Goal: Transaction & Acquisition: Purchase product/service

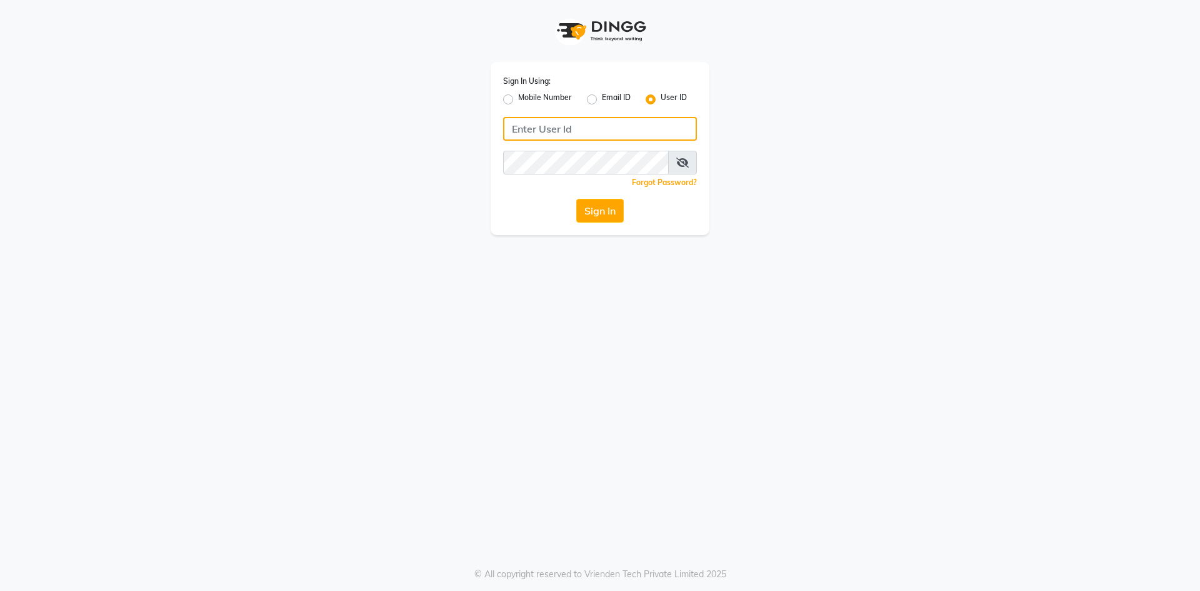
click at [548, 128] on input "Username" at bounding box center [600, 129] width 194 height 24
type input "e3814-01"
click at [688, 163] on icon at bounding box center [682, 163] width 13 height 10
click at [670, 399] on div "Sign In Using: Mobile Number Email ID User ID e3814-01 Remember me Forgot Passw…" at bounding box center [600, 295] width 1200 height 591
click at [579, 204] on button "Sign In" at bounding box center [600, 211] width 48 height 24
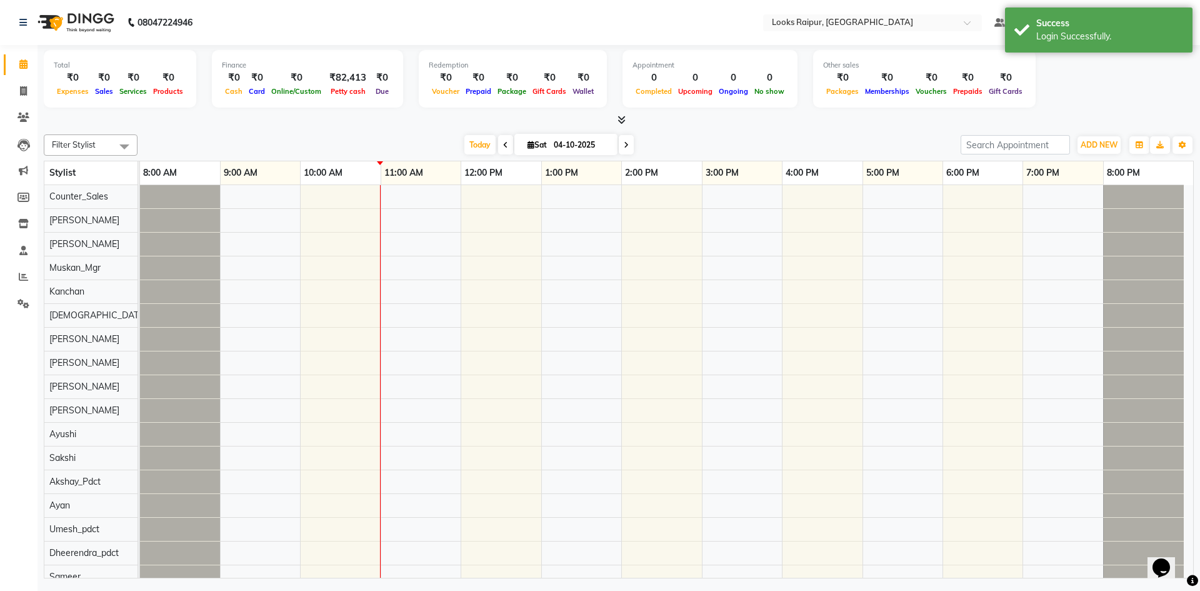
drag, startPoint x: 27, startPoint y: 54, endPoint x: 5, endPoint y: 67, distance: 25.5
click at [5, 67] on li "Calendar" at bounding box center [19, 64] width 38 height 27
click at [14, 68] on span at bounding box center [24, 65] width 22 height 14
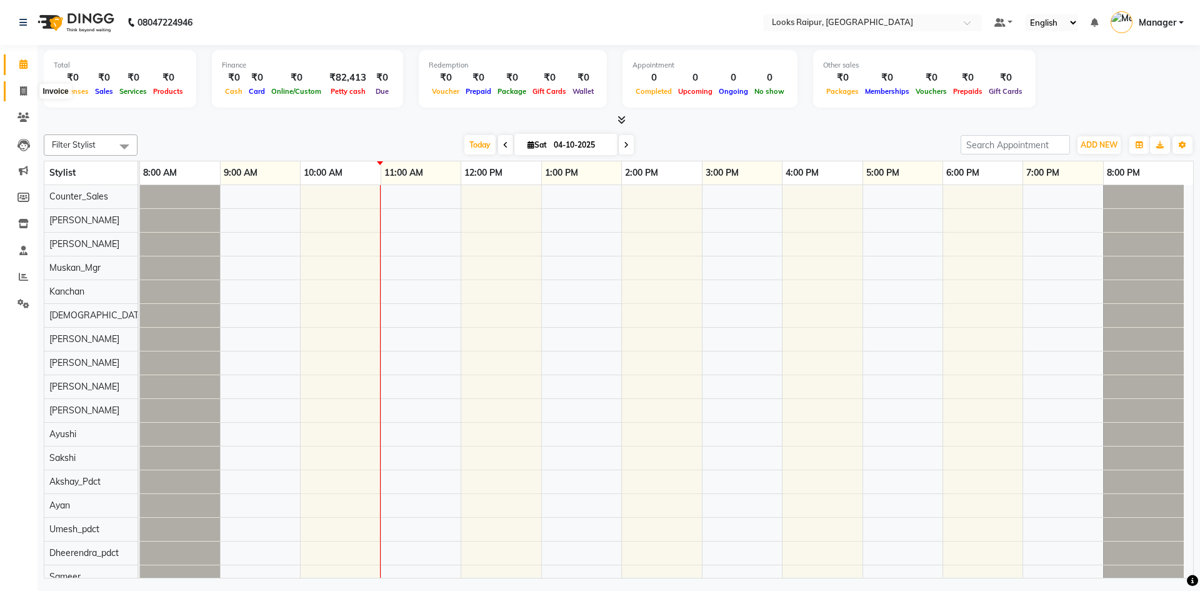
drag, startPoint x: 19, startPoint y: 89, endPoint x: 134, endPoint y: 44, distance: 122.9
click at [22, 89] on icon at bounding box center [23, 90] width 7 height 9
select select "8606"
select select "service"
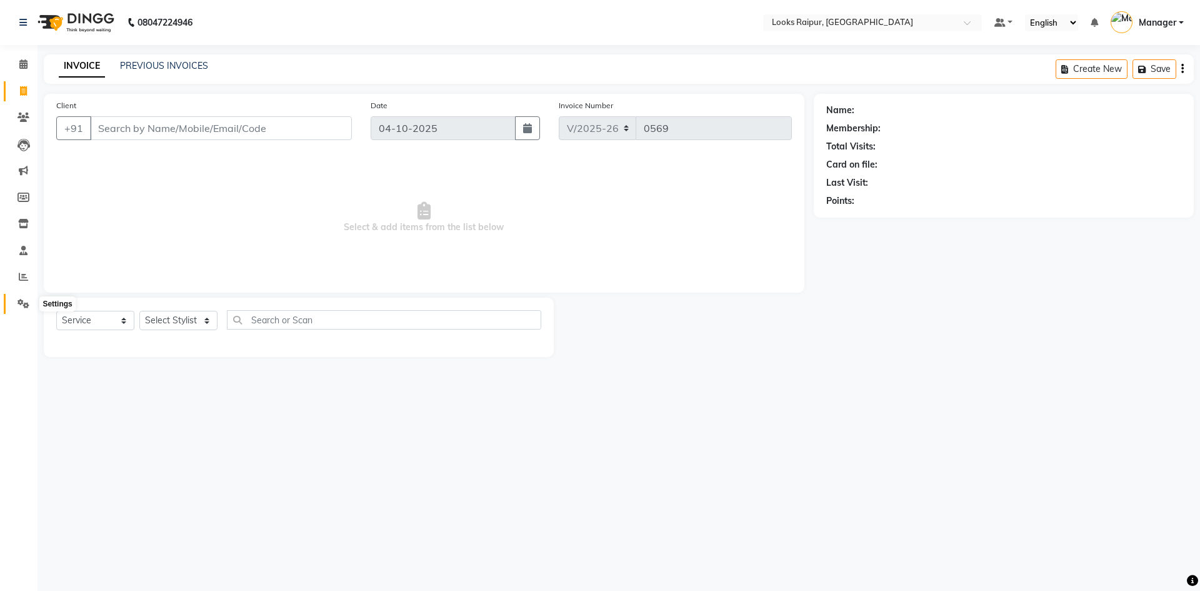
click at [20, 305] on icon at bounding box center [24, 303] width 12 height 9
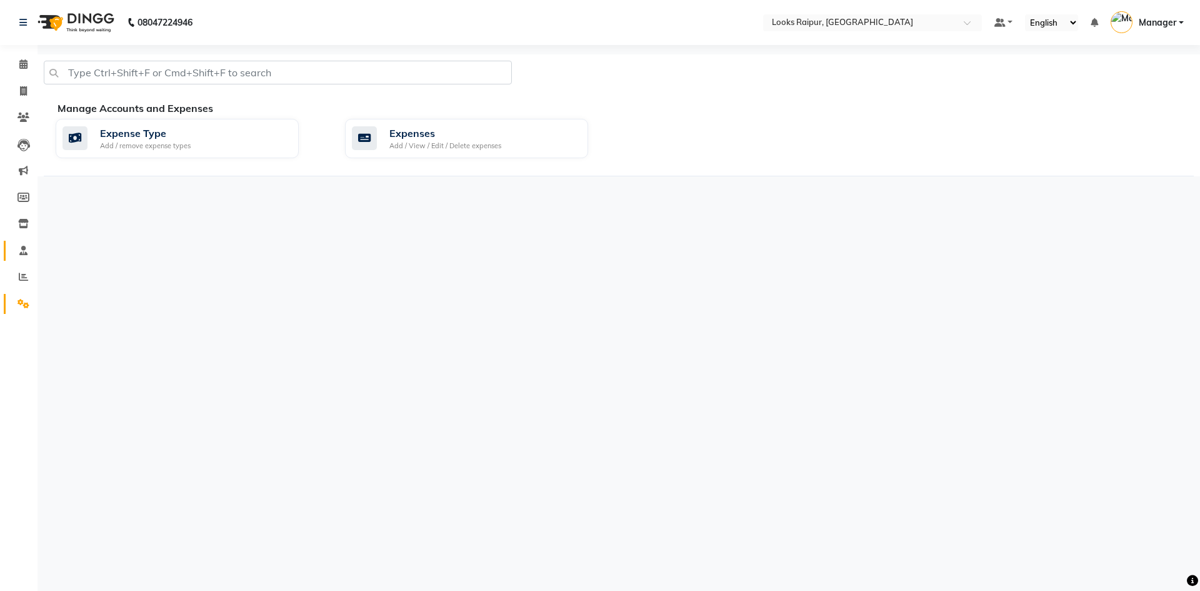
drag, startPoint x: 21, startPoint y: 264, endPoint x: 29, endPoint y: 257, distance: 10.2
click at [29, 257] on ul "Calendar Invoice Clients Leads Marketing Members Inventory Staff Reports Settin…" at bounding box center [19, 187] width 38 height 272
click at [21, 278] on icon at bounding box center [23, 276] width 9 height 9
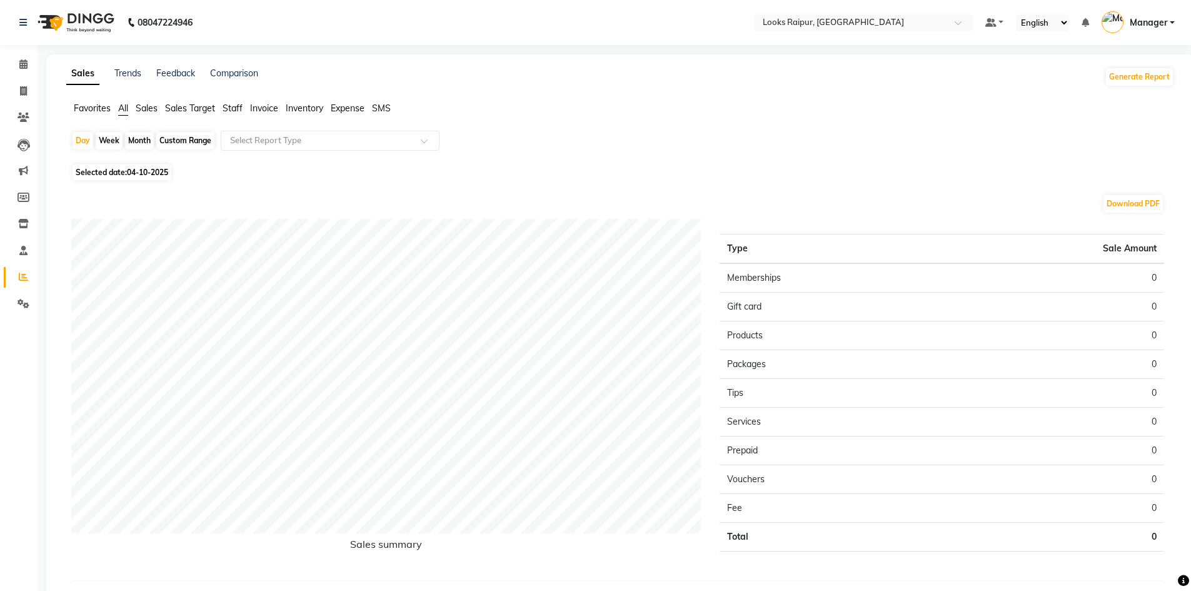
click at [275, 103] on span "Invoice" at bounding box center [264, 108] width 28 height 11
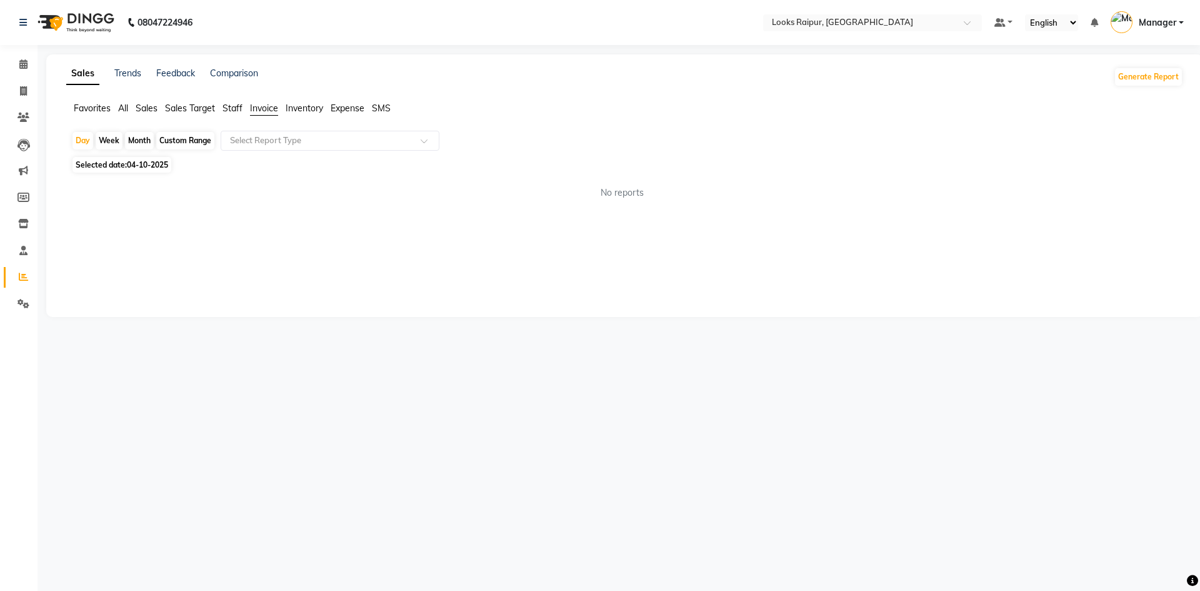
click at [234, 110] on span "Staff" at bounding box center [233, 108] width 20 height 11
click at [132, 166] on span "04-10-2025" at bounding box center [147, 164] width 41 height 9
select select "10"
select select "2025"
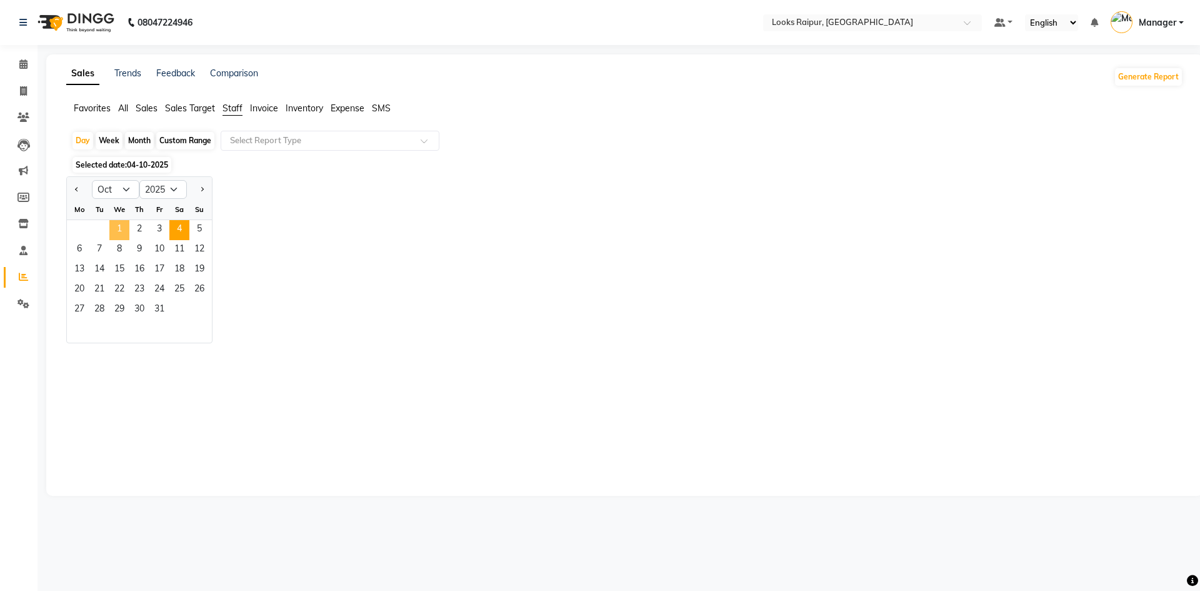
click at [114, 228] on span "1" at bounding box center [119, 230] width 20 height 20
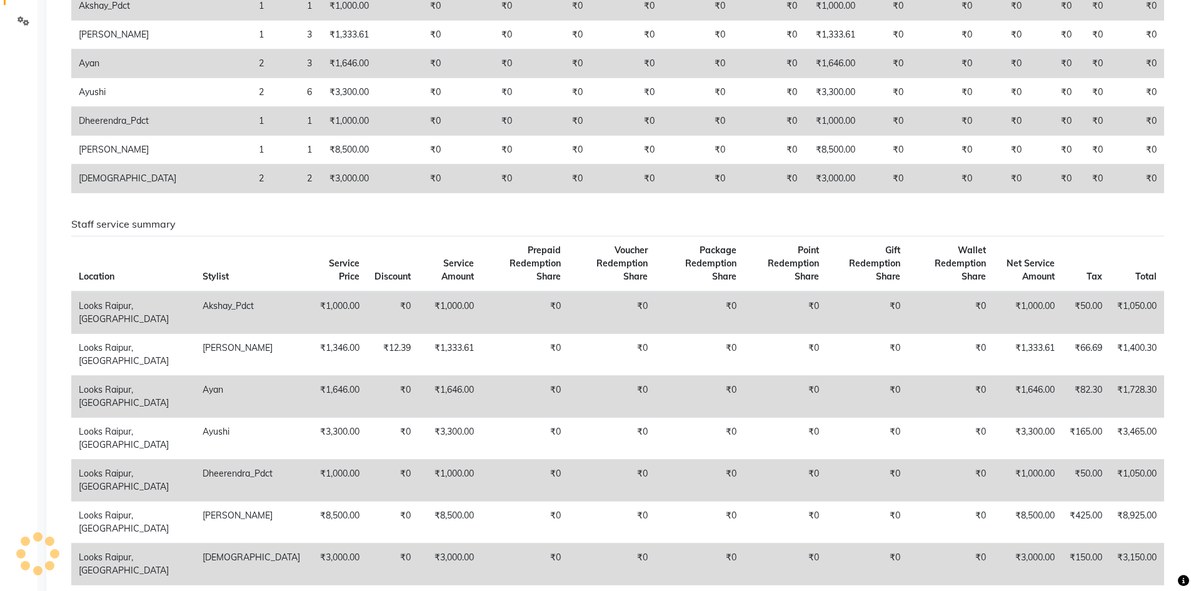
scroll to position [280, 0]
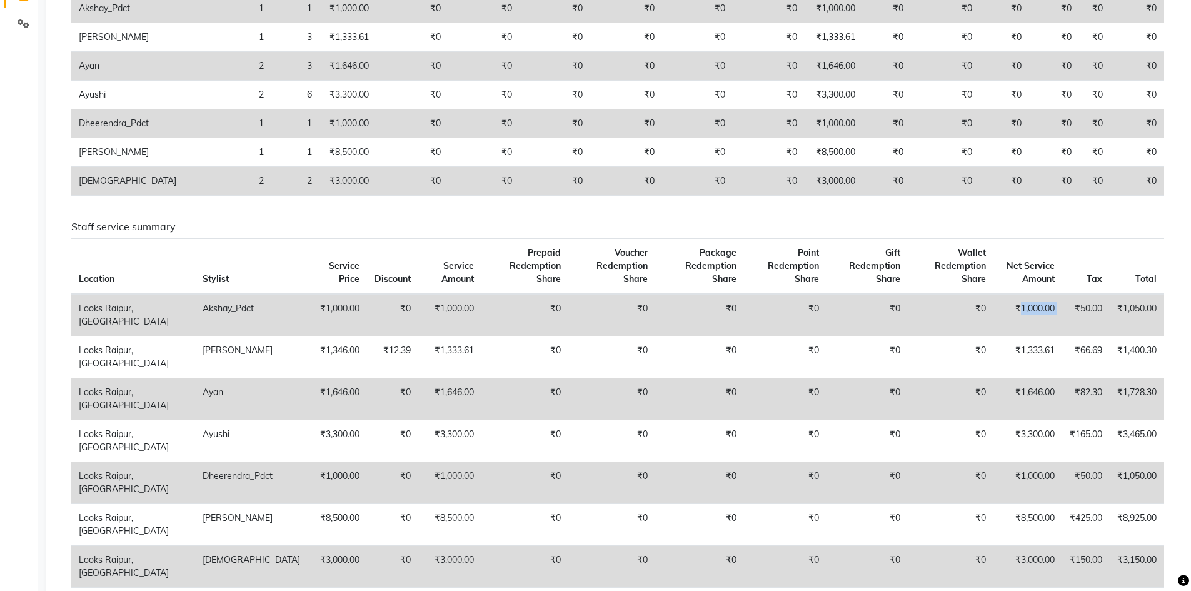
drag, startPoint x: 1018, startPoint y: 293, endPoint x: 1062, endPoint y: 289, distance: 44.5
click at [1062, 294] on tr "Looks Raipur, Raipur Akshay_Pdct ₹1,000.00 ₹0 ₹1,000.00 ₹0 ₹0 ₹0 ₹0 ₹0 ₹0 ₹1,00…" at bounding box center [617, 315] width 1093 height 43
copy td "1,000.00"
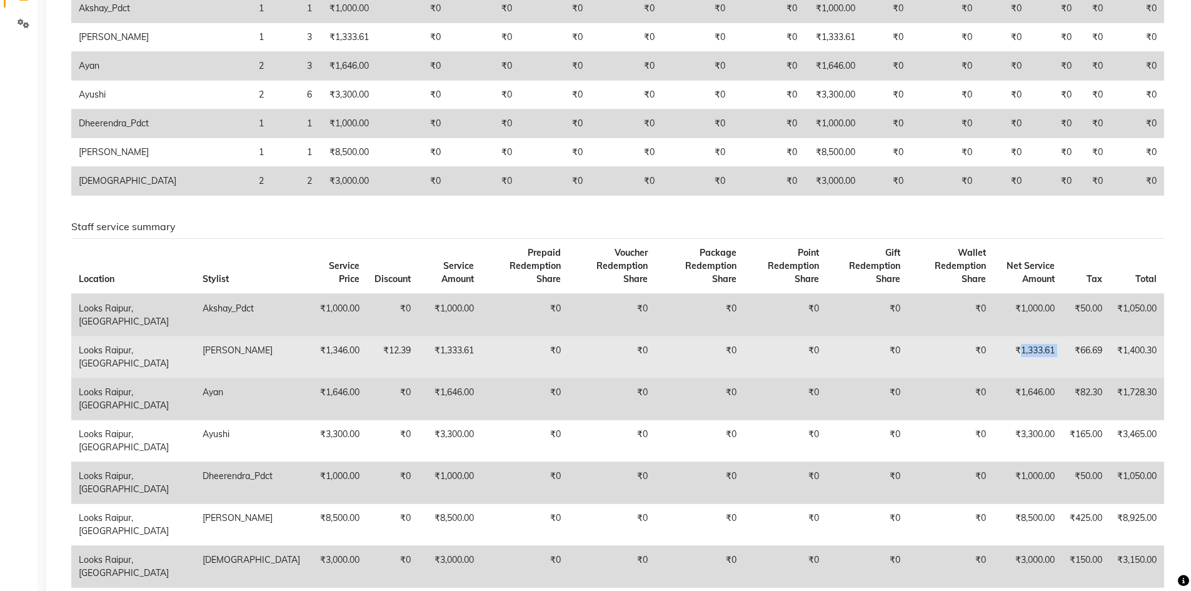
drag, startPoint x: 1016, startPoint y: 336, endPoint x: 1065, endPoint y: 334, distance: 48.2
click at [1065, 336] on tr "Looks Raipur, Raipur Arif ₹1,346.00 ₹12.39 ₹1,333.61 ₹0 ₹0 ₹0 ₹0 ₹0 ₹0 ₹1,333.6…" at bounding box center [617, 357] width 1093 height 42
copy td "1,333.61"
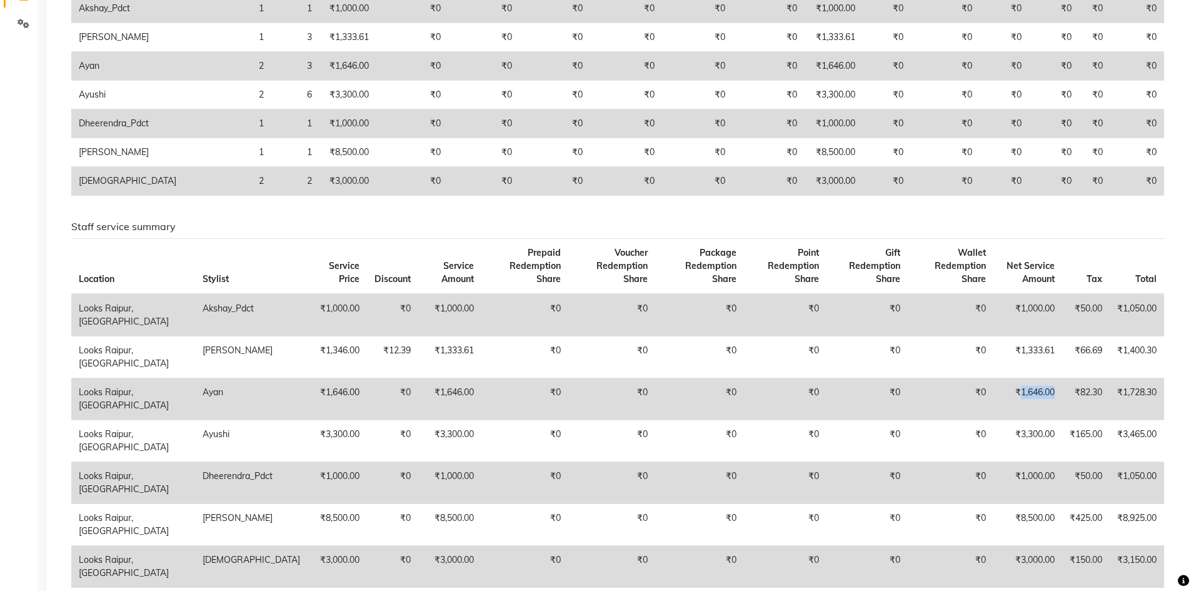
drag, startPoint x: 1018, startPoint y: 376, endPoint x: 1056, endPoint y: 376, distance: 38.1
click at [1056, 378] on td "₹1,646.00" at bounding box center [1027, 399] width 69 height 42
copy td "1,646.00"
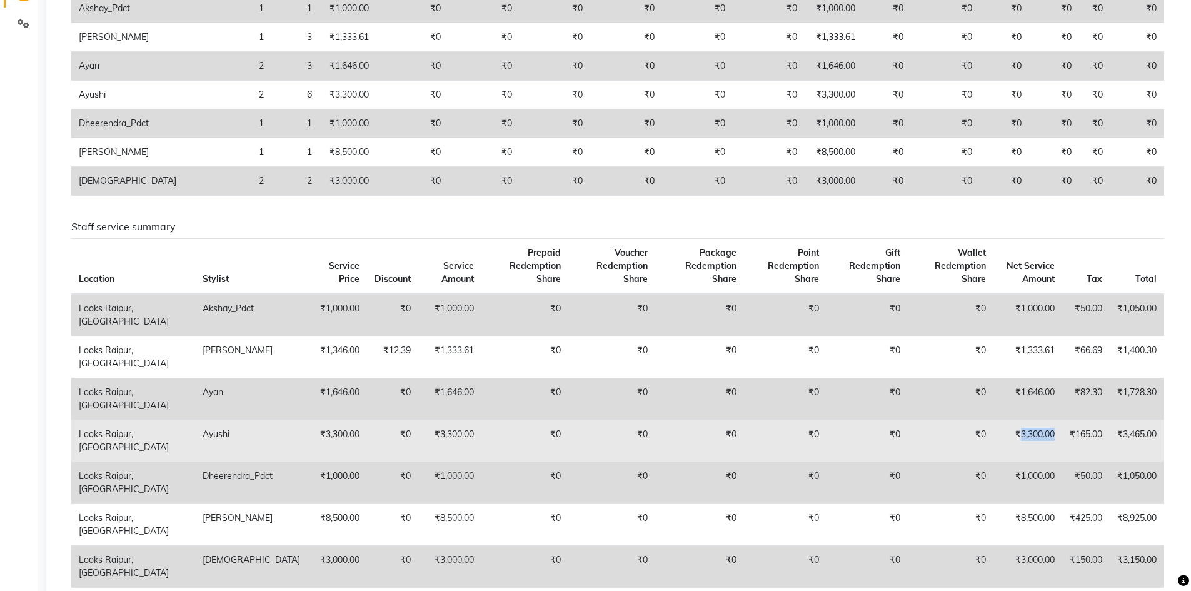
drag, startPoint x: 1018, startPoint y: 418, endPoint x: 1056, endPoint y: 416, distance: 37.6
click at [1056, 419] on td "₹3,300.00" at bounding box center [1027, 440] width 69 height 42
copy td "3,300.00"
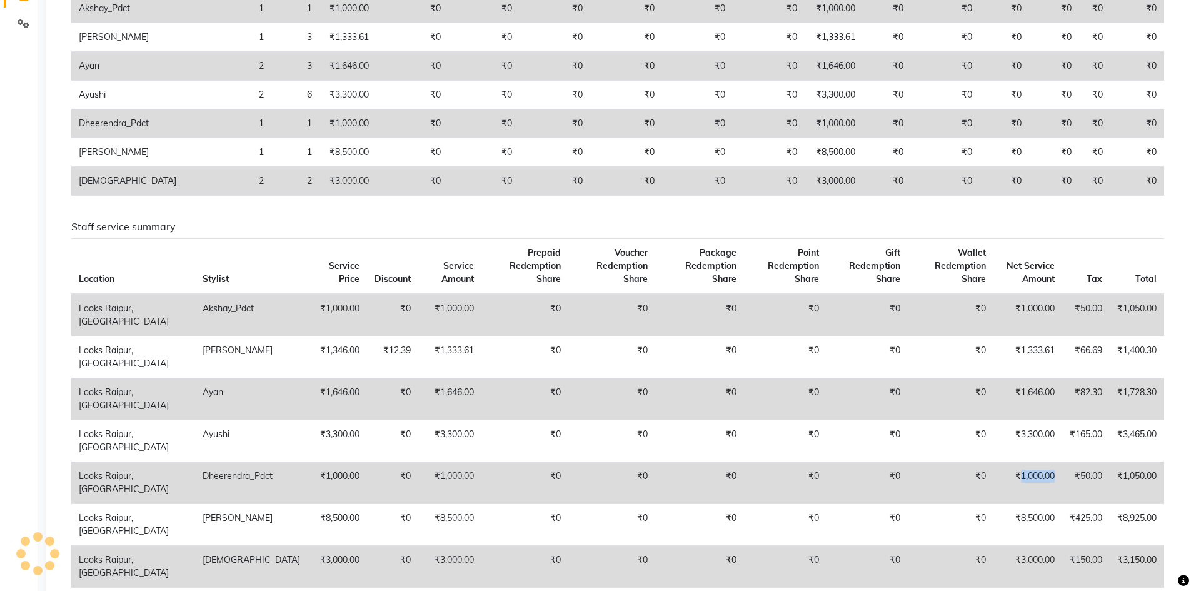
drag, startPoint x: 1017, startPoint y: 464, endPoint x: 1052, endPoint y: 459, distance: 35.4
click at [1052, 461] on td "₹1,000.00" at bounding box center [1027, 482] width 69 height 42
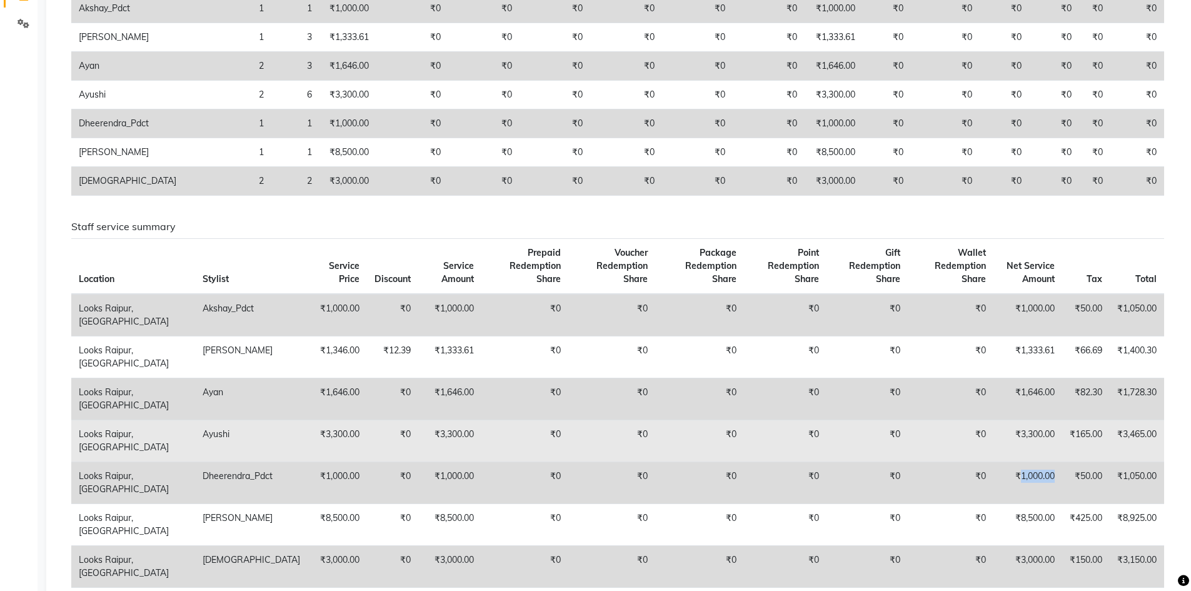
copy td "1,000.00"
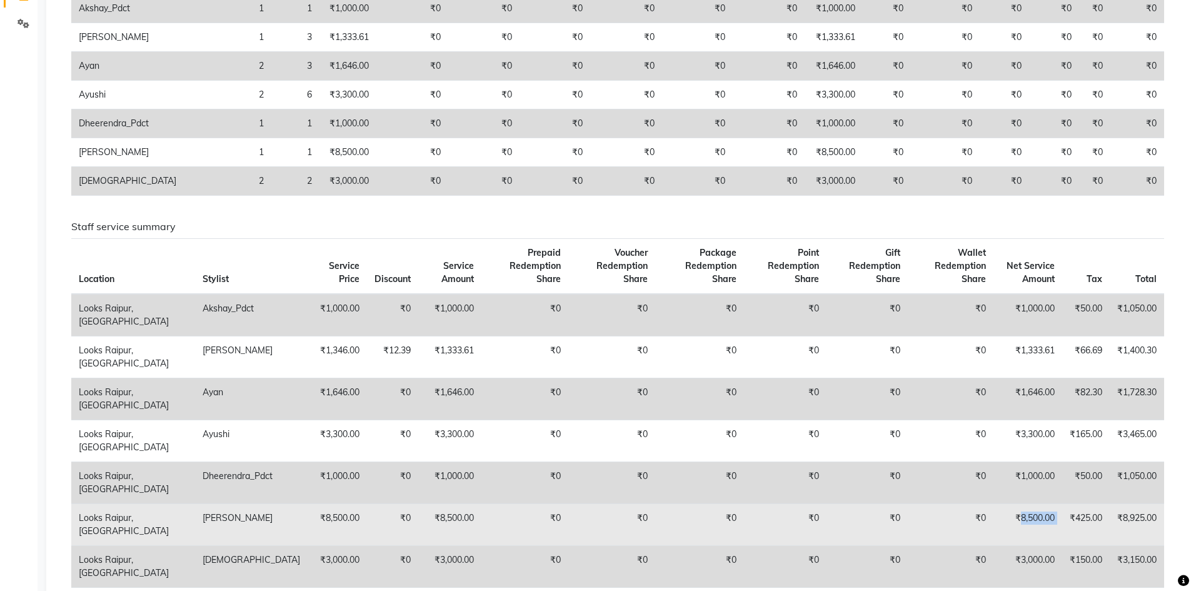
drag, startPoint x: 1016, startPoint y: 505, endPoint x: 1066, endPoint y: 504, distance: 50.0
click at [1066, 504] on tr "Looks Raipur, Raipur Kafil ₹8,500.00 ₹0 ₹8,500.00 ₹0 ₹0 ₹0 ₹0 ₹0 ₹0 ₹8,500.00 ₹…" at bounding box center [617, 524] width 1093 height 42
copy td "8,500.00"
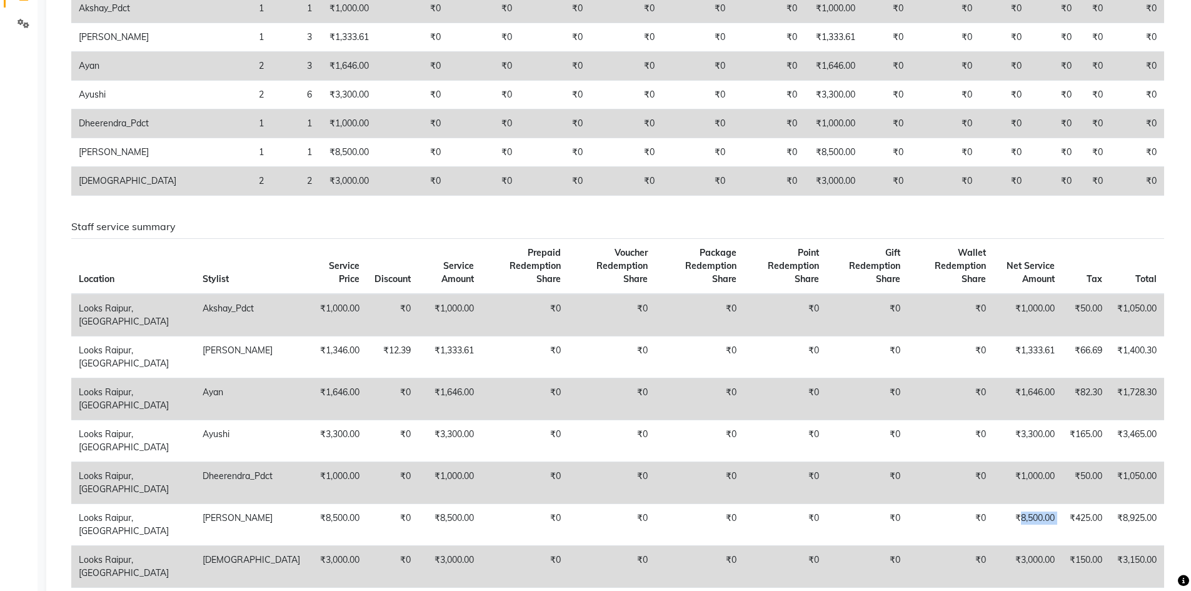
copy td "8,500.00"
drag, startPoint x: 1016, startPoint y: 545, endPoint x: 1065, endPoint y: 539, distance: 49.8
click at [1065, 545] on tr "Looks Raipur, Raipur Shiva ₹3,000.00 ₹0 ₹3,000.00 ₹0 ₹0 ₹0 ₹0 ₹0 ₹0 ₹3,000.00 ₹…" at bounding box center [617, 566] width 1093 height 42
copy td "3,000.00"
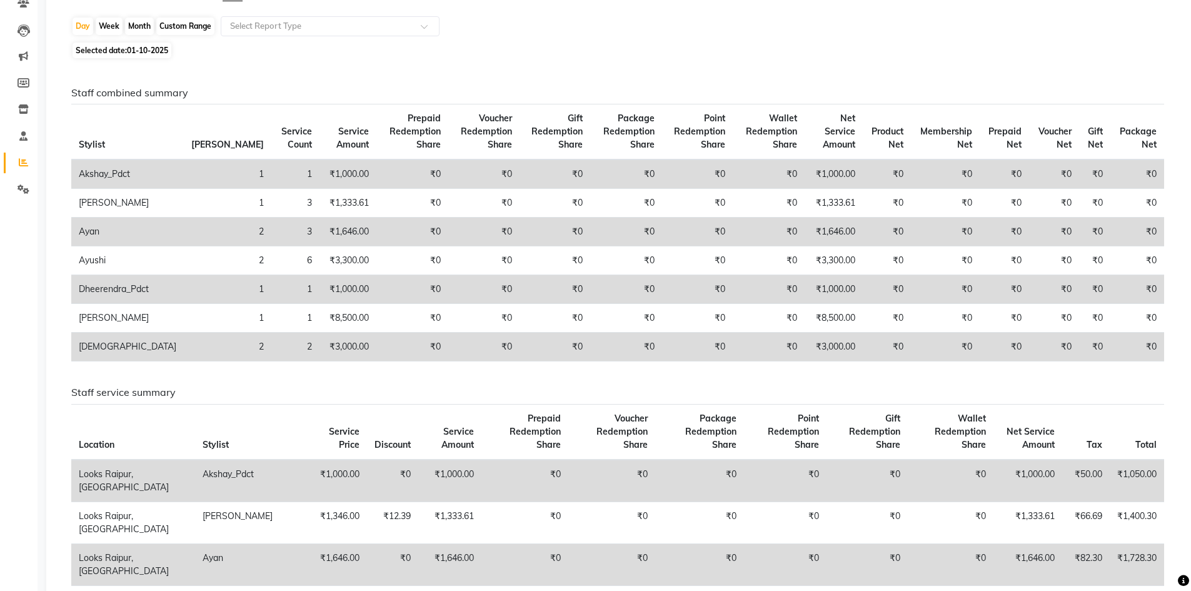
scroll to position [93, 0]
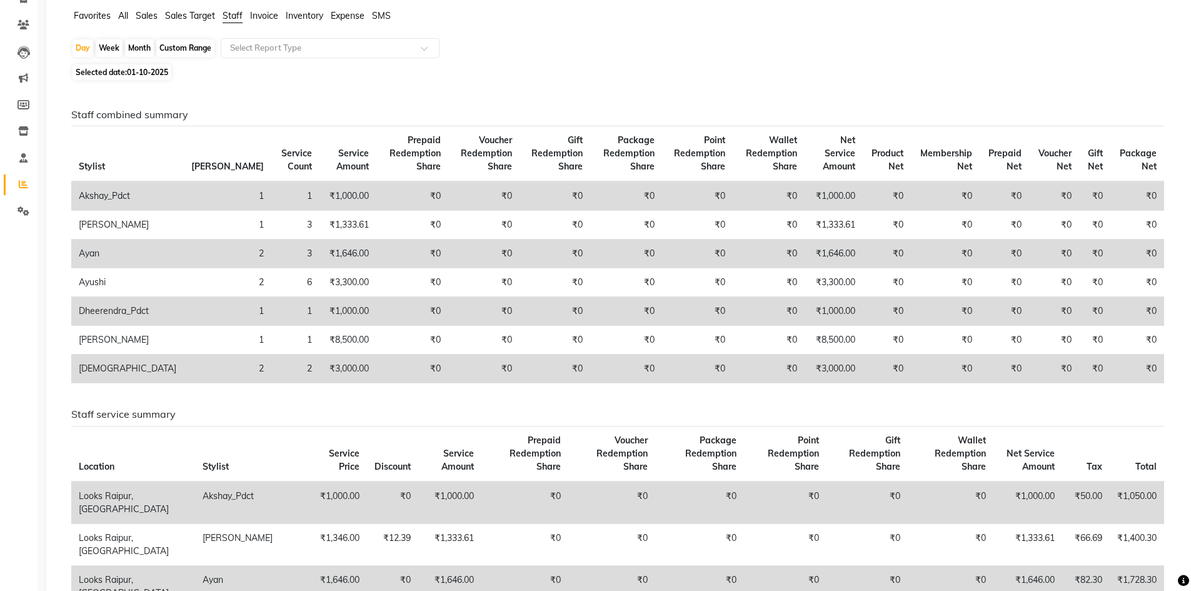
click at [133, 75] on span "01-10-2025" at bounding box center [147, 72] width 41 height 9
select select "10"
select select "2025"
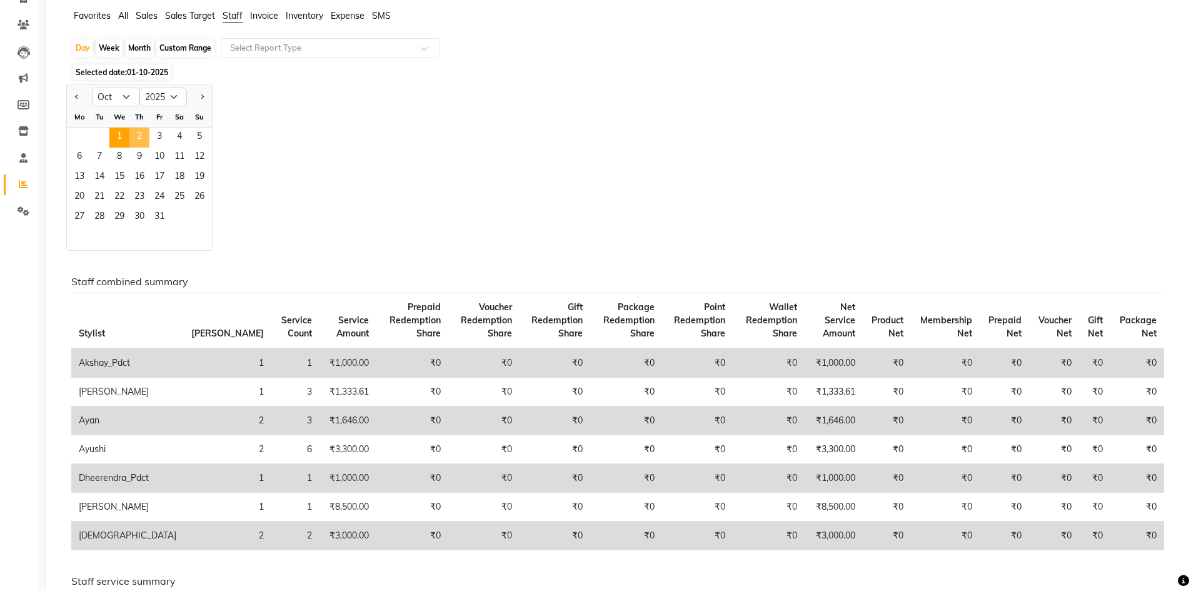
click at [141, 136] on span "2" at bounding box center [139, 138] width 20 height 20
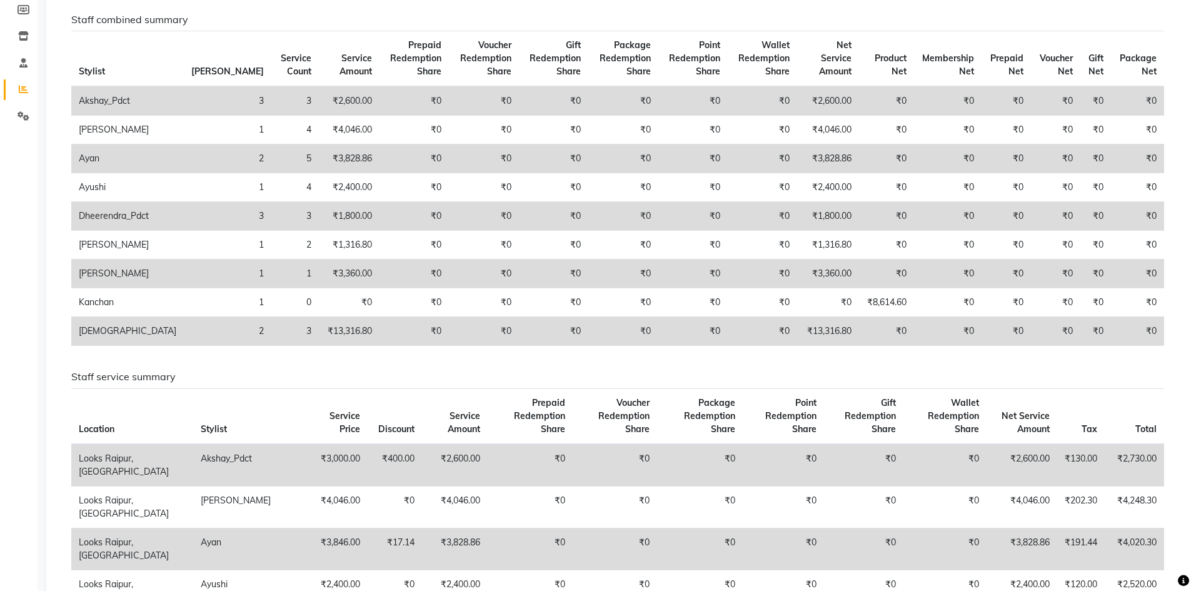
scroll to position [375, 0]
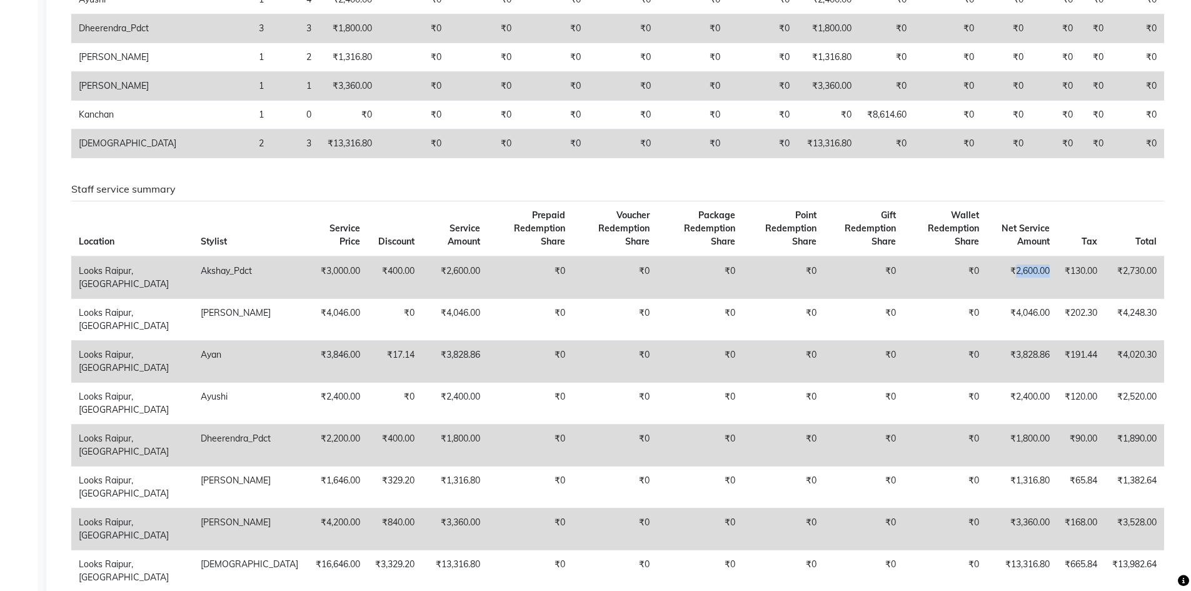
drag, startPoint x: 1013, startPoint y: 271, endPoint x: 1051, endPoint y: 270, distance: 38.2
click at [1051, 270] on td "₹2,600.00" at bounding box center [1021, 277] width 71 height 43
copy td "2,600.00"
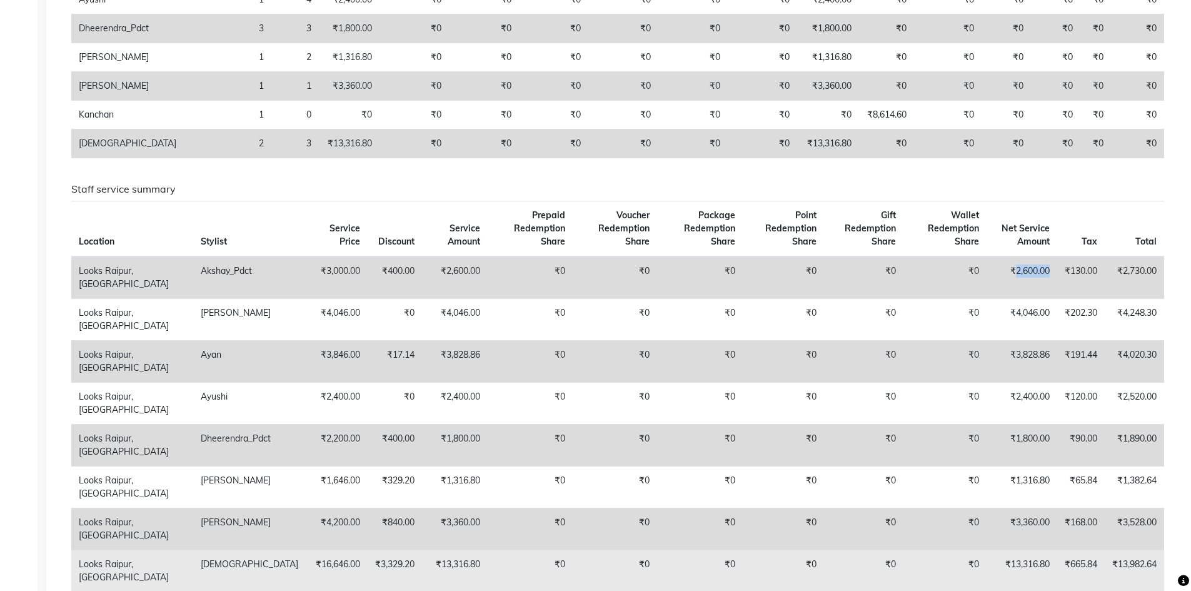
copy td "2,600.00"
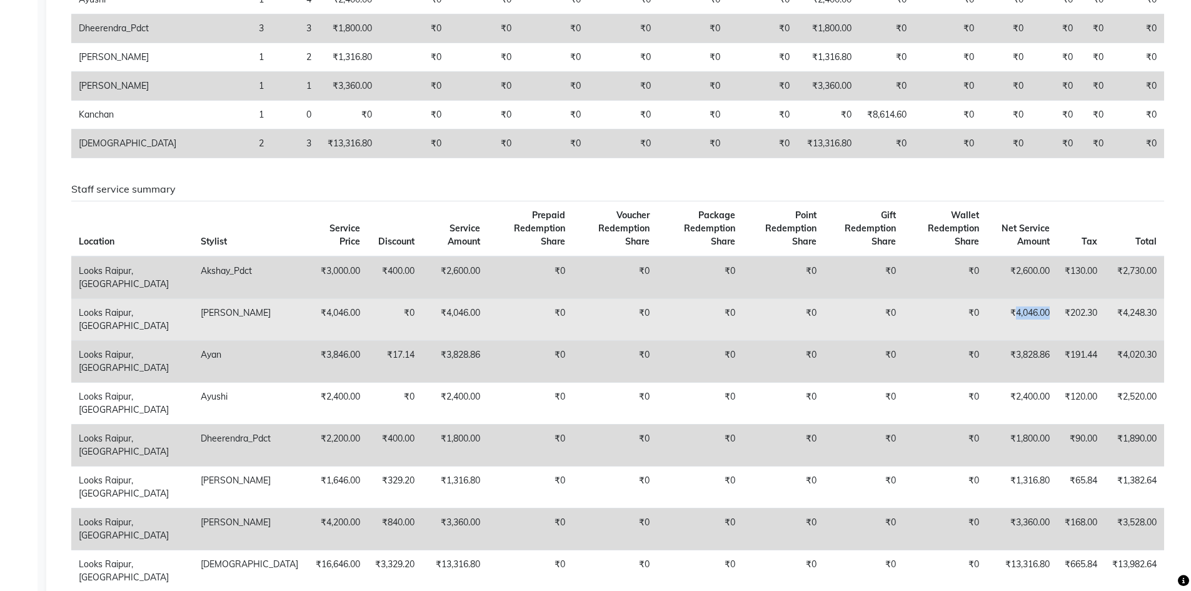
drag, startPoint x: 1010, startPoint y: 313, endPoint x: 1051, endPoint y: 308, distance: 41.0
click at [1051, 308] on td "₹4,046.00" at bounding box center [1021, 319] width 71 height 42
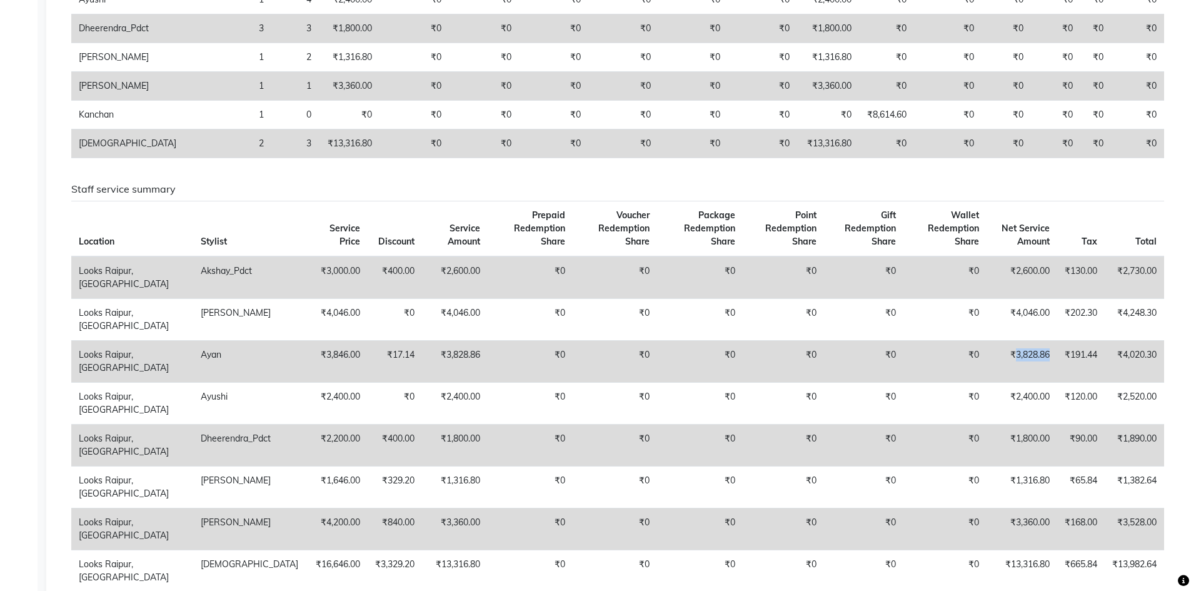
drag, startPoint x: 1012, startPoint y: 350, endPoint x: 1048, endPoint y: 350, distance: 36.3
click at [1048, 350] on td "₹3,828.86" at bounding box center [1021, 361] width 71 height 42
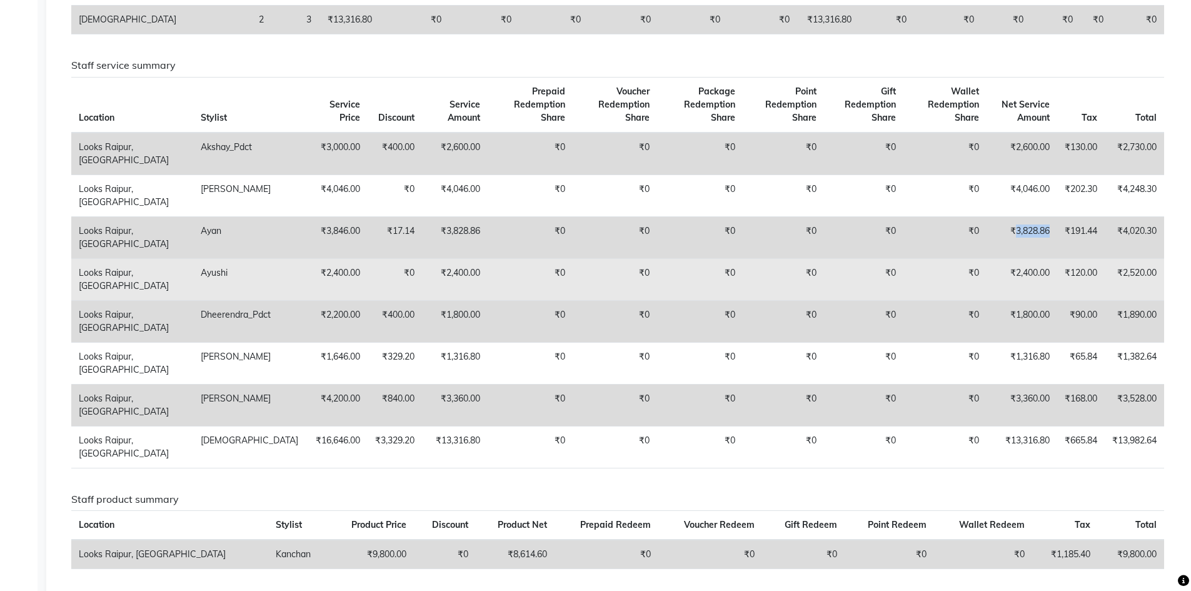
scroll to position [500, 0]
drag, startPoint x: 1010, startPoint y: 272, endPoint x: 1059, endPoint y: 266, distance: 49.8
click at [1059, 266] on tr "Looks Raipur, Raipur Ayushi ₹2,400.00 ₹0 ₹2,400.00 ₹0 ₹0 ₹0 ₹0 ₹0 ₹0 ₹2,400.00 …" at bounding box center [617, 278] width 1093 height 42
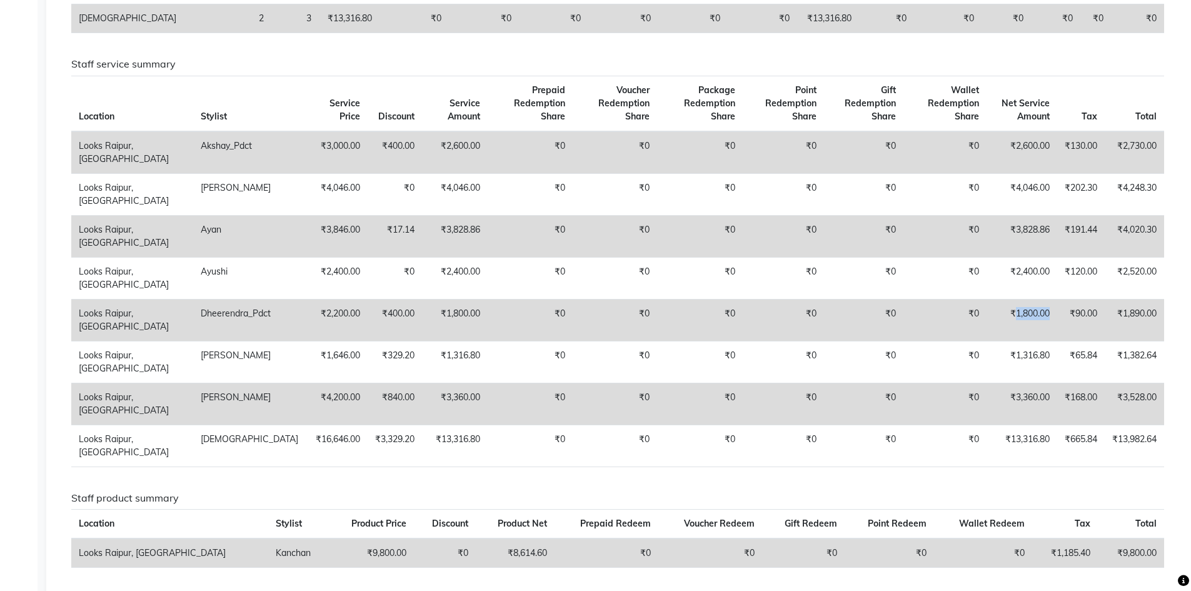
drag, startPoint x: 1010, startPoint y: 313, endPoint x: 1052, endPoint y: 303, distance: 42.9
click at [1052, 303] on td "₹1,800.00" at bounding box center [1021, 320] width 71 height 42
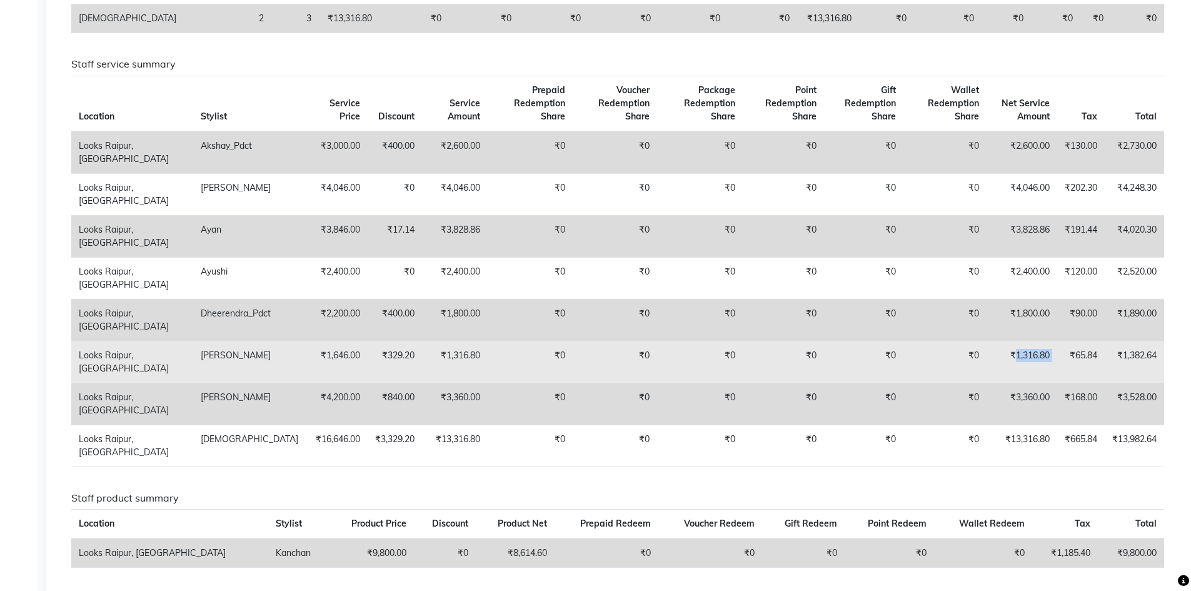
drag, startPoint x: 1012, startPoint y: 356, endPoint x: 1056, endPoint y: 345, distance: 45.6
click at [1056, 345] on tr "Looks Raipur, Raipur Dhiraj ₹1,646.00 ₹329.20 ₹1,316.80 ₹0 ₹0 ₹0 ₹0 ₹0 ₹0 ₹1,31…" at bounding box center [617, 362] width 1093 height 42
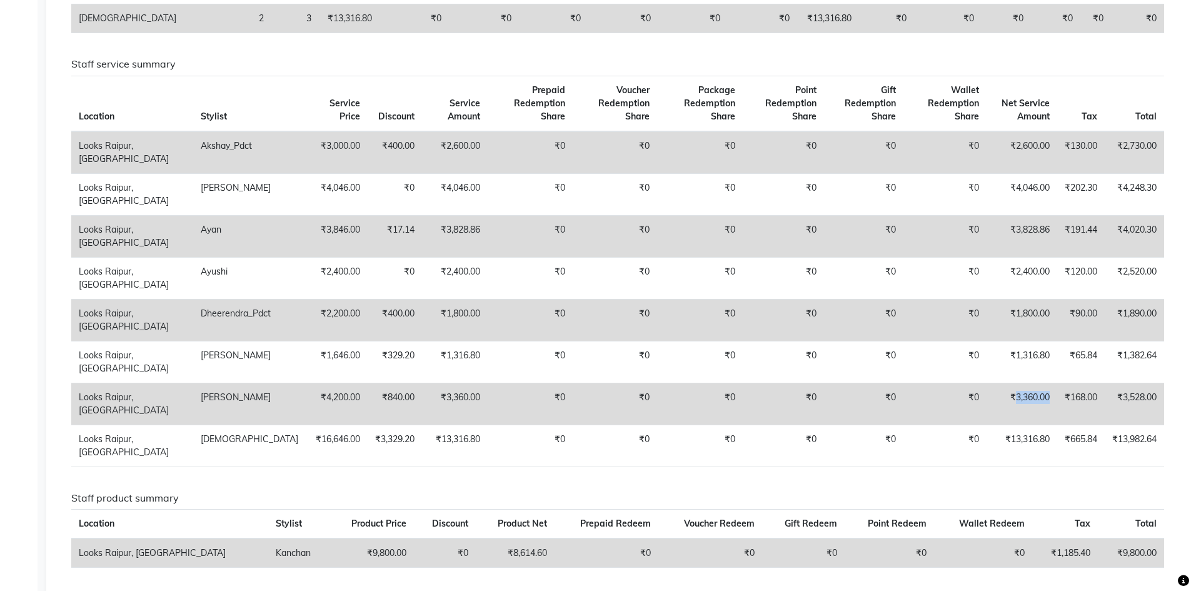
drag, startPoint x: 1010, startPoint y: 396, endPoint x: 1051, endPoint y: 388, distance: 42.1
click at [1051, 388] on td "₹3,360.00" at bounding box center [1021, 404] width 71 height 42
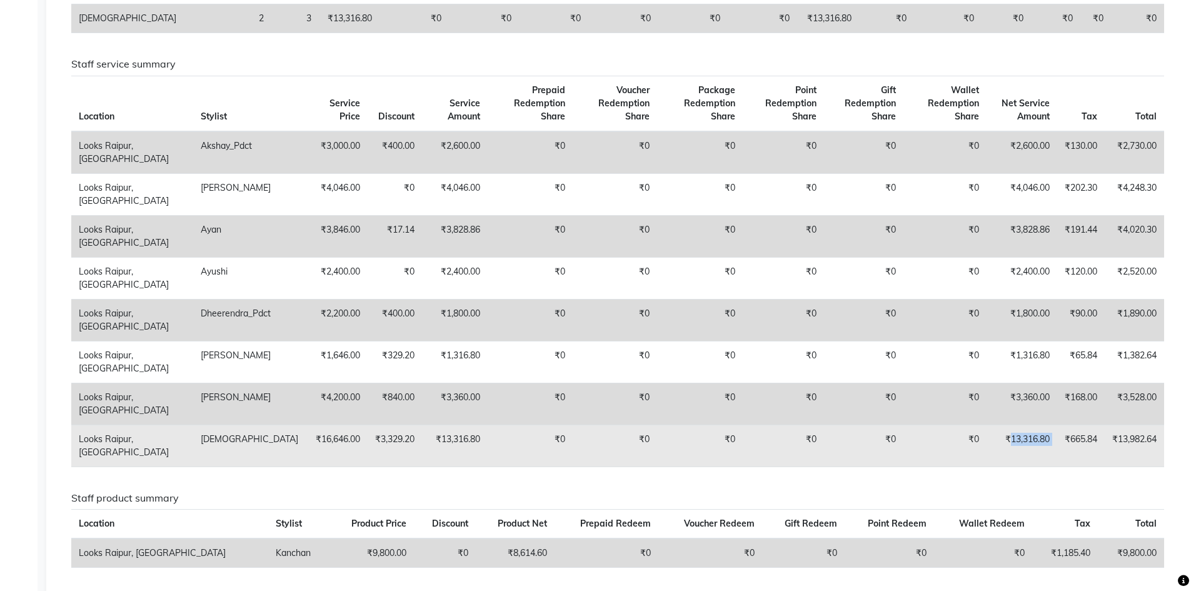
drag, startPoint x: 1006, startPoint y: 436, endPoint x: 1055, endPoint y: 426, distance: 50.5
click at [1055, 426] on tr "Looks Raipur, Raipur Shiva ₹16,646.00 ₹3,329.20 ₹13,316.80 ₹0 ₹0 ₹0 ₹0 ₹0 ₹0 ₹1…" at bounding box center [617, 445] width 1093 height 42
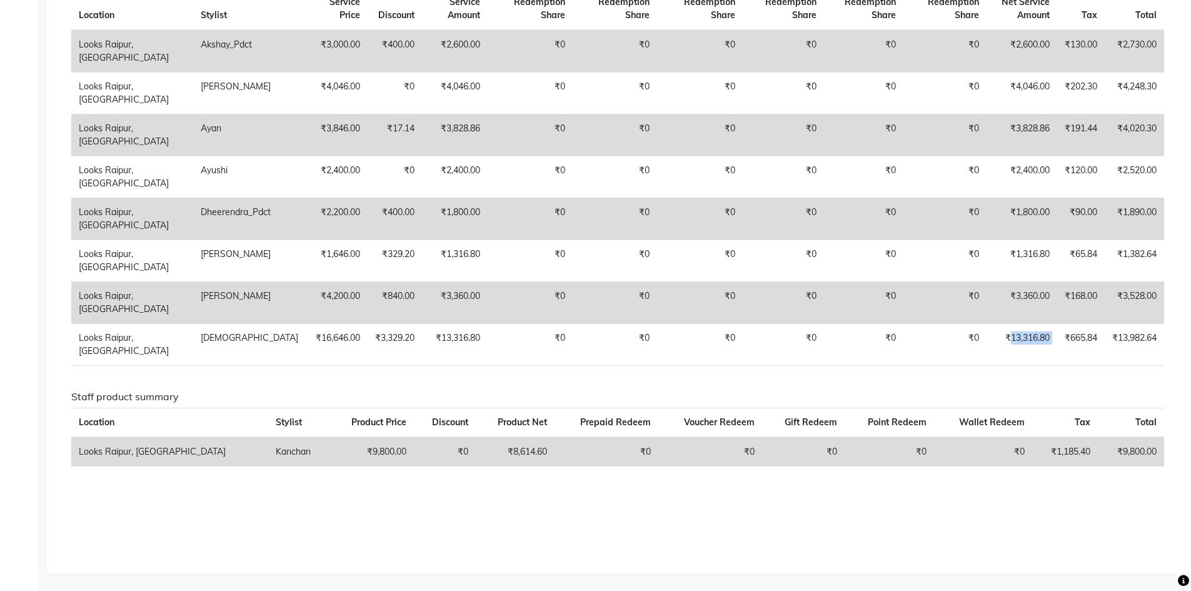
scroll to position [603, 0]
drag, startPoint x: 1047, startPoint y: 449, endPoint x: 1095, endPoint y: 444, distance: 47.8
click at [1095, 444] on tr "Looks Raipur, Raipur Kanchan ₹9,800.00 ₹0 ₹8,614.60 ₹0 ₹0 ₹0 ₹0 ₹0 ₹1,185.40 ₹9…" at bounding box center [617, 449] width 1093 height 29
click at [1111, 489] on div "Staff combined summary Stylist Bill Count Service Count Service Amount Prepaid …" at bounding box center [617, 66] width 1093 height 936
drag, startPoint x: 1121, startPoint y: 449, endPoint x: 1157, endPoint y: 448, distance: 36.3
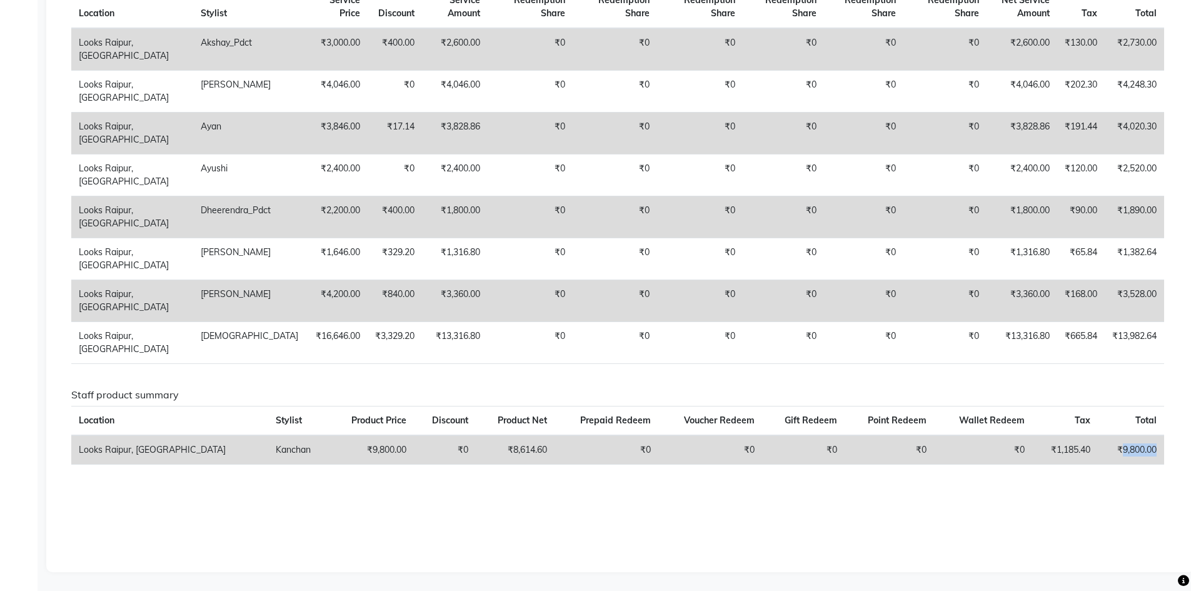
click at [1157, 448] on td "₹9,800.00" at bounding box center [1131, 449] width 66 height 29
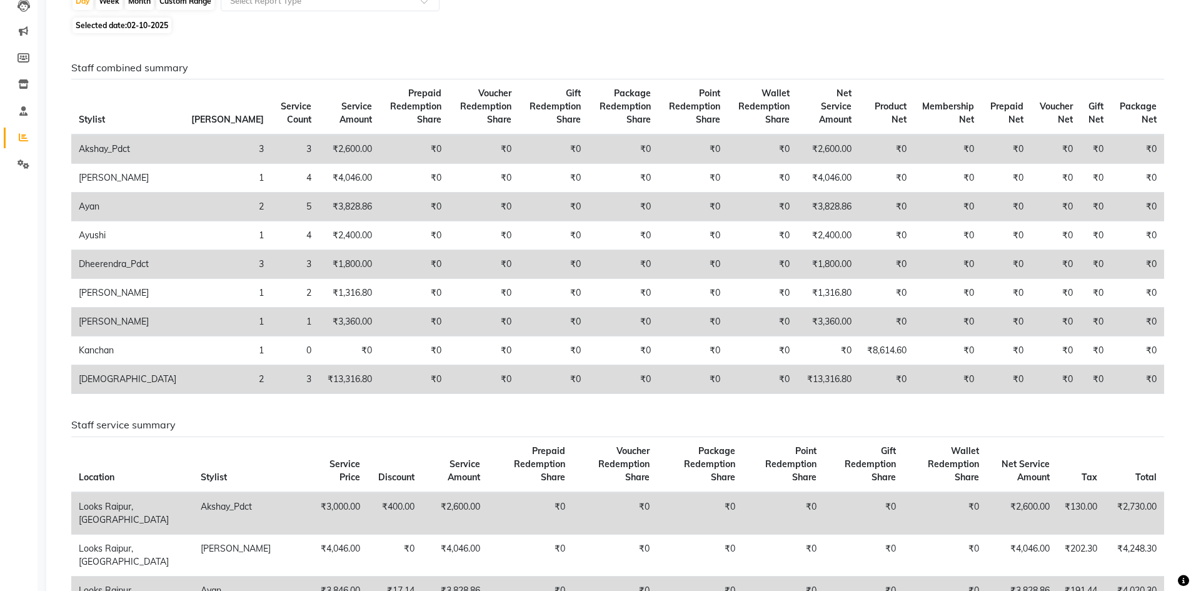
scroll to position [41, 0]
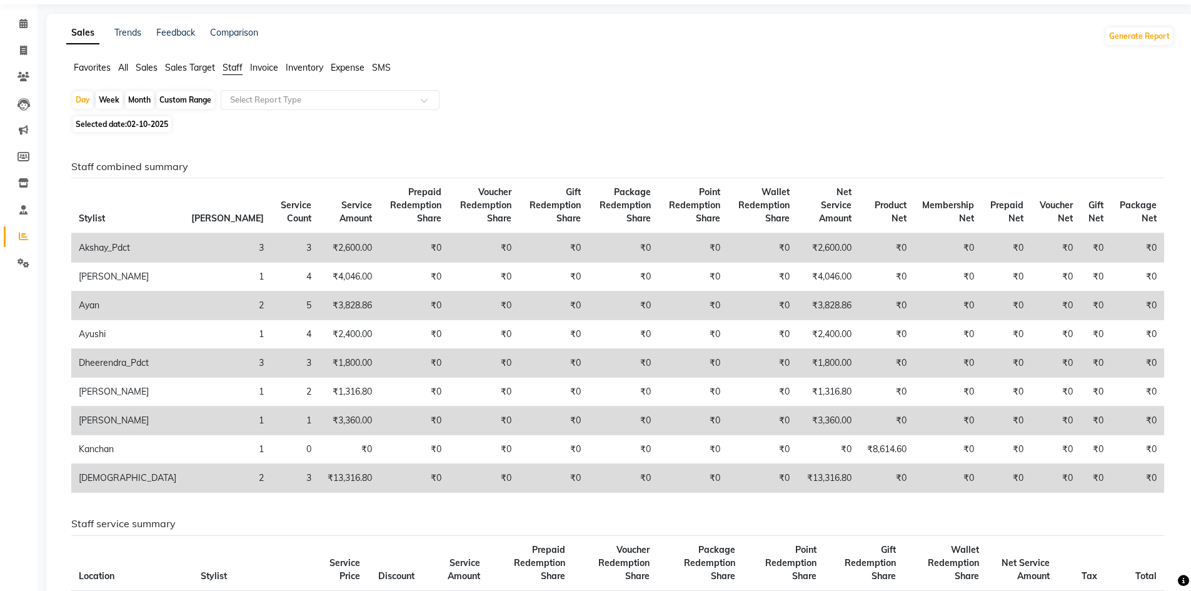
click at [133, 127] on span "02-10-2025" at bounding box center [147, 123] width 41 height 9
select select "10"
select select "2025"
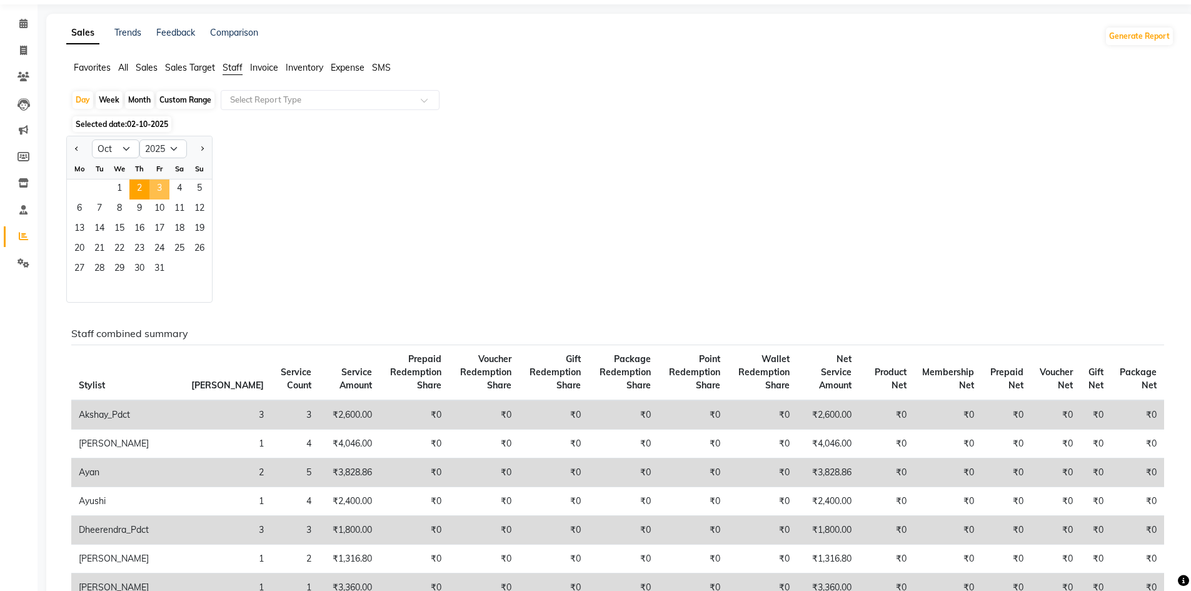
click at [157, 191] on span "3" at bounding box center [159, 189] width 20 height 20
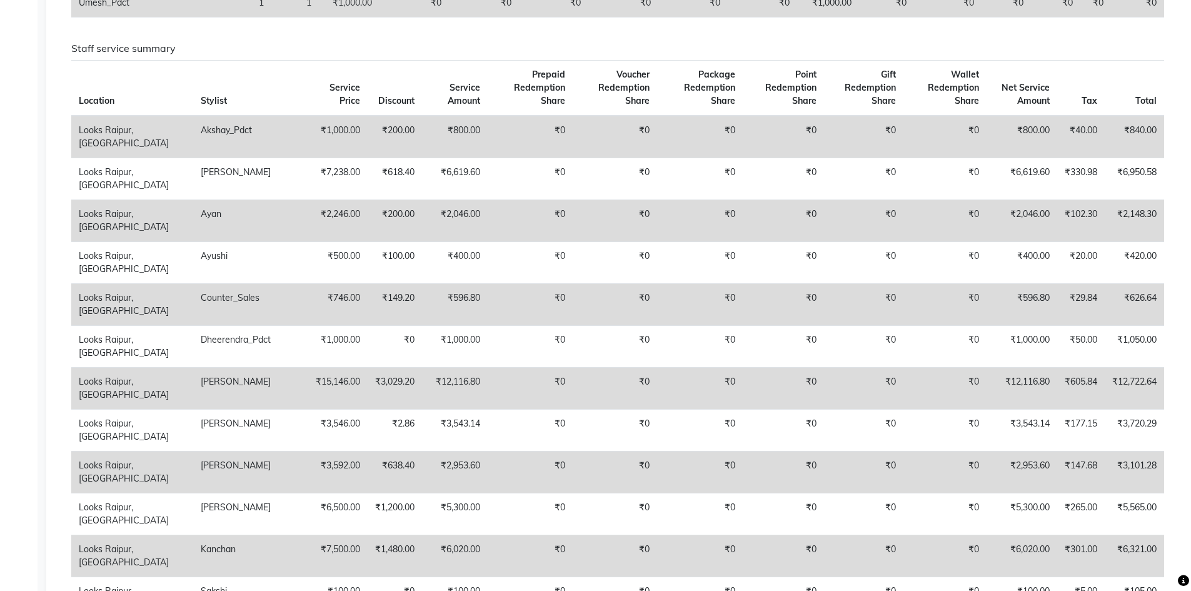
scroll to position [750, 0]
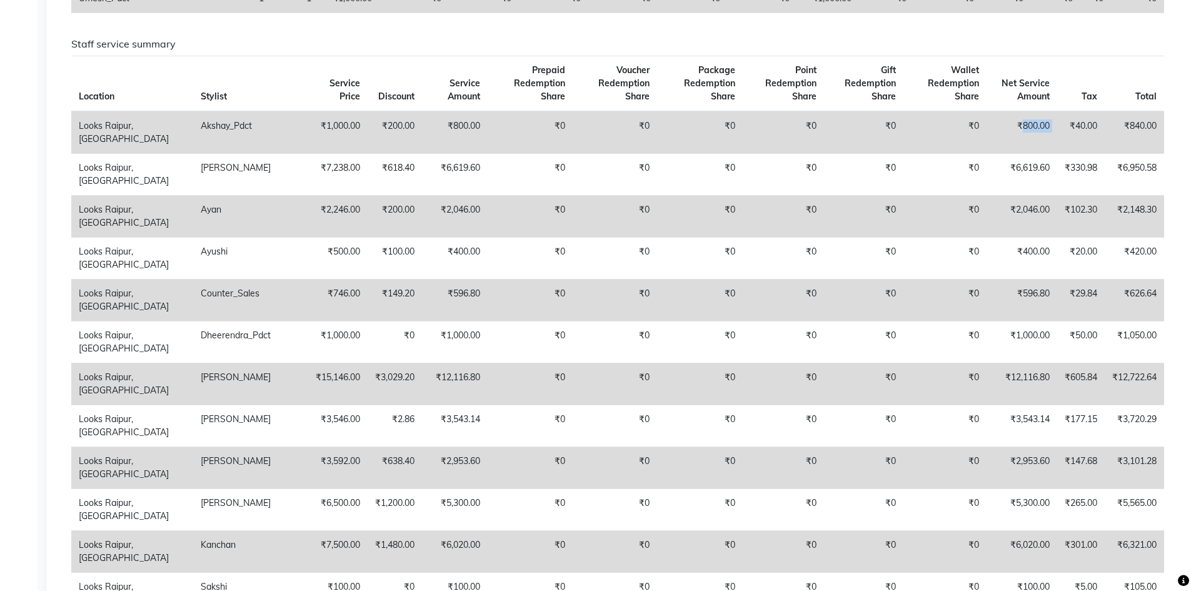
drag, startPoint x: 1016, startPoint y: 125, endPoint x: 1063, endPoint y: 118, distance: 46.8
click at [1063, 118] on tr "Looks Raipur, Raipur Akshay_Pdct ₹1,000.00 ₹200.00 ₹800.00 ₹0 ₹0 ₹0 ₹0 ₹0 ₹0 ₹8…" at bounding box center [617, 132] width 1093 height 43
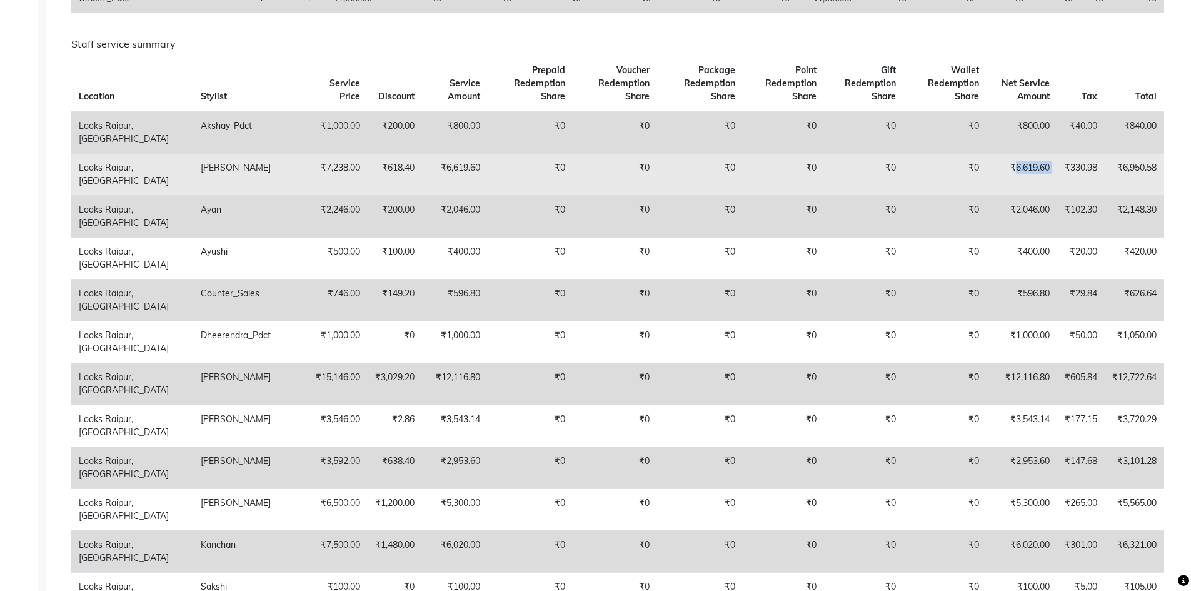
drag, startPoint x: 1011, startPoint y: 166, endPoint x: 1063, endPoint y: 159, distance: 52.4
click at [1063, 159] on tr "Looks Raipur, Raipur Arif ₹7,238.00 ₹618.40 ₹6,619.60 ₹0 ₹0 ₹0 ₹0 ₹0 ₹0 ₹6,619.…" at bounding box center [617, 174] width 1093 height 42
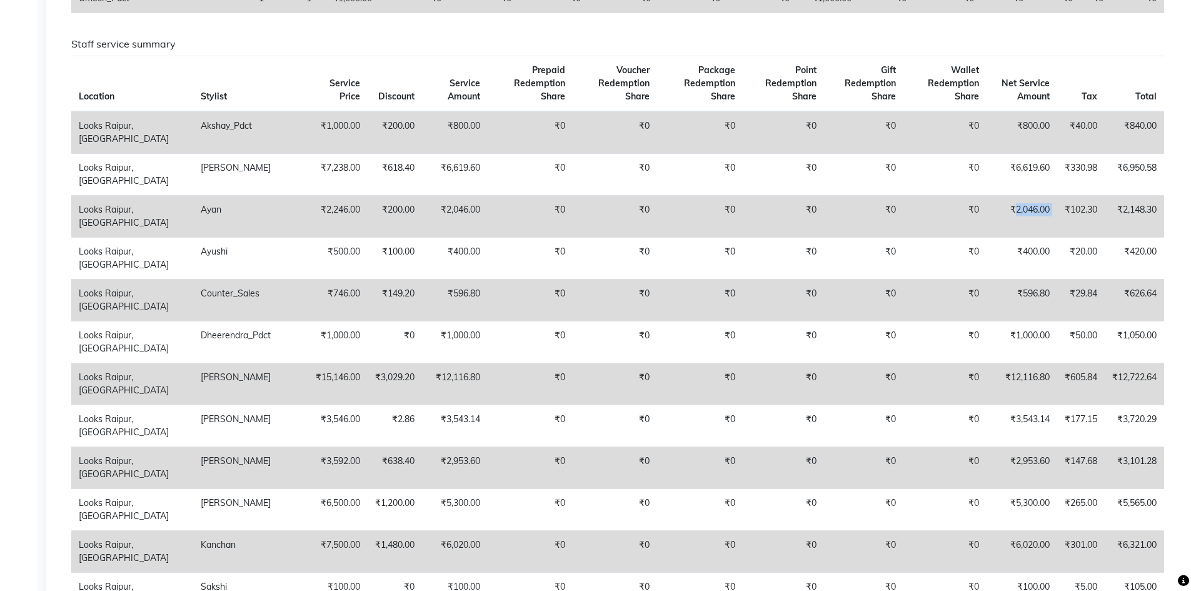
drag, startPoint x: 1011, startPoint y: 208, endPoint x: 1055, endPoint y: 203, distance: 44.7
click at [1055, 203] on tr "Looks Raipur, Raipur Ayan ₹2,246.00 ₹200.00 ₹2,046.00 ₹0 ₹0 ₹0 ₹0 ₹0 ₹0 ₹2,046.…" at bounding box center [617, 216] width 1093 height 42
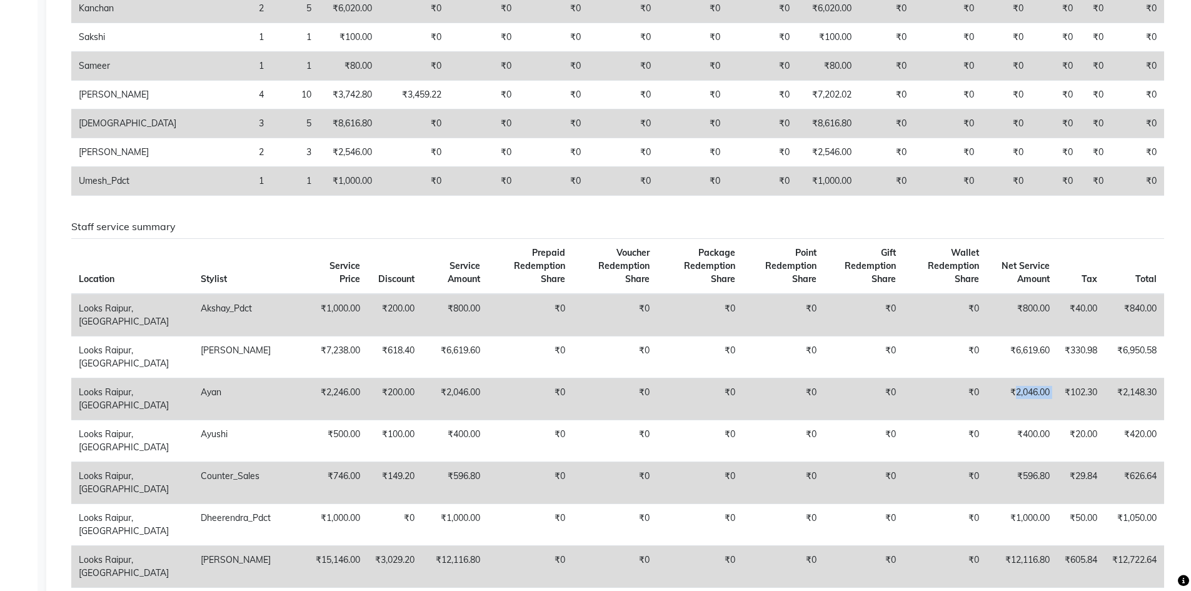
scroll to position [438, 0]
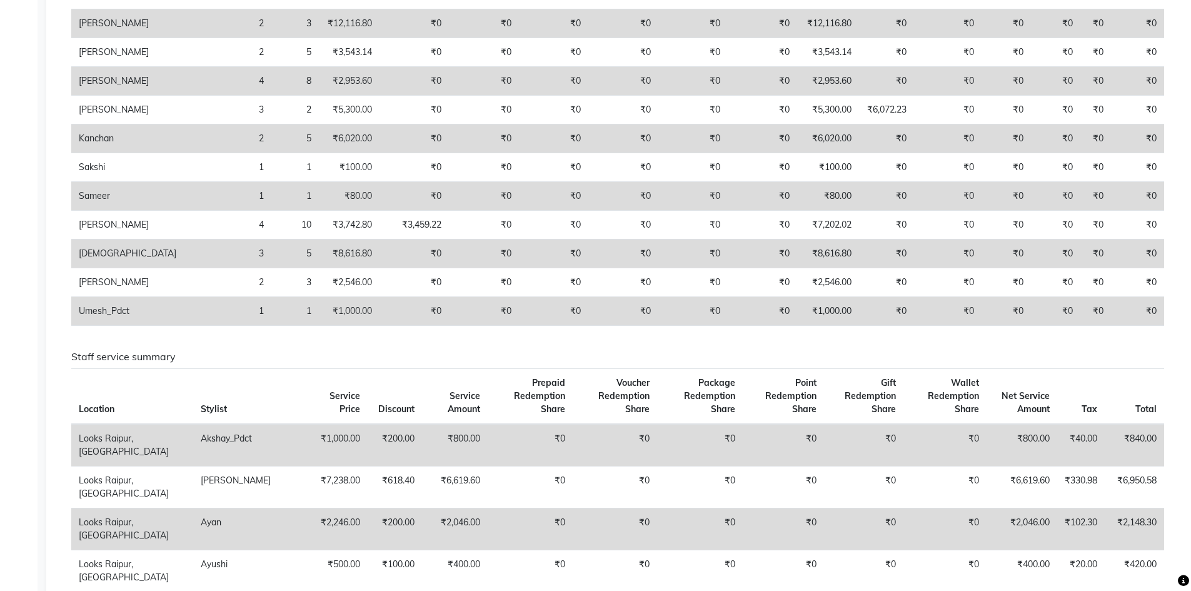
click at [893, 359] on h6 "Staff service summary" at bounding box center [617, 357] width 1093 height 12
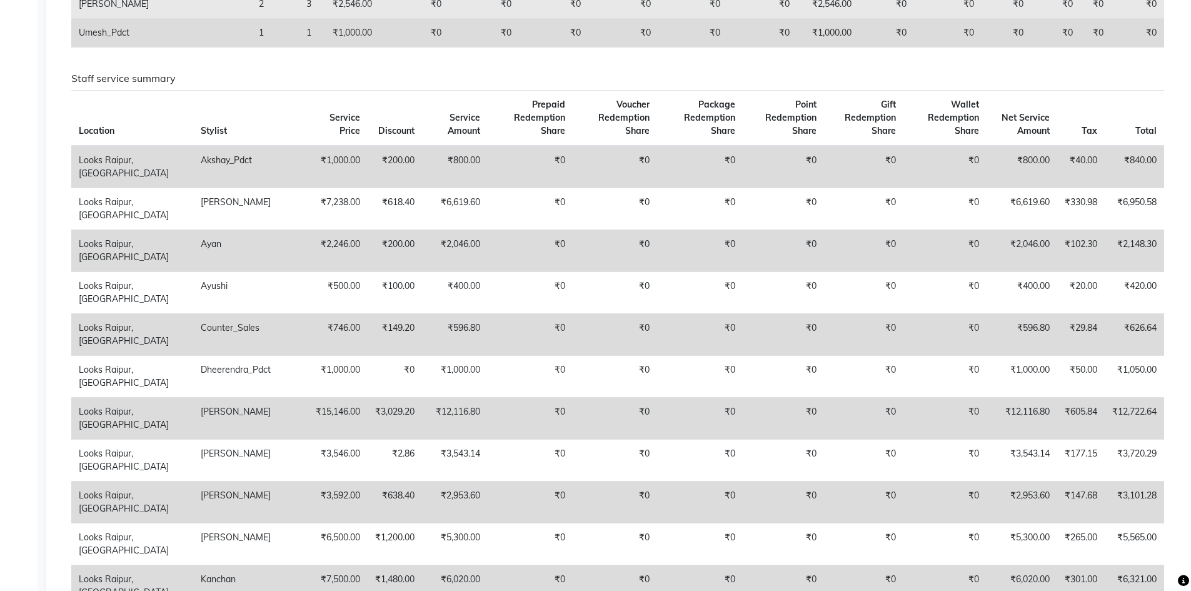
scroll to position [688, 0]
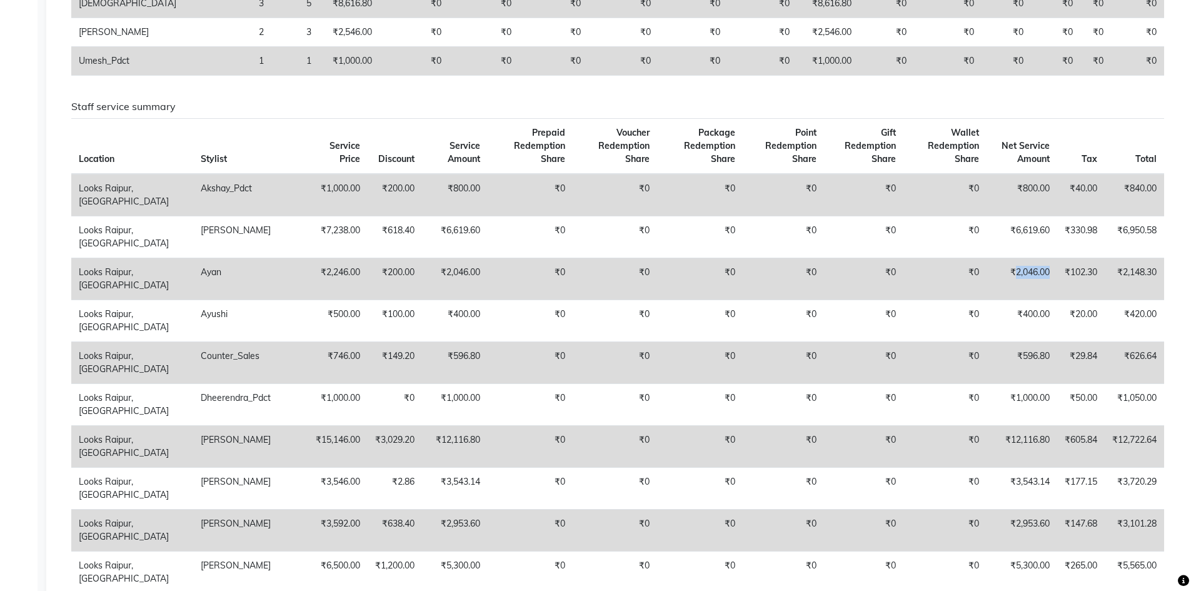
drag, startPoint x: 1011, startPoint y: 273, endPoint x: 1053, endPoint y: 274, distance: 41.3
click at [1053, 274] on td "₹2,046.00" at bounding box center [1021, 279] width 71 height 42
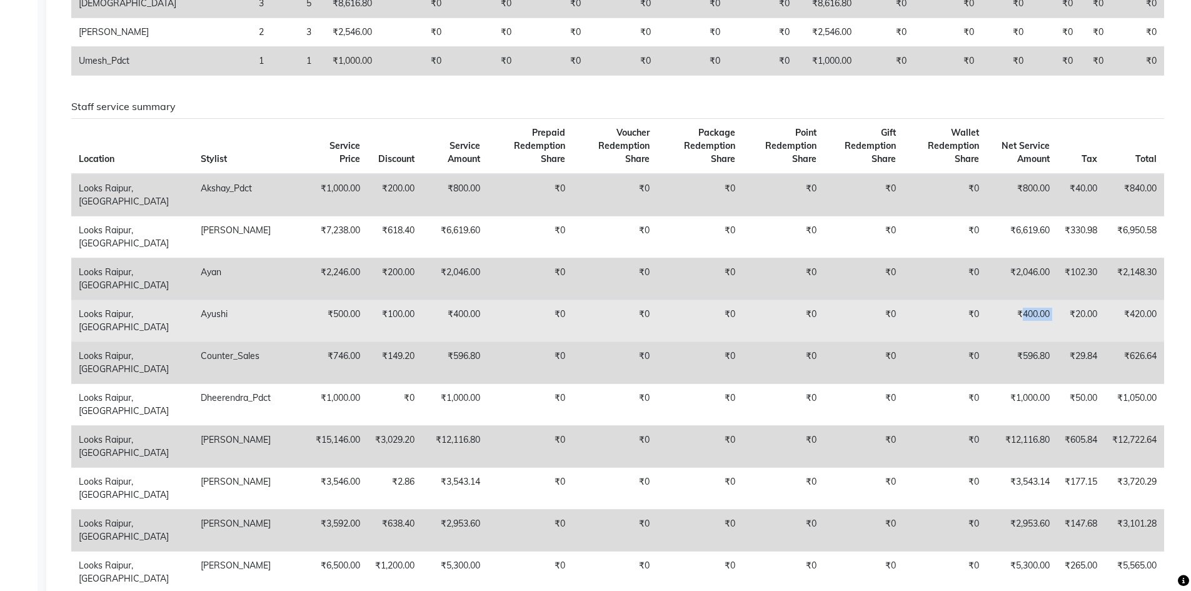
drag, startPoint x: 1020, startPoint y: 313, endPoint x: 1056, endPoint y: 309, distance: 36.4
click at [1056, 309] on tr "Looks Raipur, Raipur Ayushi ₹500.00 ₹100.00 ₹400.00 ₹0 ₹0 ₹0 ₹0 ₹0 ₹0 ₹400.00 ₹…" at bounding box center [617, 320] width 1093 height 42
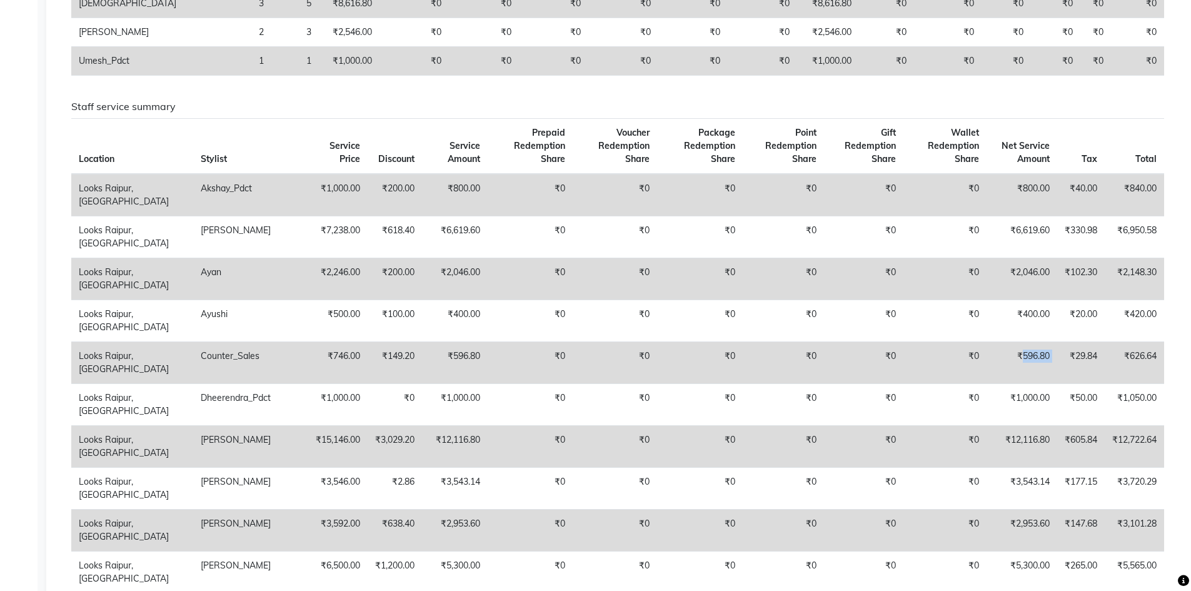
drag, startPoint x: 1019, startPoint y: 353, endPoint x: 1054, endPoint y: 349, distance: 35.1
click at [1054, 349] on tr "Looks Raipur, Raipur Counter_Sales ₹746.00 ₹149.20 ₹596.80 ₹0 ₹0 ₹0 ₹0 ₹0 ₹0 ₹5…" at bounding box center [617, 362] width 1093 height 42
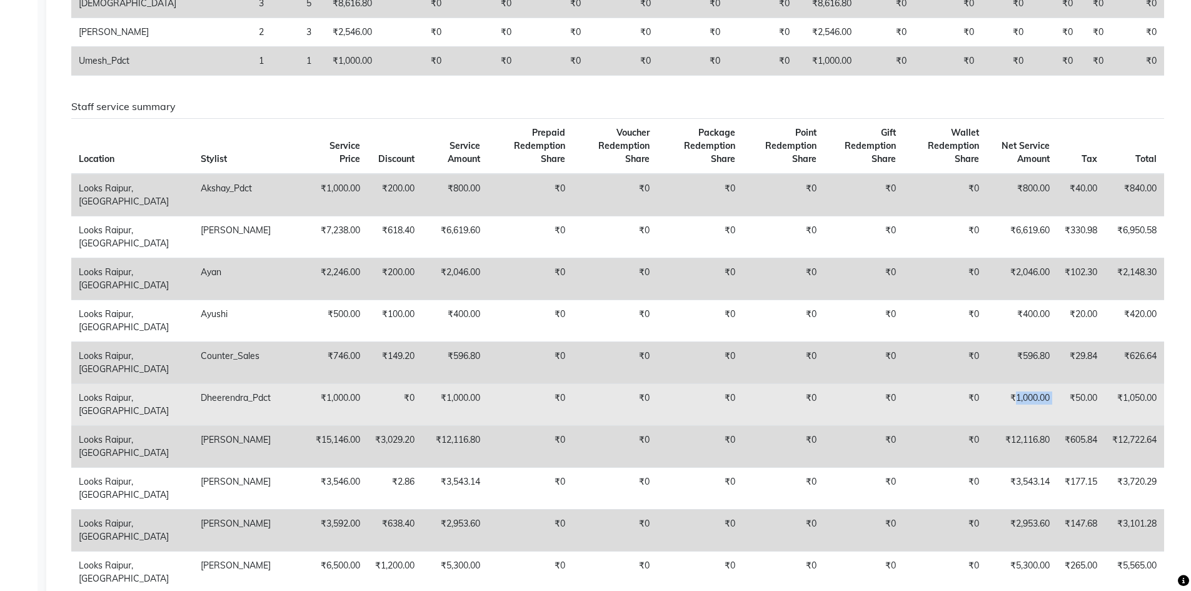
drag, startPoint x: 1011, startPoint y: 398, endPoint x: 1058, endPoint y: 399, distance: 46.9
click at [1058, 399] on tr "Looks Raipur, Raipur Dheerendra_Pdct ₹1,000.00 ₹0 ₹1,000.00 ₹0 ₹0 ₹0 ₹0 ₹0 ₹0 ₹…" at bounding box center [617, 404] width 1093 height 42
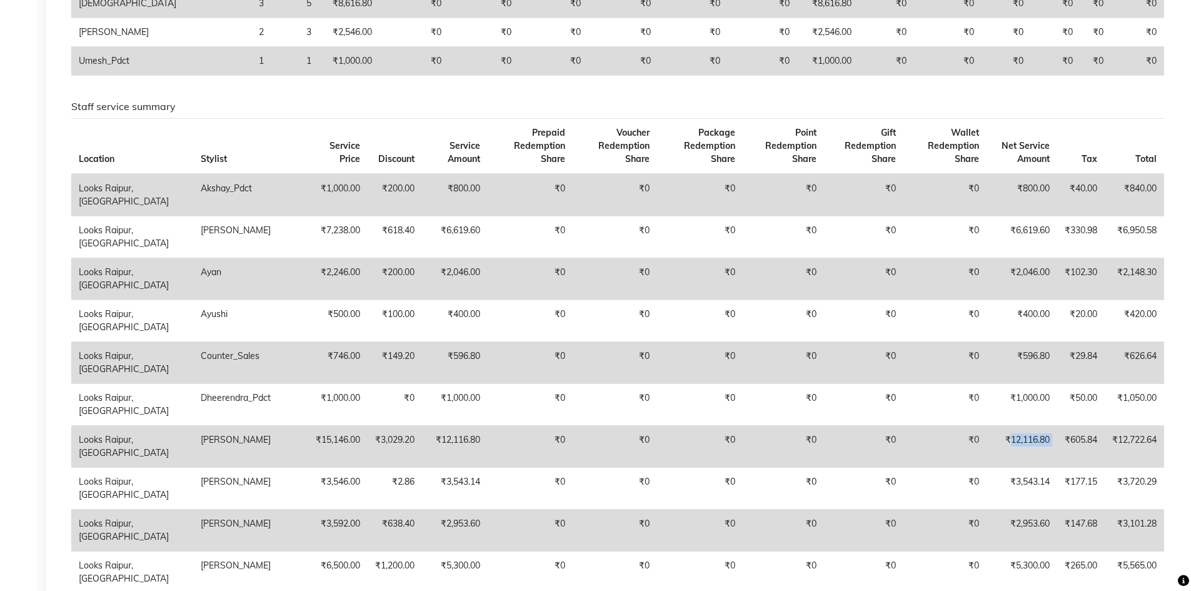
drag, startPoint x: 1009, startPoint y: 439, endPoint x: 1060, endPoint y: 433, distance: 51.6
click at [1060, 433] on tr "Looks Raipur, Raipur Dhiraj ₹15,146.00 ₹3,029.20 ₹12,116.80 ₹0 ₹0 ₹0 ₹0 ₹0 ₹0 ₹…" at bounding box center [617, 446] width 1093 height 42
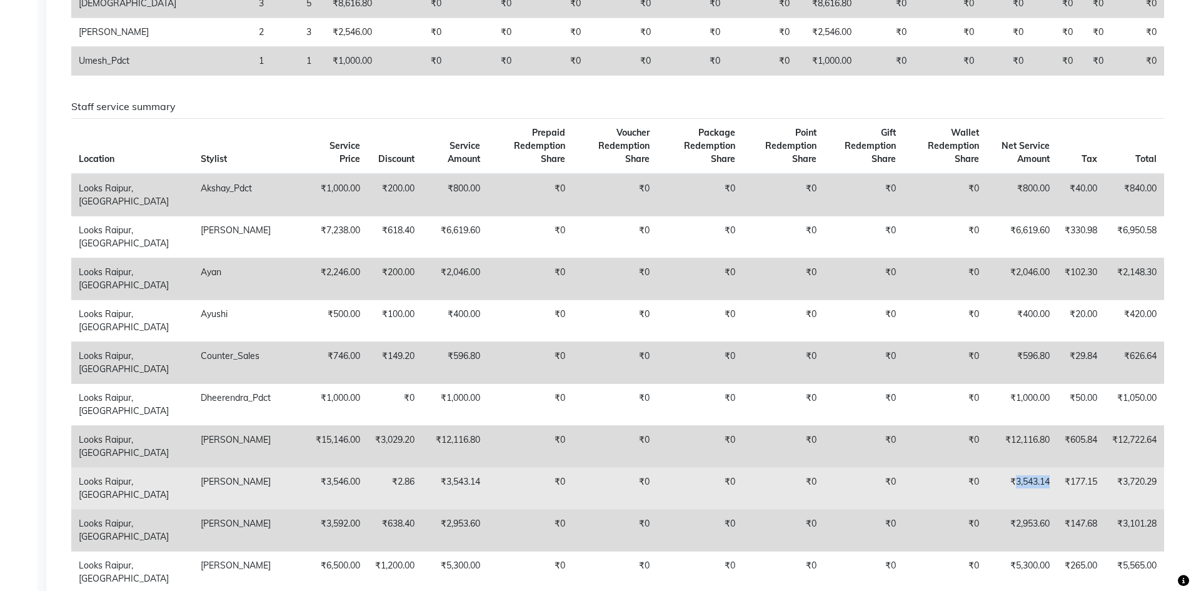
drag, startPoint x: 1011, startPoint y: 478, endPoint x: 1052, endPoint y: 473, distance: 41.0
click at [1052, 473] on td "₹3,543.14" at bounding box center [1021, 488] width 71 height 42
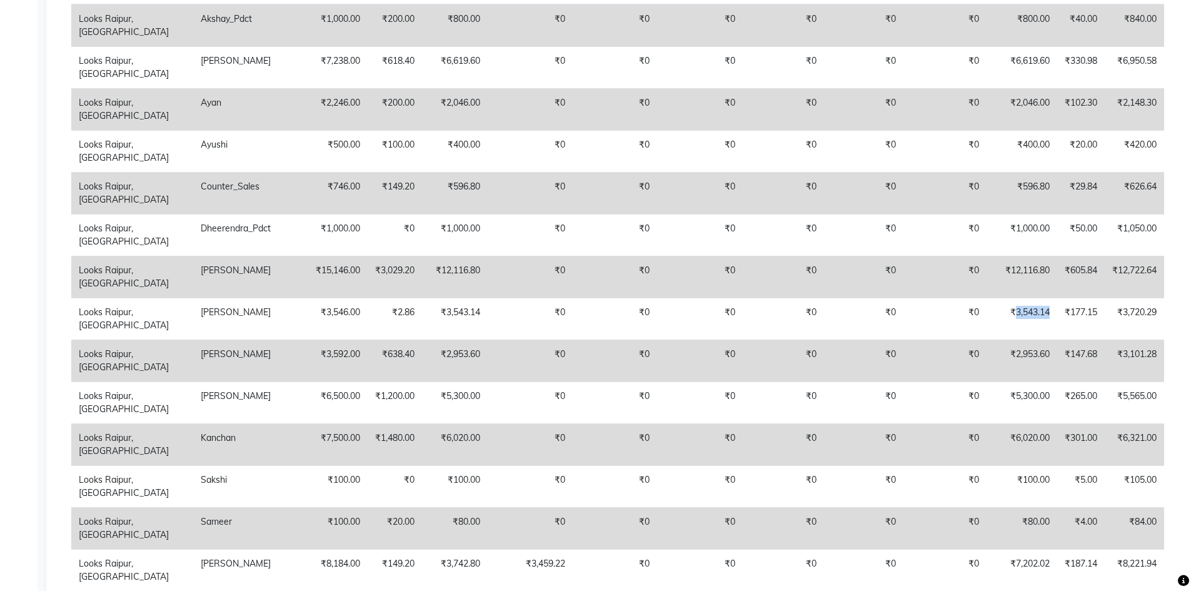
scroll to position [875, 0]
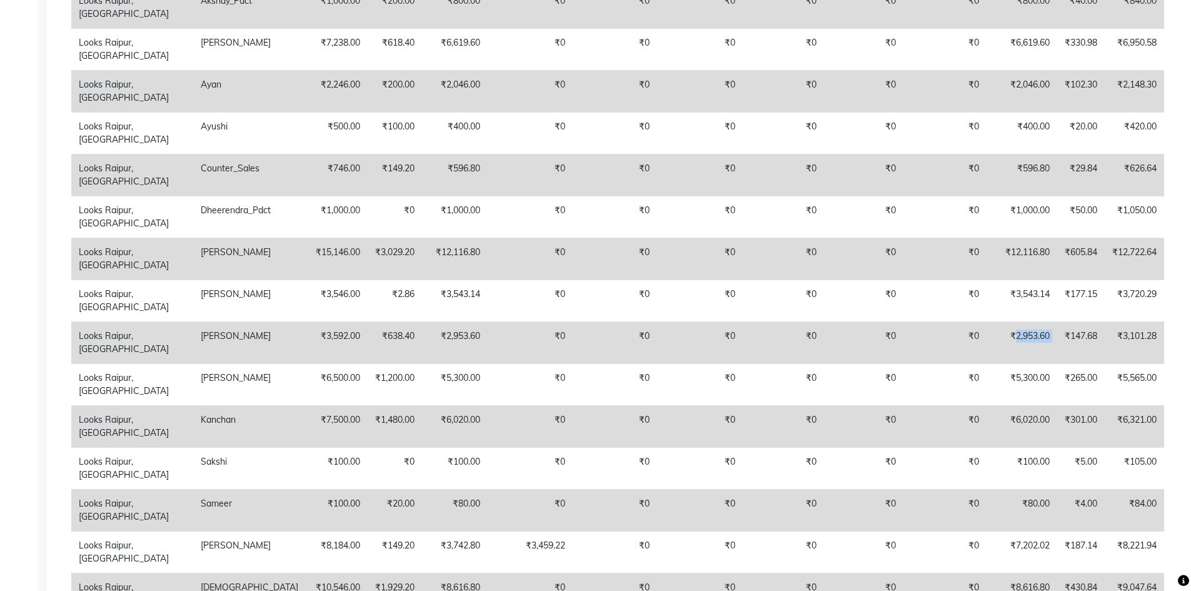
drag, startPoint x: 1010, startPoint y: 335, endPoint x: 1054, endPoint y: 329, distance: 44.2
click at [1054, 329] on tr "Looks Raipur, Raipur Jonny ₹3,592.00 ₹638.40 ₹2,953.60 ₹0 ₹0 ₹0 ₹0 ₹0 ₹0 ₹2,953…" at bounding box center [617, 342] width 1093 height 42
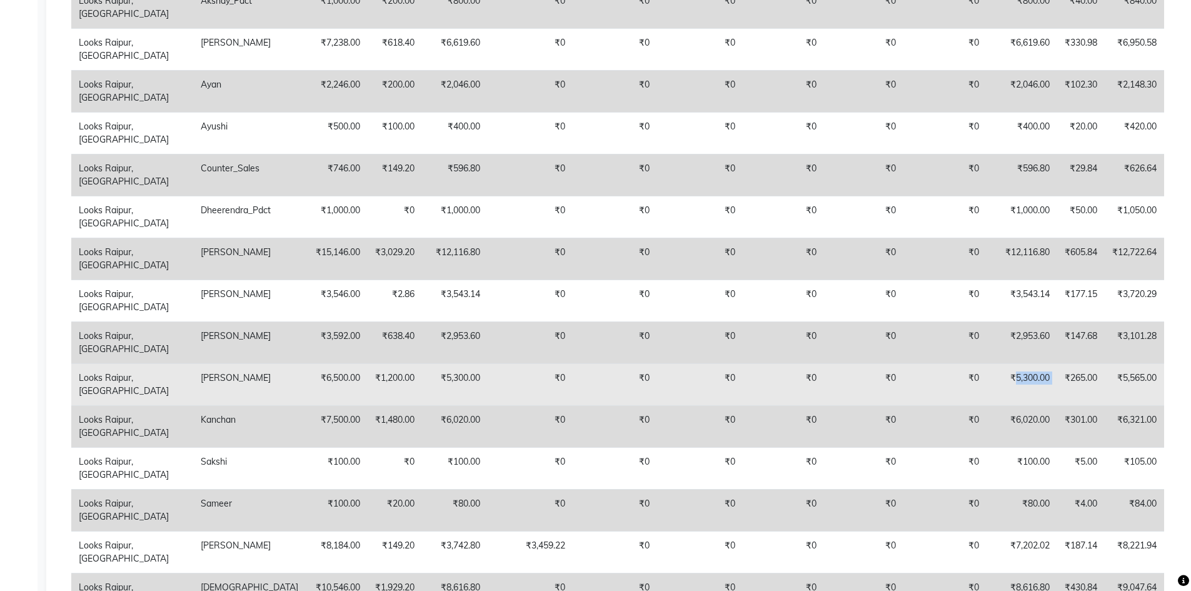
drag, startPoint x: 1010, startPoint y: 376, endPoint x: 1064, endPoint y: 371, distance: 53.9
click at [1064, 371] on tr "Looks Raipur, Raipur Kafil ₹6,500.00 ₹1,200.00 ₹5,300.00 ₹0 ₹0 ₹0 ₹0 ₹0 ₹0 ₹5,3…" at bounding box center [617, 384] width 1093 height 42
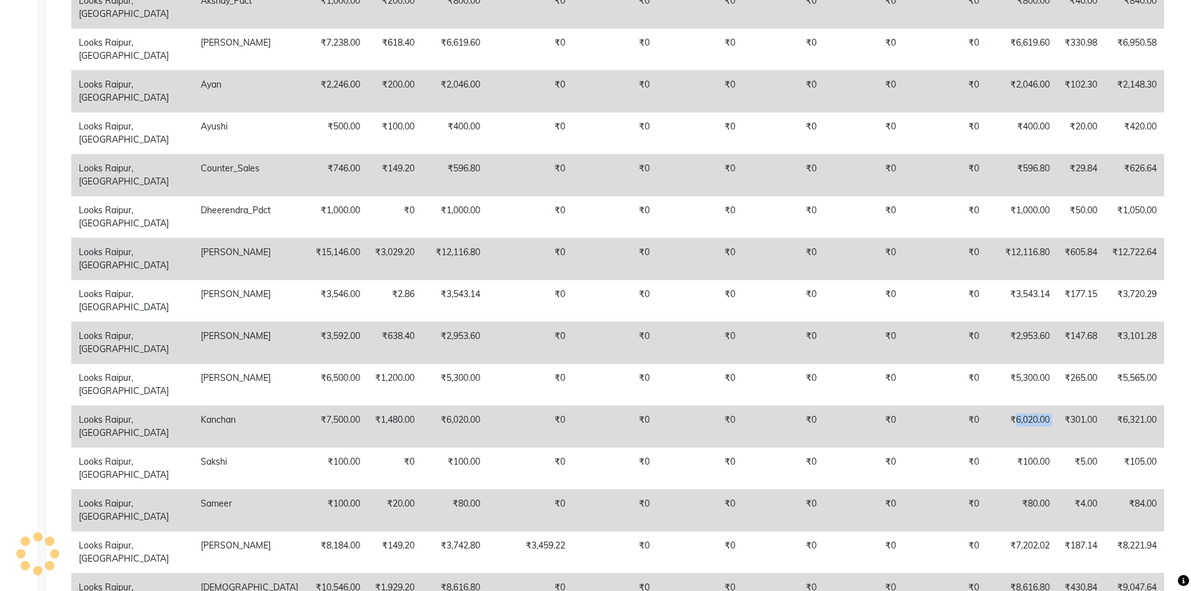
drag, startPoint x: 1011, startPoint y: 421, endPoint x: 1059, endPoint y: 428, distance: 48.1
click at [1059, 428] on tr "Looks Raipur, Raipur Kanchan ₹7,500.00 ₹1,480.00 ₹6,020.00 ₹0 ₹0 ₹0 ₹0 ₹0 ₹0 ₹6…" at bounding box center [617, 426] width 1093 height 42
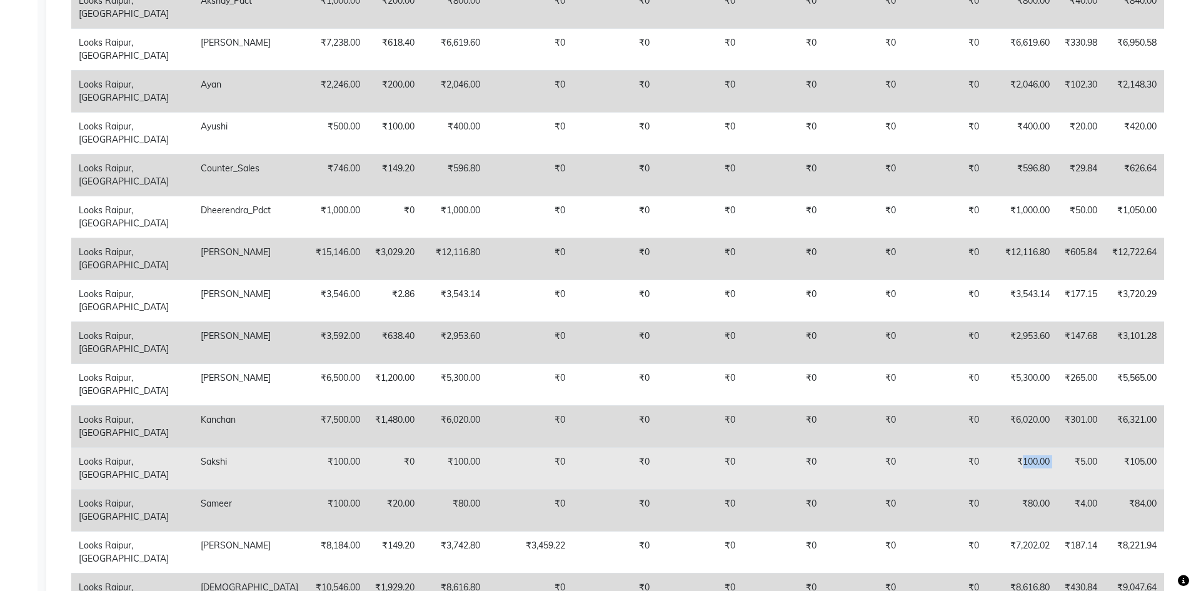
drag, startPoint x: 1018, startPoint y: 458, endPoint x: 1059, endPoint y: 459, distance: 40.6
click at [1059, 459] on tr "Looks Raipur, Raipur Sakshi ₹100.00 ₹0 ₹100.00 ₹0 ₹0 ₹0 ₹0 ₹0 ₹0 ₹100.00 ₹5.00 …" at bounding box center [617, 468] width 1093 height 42
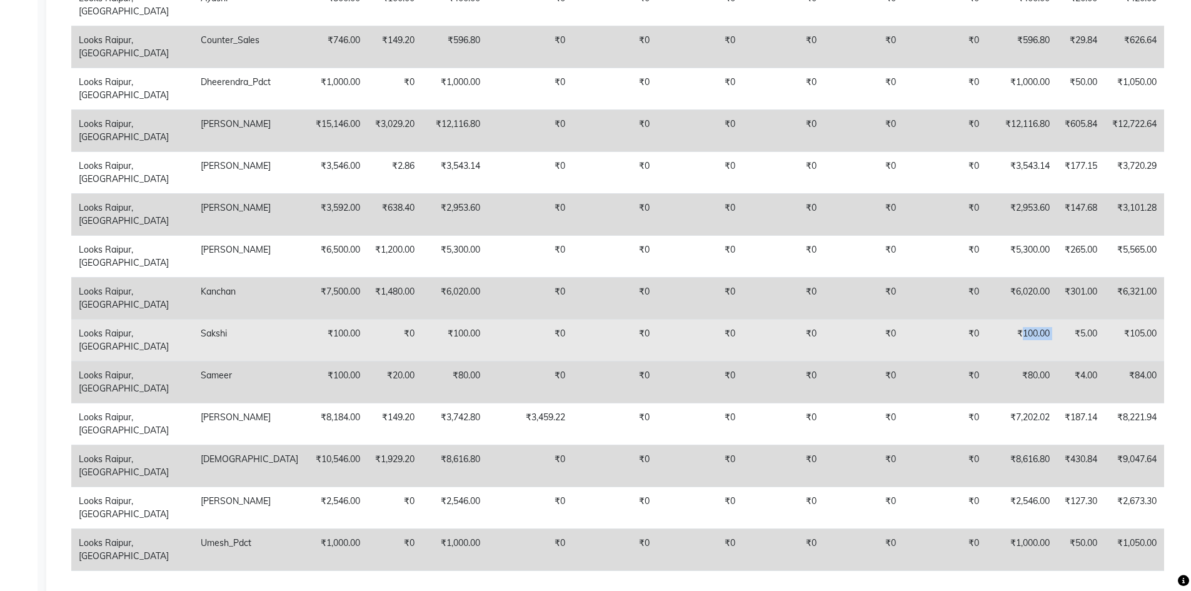
scroll to position [1063, 0]
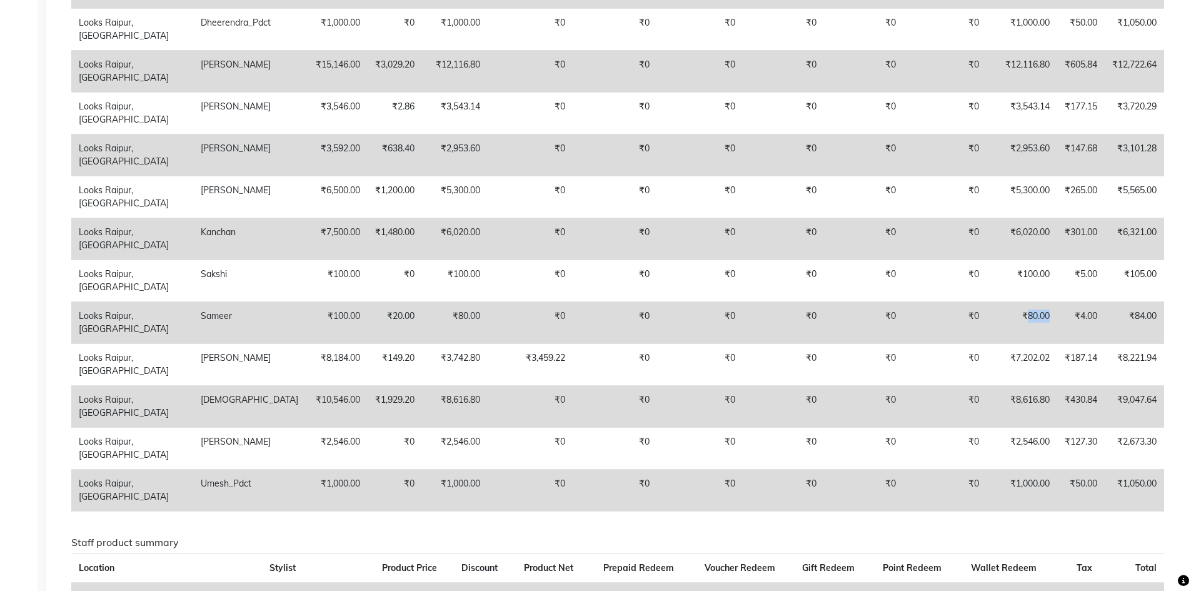
drag, startPoint x: 1023, startPoint y: 315, endPoint x: 1049, endPoint y: 318, distance: 25.8
click at [1049, 318] on td "₹80.00" at bounding box center [1021, 322] width 71 height 42
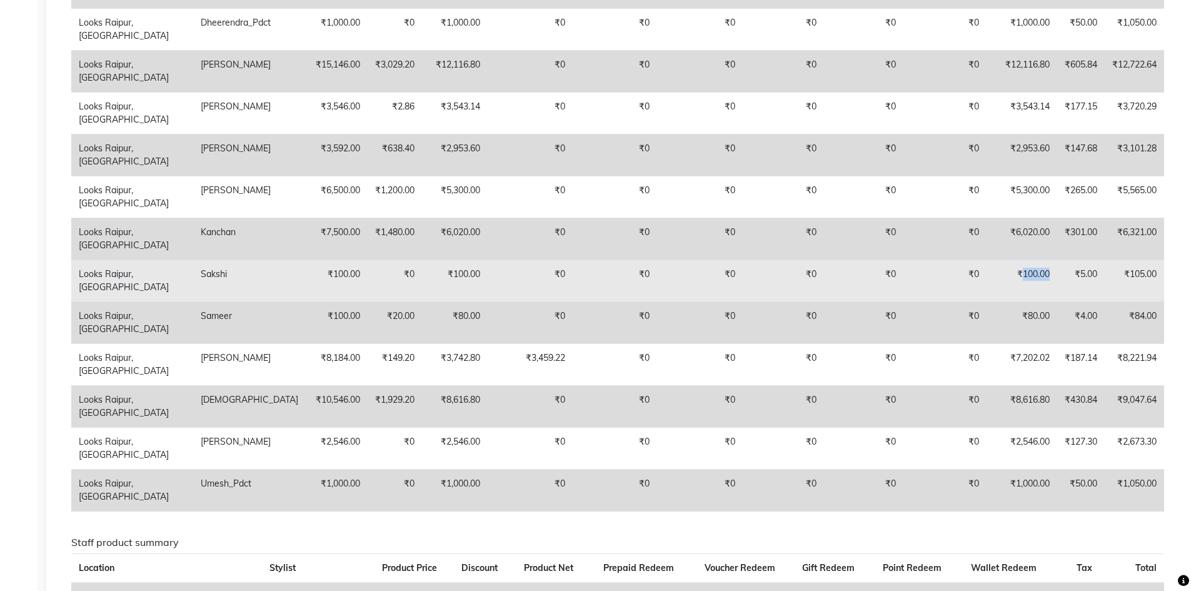
drag, startPoint x: 1021, startPoint y: 273, endPoint x: 1051, endPoint y: 271, distance: 30.7
click at [1051, 271] on td "₹100.00" at bounding box center [1021, 280] width 71 height 42
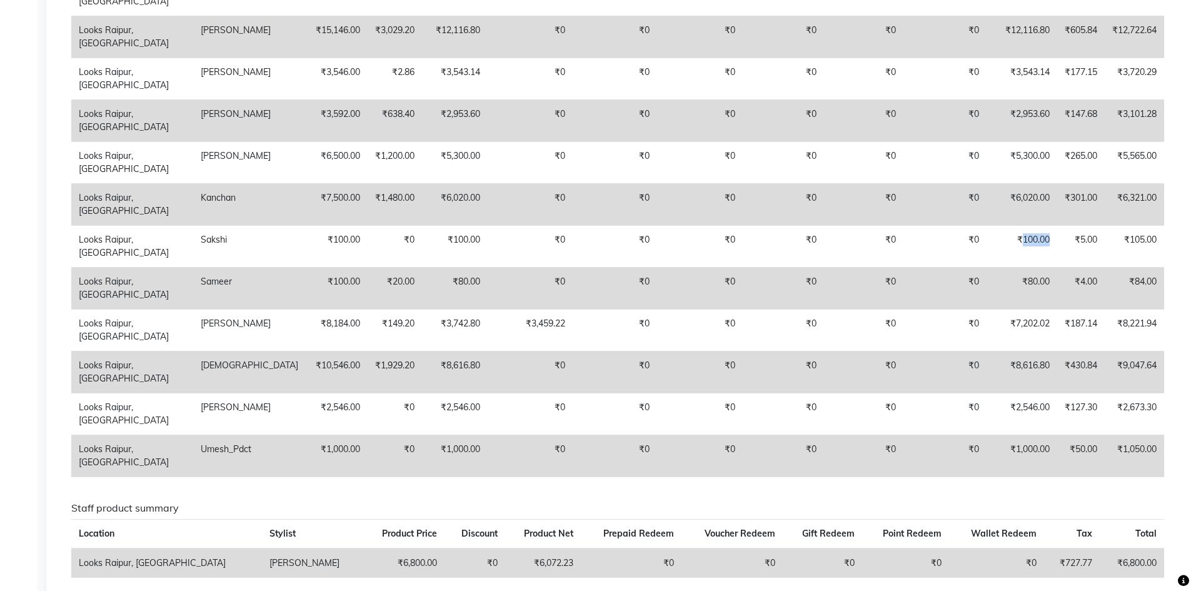
scroll to position [1125, 0]
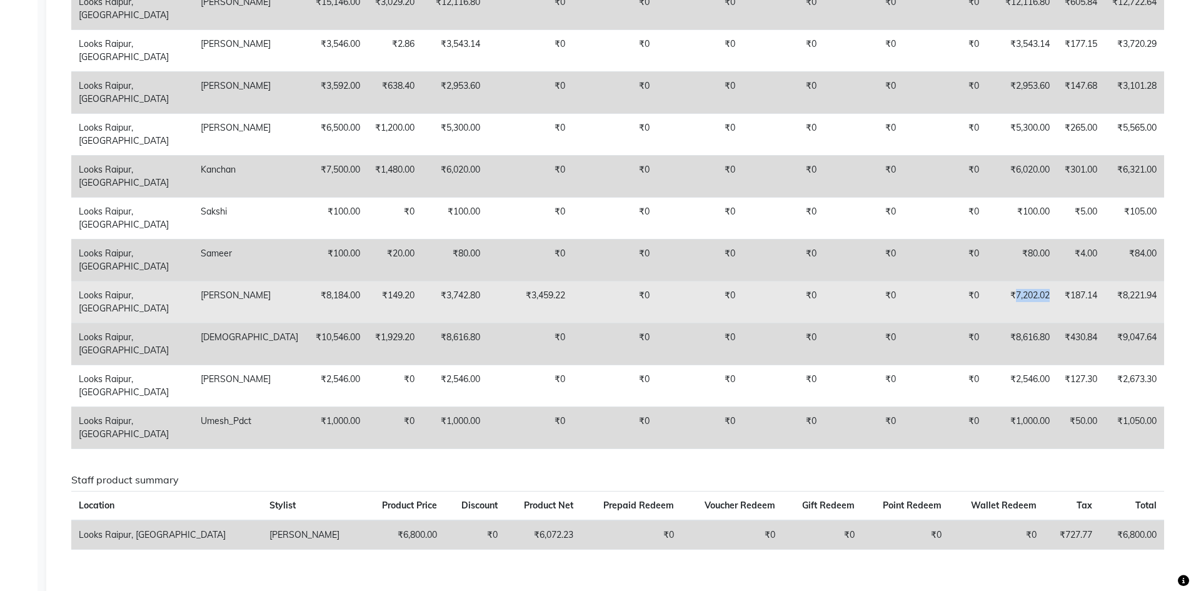
drag, startPoint x: 1011, startPoint y: 293, endPoint x: 1051, endPoint y: 291, distance: 40.1
click at [1051, 291] on td "₹7,202.02" at bounding box center [1021, 302] width 71 height 42
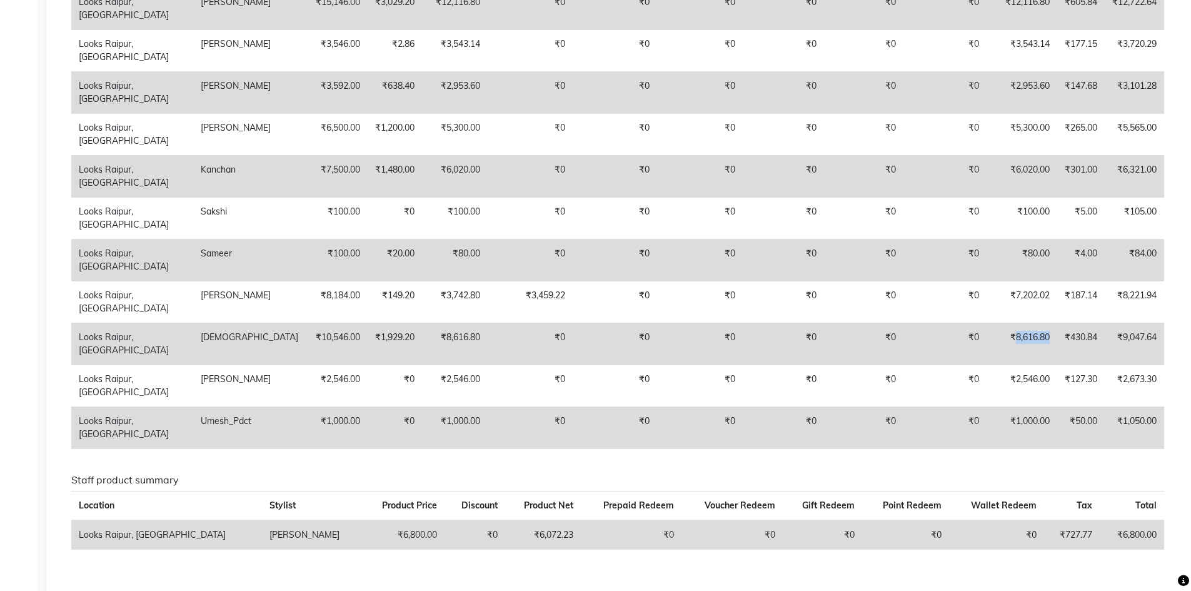
drag, startPoint x: 1011, startPoint y: 337, endPoint x: 1052, endPoint y: 333, distance: 41.5
click at [1052, 333] on td "₹8,616.80" at bounding box center [1021, 344] width 71 height 42
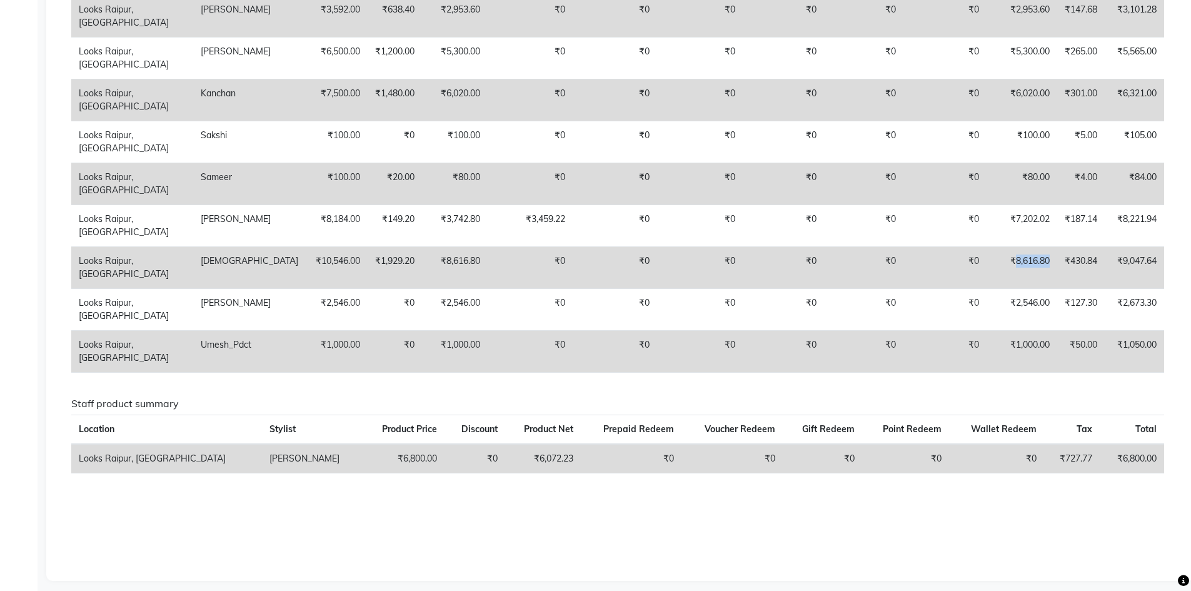
scroll to position [1210, 0]
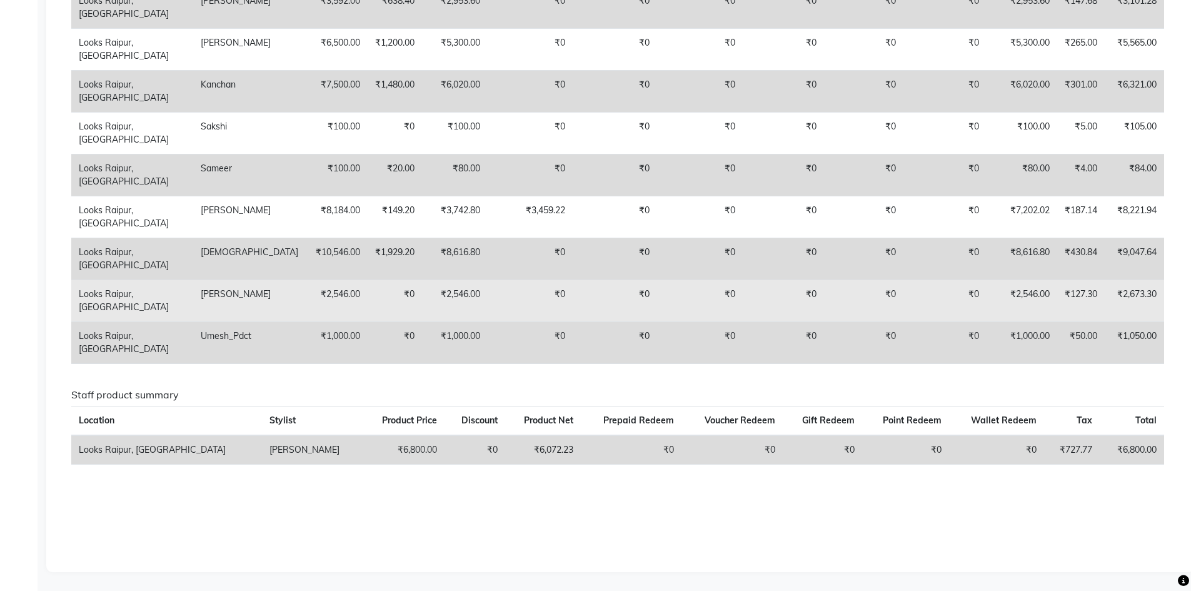
click at [1018, 291] on td "₹2,546.00" at bounding box center [1021, 300] width 71 height 42
drag, startPoint x: 1011, startPoint y: 293, endPoint x: 1055, endPoint y: 292, distance: 43.8
click at [1055, 292] on tr "Looks Raipur, Raipur Shriwas ₹2,546.00 ₹0 ₹2,546.00 ₹0 ₹0 ₹0 ₹0 ₹0 ₹0 ₹2,546.00…" at bounding box center [617, 300] width 1093 height 42
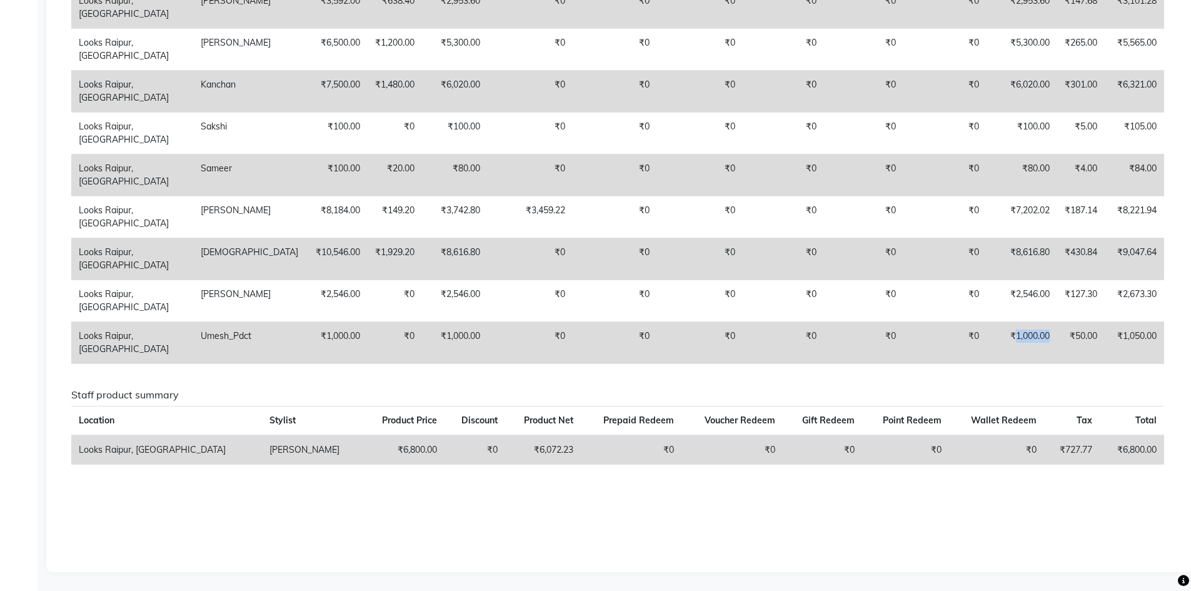
drag, startPoint x: 1011, startPoint y: 335, endPoint x: 1053, endPoint y: 332, distance: 42.0
click at [1053, 332] on td "₹1,000.00" at bounding box center [1021, 342] width 71 height 42
drag, startPoint x: 1121, startPoint y: 448, endPoint x: 1163, endPoint y: 447, distance: 42.5
click at [1163, 447] on td "₹6,800.00" at bounding box center [1132, 449] width 64 height 29
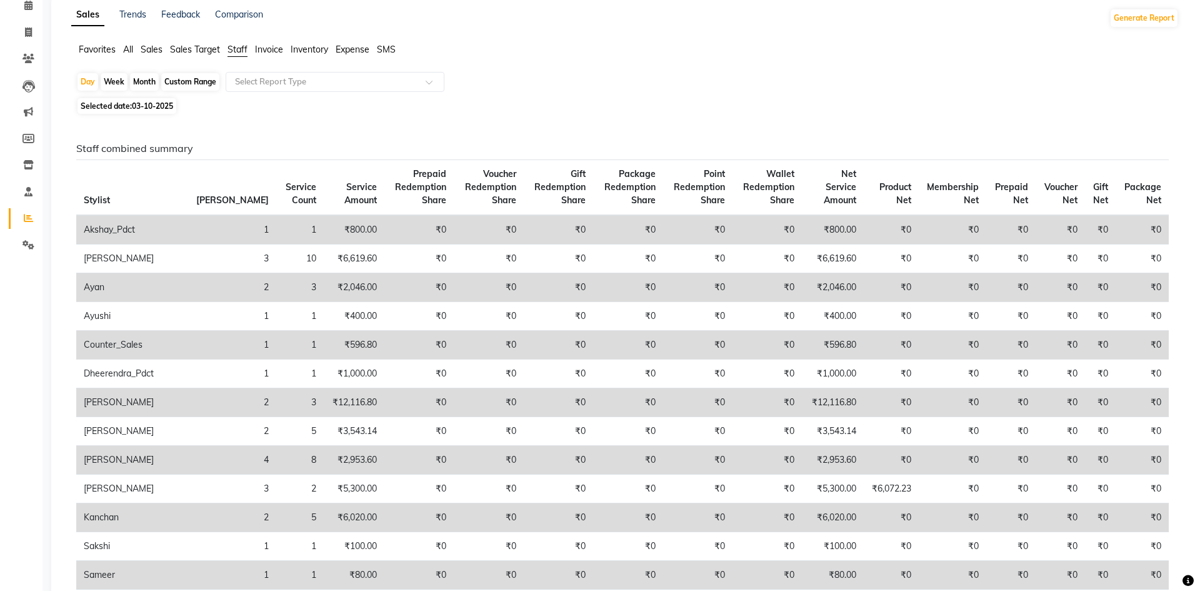
scroll to position [0, 0]
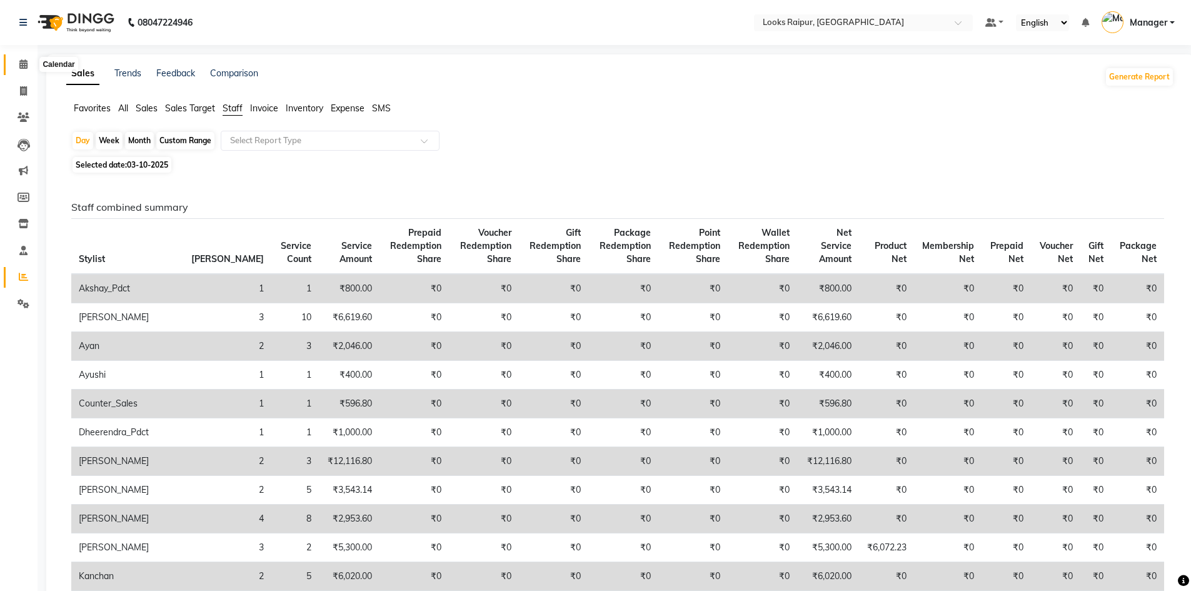
drag, startPoint x: 18, startPoint y: 64, endPoint x: 35, endPoint y: 105, distance: 44.8
click at [18, 64] on span at bounding box center [24, 65] width 22 height 14
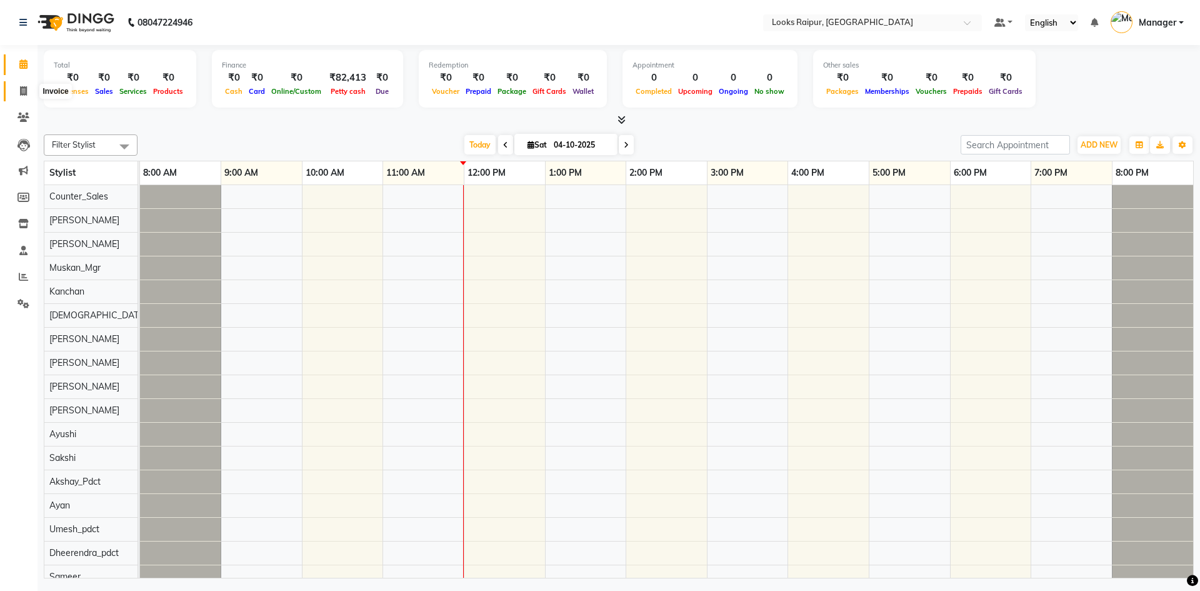
click at [20, 91] on icon at bounding box center [23, 90] width 7 height 9
select select "8606"
select select "service"
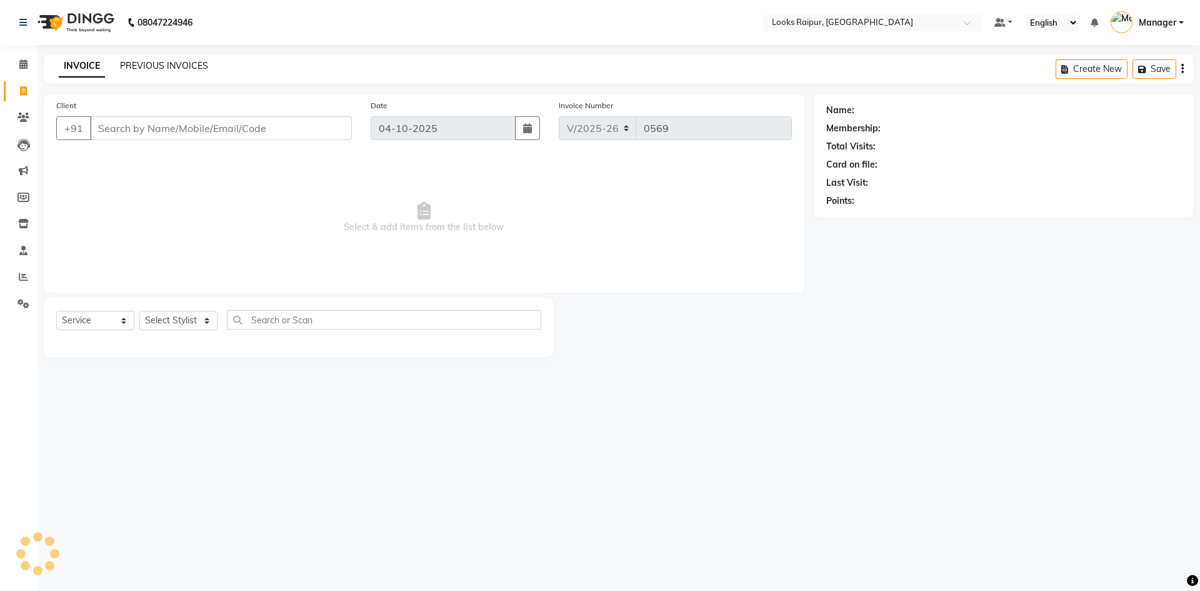
click at [173, 65] on link "PREVIOUS INVOICES" at bounding box center [164, 65] width 88 height 11
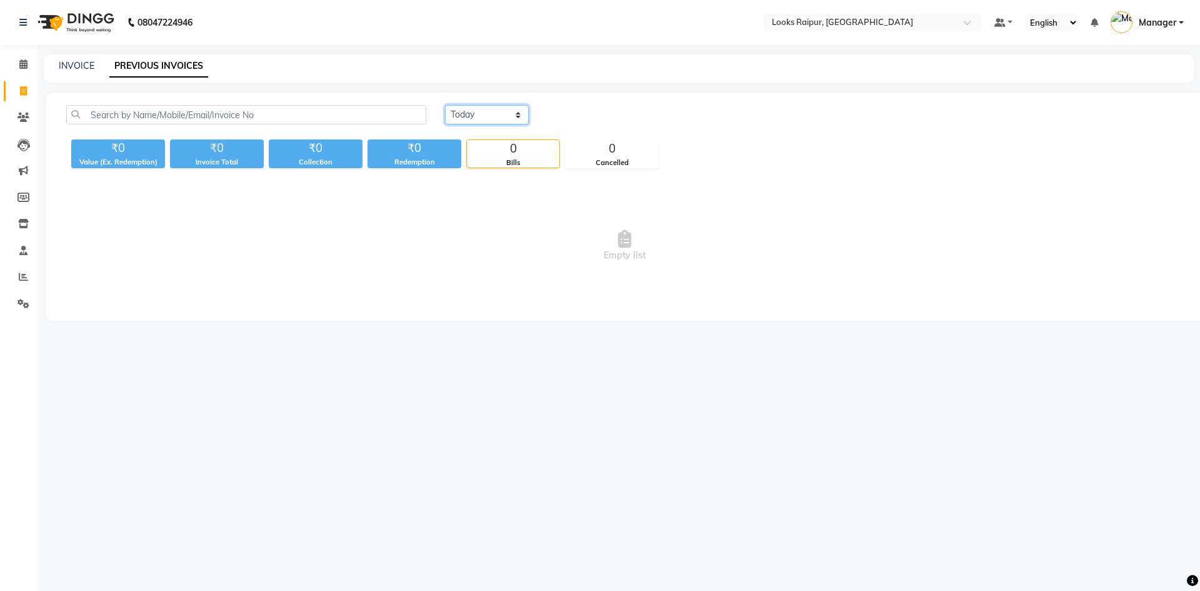
click at [521, 111] on select "Today Yesterday Custom Range" at bounding box center [487, 114] width 84 height 19
select select "yesterday"
click at [445, 105] on select "Today Yesterday Custom Range" at bounding box center [487, 114] width 84 height 19
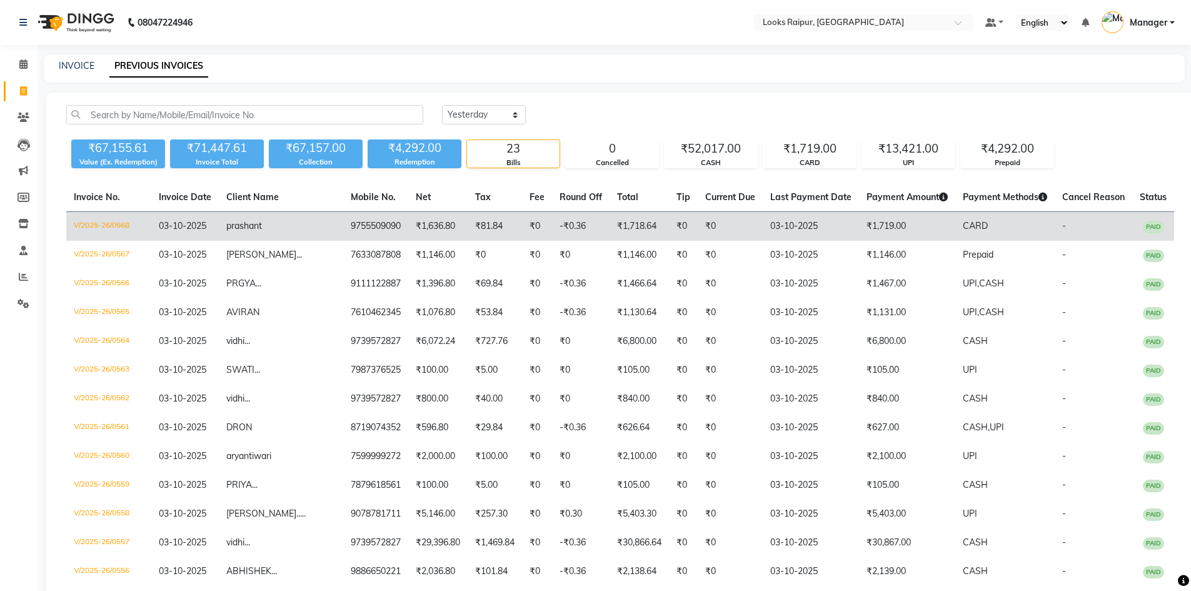
click at [357, 221] on td "9755509090" at bounding box center [375, 226] width 65 height 29
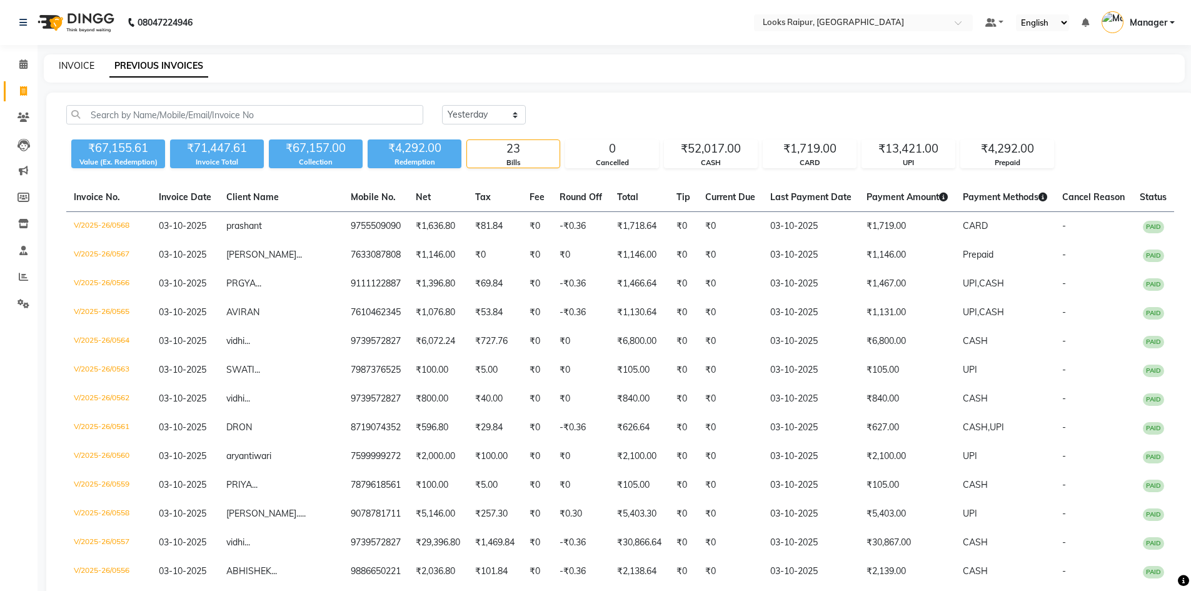
click at [74, 68] on link "INVOICE" at bounding box center [77, 65] width 36 height 11
select select "service"
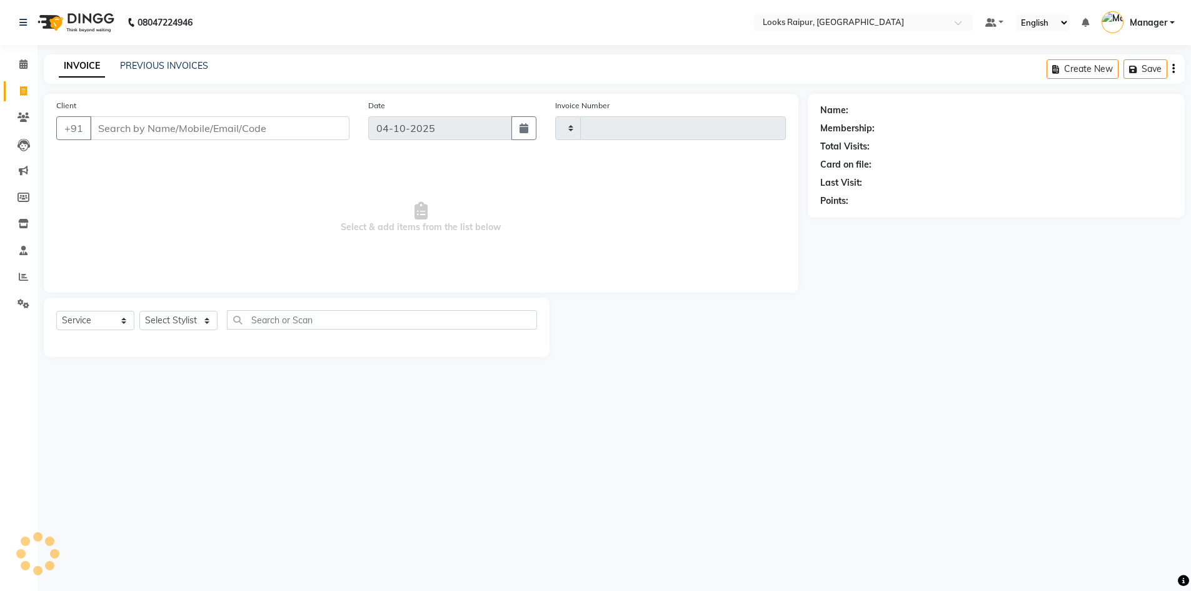
type input "0569"
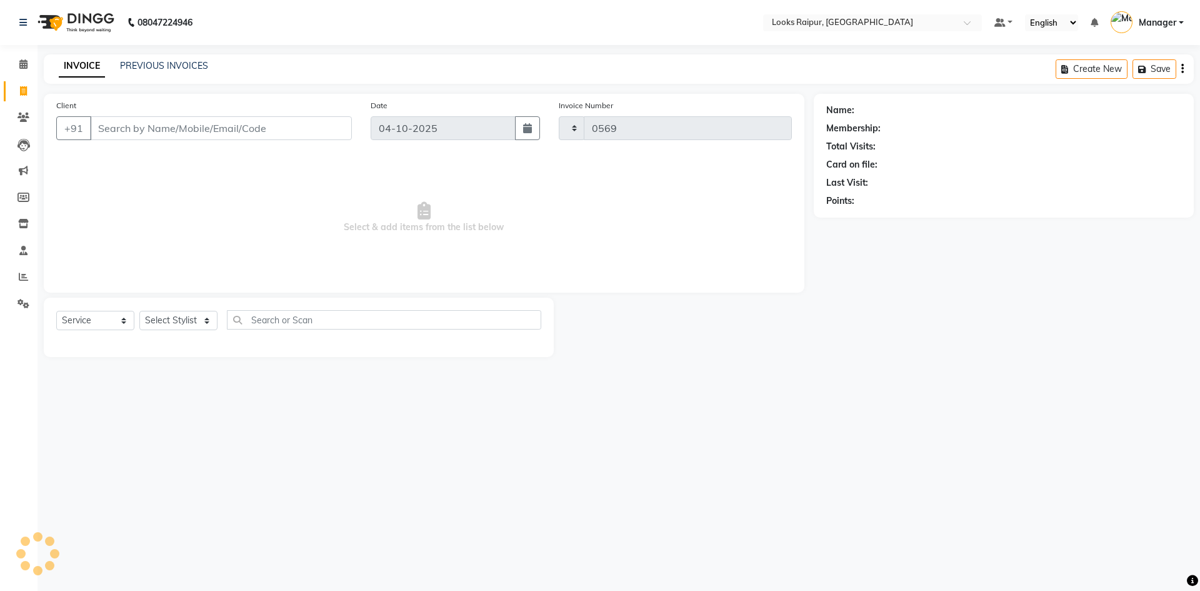
select select "8606"
click at [186, 63] on link "PREVIOUS INVOICES" at bounding box center [164, 65] width 88 height 11
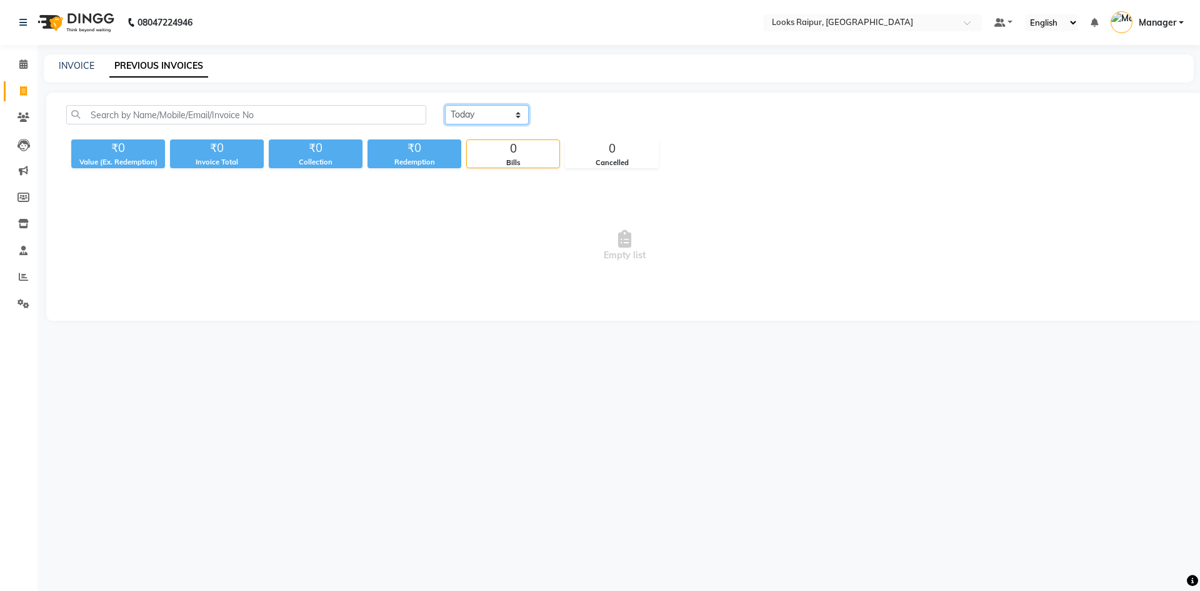
click at [518, 115] on select "Today Yesterday Custom Range" at bounding box center [487, 114] width 84 height 19
select select "yesterday"
click at [445, 105] on select "Today Yesterday Custom Range" at bounding box center [487, 114] width 84 height 19
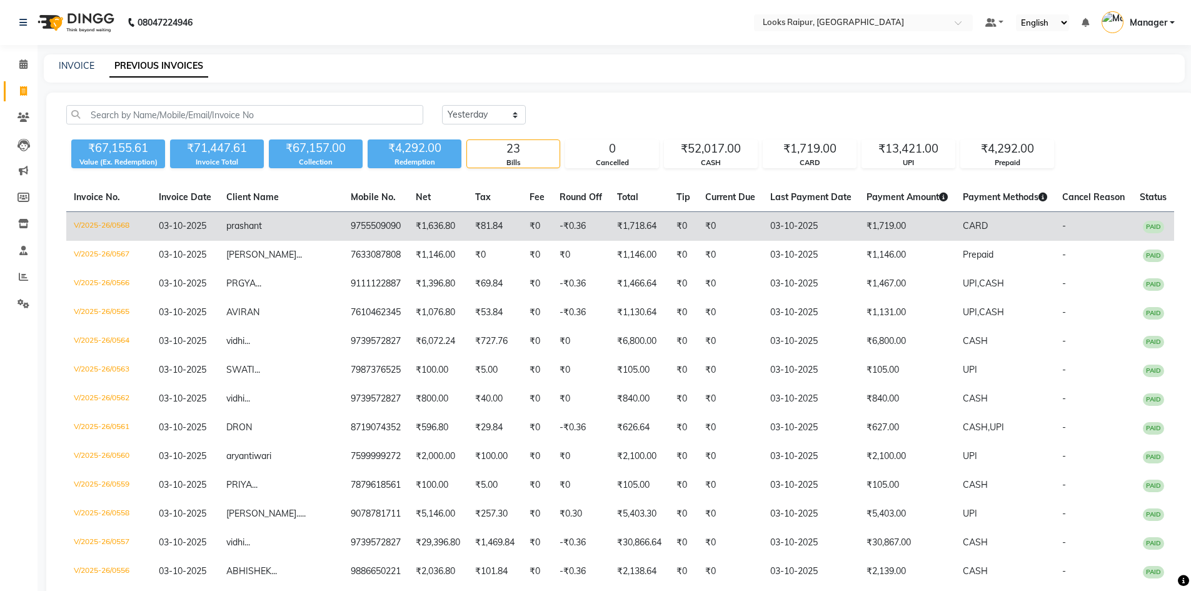
click at [262, 226] on span "prashant" at bounding box center [244, 225] width 36 height 11
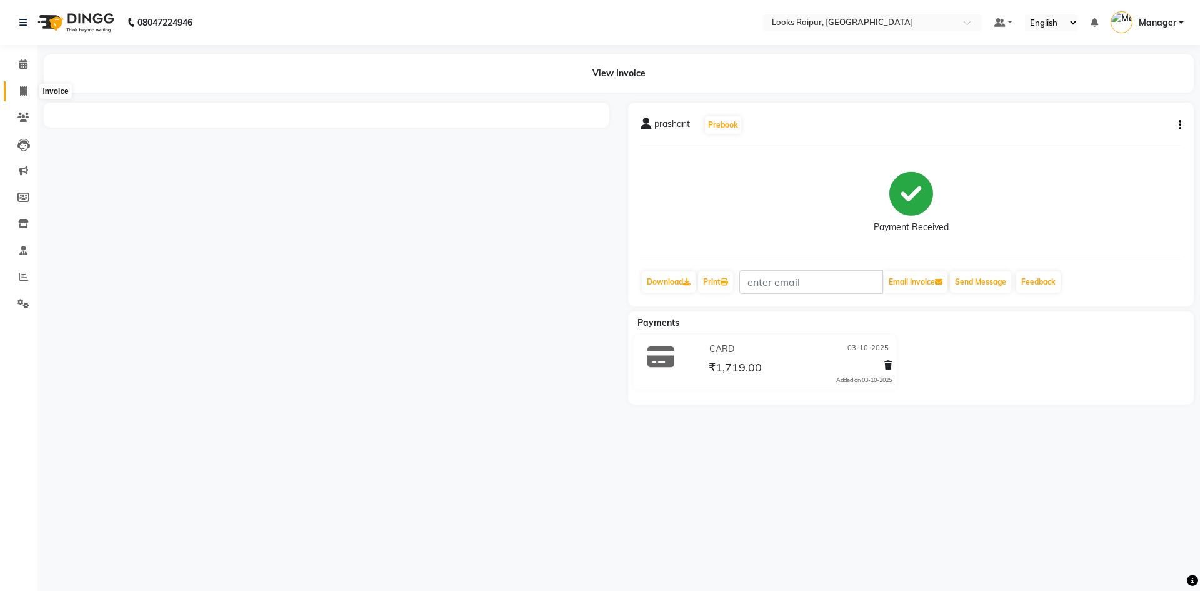
click at [20, 91] on icon at bounding box center [23, 90] width 7 height 9
select select "8606"
select select "service"
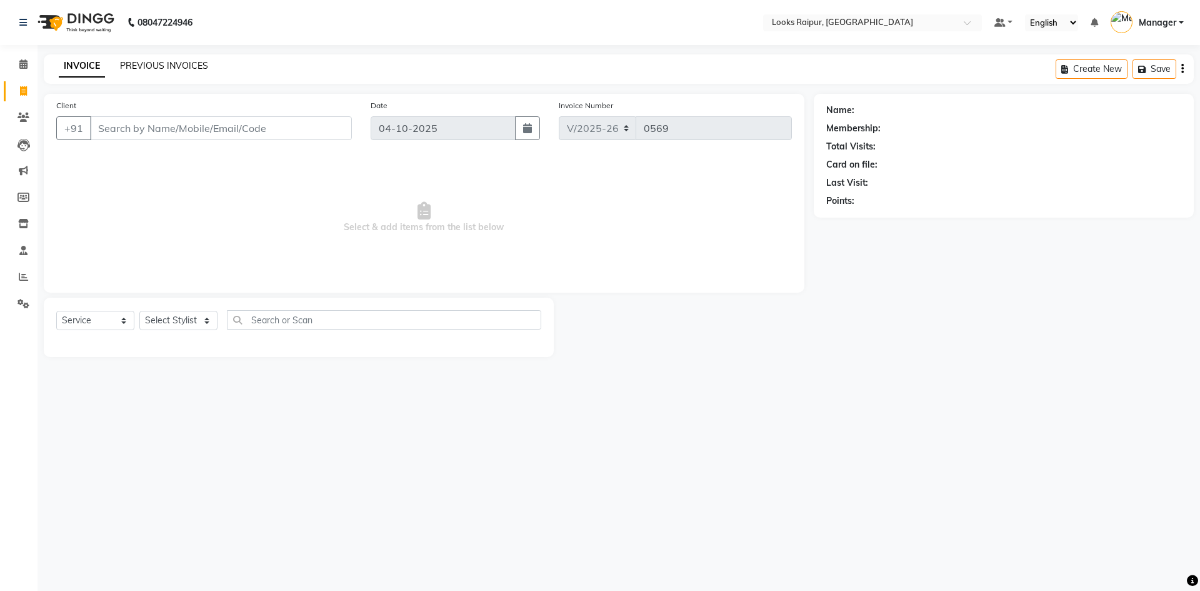
click at [142, 67] on link "PREVIOUS INVOICES" at bounding box center [164, 65] width 88 height 11
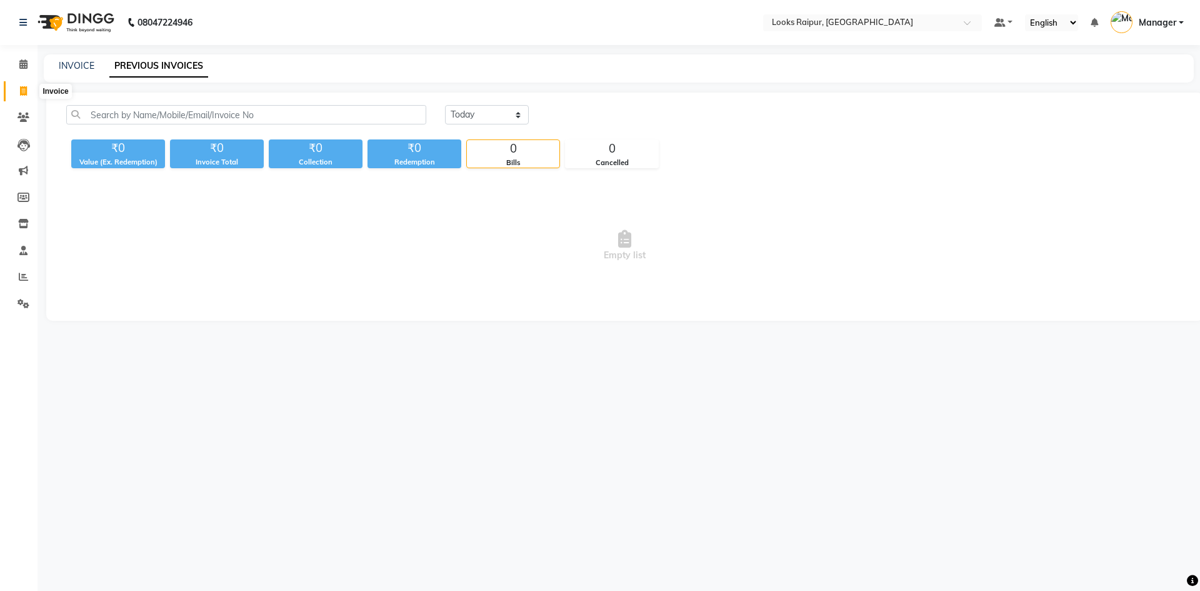
click at [21, 91] on icon at bounding box center [23, 90] width 7 height 9
select select "8606"
select select "service"
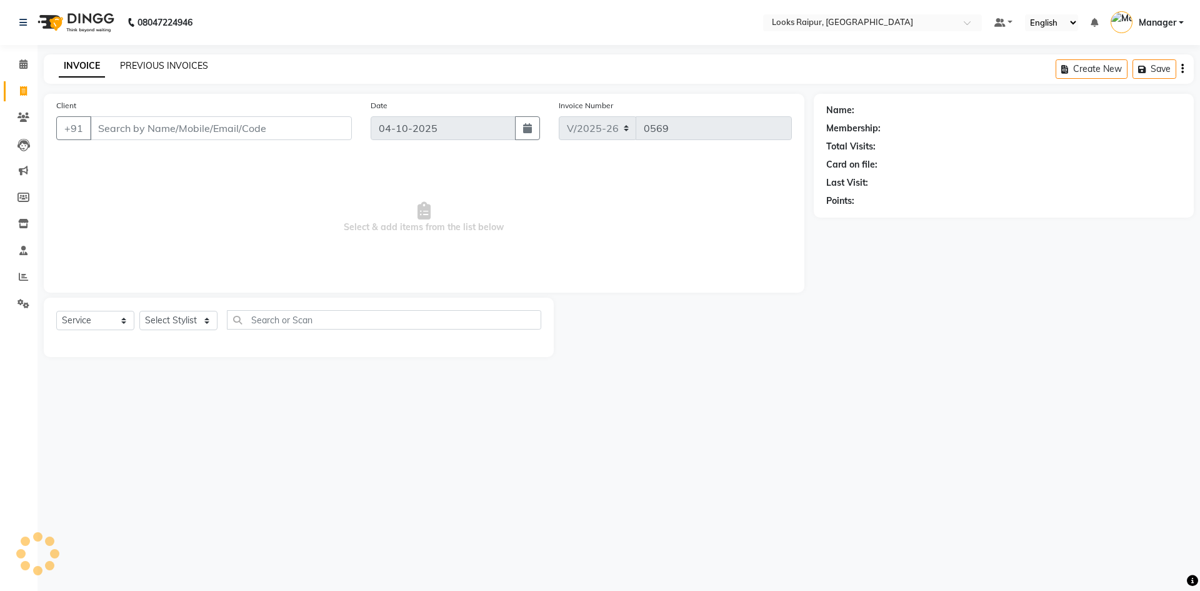
click at [190, 65] on link "PREVIOUS INVOICES" at bounding box center [164, 65] width 88 height 11
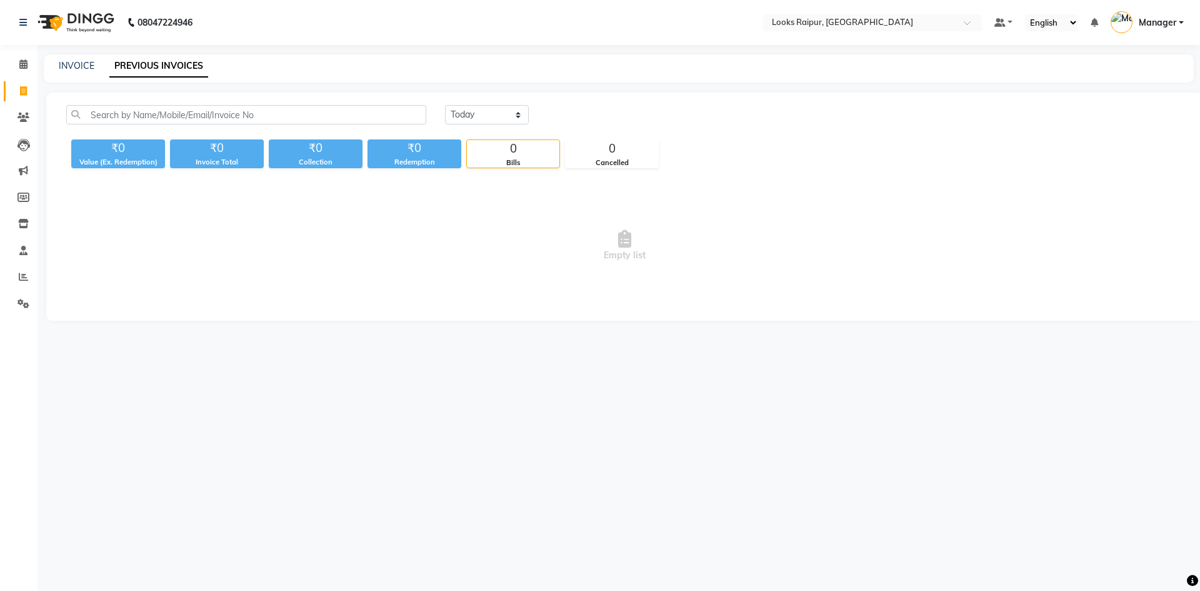
click at [88, 71] on div "INVOICE" at bounding box center [77, 65] width 36 height 13
click at [69, 69] on link "INVOICE" at bounding box center [77, 65] width 36 height 11
select select "8606"
select select "service"
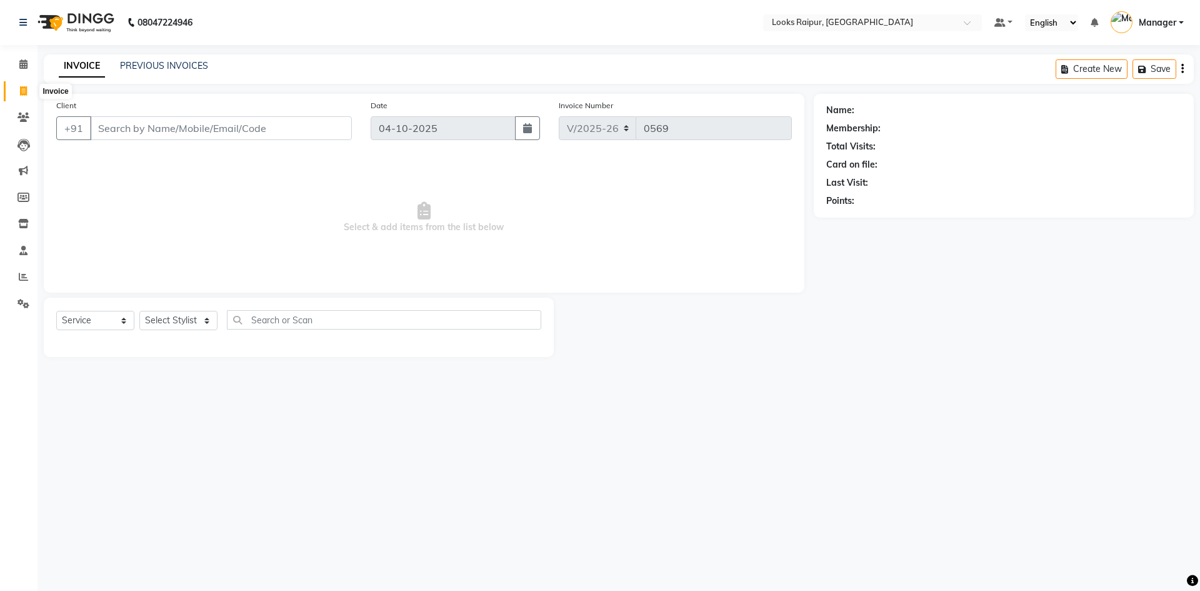
click at [17, 93] on span at bounding box center [24, 91] width 22 height 14
select select "service"
type input "0569"
select select "8606"
click at [184, 59] on div "PREVIOUS INVOICES" at bounding box center [164, 65] width 88 height 13
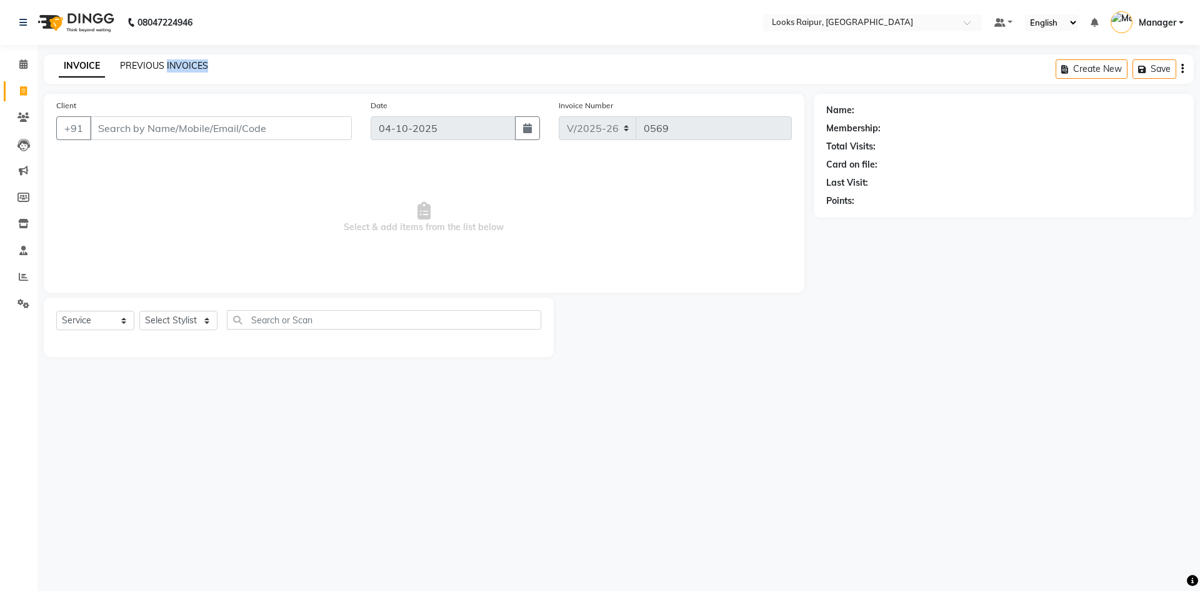
click at [183, 59] on div "PREVIOUS INVOICES" at bounding box center [164, 65] width 88 height 13
click at [148, 76] on div "INVOICE PREVIOUS INVOICES Create New Save" at bounding box center [619, 68] width 1150 height 29
click at [149, 69] on link "PREVIOUS INVOICES" at bounding box center [164, 65] width 88 height 11
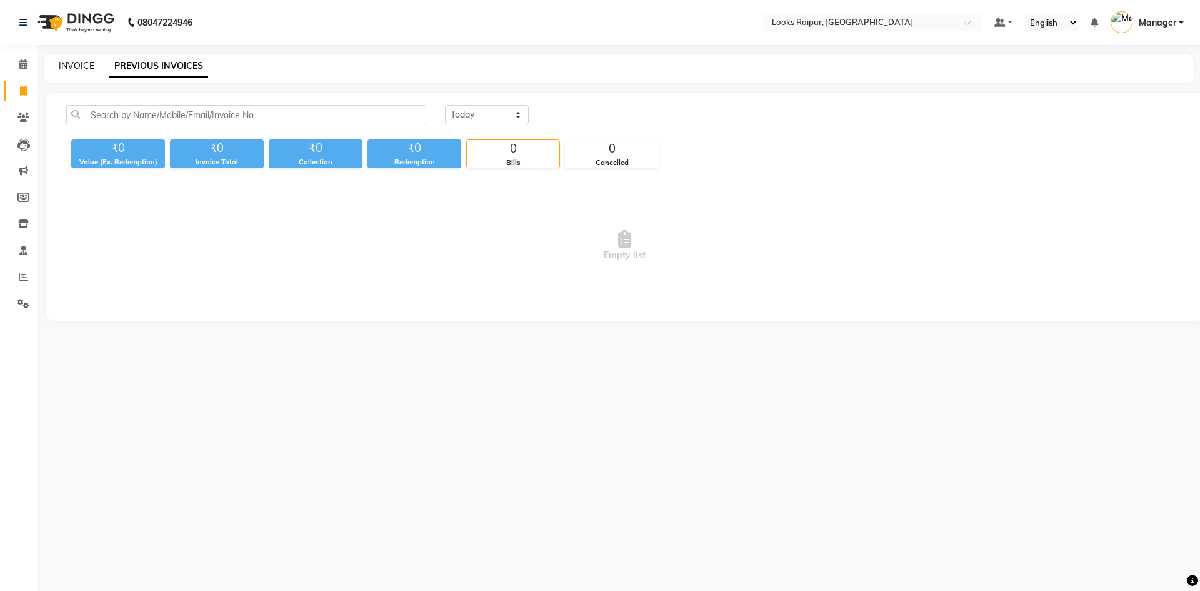
click at [73, 68] on link "INVOICE" at bounding box center [77, 65] width 36 height 11
select select "8606"
select select "service"
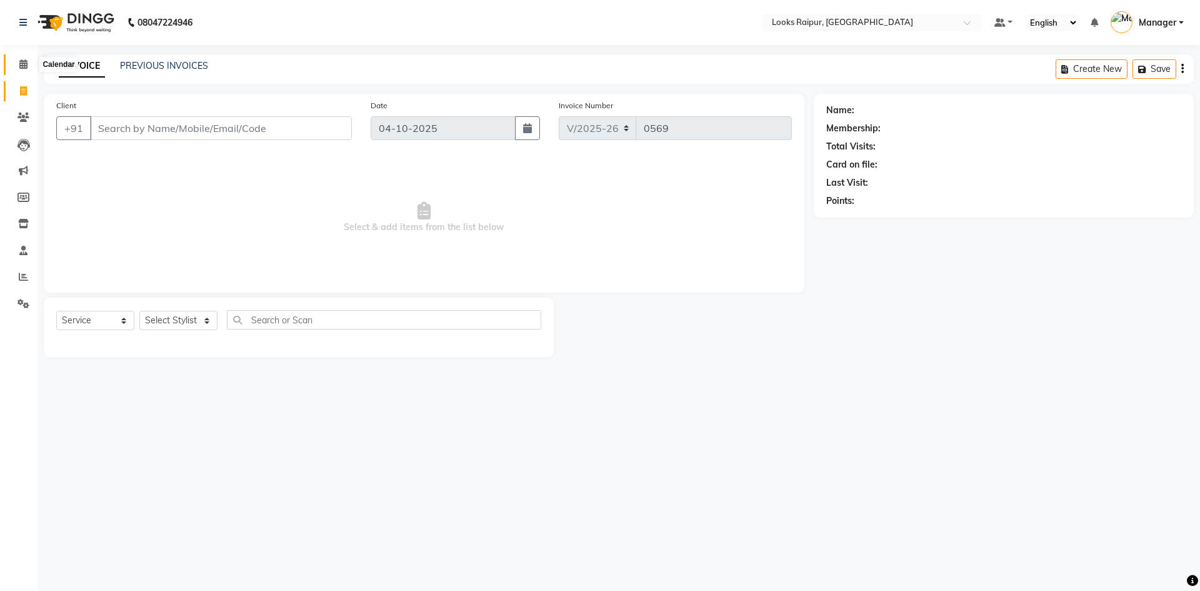
click at [17, 66] on span at bounding box center [24, 65] width 22 height 14
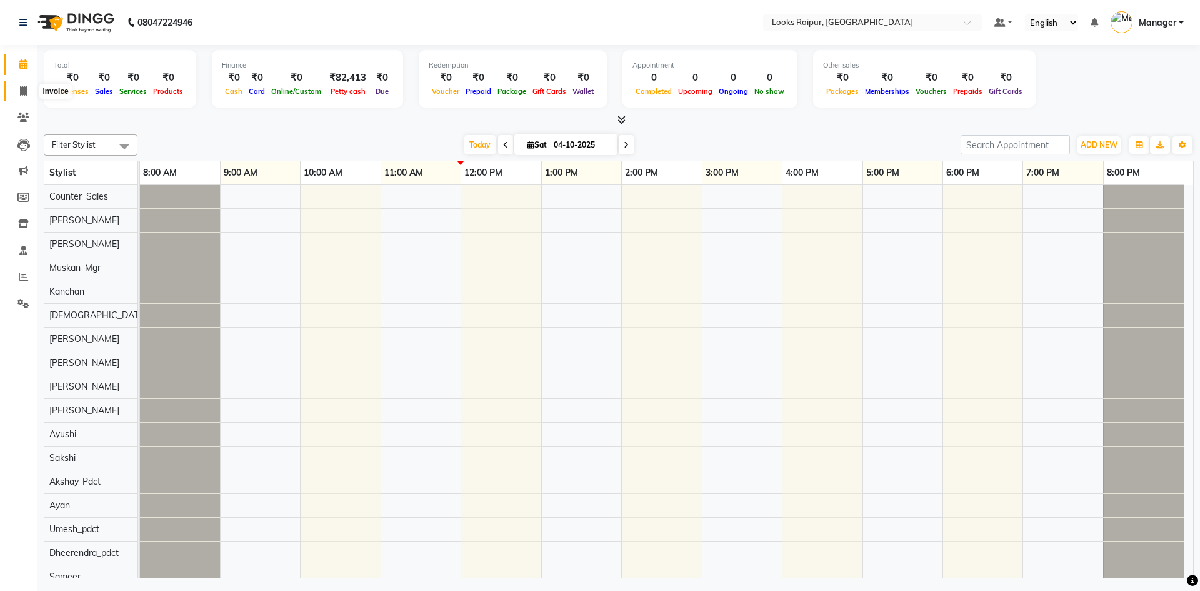
click at [24, 96] on span at bounding box center [24, 91] width 22 height 14
select select "service"
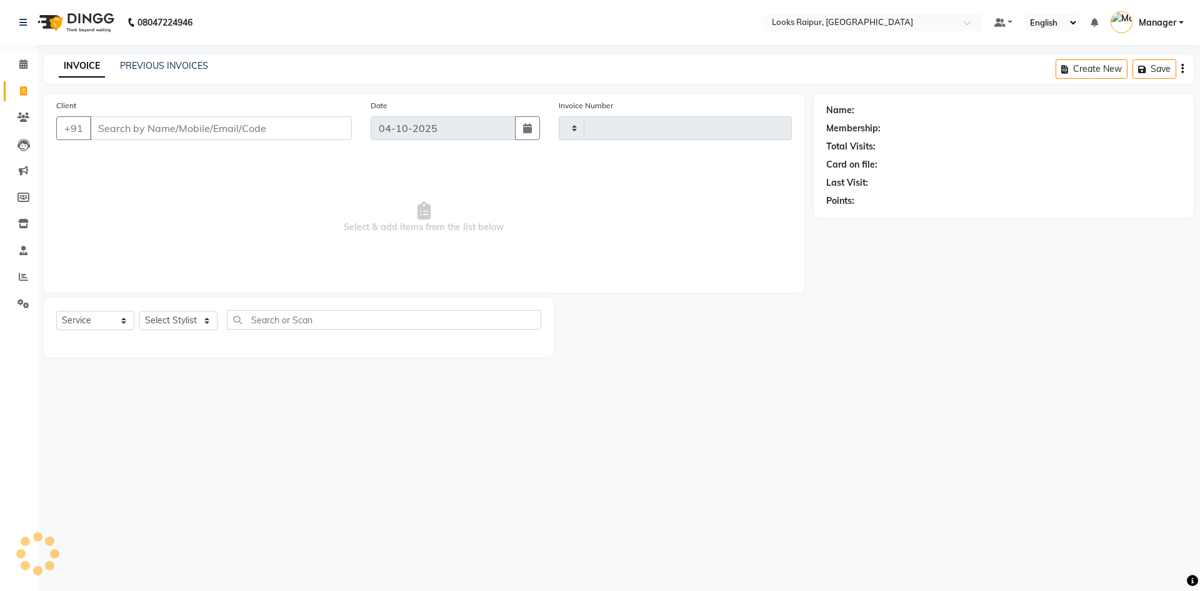
type input "0569"
select select "8606"
click at [174, 69] on link "PREVIOUS INVOICES" at bounding box center [164, 65] width 88 height 11
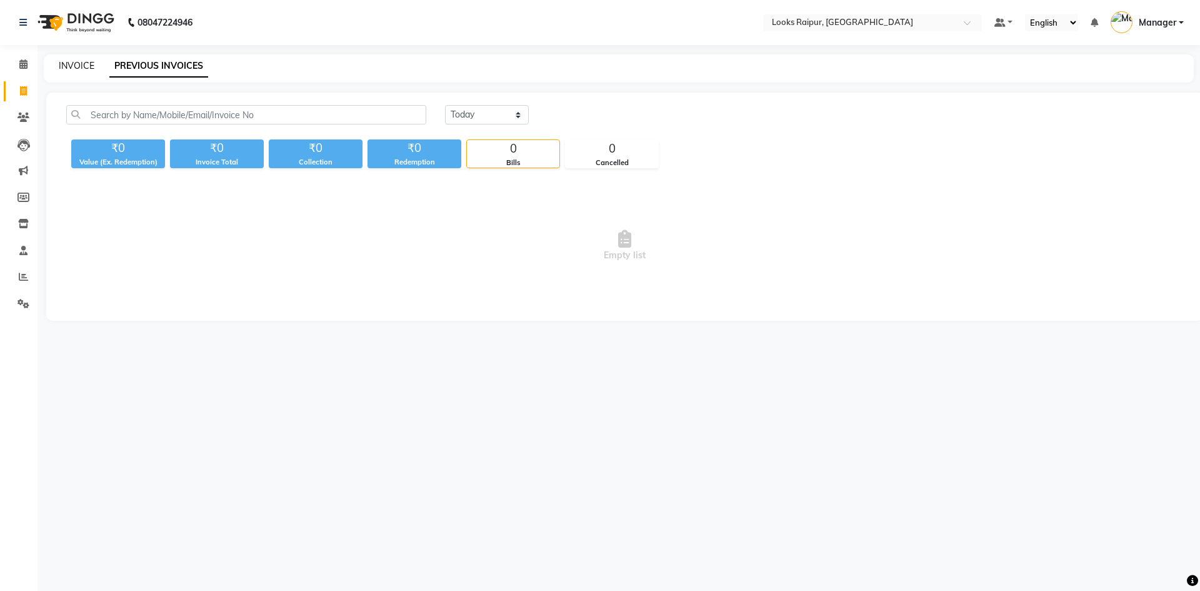
click at [70, 65] on link "INVOICE" at bounding box center [77, 65] width 36 height 11
select select "8606"
select select "service"
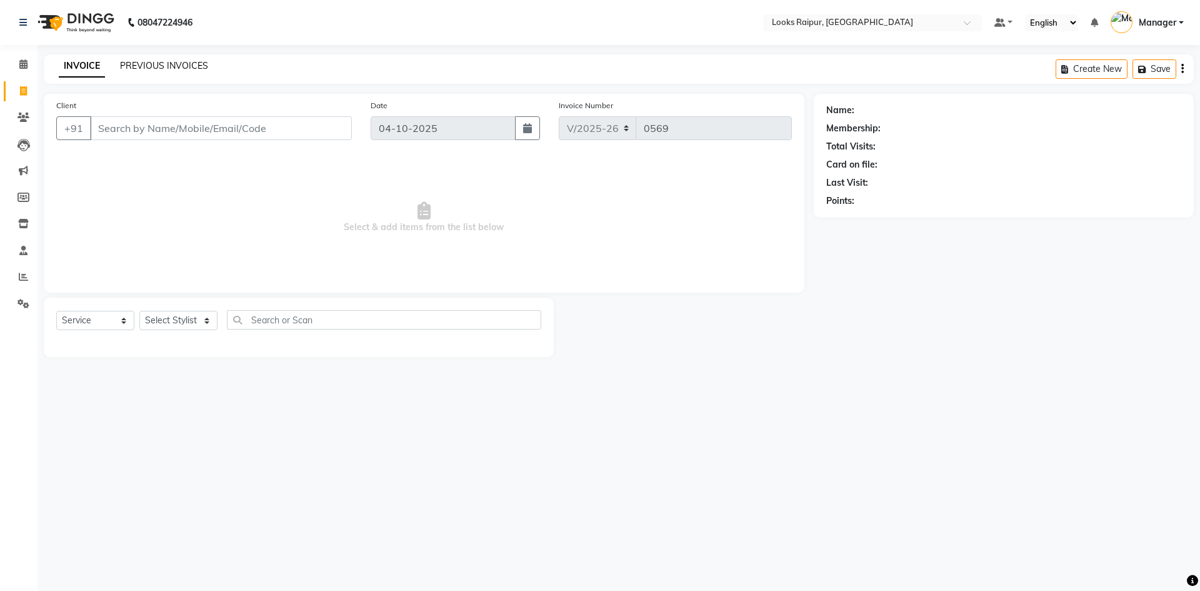
click at [178, 67] on link "PREVIOUS INVOICES" at bounding box center [164, 65] width 88 height 11
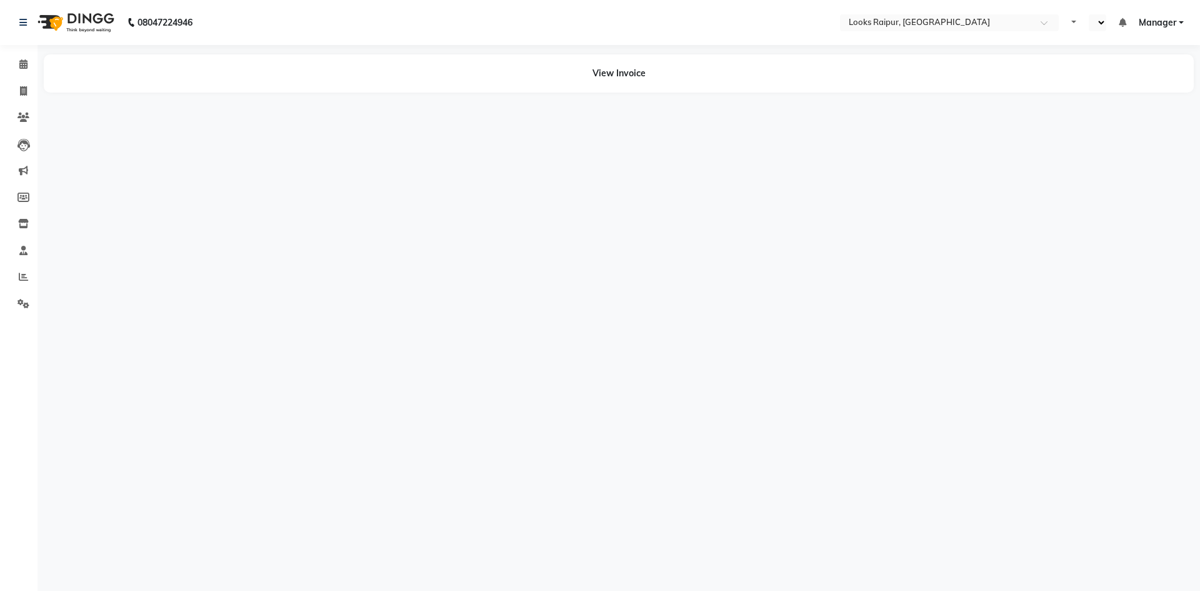
select select "en"
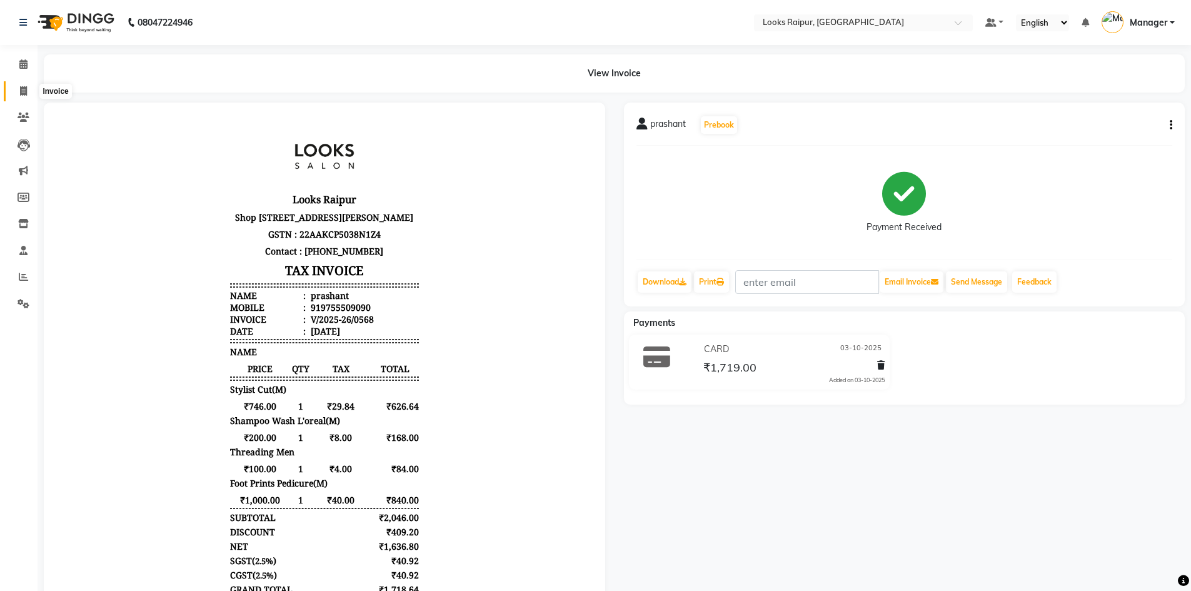
click at [20, 86] on icon at bounding box center [23, 90] width 7 height 9
select select "service"
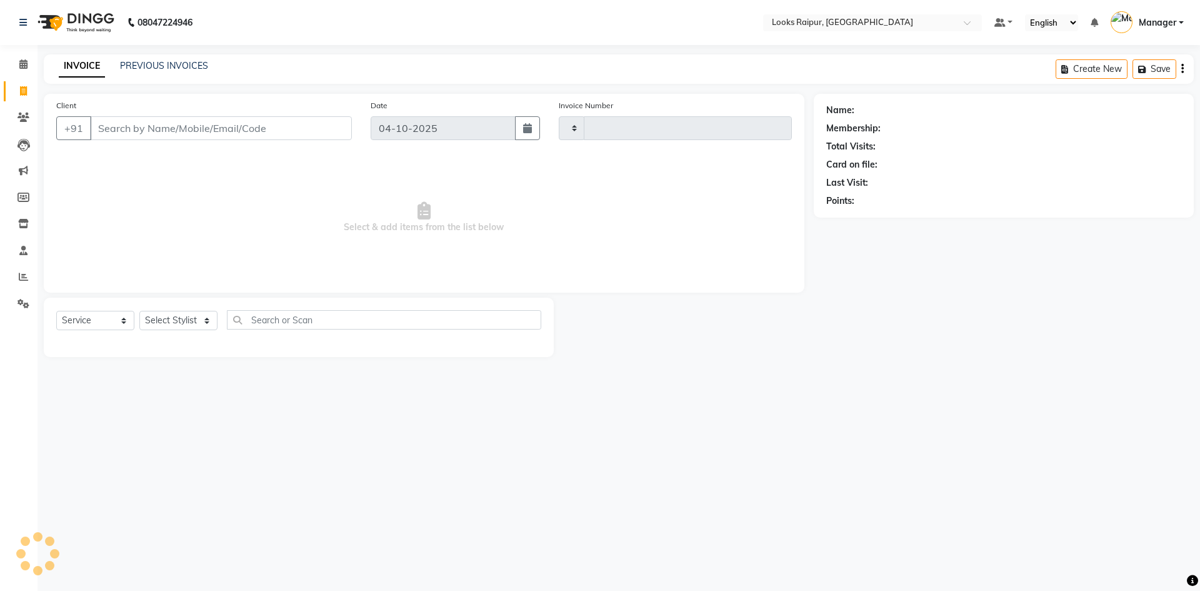
type input "0569"
select select "8606"
click at [22, 303] on icon at bounding box center [24, 303] width 12 height 9
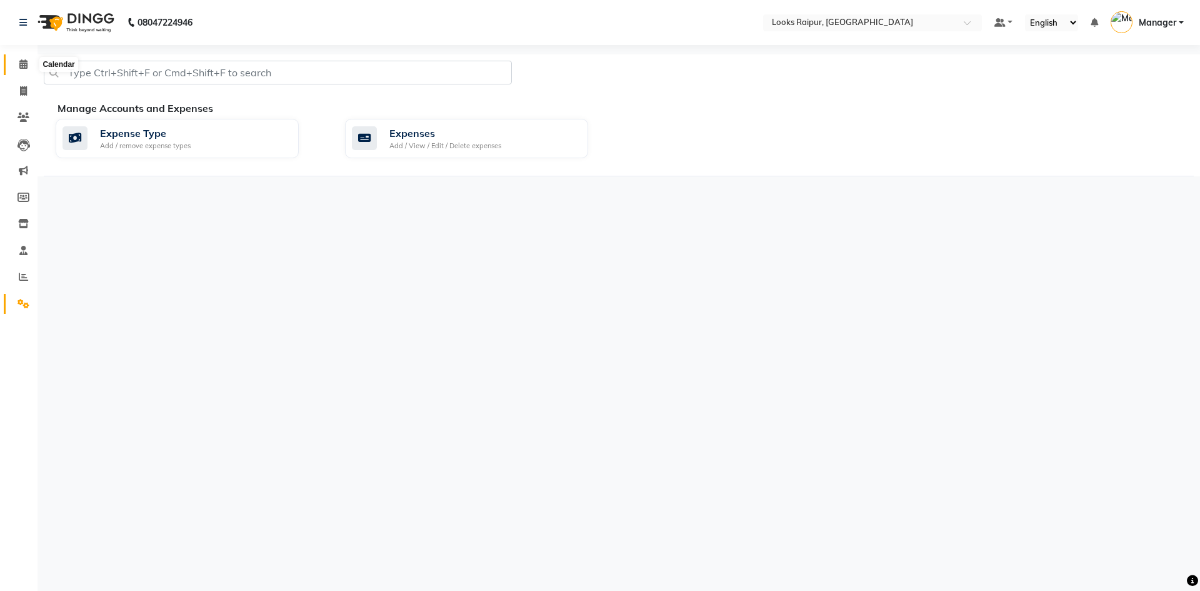
click at [23, 68] on icon at bounding box center [23, 63] width 8 height 9
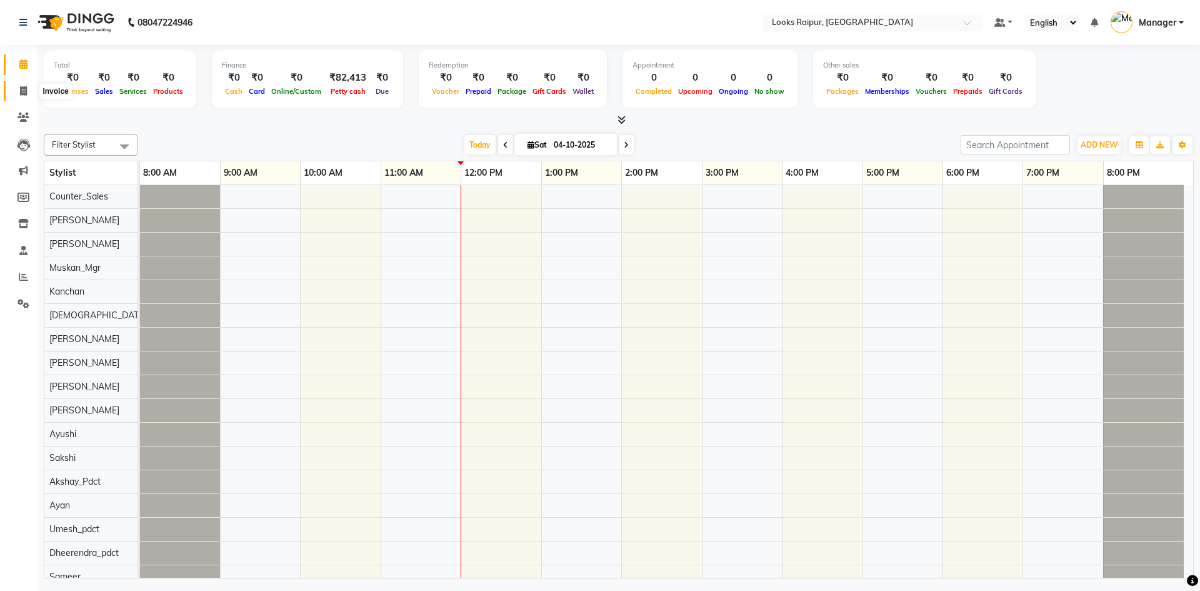
click at [26, 94] on icon at bounding box center [23, 90] width 7 height 9
select select "service"
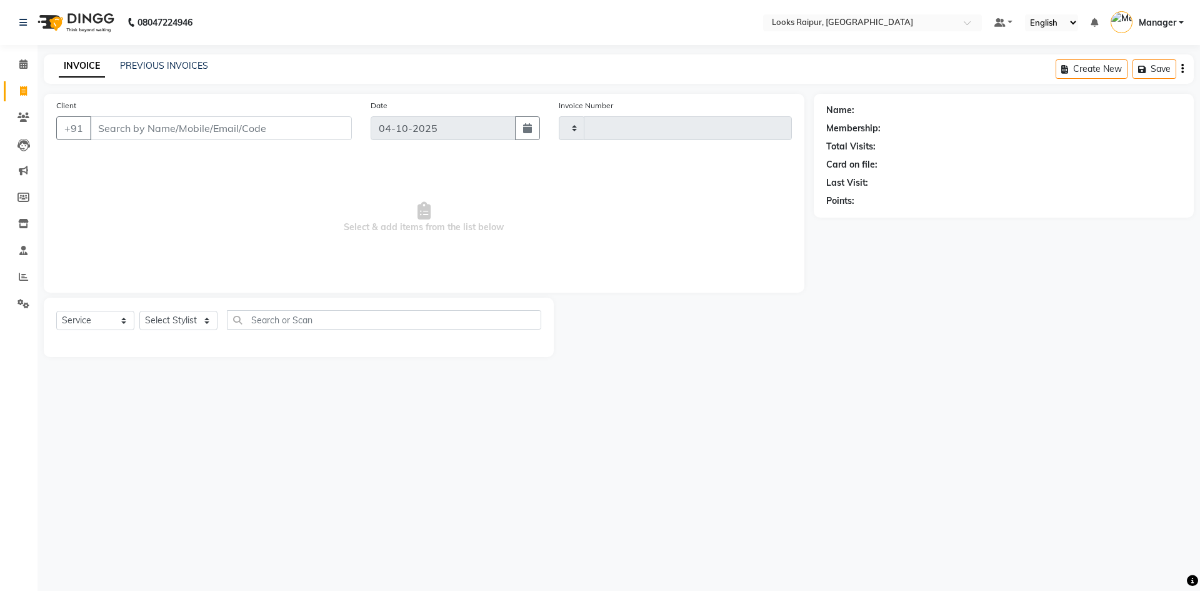
type input "0569"
select select "8606"
click at [158, 64] on link "PREVIOUS INVOICES" at bounding box center [164, 65] width 88 height 11
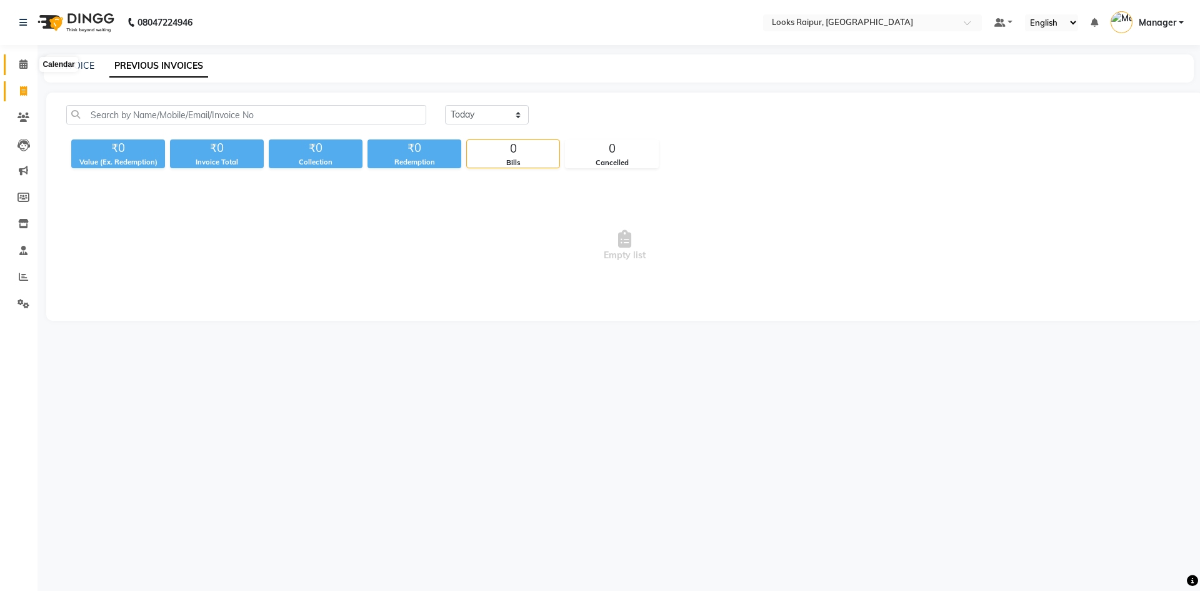
click at [15, 61] on span at bounding box center [24, 65] width 22 height 14
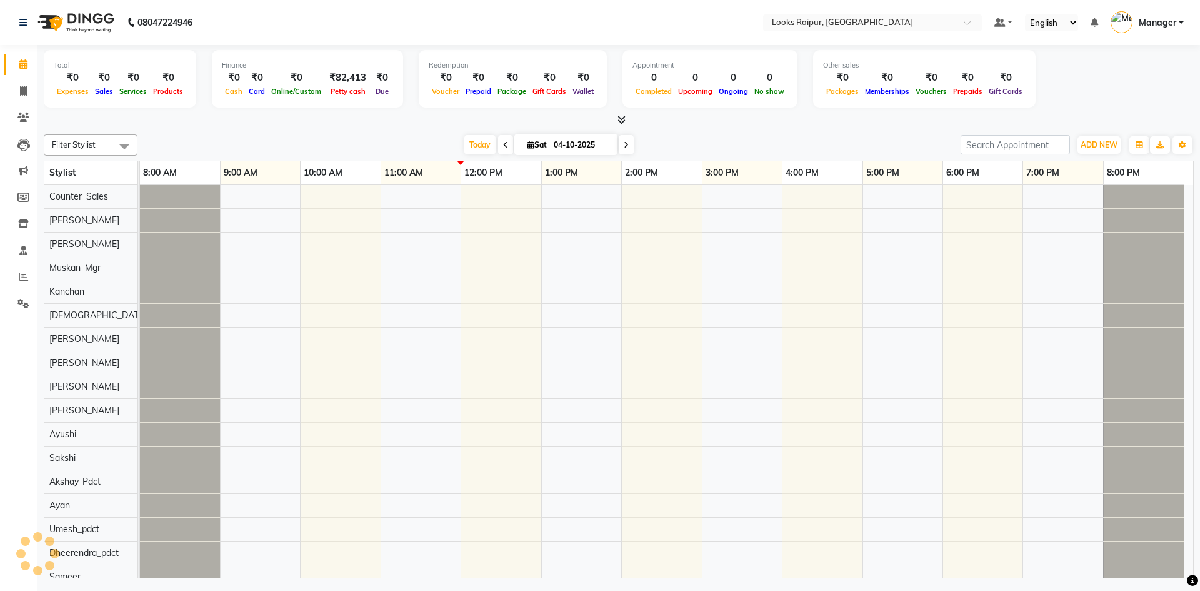
click at [20, 63] on icon at bounding box center [23, 63] width 8 height 9
click at [21, 301] on icon at bounding box center [24, 303] width 12 height 9
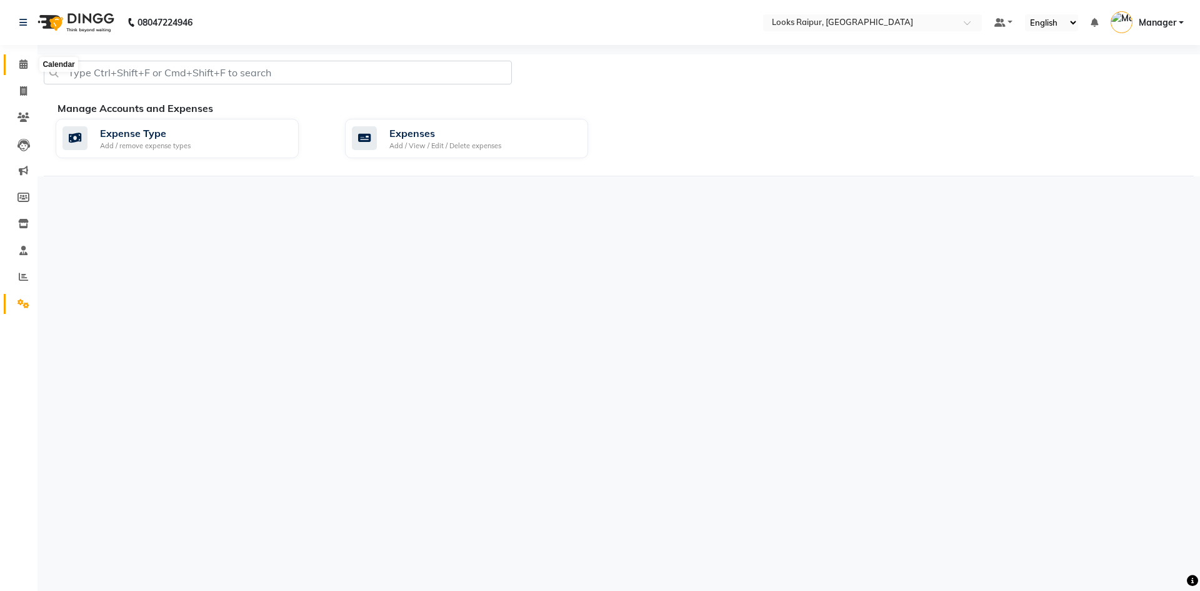
click at [23, 67] on icon at bounding box center [23, 63] width 8 height 9
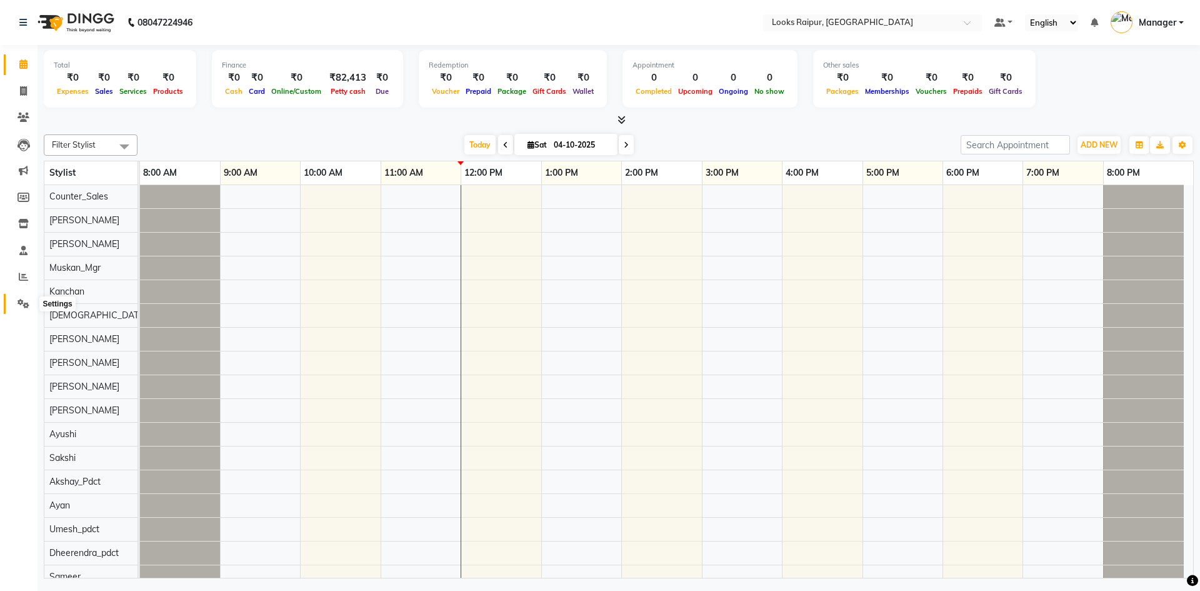
click at [15, 307] on span at bounding box center [24, 304] width 22 height 14
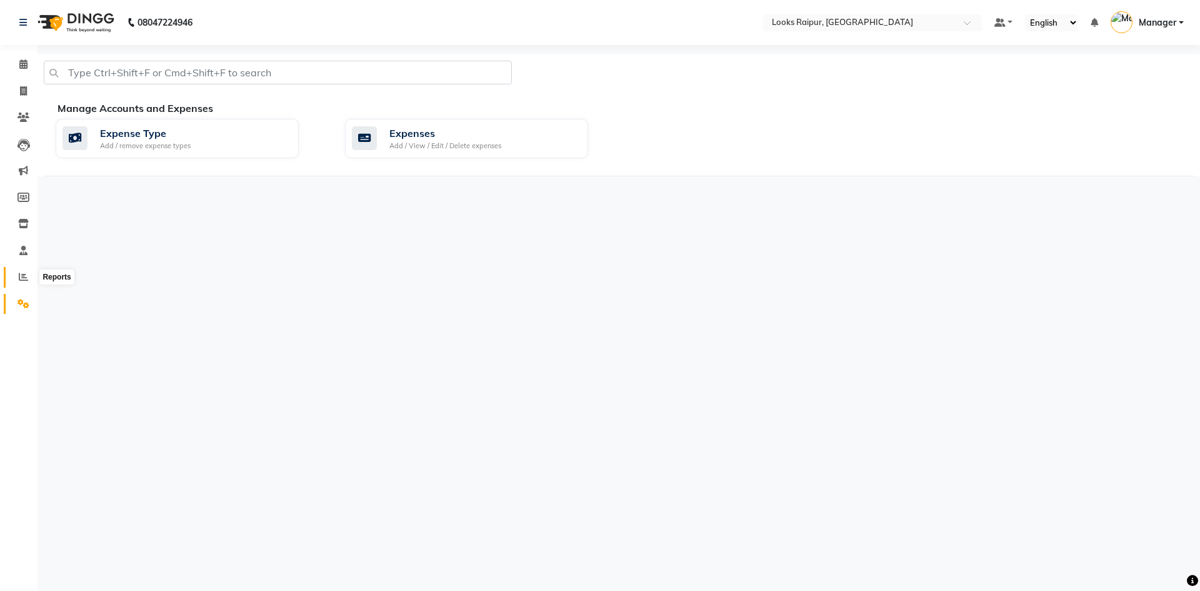
click at [23, 279] on icon at bounding box center [23, 276] width 9 height 9
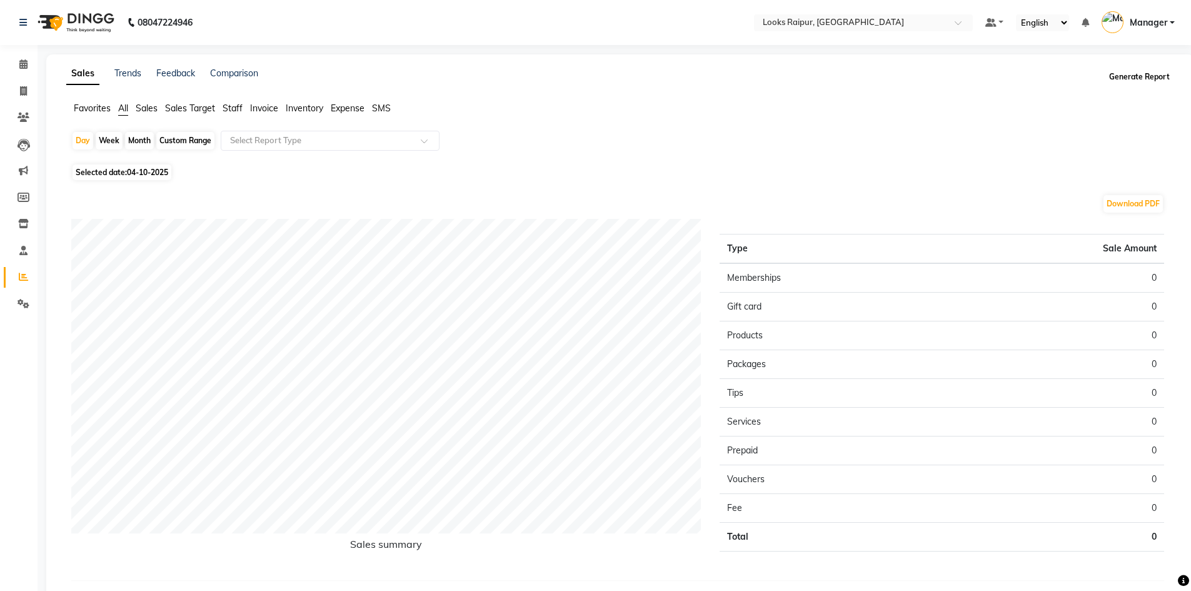
click at [1160, 76] on button "Generate Report" at bounding box center [1139, 77] width 67 height 18
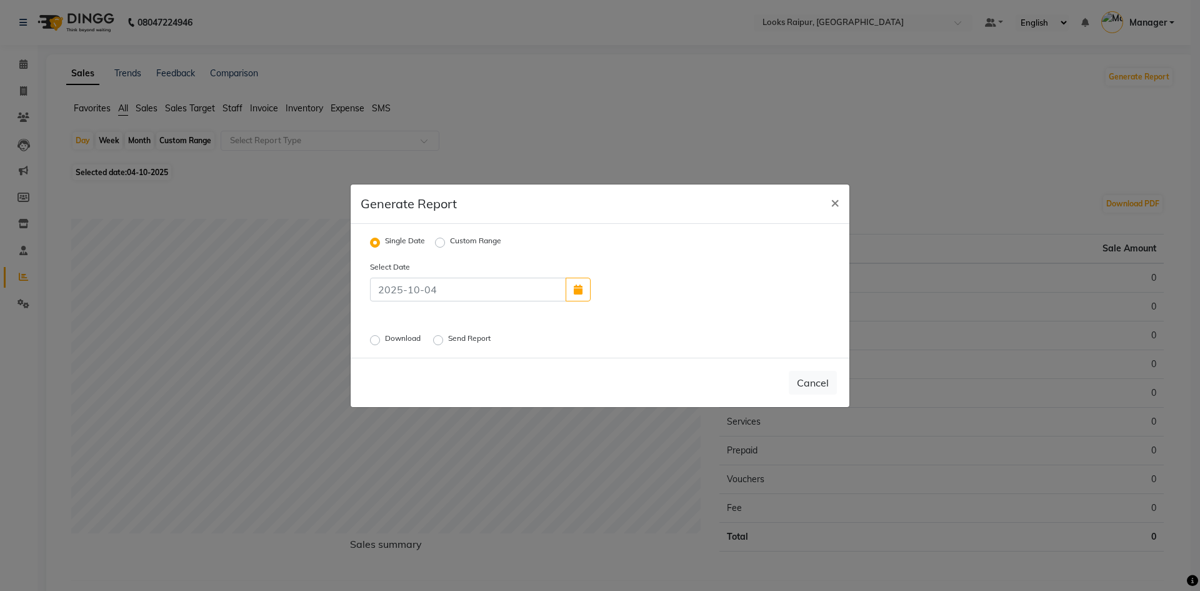
click at [434, 241] on div "Single Date Custom Range" at bounding box center [440, 242] width 141 height 16
click at [426, 292] on input at bounding box center [468, 290] width 196 height 24
click at [450, 244] on label "Custom Range" at bounding box center [475, 242] width 51 height 15
click at [438, 244] on input "Custom Range" at bounding box center [442, 242] width 9 height 9
radio input "true"
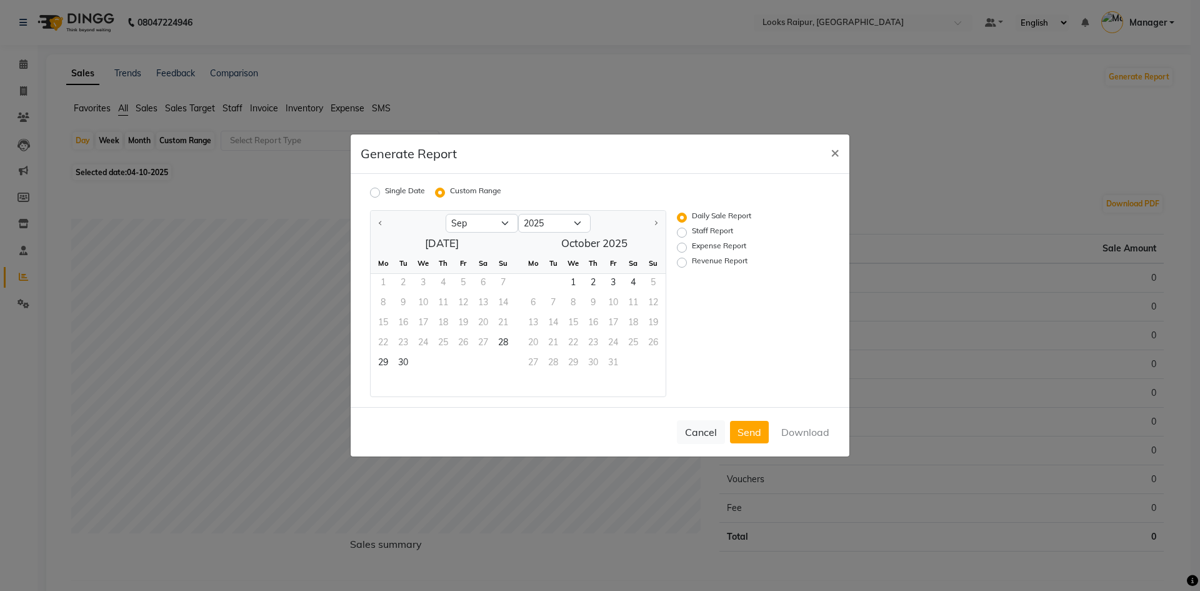
click at [385, 193] on label "Single Date" at bounding box center [405, 192] width 40 height 15
click at [373, 193] on input "Single Date" at bounding box center [377, 192] width 9 height 9
radio input "true"
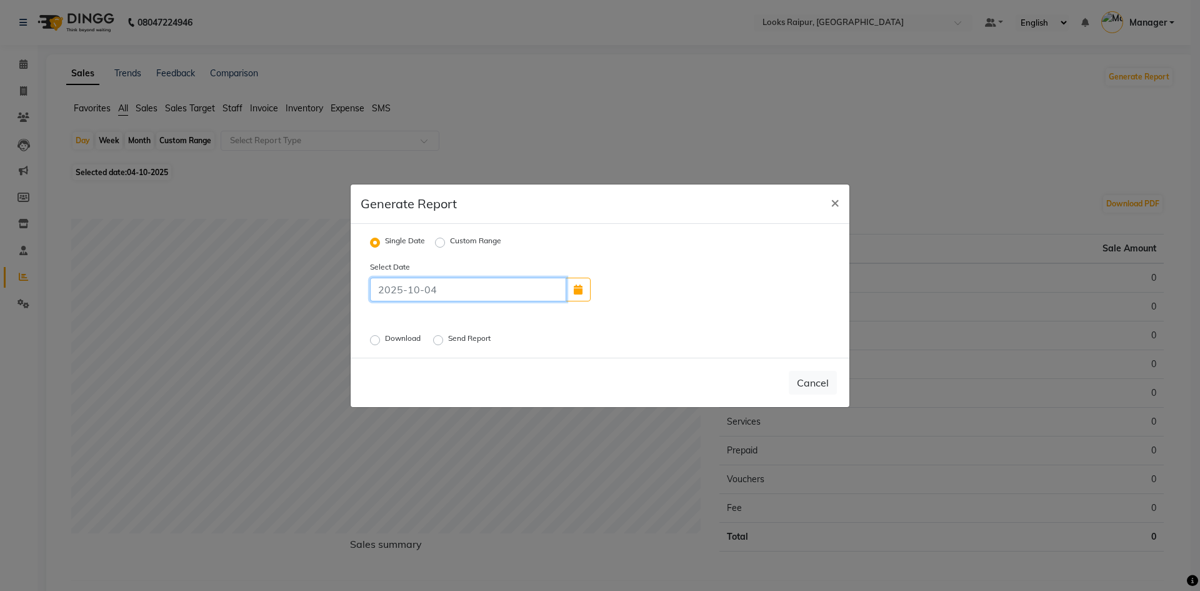
drag, startPoint x: 393, startPoint y: 293, endPoint x: 407, endPoint y: 293, distance: 13.8
click at [393, 293] on input at bounding box center [468, 290] width 196 height 24
click at [586, 291] on button "button" at bounding box center [578, 290] width 25 height 24
select select "10"
click at [688, 259] on div "3" at bounding box center [685, 260] width 20 height 20
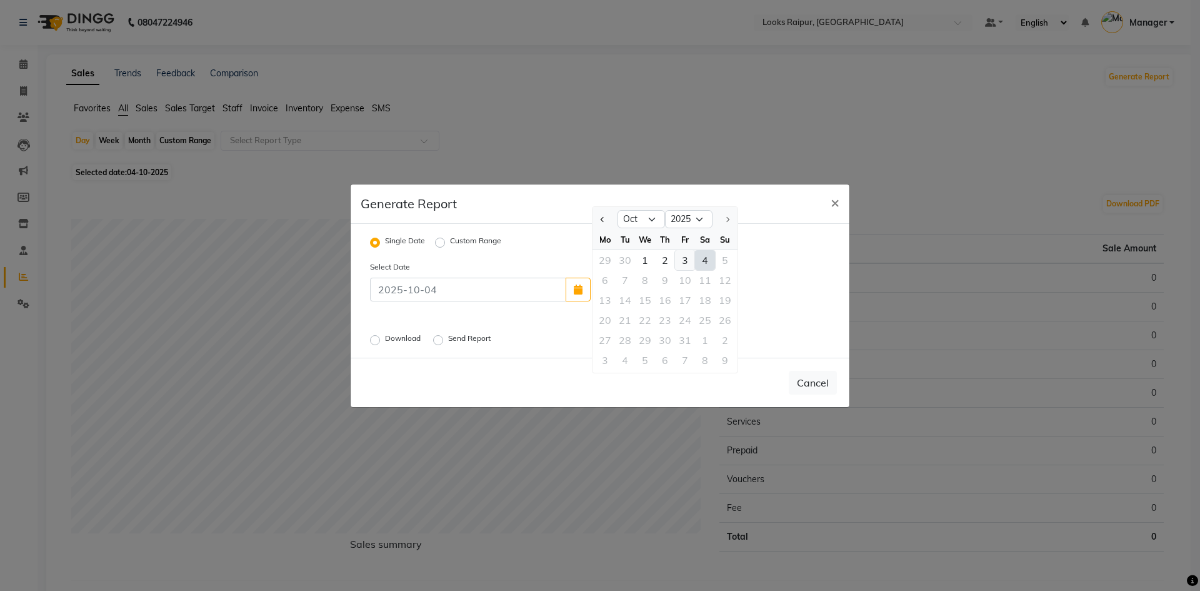
type input "03-10-2025"
click at [385, 341] on label "Download" at bounding box center [404, 340] width 38 height 15
click at [373, 341] on input "Download" at bounding box center [377, 339] width 9 height 9
radio input "true"
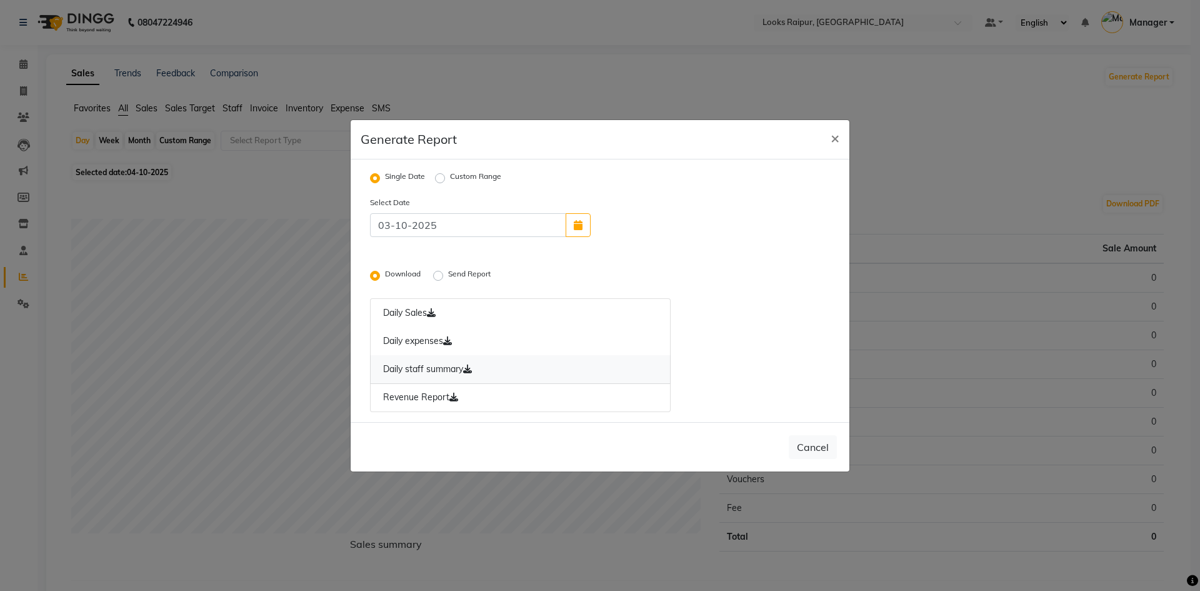
click at [424, 367] on link "Daily staff summary" at bounding box center [520, 369] width 301 height 29
click at [831, 144] on span "×" at bounding box center [835, 137] width 9 height 19
radio input "false"
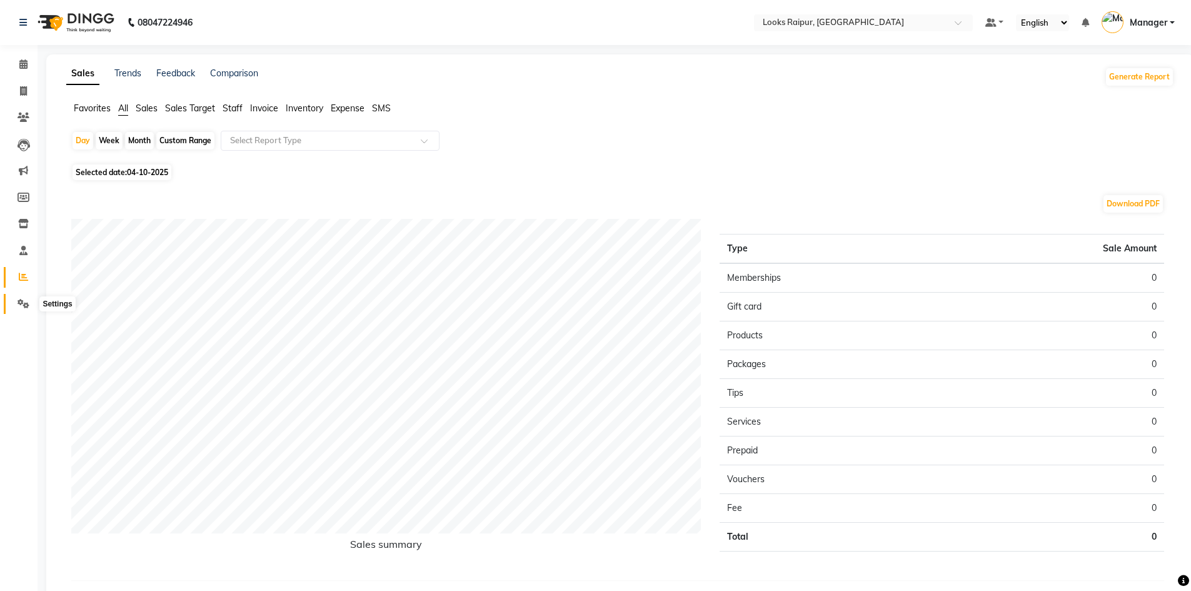
click at [18, 299] on icon at bounding box center [24, 303] width 12 height 9
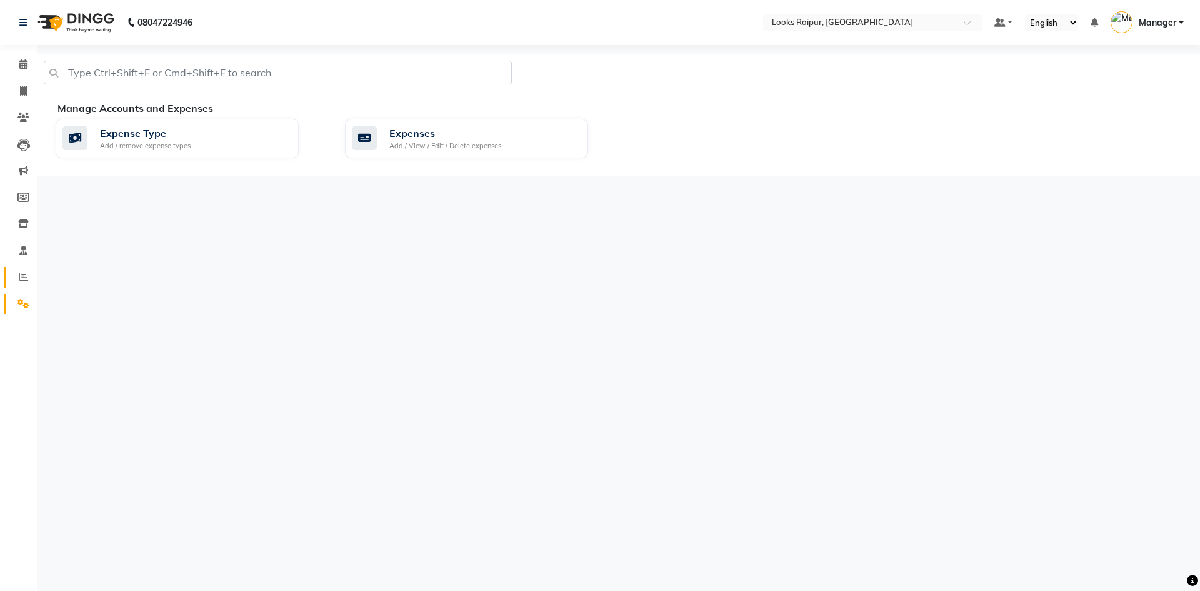
click at [24, 269] on link "Reports" at bounding box center [19, 277] width 30 height 21
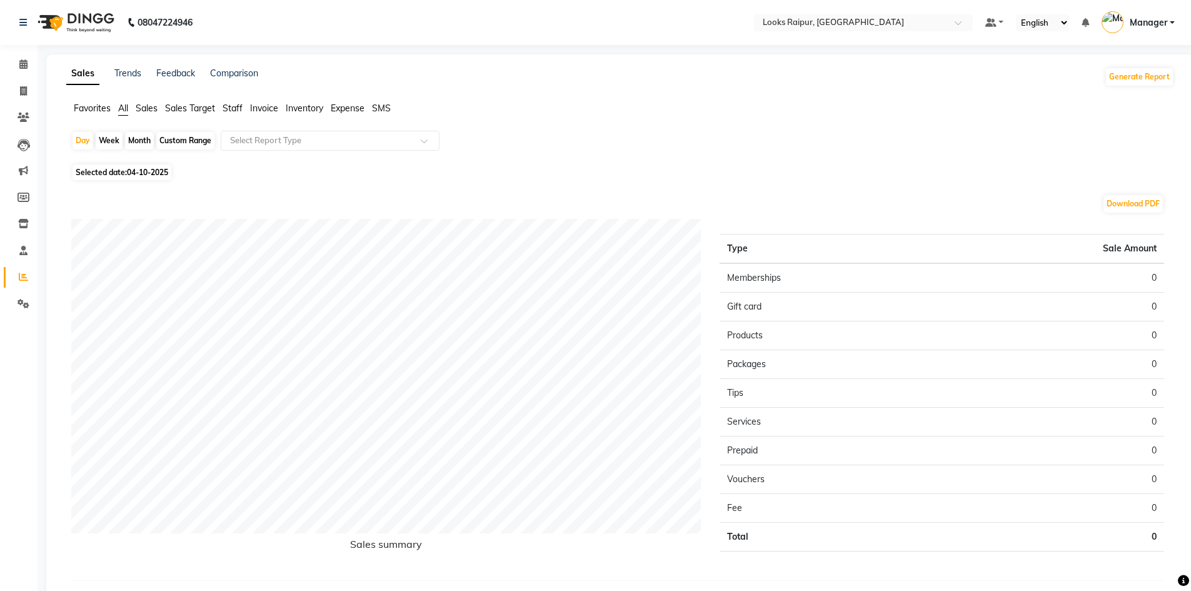
click at [229, 108] on span "Staff" at bounding box center [233, 108] width 20 height 11
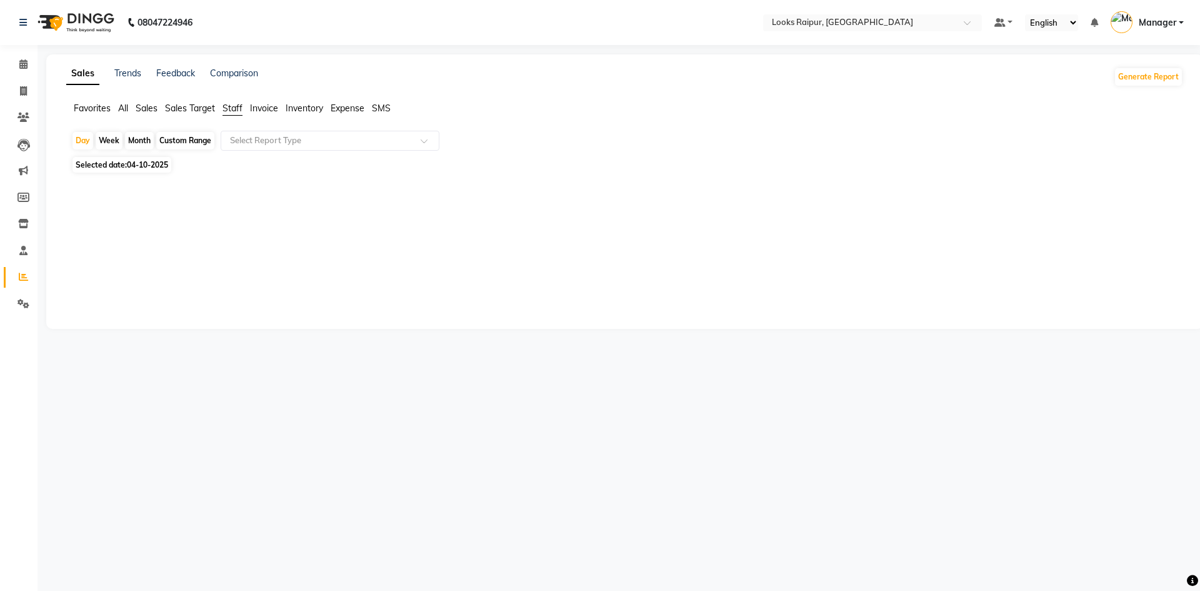
click at [134, 165] on span "04-10-2025" at bounding box center [147, 164] width 41 height 9
select select "10"
select select "2025"
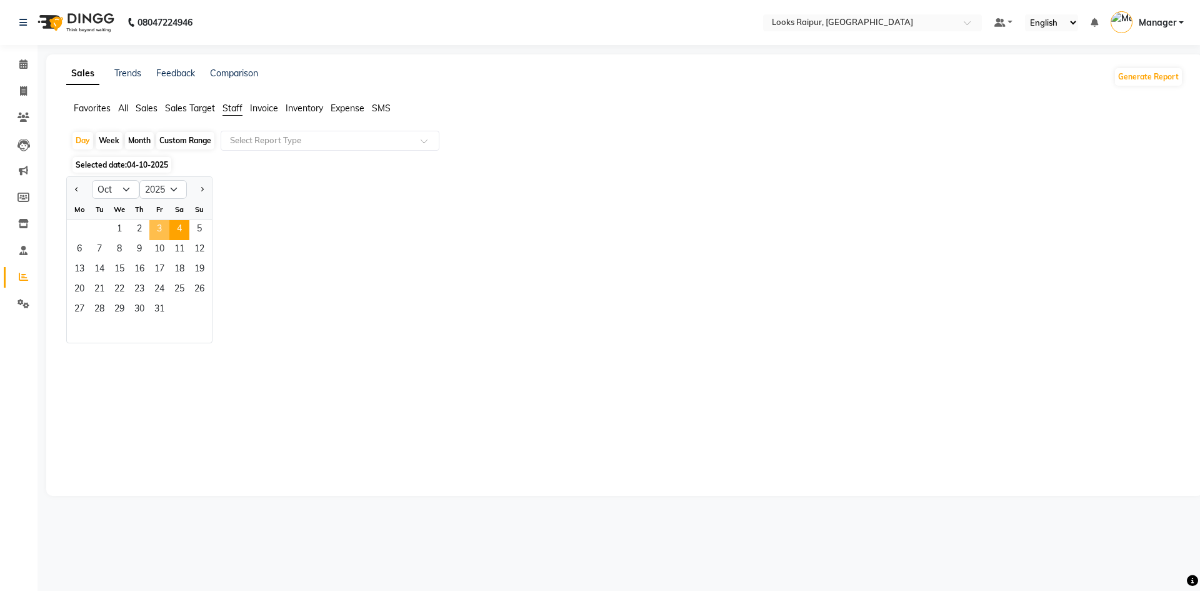
click at [163, 229] on span "3" at bounding box center [159, 230] width 20 height 20
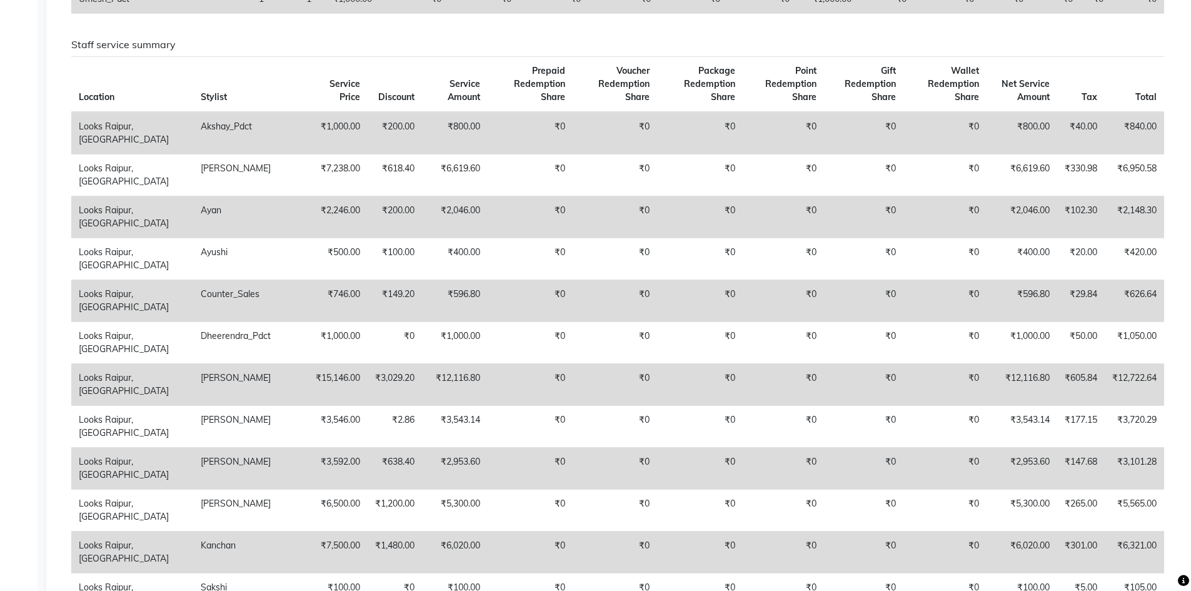
scroll to position [750, 0]
drag, startPoint x: 1011, startPoint y: 208, endPoint x: 1060, endPoint y: 209, distance: 48.8
click at [1060, 209] on tr "Looks Raipur, Raipur Ayan ₹2,246.00 ₹200.00 ₹2,046.00 ₹0 ₹0 ₹0 ₹0 ₹0 ₹0 ₹2,046.…" at bounding box center [617, 216] width 1093 height 42
copy td "2,046.00"
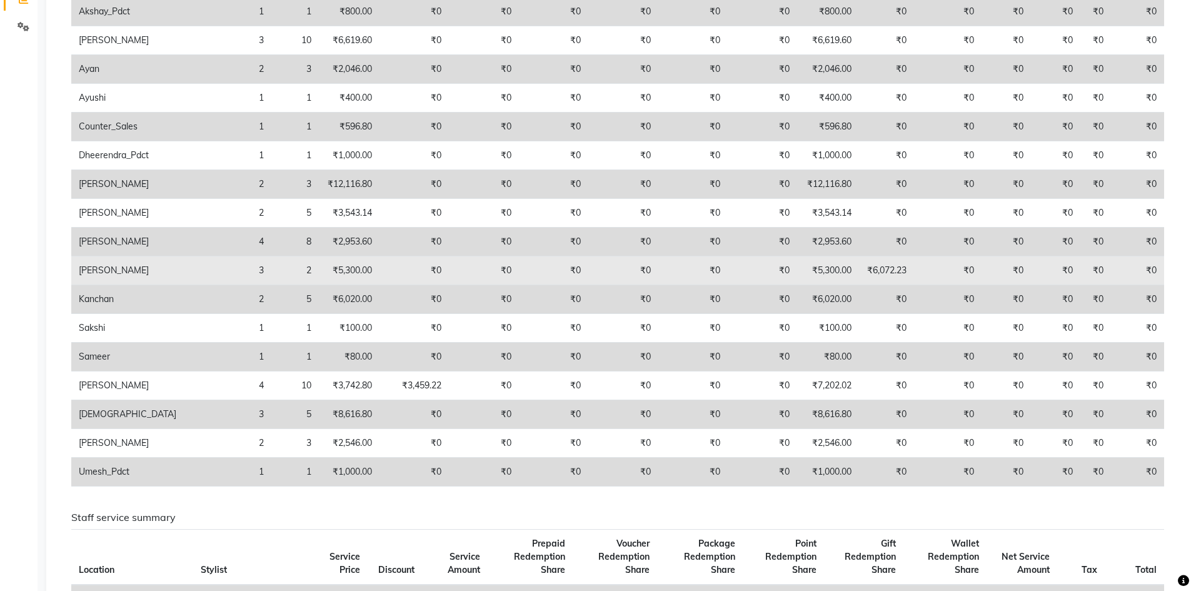
scroll to position [273, 0]
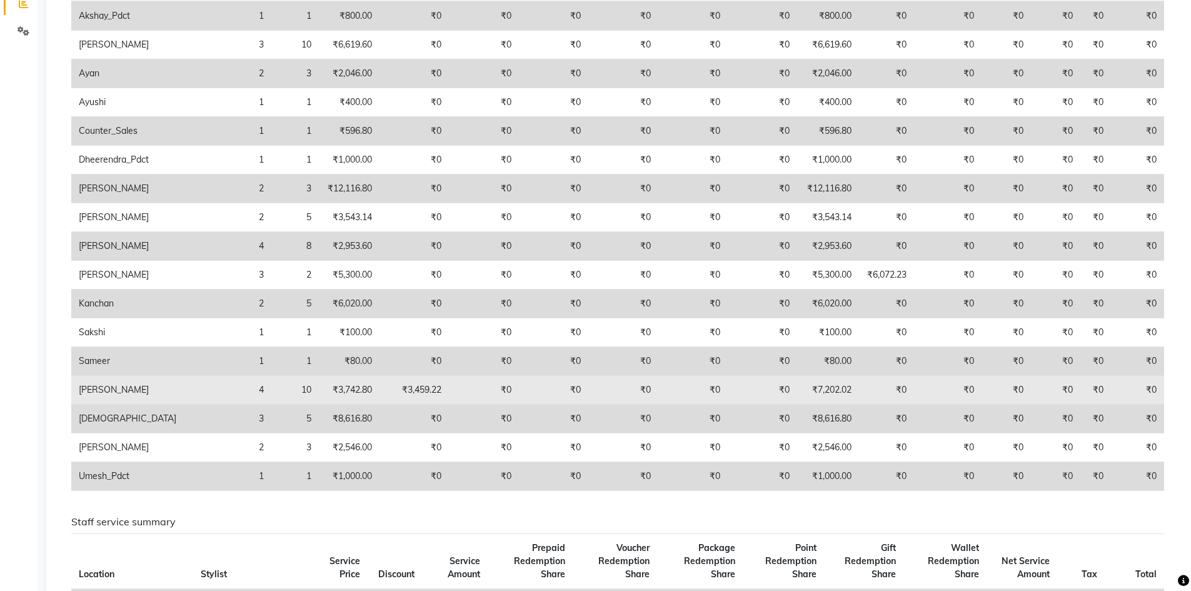
drag, startPoint x: 198, startPoint y: 394, endPoint x: 185, endPoint y: 390, distance: 13.2
click at [195, 394] on td "4" at bounding box center [228, 390] width 88 height 29
click at [185, 390] on td "4" at bounding box center [228, 390] width 88 height 29
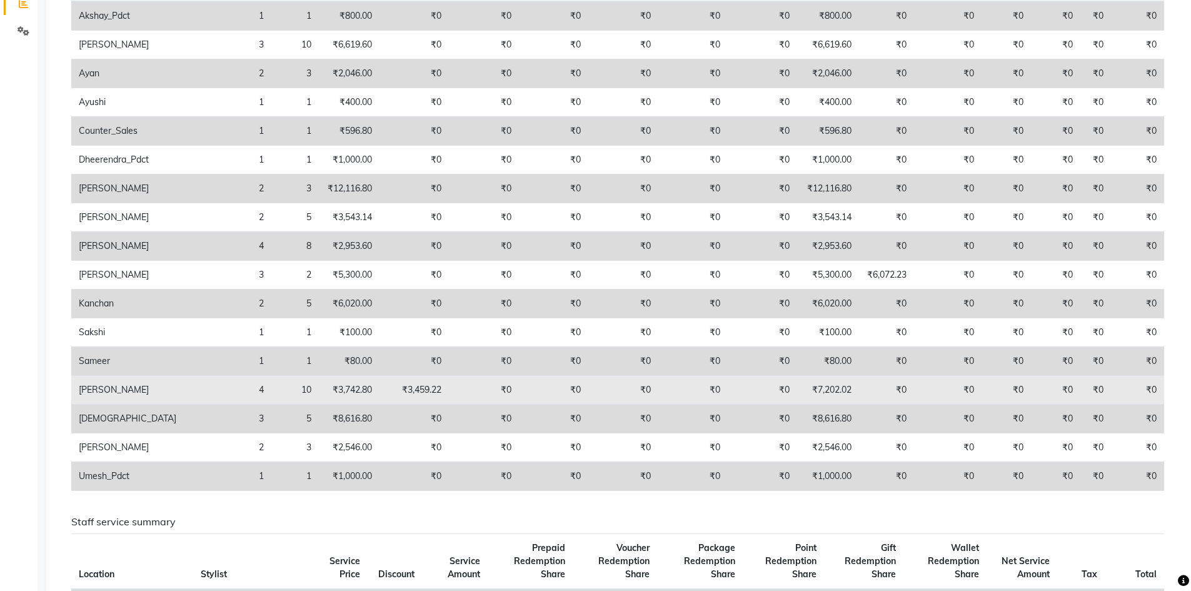
click at [808, 394] on td "₹7,202.02" at bounding box center [828, 390] width 62 height 29
click at [823, 400] on td "₹7,202.02" at bounding box center [828, 390] width 62 height 29
click at [823, 399] on td "₹7,202.02" at bounding box center [828, 390] width 62 height 29
drag, startPoint x: 784, startPoint y: 401, endPoint x: 794, endPoint y: 399, distance: 10.1
click at [797, 401] on td "₹7,202.02" at bounding box center [828, 390] width 62 height 29
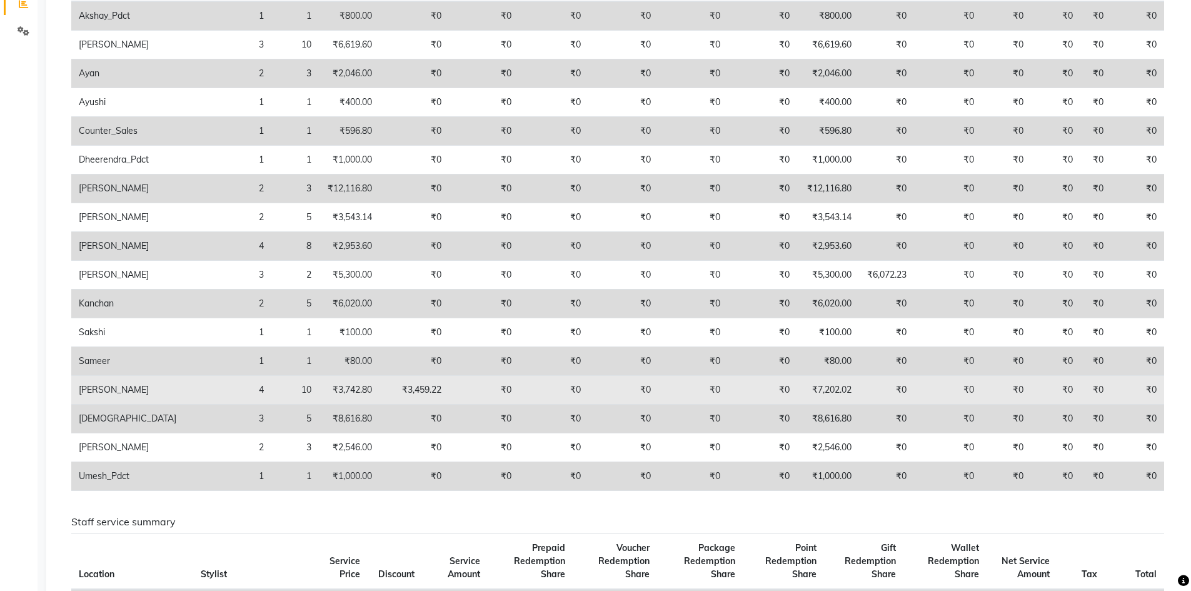
click at [797, 399] on td "₹7,202.02" at bounding box center [828, 390] width 62 height 29
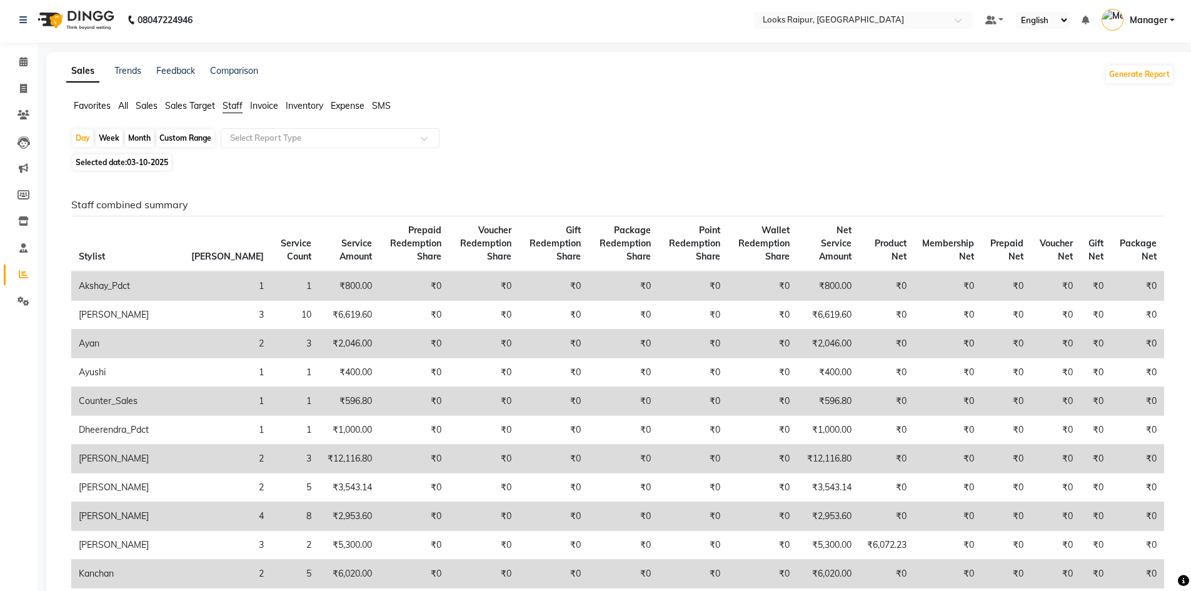
scroll to position [0, 0]
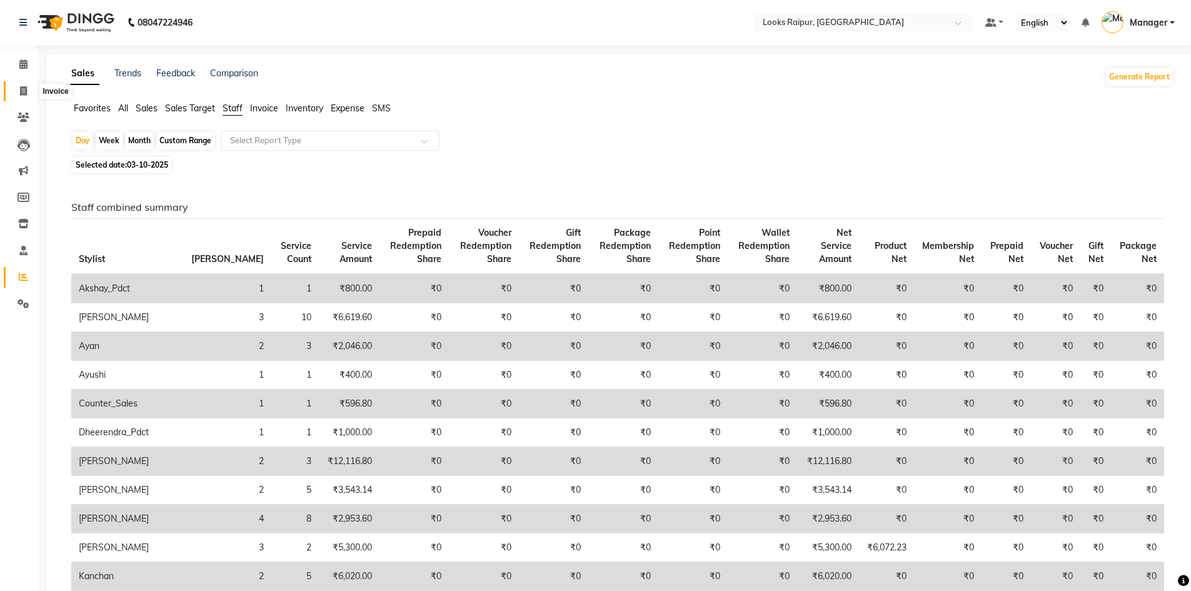
click at [23, 88] on icon at bounding box center [23, 90] width 7 height 9
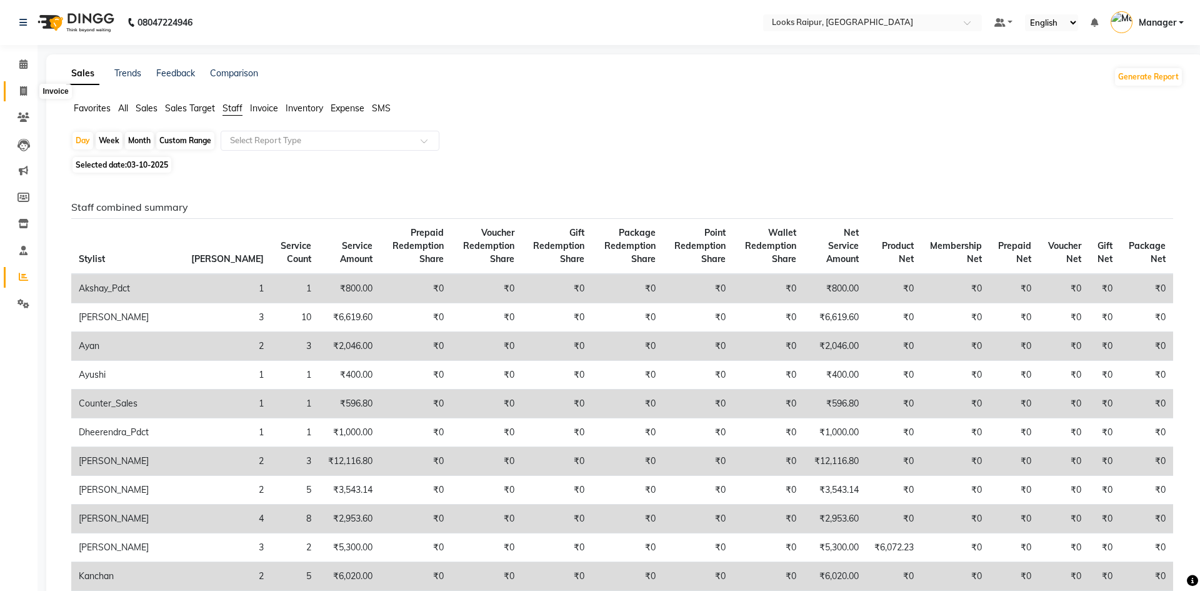
select select "service"
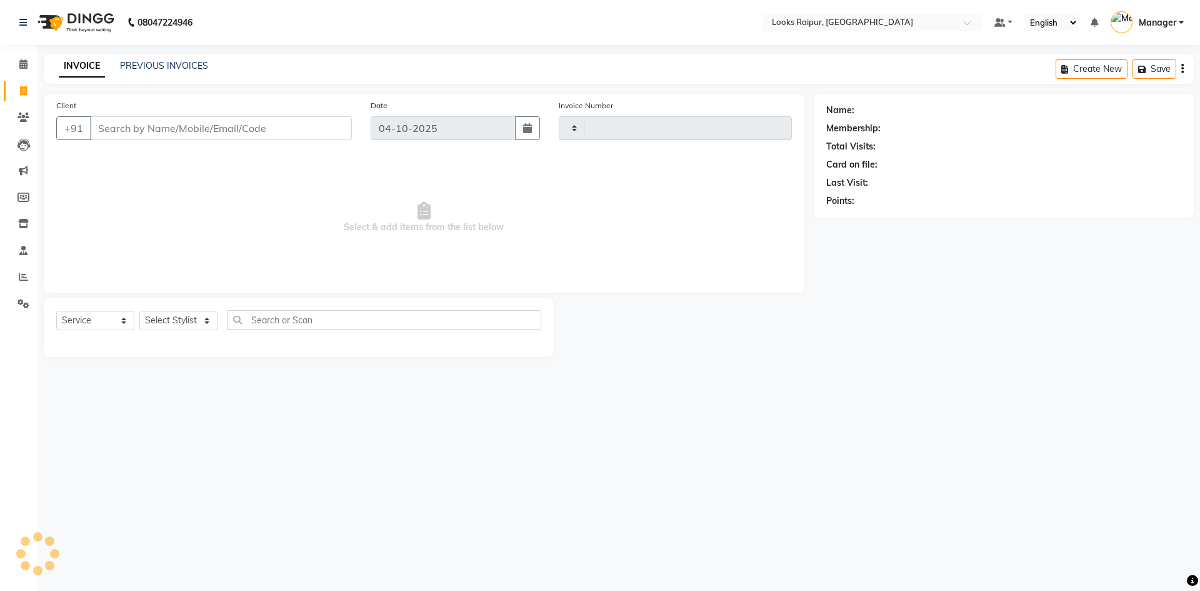
type input "0569"
select select "8606"
click at [144, 132] on input "Client" at bounding box center [221, 128] width 262 height 24
click at [202, 321] on select "Select Stylist Akshay_Pdct [PERSON_NAME] [PERSON_NAME] Counter_Sales Dheerendra…" at bounding box center [178, 320] width 78 height 19
click at [284, 124] on input "Client" at bounding box center [221, 128] width 262 height 24
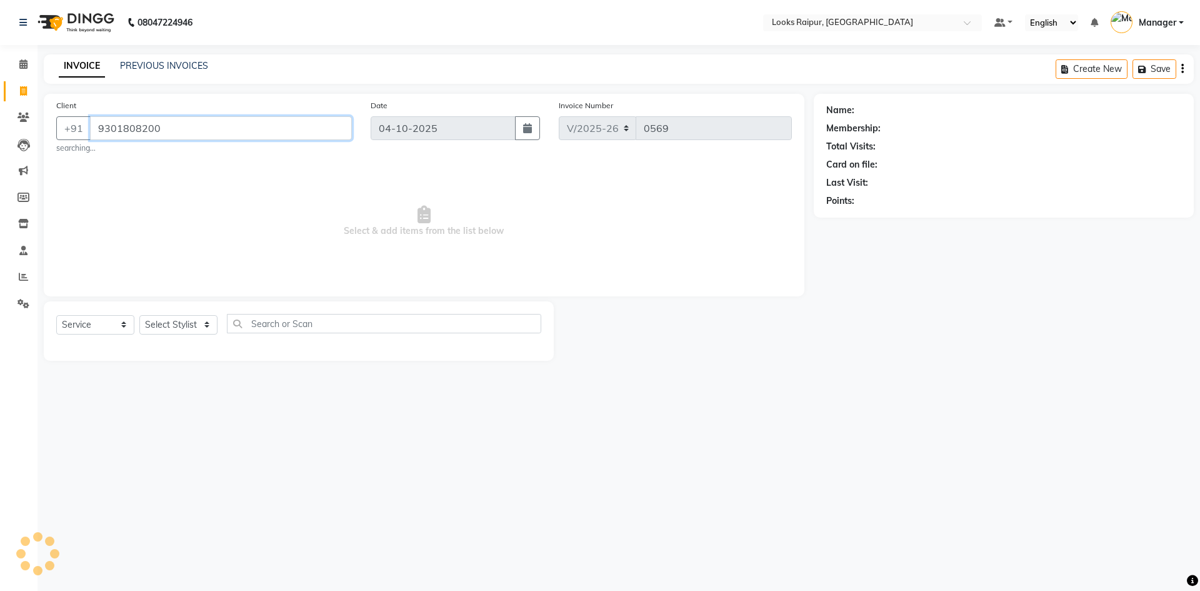
type input "9301808200"
select select "1: Object"
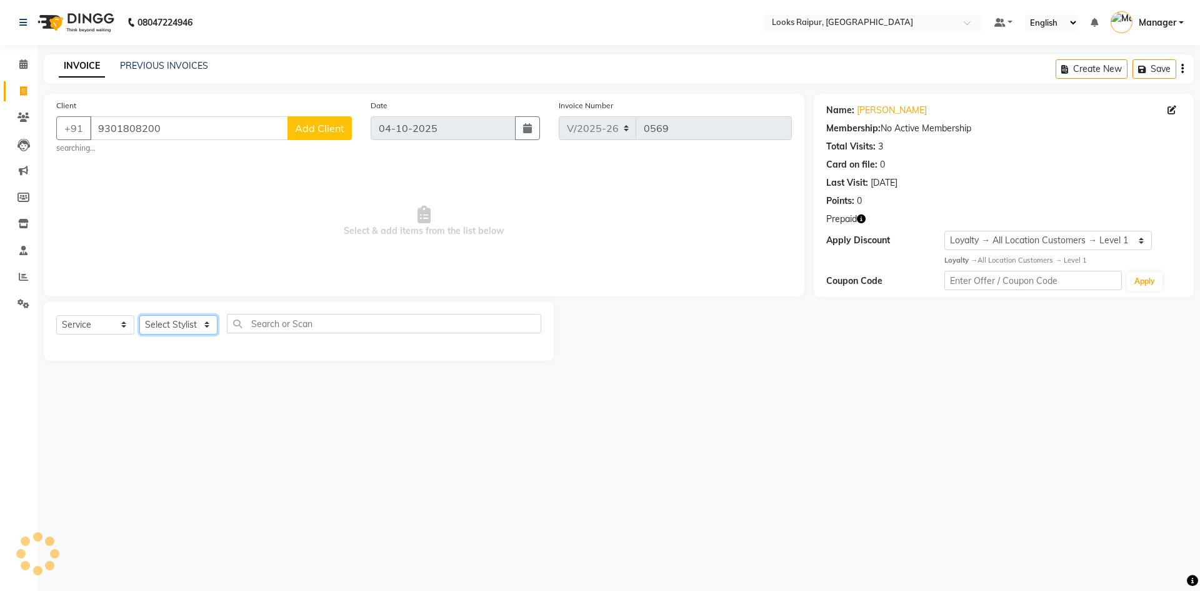
click at [213, 325] on select "Select Stylist Akshay_Pdct [PERSON_NAME] [PERSON_NAME] Counter_Sales Dheerendra…" at bounding box center [178, 324] width 78 height 19
select select "85882"
click at [139, 315] on select "Select Stylist Akshay_Pdct [PERSON_NAME] [PERSON_NAME] Counter_Sales Dheerendra…" at bounding box center [178, 324] width 78 height 19
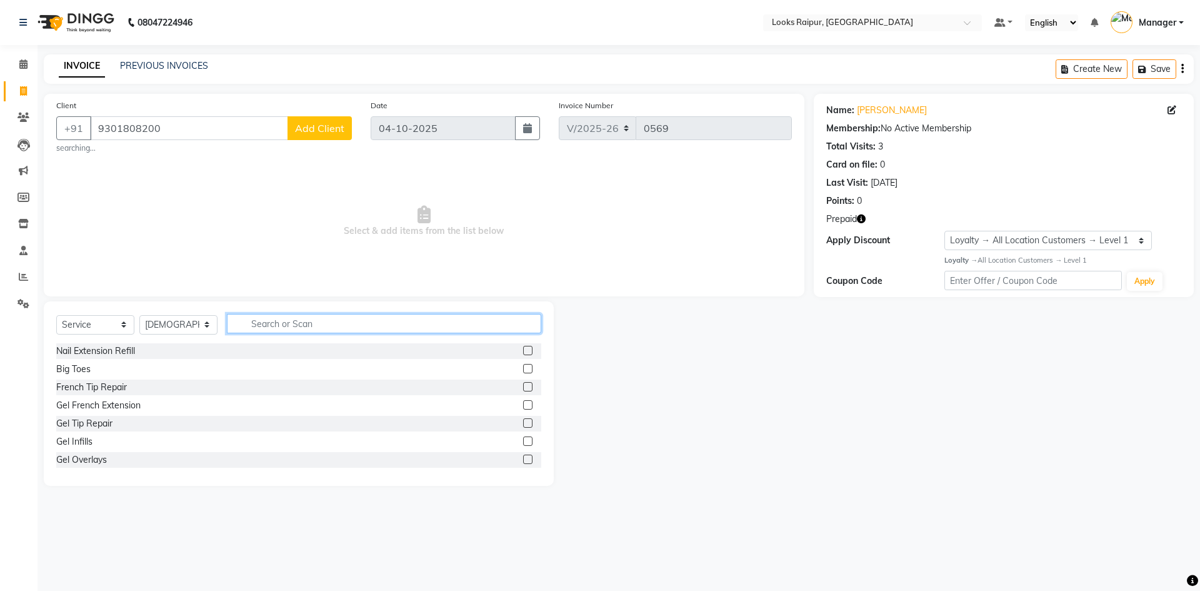
click at [264, 323] on input "text" at bounding box center [384, 323] width 314 height 19
type input "WASH"
click at [530, 424] on label at bounding box center [527, 422] width 9 height 9
click at [530, 424] on input "checkbox" at bounding box center [527, 423] width 8 height 8
checkbox input "true"
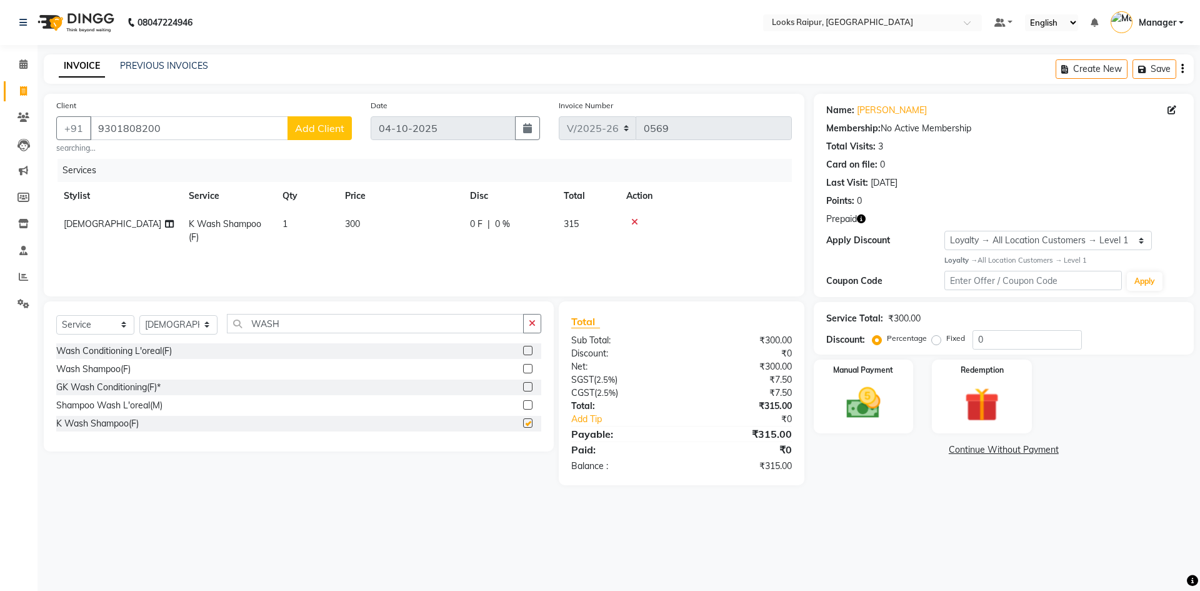
drag, startPoint x: 388, startPoint y: 224, endPoint x: 404, endPoint y: 224, distance: 16.3
click at [404, 224] on td "300" at bounding box center [400, 230] width 125 height 41
select select "85882"
checkbox input "false"
drag, startPoint x: 451, startPoint y: 222, endPoint x: 336, endPoint y: 247, distance: 117.1
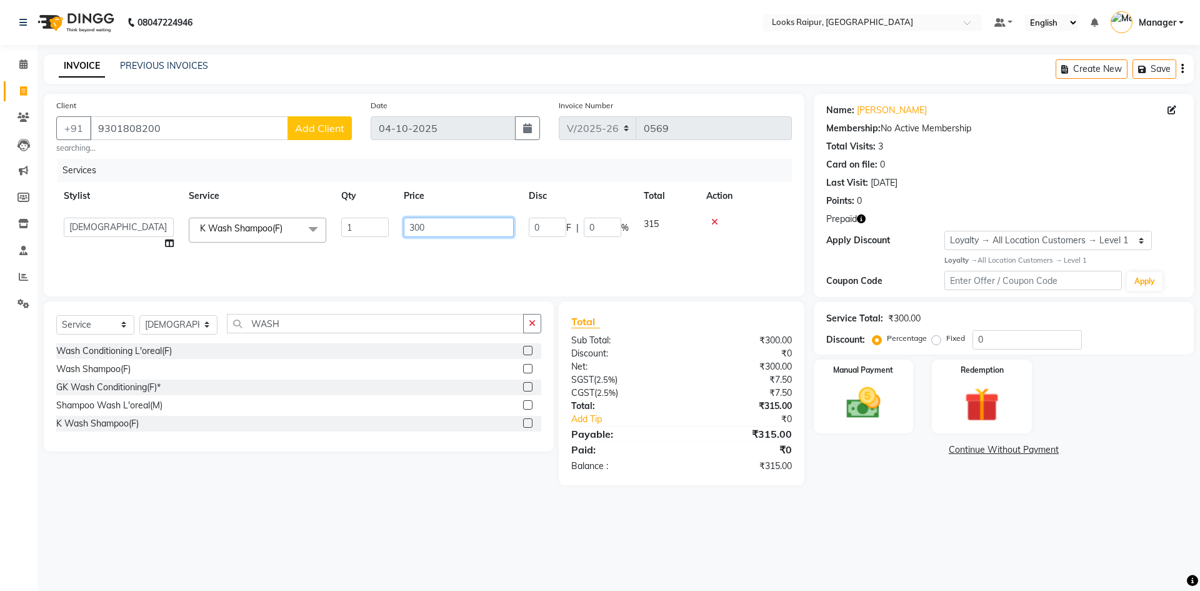
click at [336, 247] on tr "Akshay_Pdct Arif Ayan Ayushi Counter_Sales Dheerendra_pdct Dhiraj Hasib Jonny K…" at bounding box center [424, 234] width 736 height 48
type input "600"
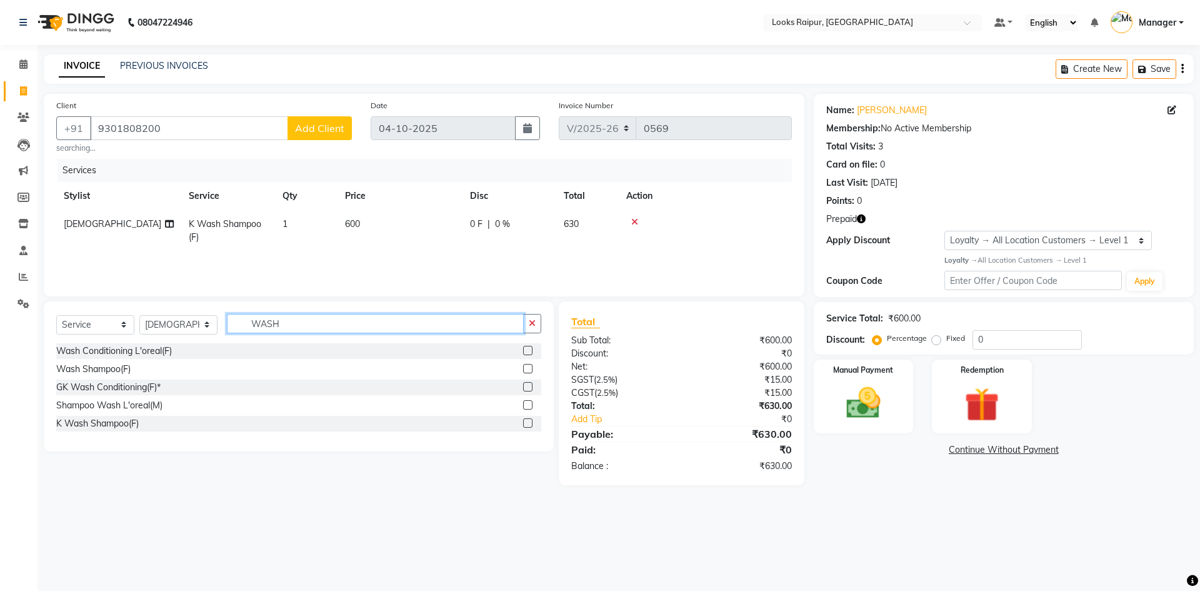
click at [283, 328] on input "WASH" at bounding box center [375, 323] width 297 height 19
type input "W"
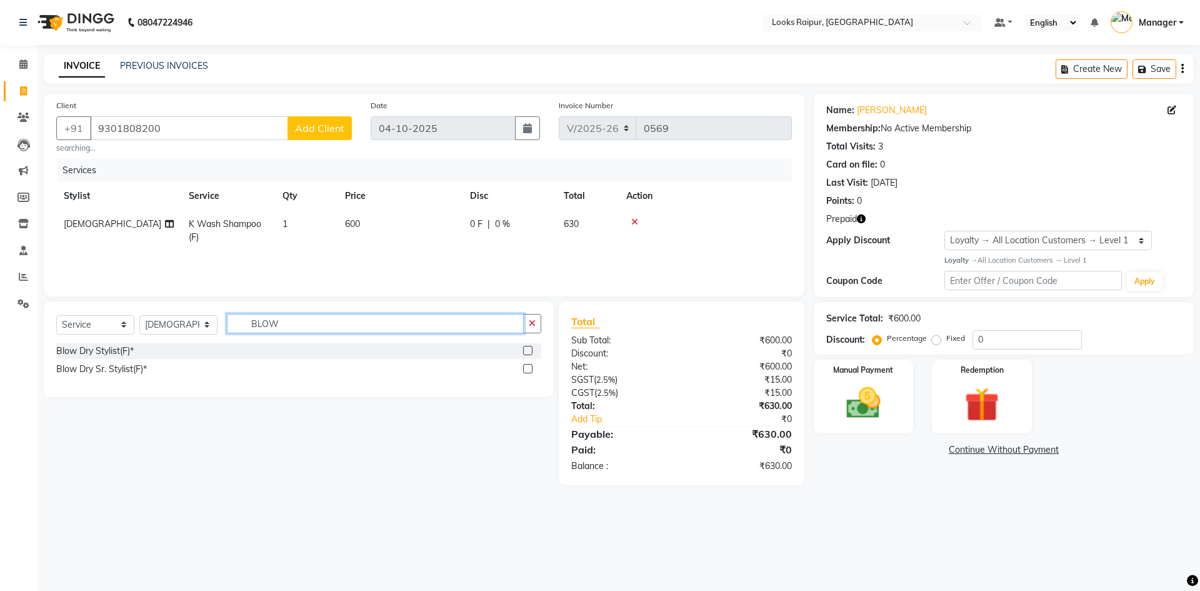
type input "BLOW"
click at [529, 350] on label at bounding box center [527, 350] width 9 height 9
click at [529, 350] on input "checkbox" at bounding box center [527, 351] width 8 height 8
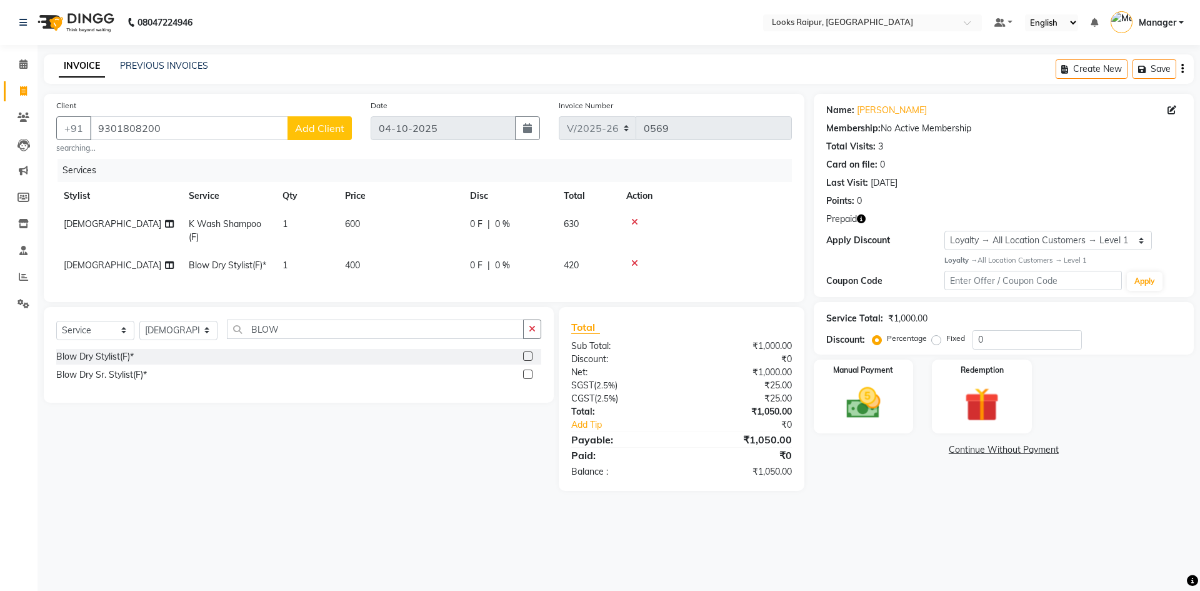
checkbox input "false"
click at [383, 267] on td "400" at bounding box center [400, 265] width 125 height 28
select select "85882"
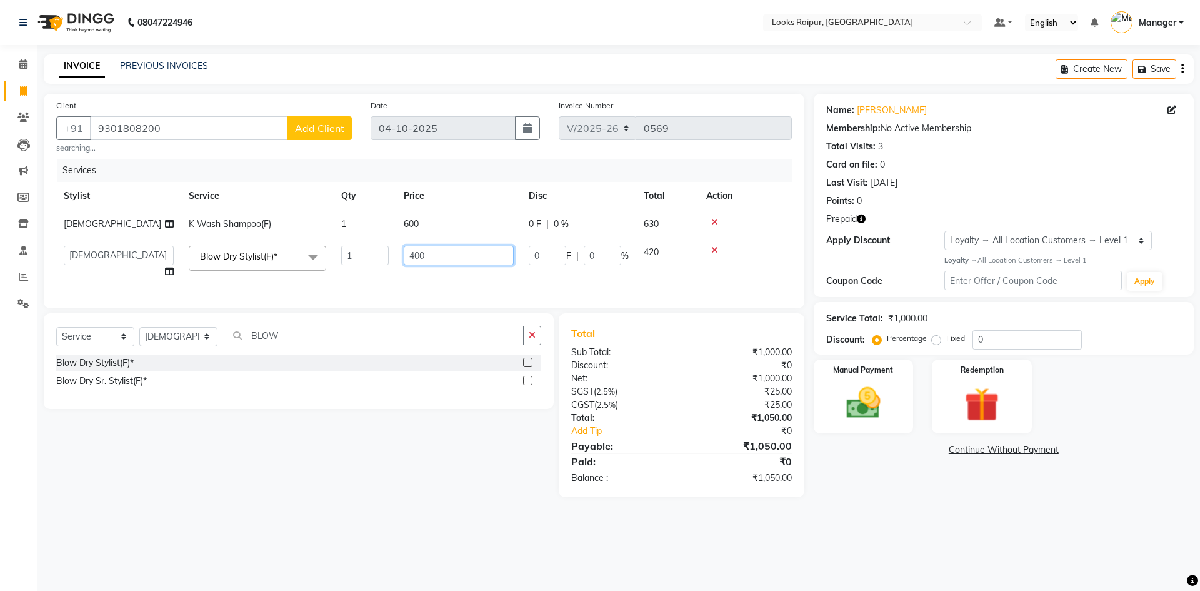
drag, startPoint x: 437, startPoint y: 255, endPoint x: 368, endPoint y: 250, distance: 69.6
click at [368, 250] on tr "Akshay_Pdct Arif Ayan Ayushi Counter_Sales Dheerendra_pdct Dhiraj Hasib Jonny K…" at bounding box center [424, 262] width 736 height 48
type input "500"
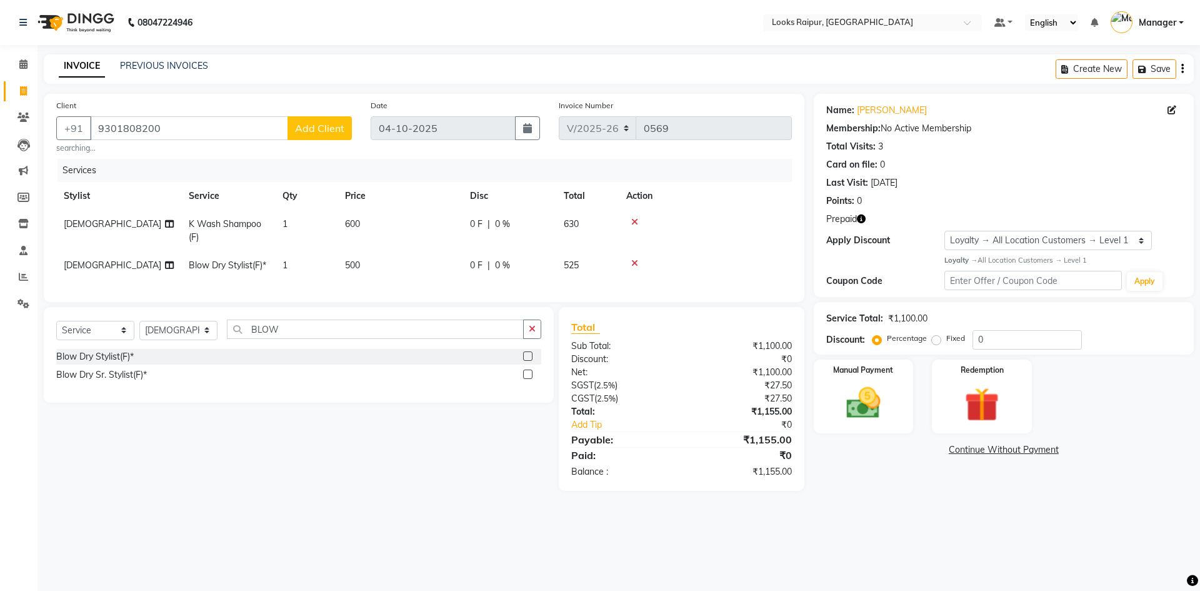
click at [449, 277] on td "500" at bounding box center [400, 265] width 125 height 28
select select "85882"
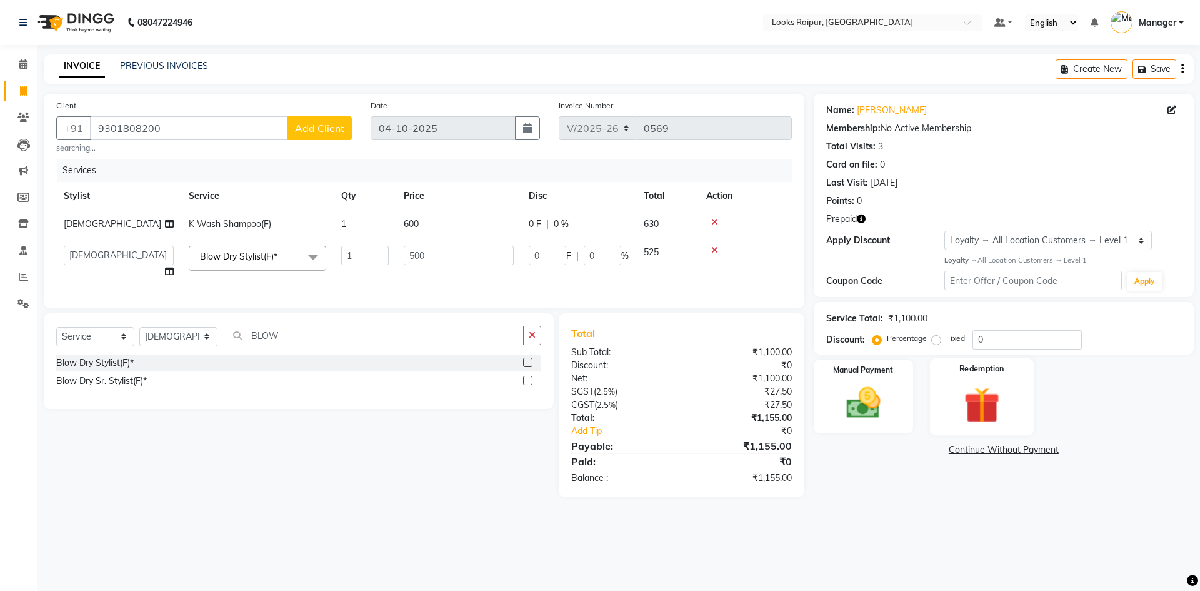
click at [987, 399] on img at bounding box center [982, 405] width 58 height 44
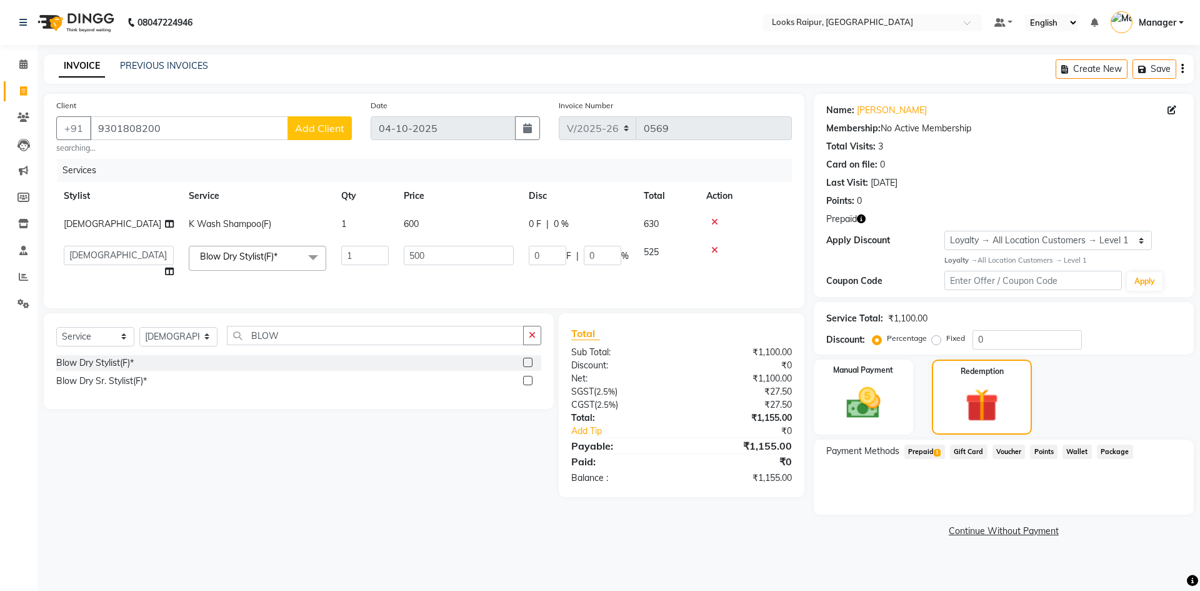
click at [930, 452] on span "Prepaid 1" at bounding box center [925, 451] width 41 height 14
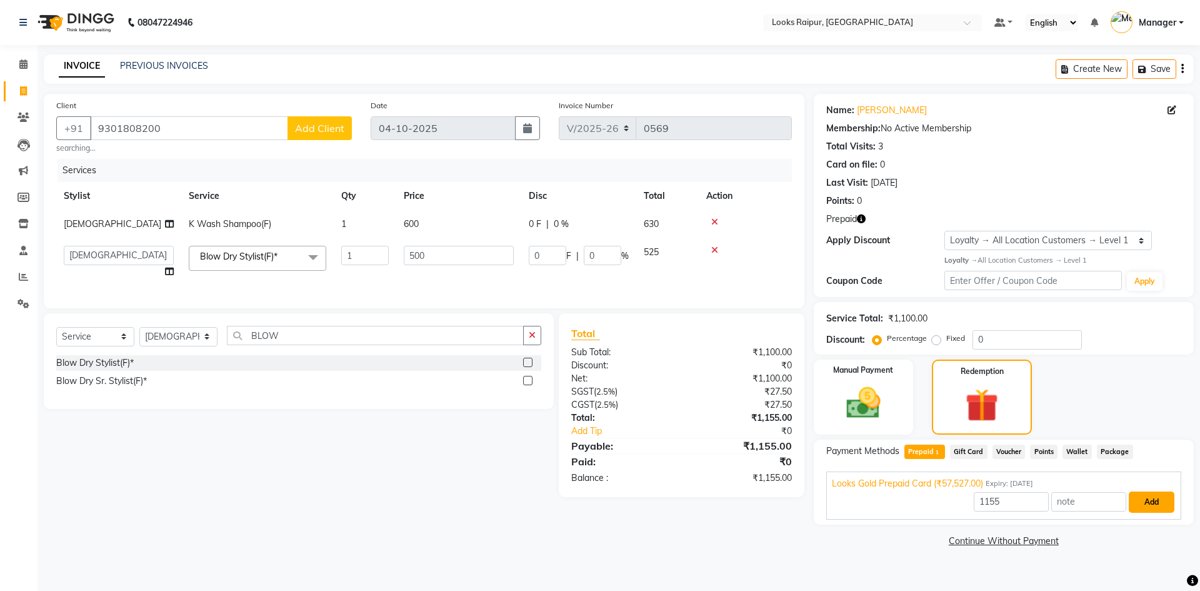
click at [1157, 503] on button "Add" at bounding box center [1152, 501] width 46 height 21
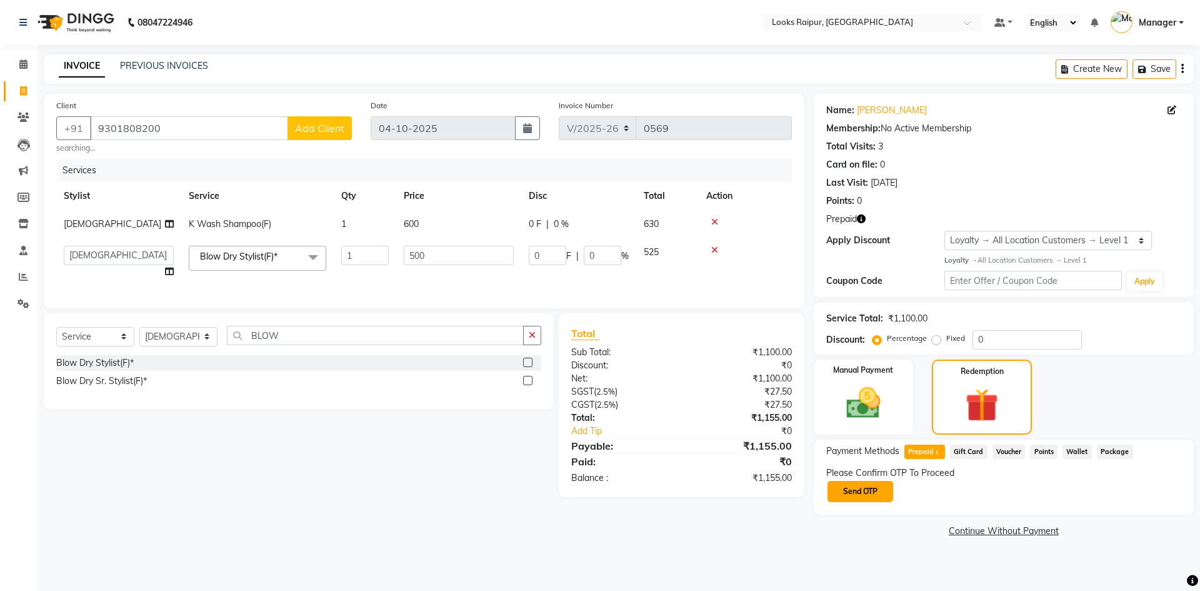
click at [874, 494] on button "Send OTP" at bounding box center [861, 491] width 66 height 21
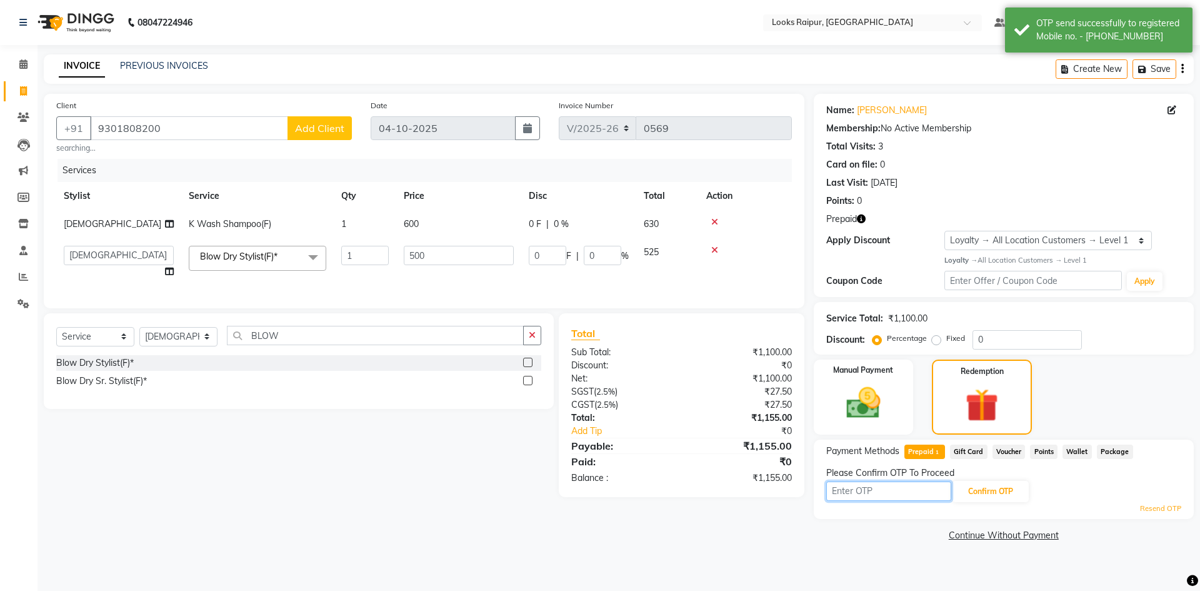
click at [880, 494] on input "text" at bounding box center [888, 490] width 125 height 19
click at [870, 492] on input "text" at bounding box center [888, 490] width 125 height 19
type input "9244"
click at [1000, 487] on button "Confirm OTP" at bounding box center [991, 491] width 76 height 21
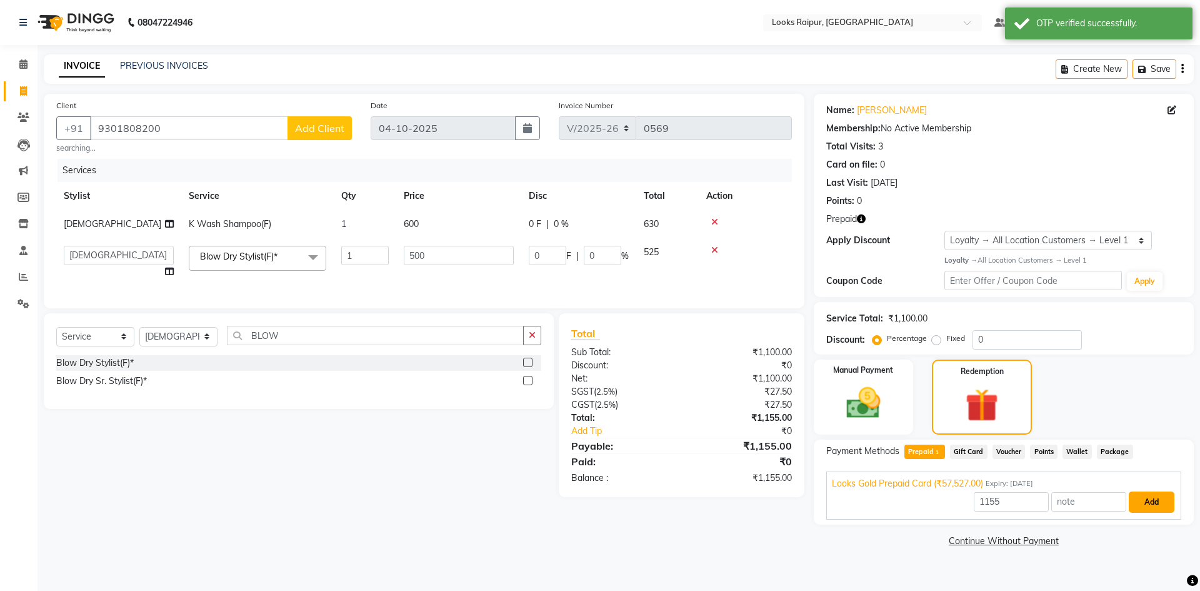
click at [1158, 504] on button "Add" at bounding box center [1152, 501] width 46 height 21
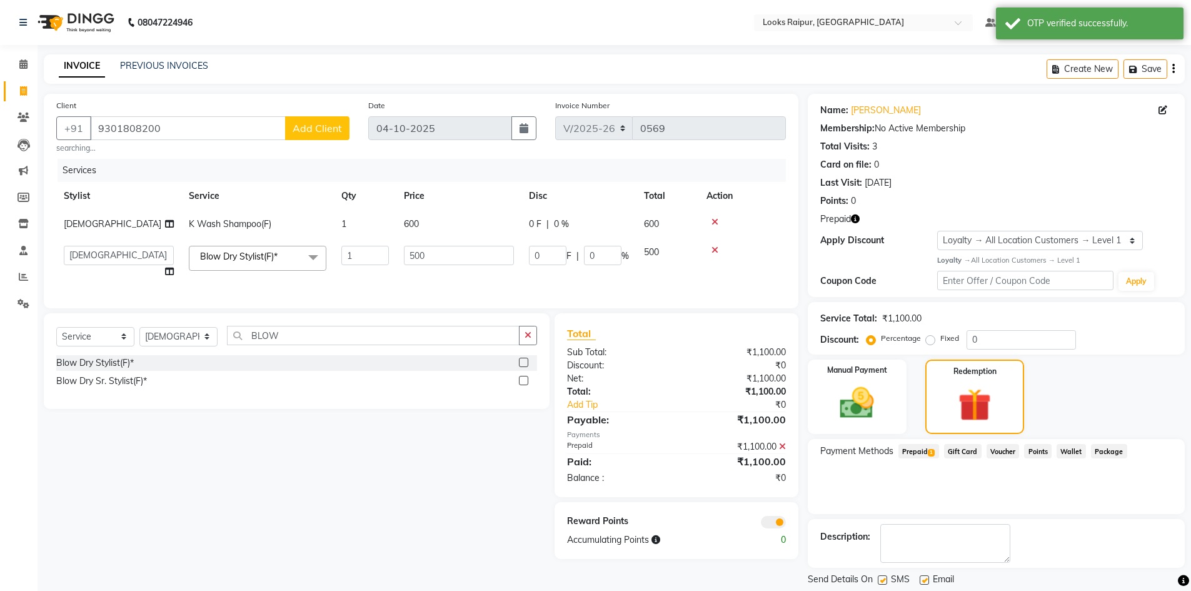
drag, startPoint x: 979, startPoint y: 512, endPoint x: 976, endPoint y: 518, distance: 6.4
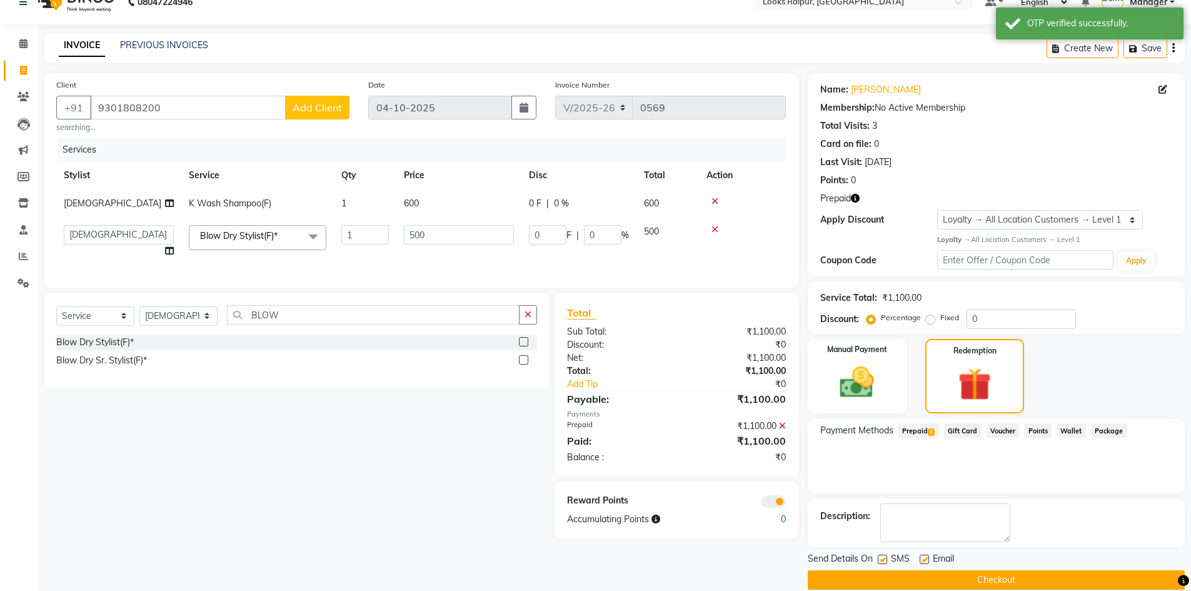
scroll to position [38, 0]
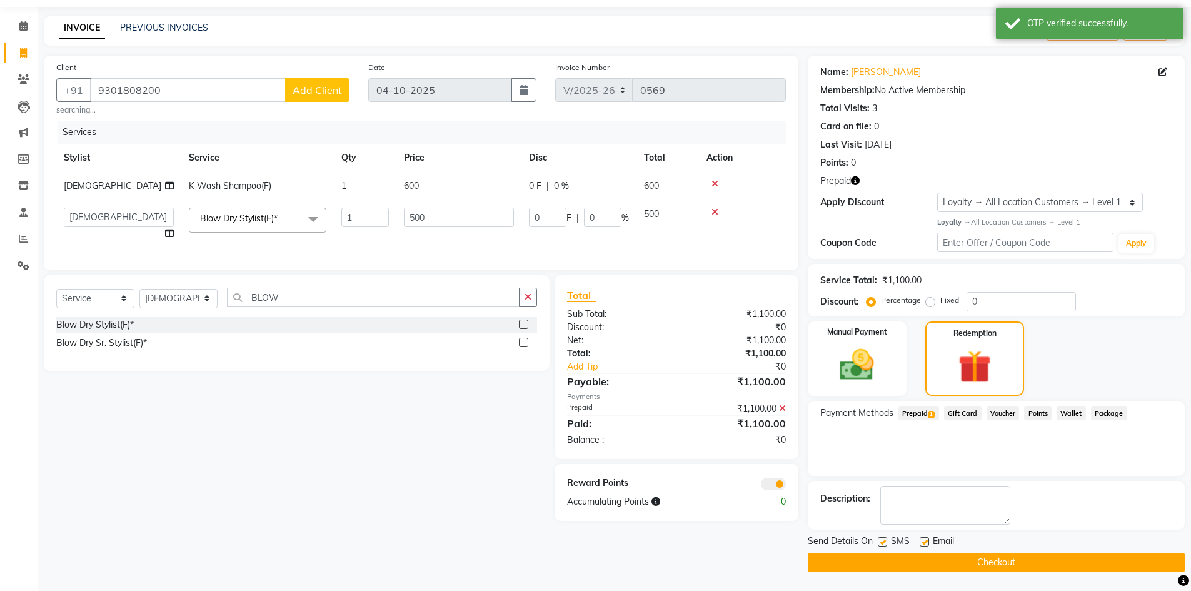
drag, startPoint x: 976, startPoint y: 518, endPoint x: 899, endPoint y: 471, distance: 89.7
click at [899, 471] on div "Payment Methods Prepaid 1 Gift Card Voucher Points Wallet Package" at bounding box center [996, 438] width 377 height 75
click at [1001, 564] on button "Checkout" at bounding box center [996, 562] width 377 height 19
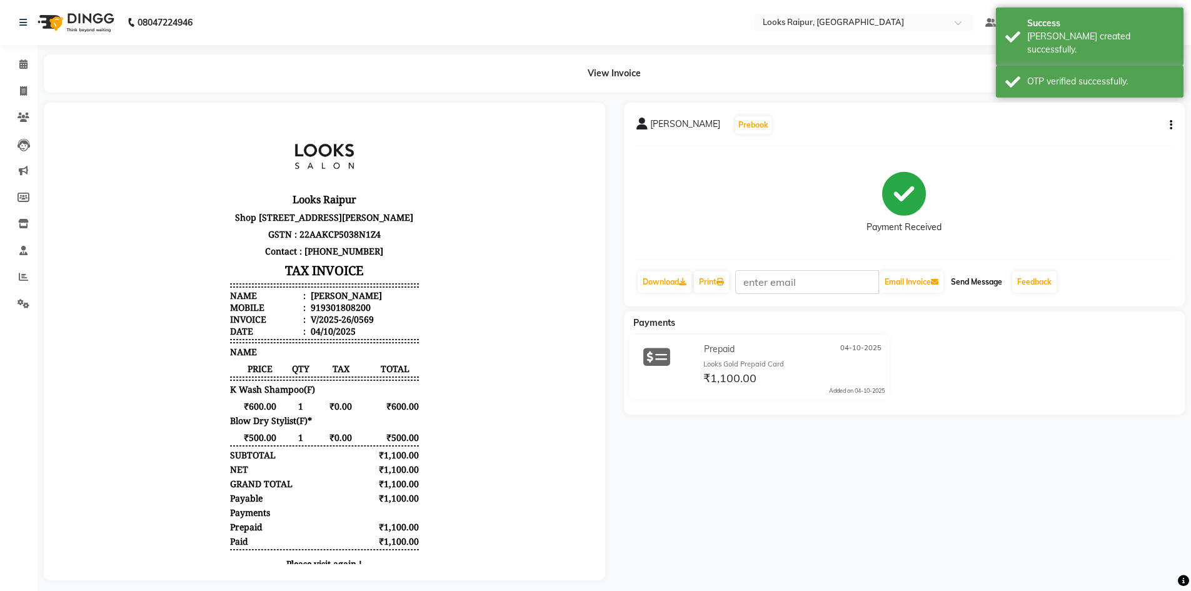
click at [970, 284] on button "Send Message" at bounding box center [976, 281] width 61 height 21
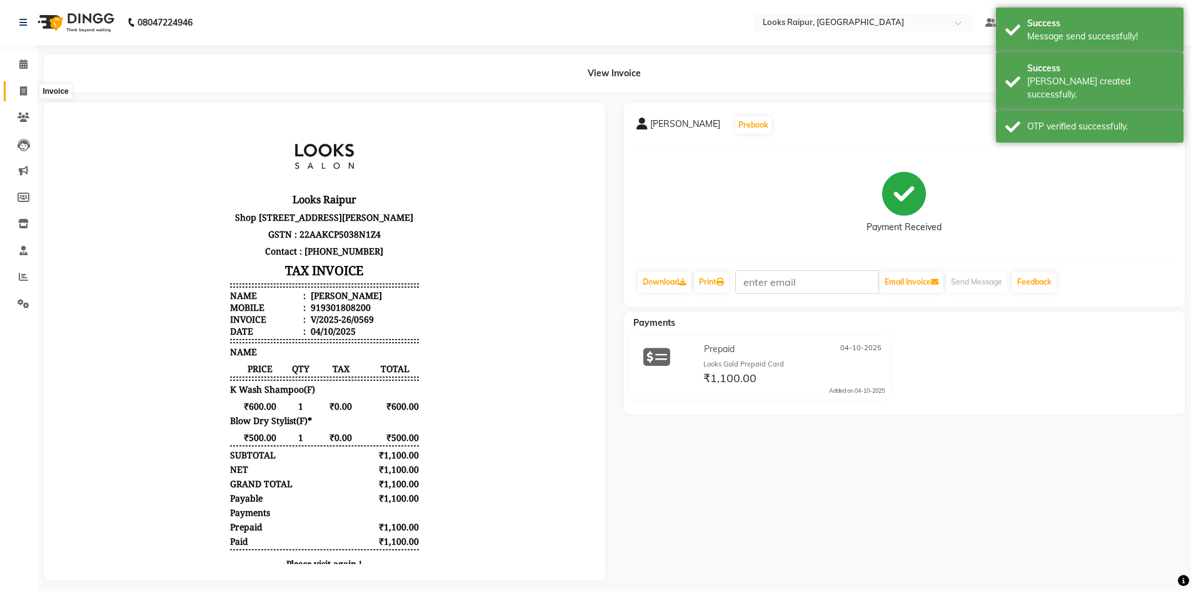
click at [27, 89] on icon at bounding box center [23, 90] width 7 height 9
select select "service"
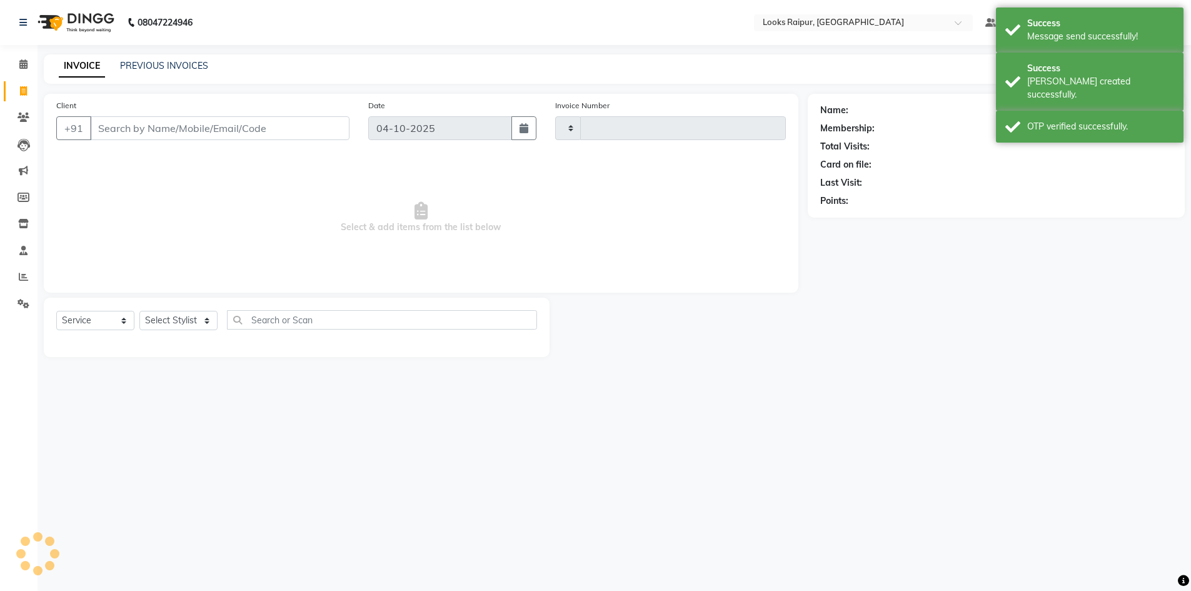
type input "0570"
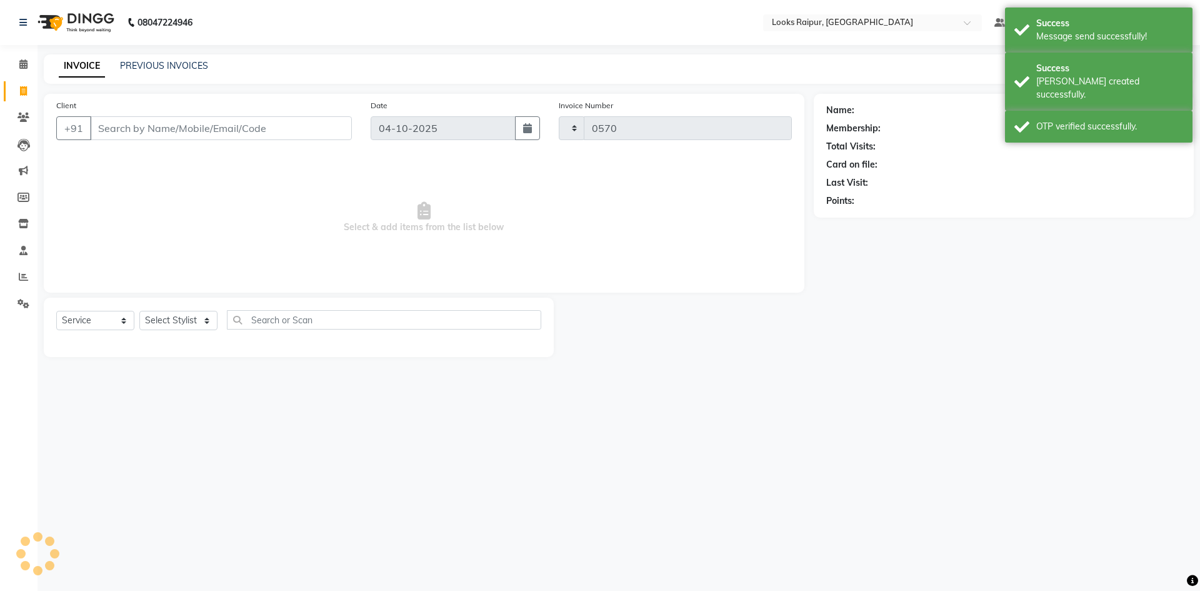
select select "8606"
click at [132, 65] on link "PREVIOUS INVOICES" at bounding box center [164, 65] width 88 height 11
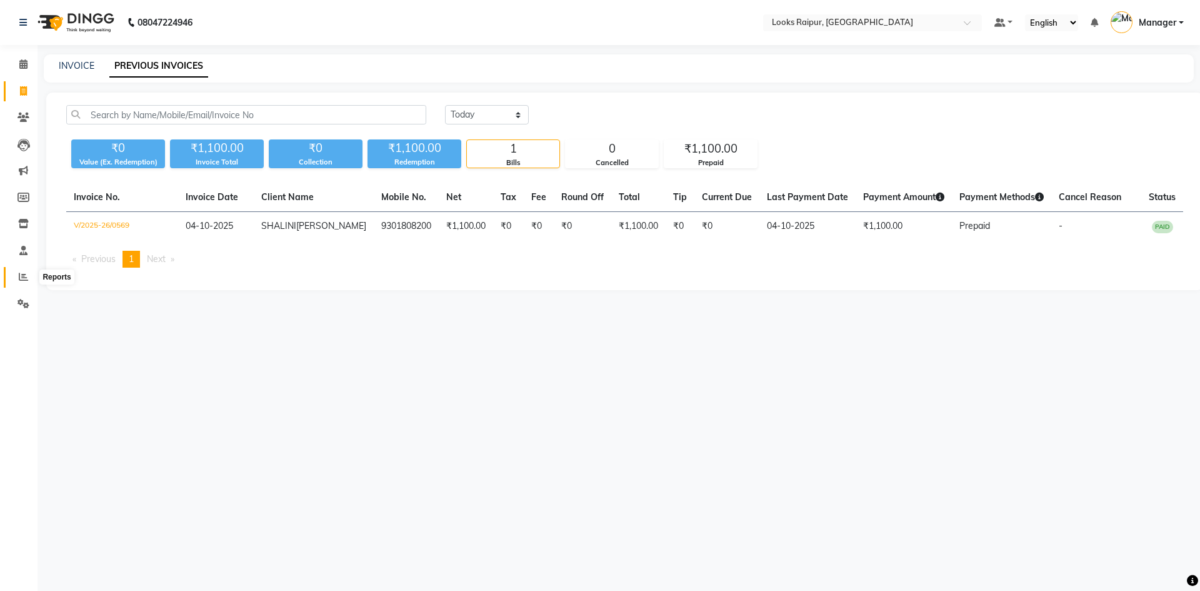
click at [16, 284] on span at bounding box center [24, 277] width 22 height 14
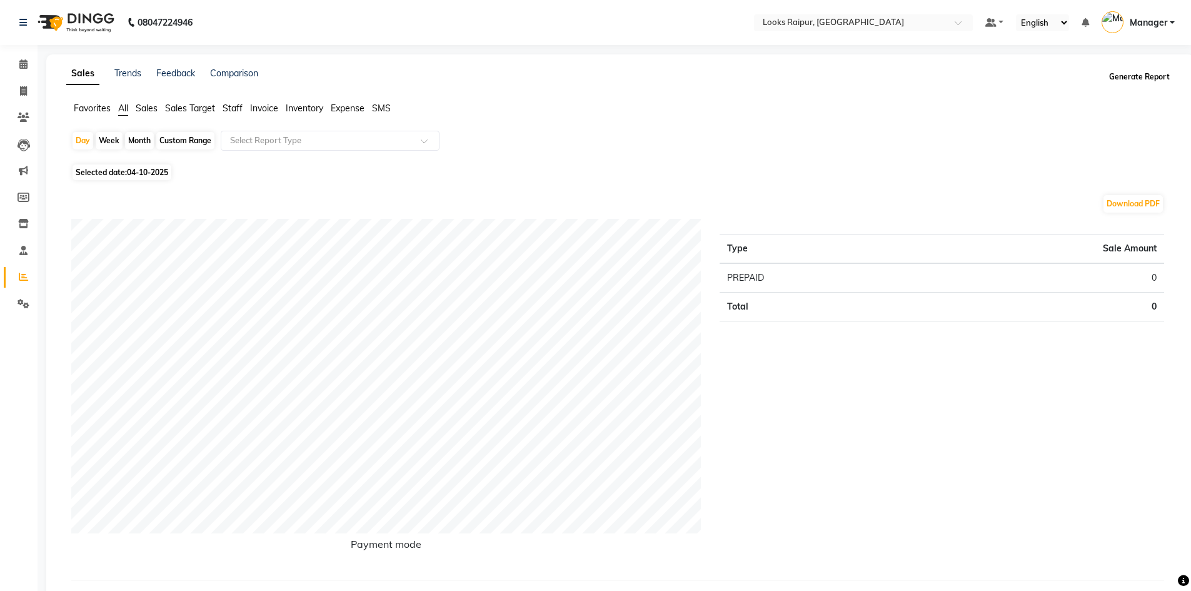
click at [1152, 75] on button "Generate Report" at bounding box center [1139, 77] width 67 height 18
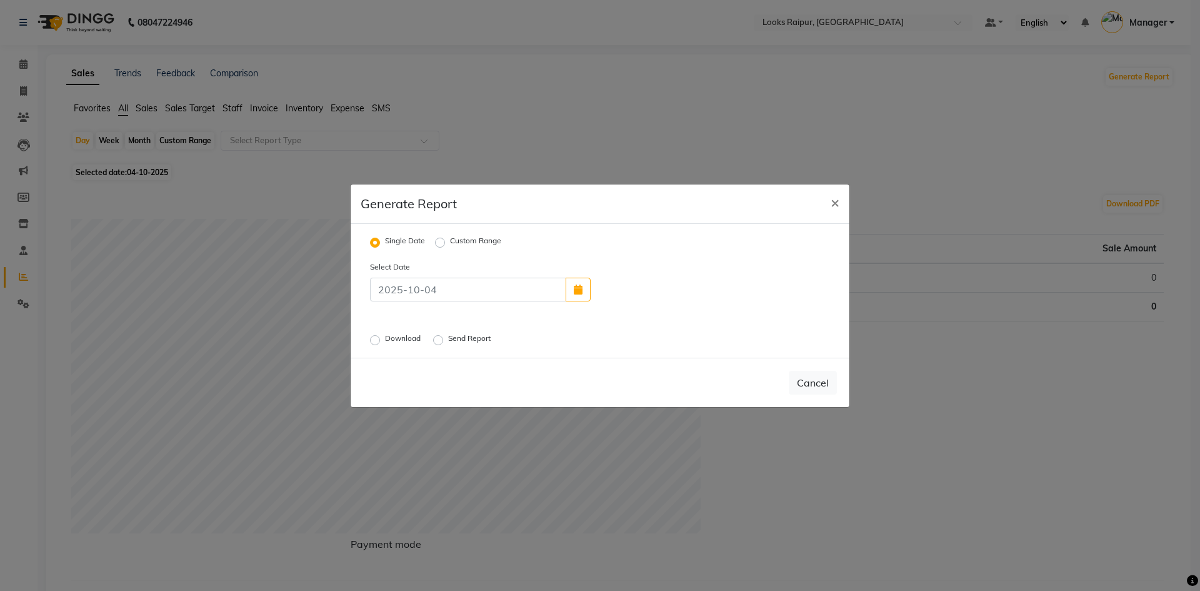
click at [450, 242] on label "Custom Range" at bounding box center [475, 242] width 51 height 15
click at [438, 242] on input "Custom Range" at bounding box center [442, 242] width 9 height 9
radio input "true"
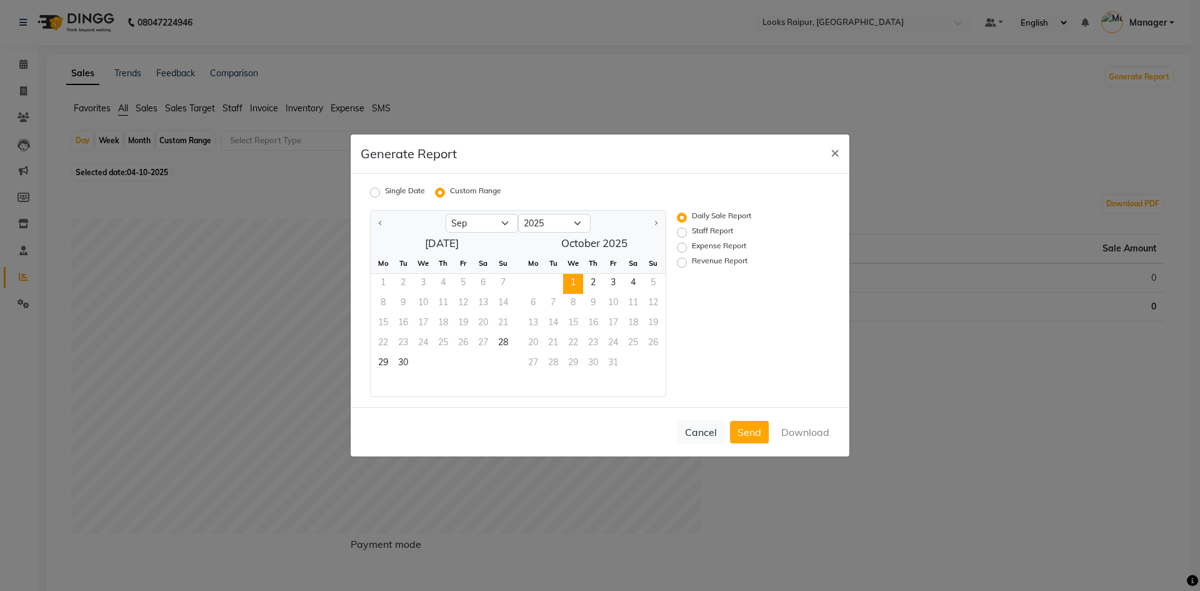
click at [576, 283] on span "1" at bounding box center [573, 284] width 20 height 20
drag, startPoint x: 593, startPoint y: 285, endPoint x: 621, endPoint y: 285, distance: 27.5
click at [601, 285] on span "2" at bounding box center [593, 284] width 20 height 20
drag, startPoint x: 619, startPoint y: 284, endPoint x: 628, endPoint y: 286, distance: 9.1
click at [621, 284] on span "3" at bounding box center [613, 284] width 20 height 20
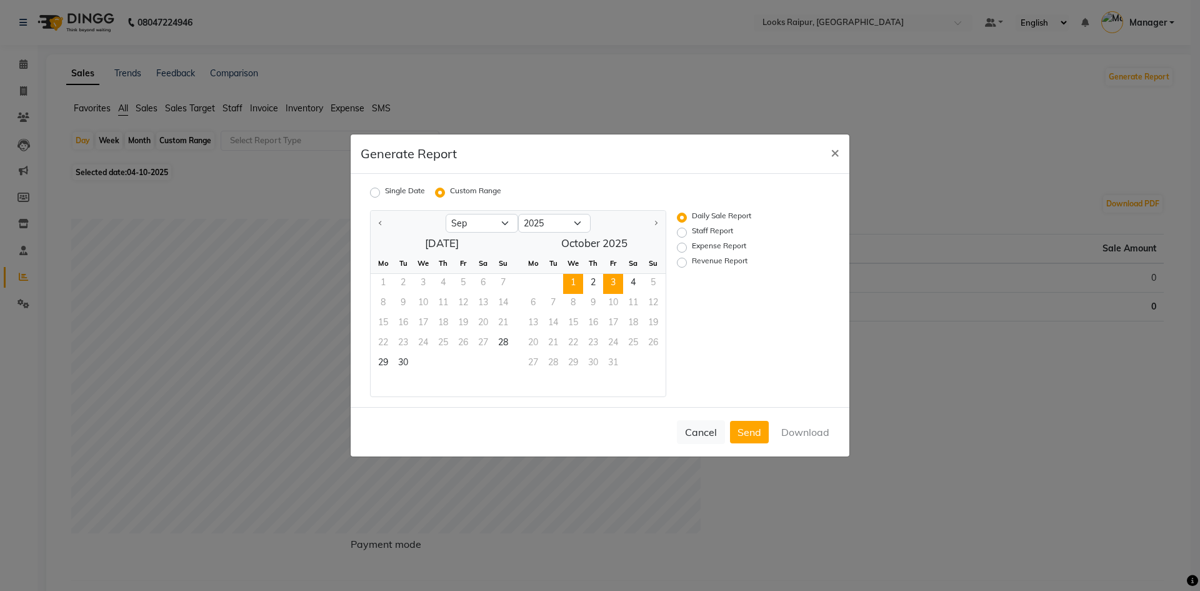
click at [573, 282] on span "1" at bounding box center [573, 284] width 20 height 20
click at [620, 285] on span "3" at bounding box center [613, 284] width 20 height 20
drag, startPoint x: 716, startPoint y: 318, endPoint x: 450, endPoint y: 351, distance: 267.7
click at [706, 316] on div "Daily Sale Report Staff Report Expense Report Revenue Report" at bounding box center [744, 303] width 153 height 187
click at [687, 426] on button "Cancel" at bounding box center [701, 432] width 48 height 24
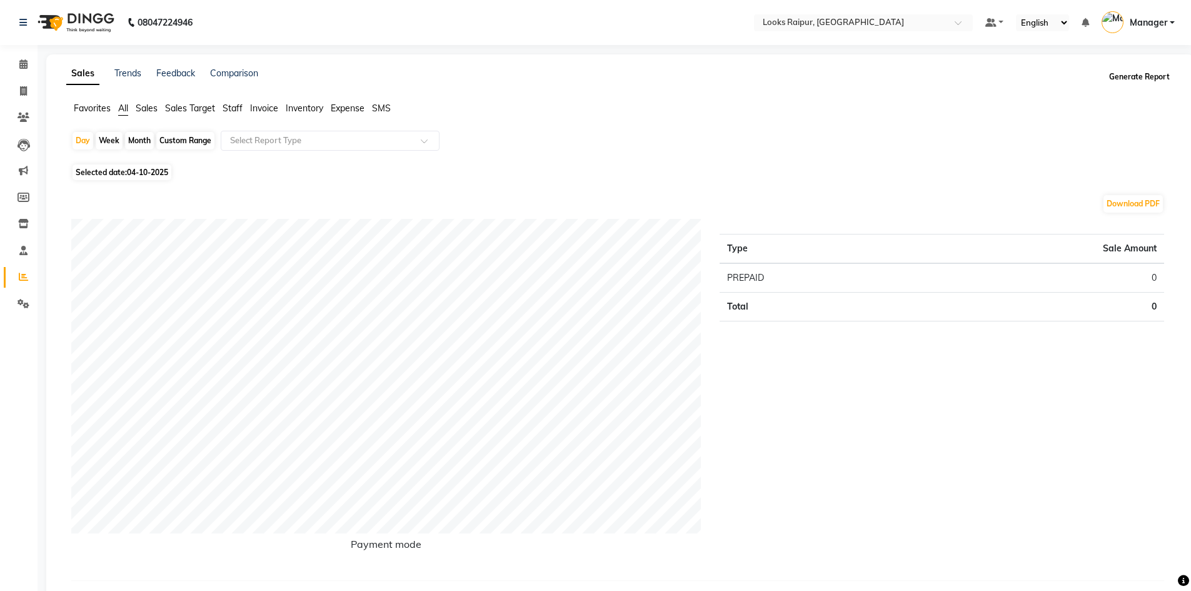
click at [1124, 74] on button "Generate Report" at bounding box center [1139, 77] width 67 height 18
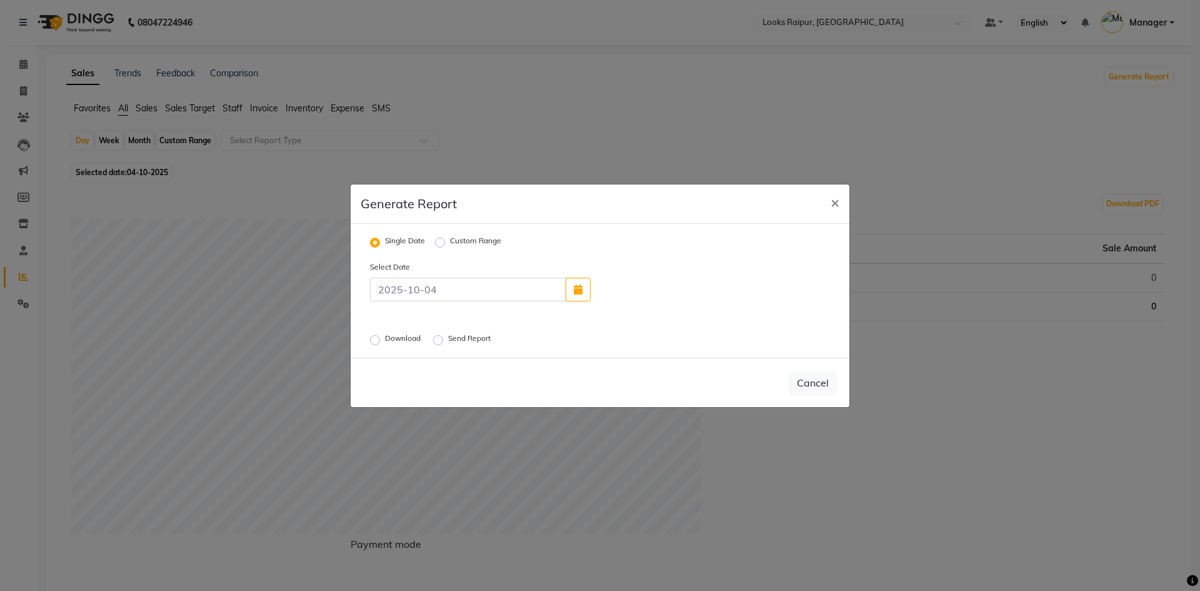
click at [450, 245] on label "Custom Range" at bounding box center [475, 242] width 51 height 15
click at [439, 245] on input "Custom Range" at bounding box center [442, 242] width 9 height 9
radio input "true"
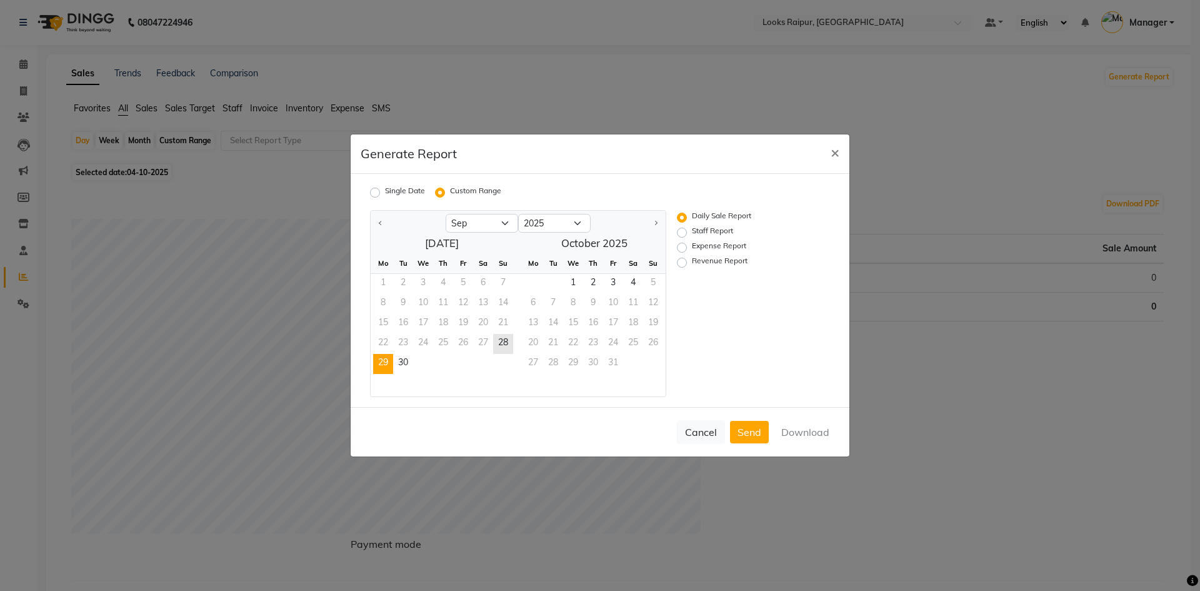
click at [387, 361] on span "29" at bounding box center [383, 364] width 20 height 20
click at [401, 363] on span "30" at bounding box center [403, 364] width 20 height 20
click at [680, 238] on div "Staff Report" at bounding box center [739, 232] width 124 height 15
click at [692, 233] on label "Staff Report" at bounding box center [712, 232] width 41 height 15
click at [680, 233] on input "Staff Report" at bounding box center [684, 232] width 9 height 9
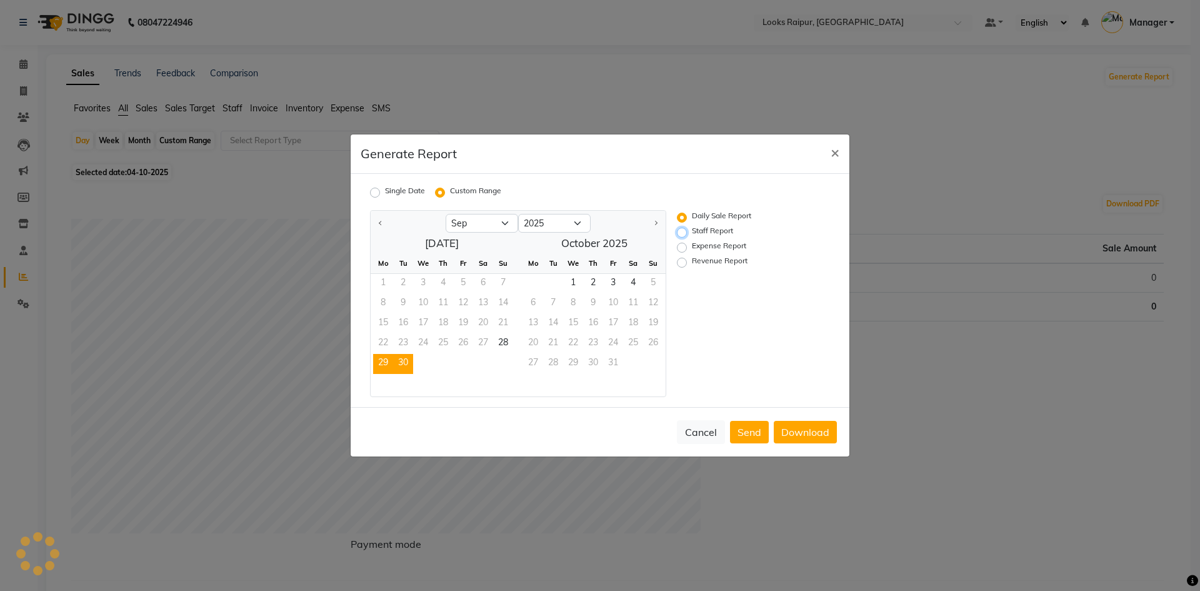
radio input "true"
click at [790, 439] on button "Download" at bounding box center [805, 432] width 63 height 23
click at [578, 286] on span "1" at bounding box center [573, 284] width 20 height 20
click at [596, 284] on span "2" at bounding box center [593, 284] width 20 height 20
click at [615, 284] on span "3" at bounding box center [613, 284] width 20 height 20
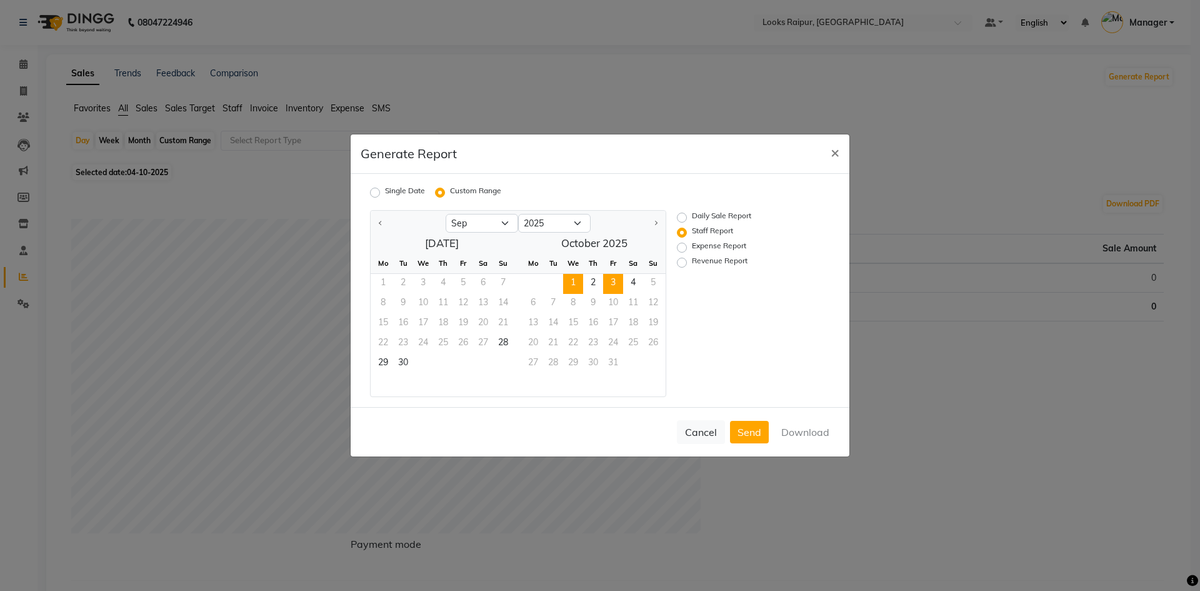
drag, startPoint x: 574, startPoint y: 286, endPoint x: 608, endPoint y: 286, distance: 33.1
click at [581, 286] on span "1" at bounding box center [573, 284] width 20 height 20
click at [608, 286] on span "3" at bounding box center [613, 284] width 20 height 20
click at [817, 428] on button "Download" at bounding box center [805, 432] width 63 height 23
click at [586, 285] on span "2" at bounding box center [593, 284] width 20 height 20
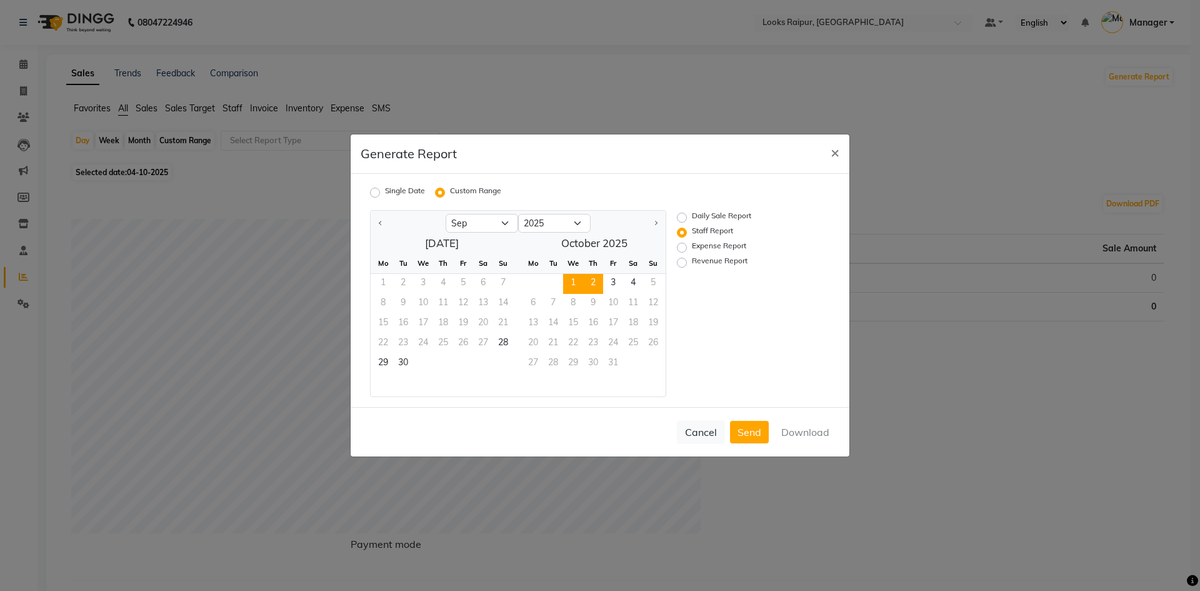
click at [573, 285] on span "1" at bounding box center [573, 284] width 20 height 20
click at [593, 286] on span "2" at bounding box center [593, 284] width 20 height 20
click at [796, 438] on button "Download" at bounding box center [805, 432] width 63 height 23
click at [611, 279] on span "3" at bounding box center [613, 284] width 20 height 20
click at [568, 288] on span "1" at bounding box center [573, 284] width 20 height 20
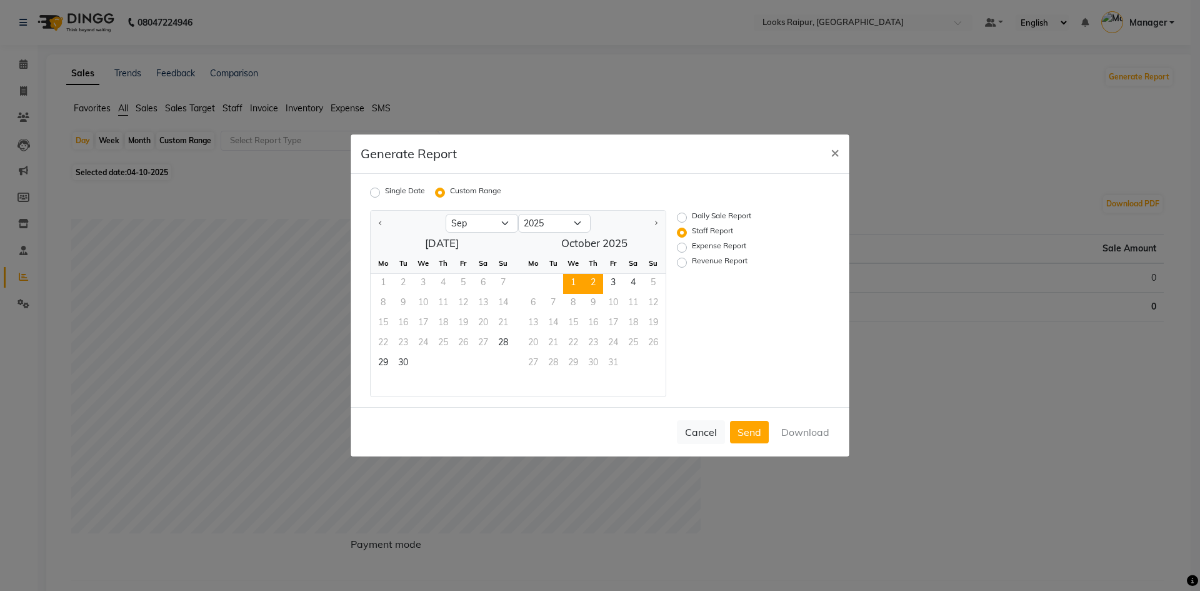
drag, startPoint x: 591, startPoint y: 287, endPoint x: 602, endPoint y: 286, distance: 10.7
click at [593, 286] on span "2" at bounding box center [593, 284] width 20 height 20
click at [613, 281] on span "3" at bounding box center [613, 284] width 20 height 20
drag, startPoint x: 571, startPoint y: 288, endPoint x: 593, endPoint y: 286, distance: 22.6
click at [579, 288] on span "1" at bounding box center [573, 284] width 20 height 20
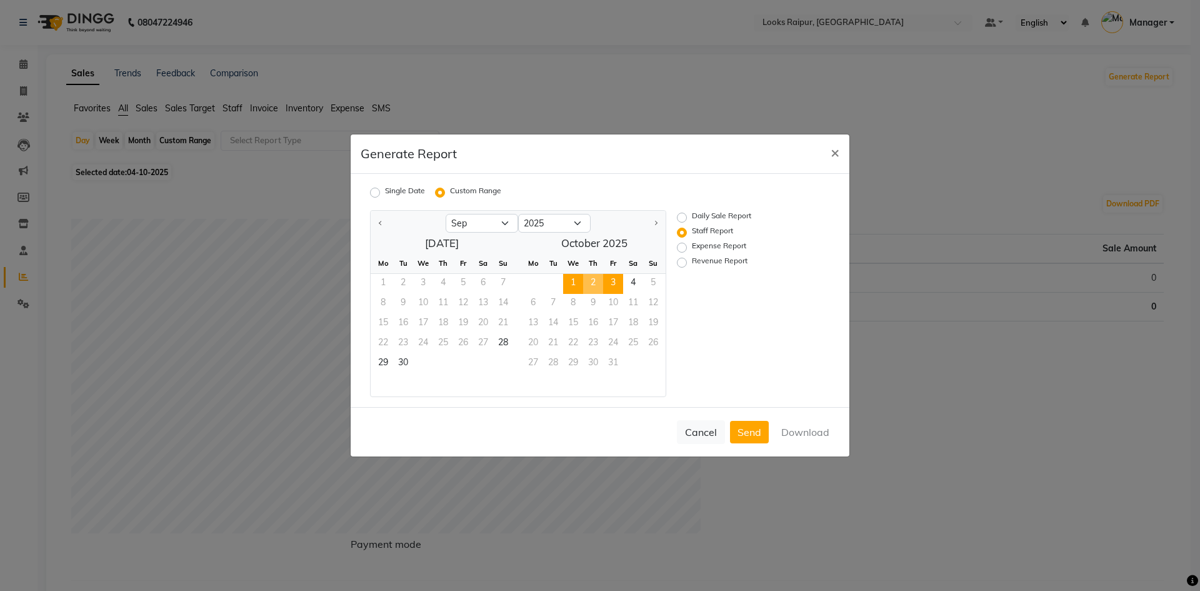
click at [615, 284] on span "3" at bounding box center [613, 284] width 20 height 20
click at [810, 433] on button "Download" at bounding box center [805, 432] width 63 height 23
click at [593, 284] on span "2" at bounding box center [593, 284] width 20 height 20
click at [611, 281] on span "3" at bounding box center [613, 284] width 20 height 20
click at [589, 282] on span "2" at bounding box center [593, 284] width 20 height 20
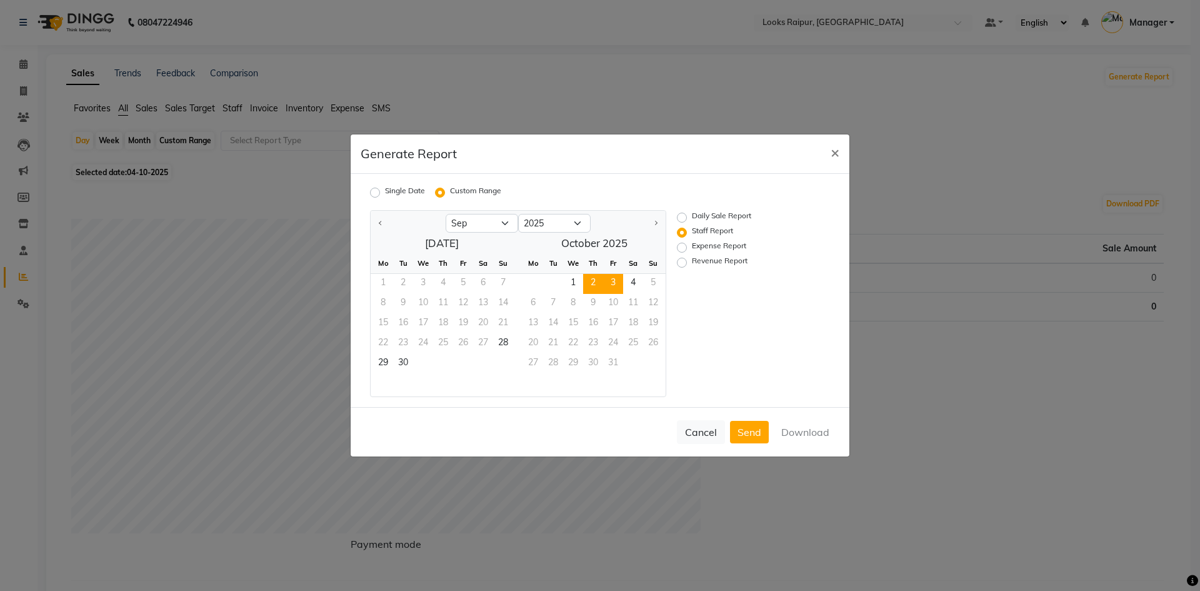
click at [610, 281] on span "3" at bounding box center [613, 284] width 20 height 20
click at [592, 280] on span "2" at bounding box center [593, 284] width 20 height 20
click at [608, 283] on span "3" at bounding box center [613, 284] width 20 height 20
click at [571, 280] on span "1" at bounding box center [573, 284] width 20 height 20
click at [607, 281] on span "3" at bounding box center [613, 284] width 20 height 20
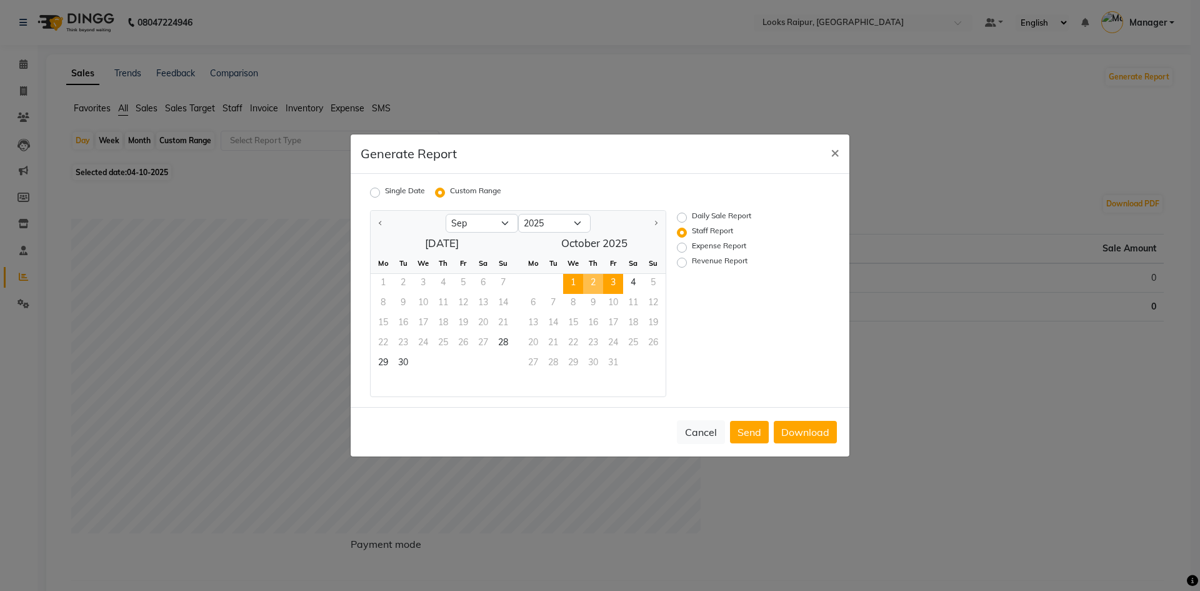
click at [622, 284] on span "3" at bounding box center [613, 284] width 20 height 20
click at [818, 425] on div "Cancel Send Download" at bounding box center [600, 431] width 499 height 49
click at [385, 193] on label "Single Date" at bounding box center [405, 192] width 40 height 15
click at [373, 193] on input "Single Date" at bounding box center [377, 192] width 9 height 9
radio input "true"
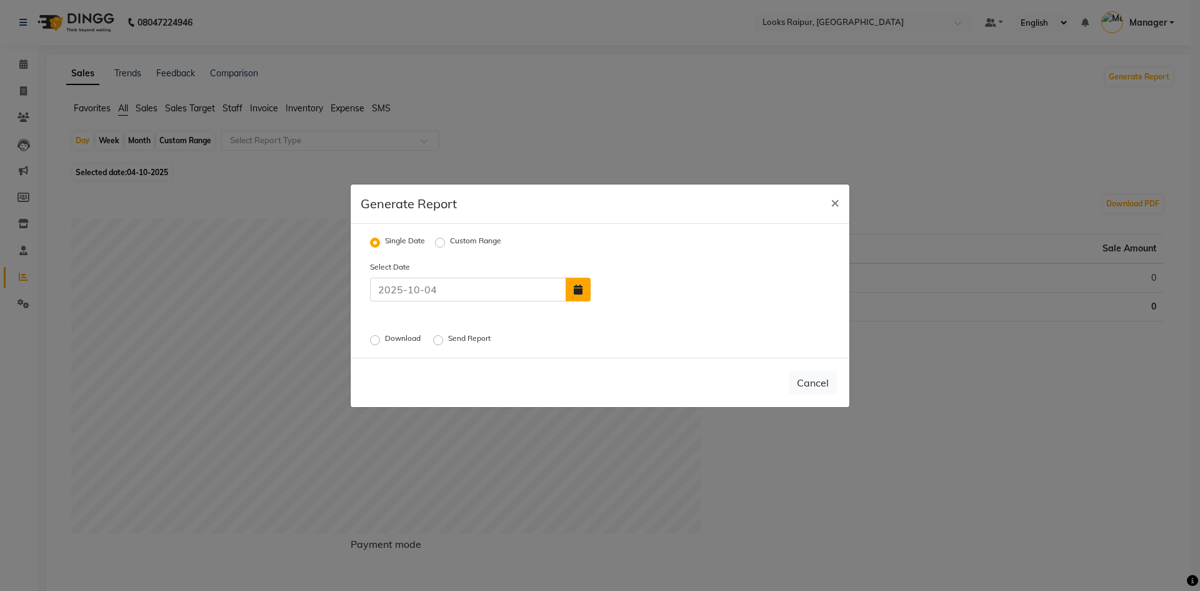
click at [581, 288] on icon "button" at bounding box center [578, 289] width 9 height 10
select select "10"
click at [680, 264] on div "3" at bounding box center [685, 260] width 20 height 20
type input "03-10-2025"
click at [385, 337] on label "Download" at bounding box center [404, 340] width 38 height 15
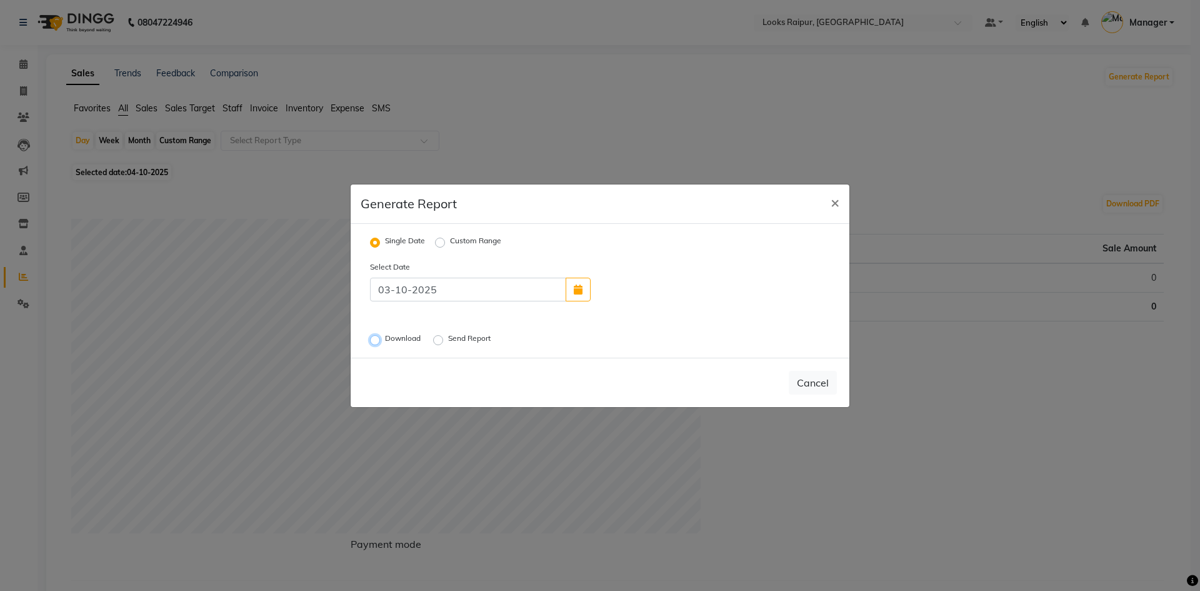
click at [376, 337] on input "Download" at bounding box center [377, 339] width 9 height 9
radio input "true"
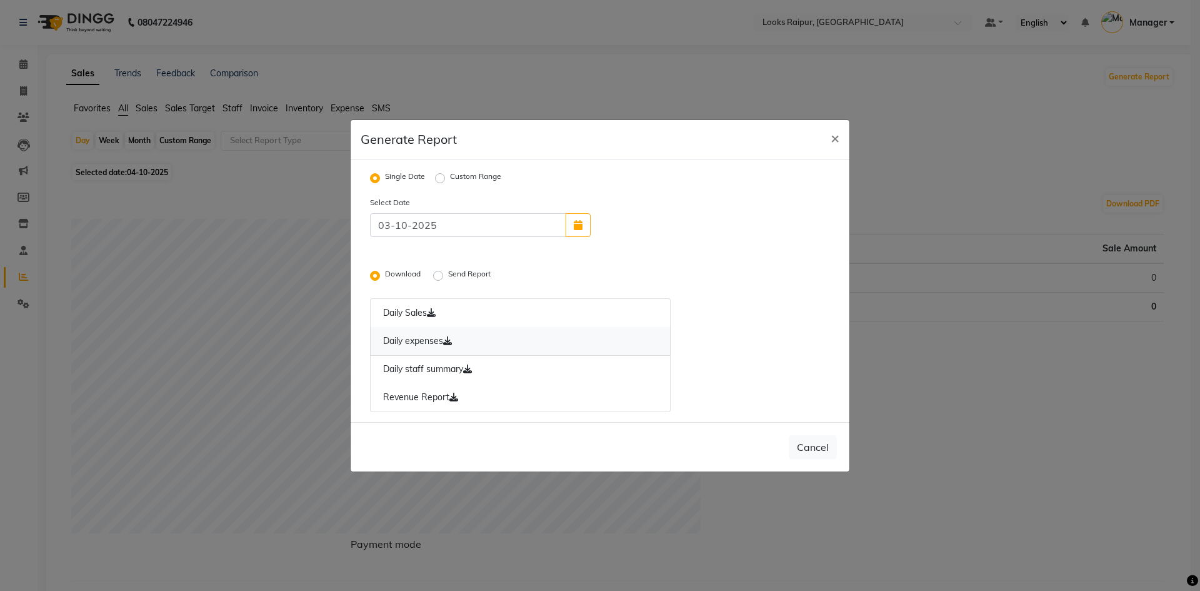
click at [411, 339] on link "Daily expenses" at bounding box center [520, 341] width 301 height 29
click at [413, 368] on link "Daily staff summary" at bounding box center [520, 369] width 301 height 29
click at [807, 442] on button "Cancel" at bounding box center [813, 447] width 48 height 24
radio input "false"
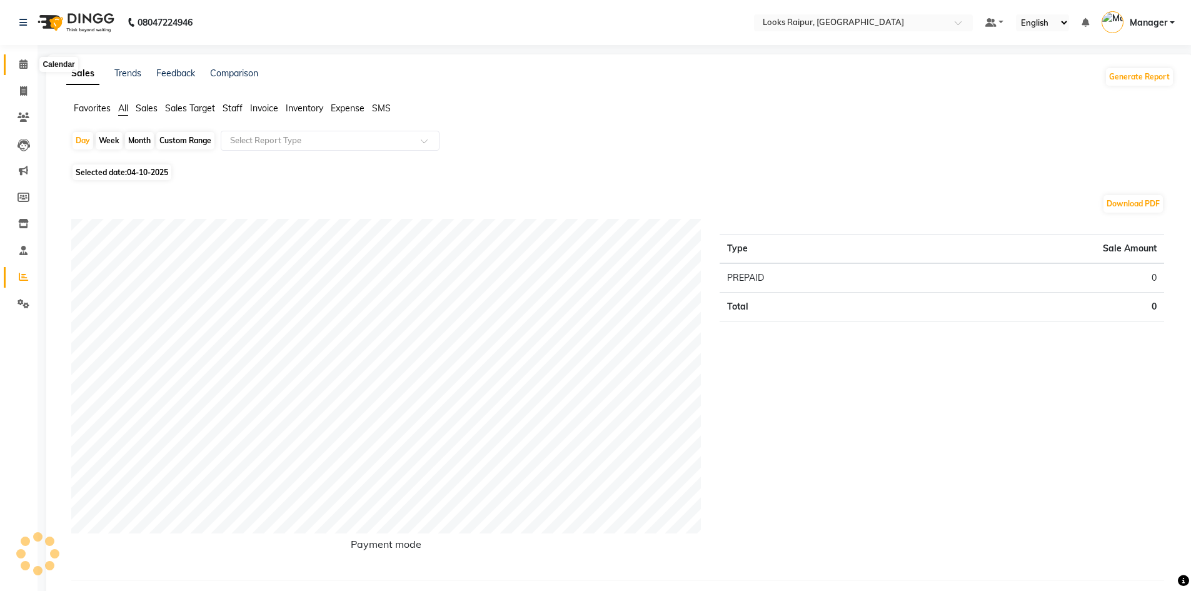
click at [24, 71] on span at bounding box center [24, 65] width 22 height 14
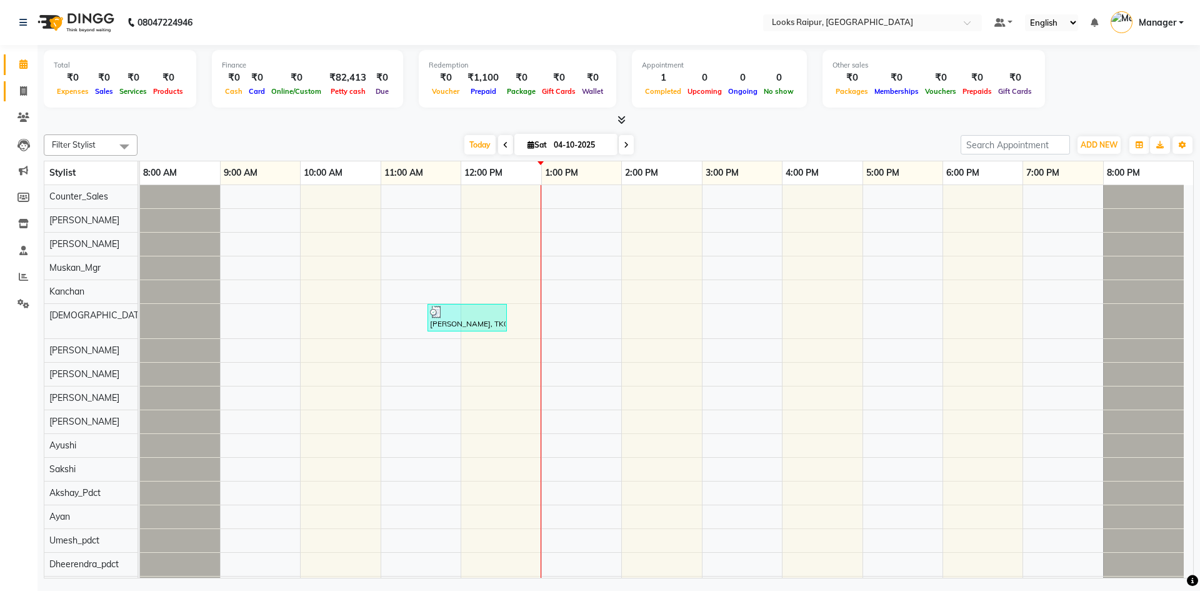
click at [28, 98] on link "Invoice" at bounding box center [19, 91] width 30 height 21
select select "8606"
select select "service"
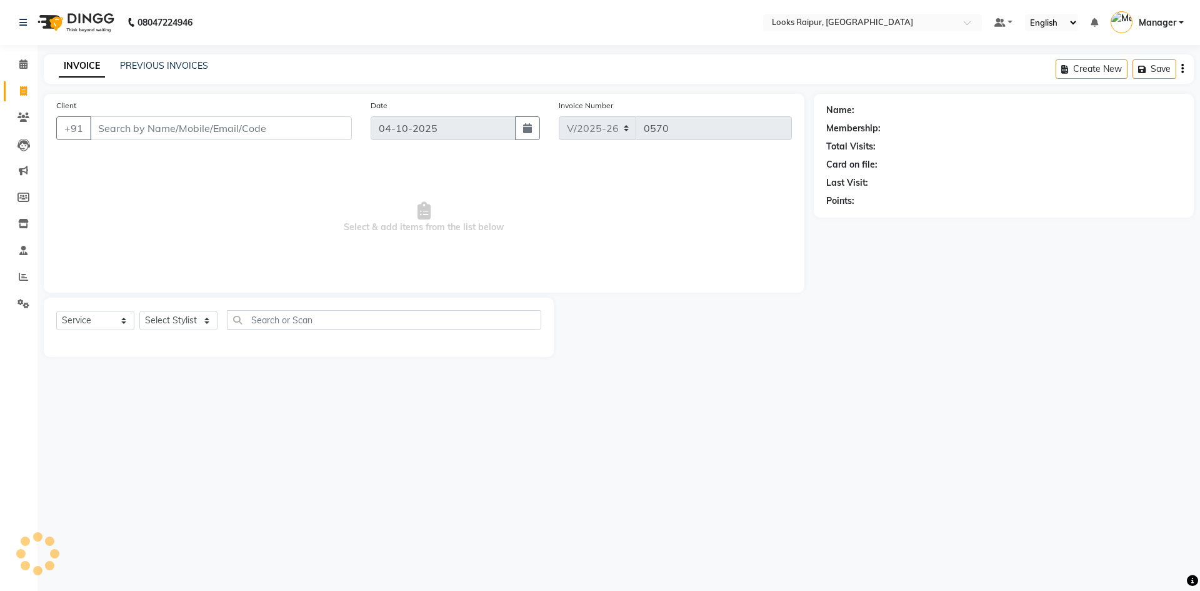
click at [191, 127] on input "Client" at bounding box center [221, 128] width 262 height 24
click at [143, 119] on input "Client" at bounding box center [221, 128] width 262 height 24
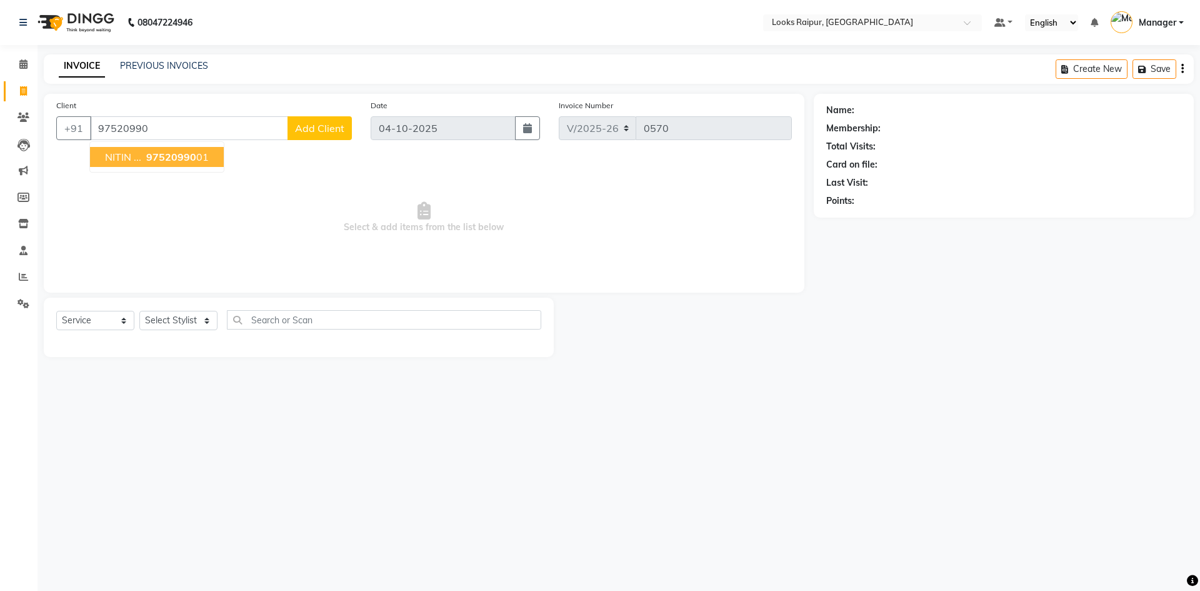
click at [142, 163] on button "NITIN ... 97520990 01" at bounding box center [157, 157] width 134 height 20
type input "9752099001"
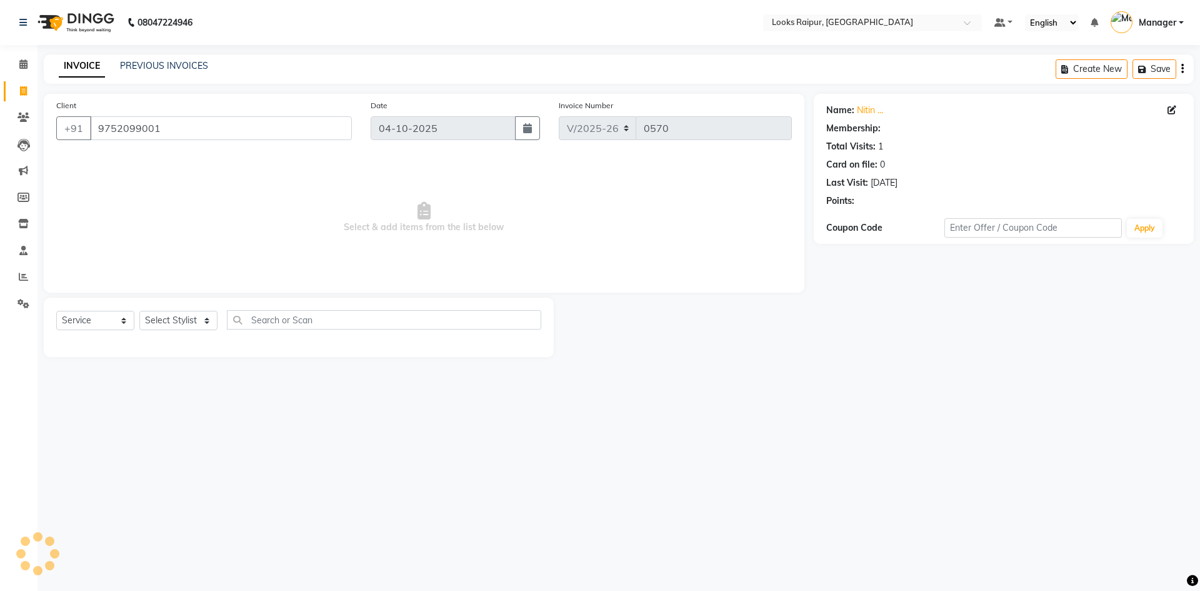
select select "1: Object"
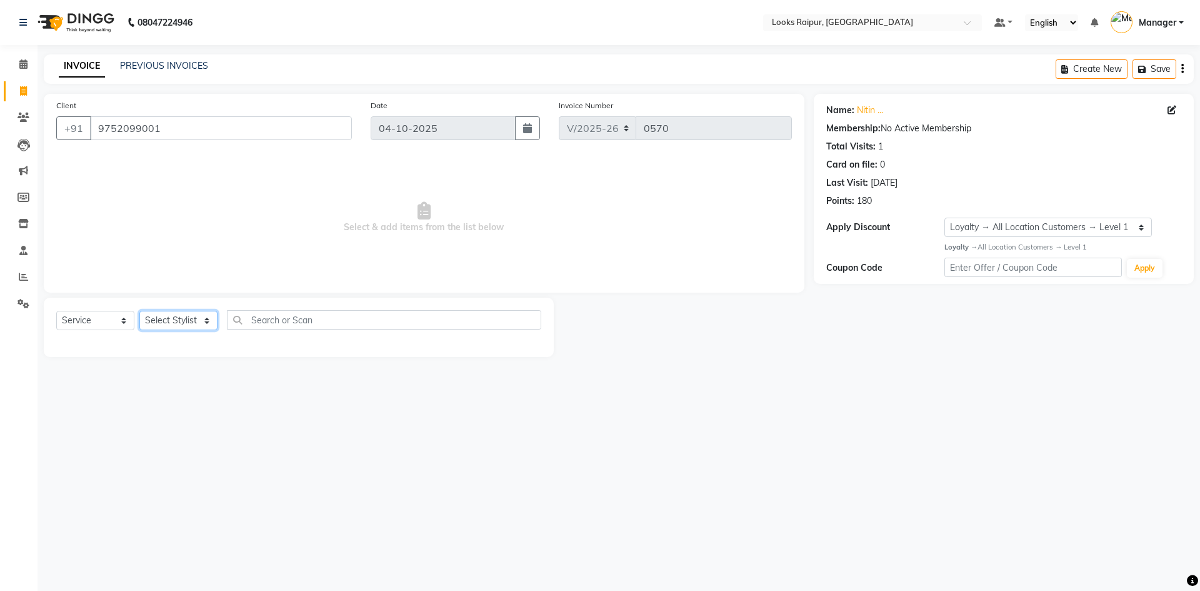
click at [203, 325] on select "Select Stylist Akshay_Pdct [PERSON_NAME] [PERSON_NAME] Counter_Sales Dheerendra…" at bounding box center [178, 320] width 78 height 19
select select "85888"
click at [139, 311] on select "Select Stylist Akshay_Pdct [PERSON_NAME] [PERSON_NAME] Counter_Sales Dheerendra…" at bounding box center [178, 320] width 78 height 19
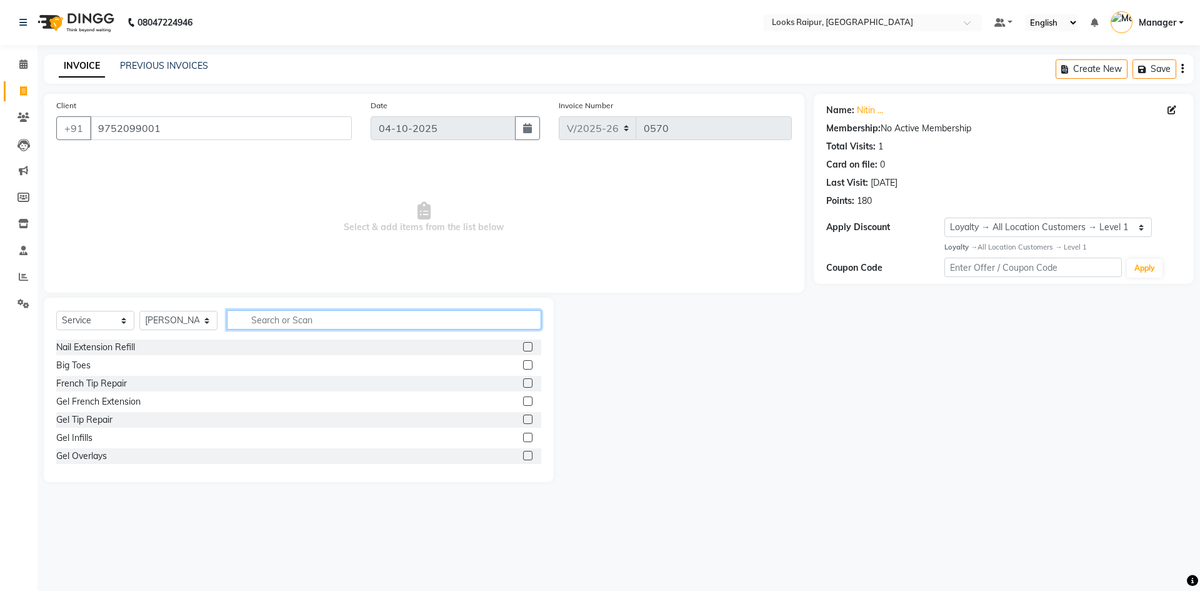
click at [286, 315] on input "text" at bounding box center [384, 319] width 314 height 19
click at [275, 326] on input "text" at bounding box center [384, 319] width 314 height 19
type input "CUT"
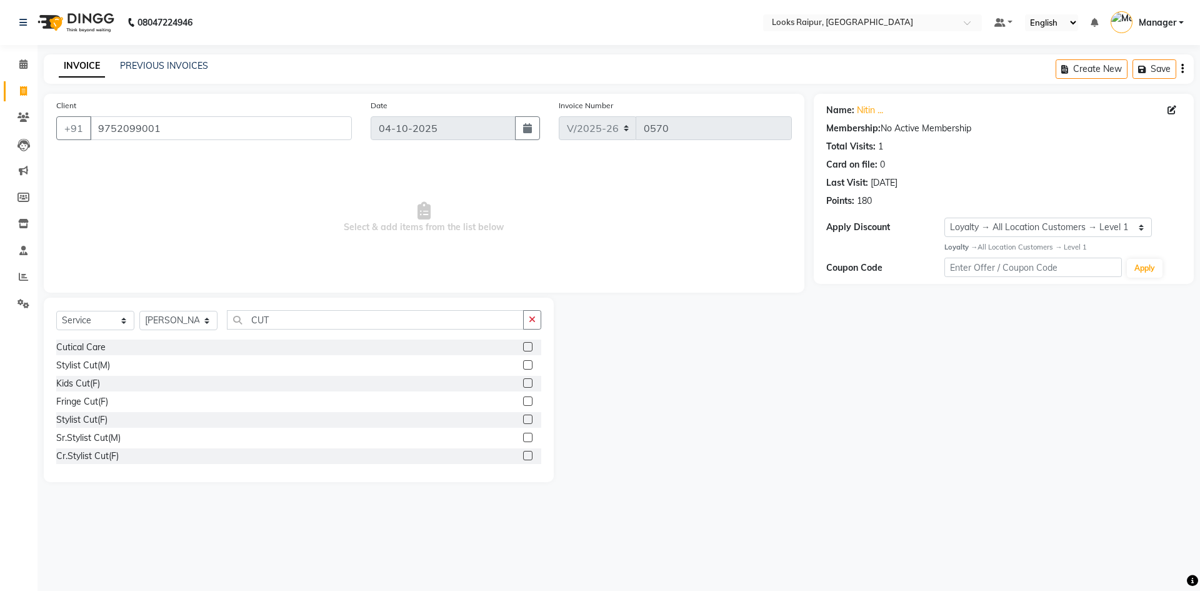
click at [523, 365] on label at bounding box center [527, 364] width 9 height 9
click at [523, 365] on input "checkbox" at bounding box center [527, 365] width 8 height 8
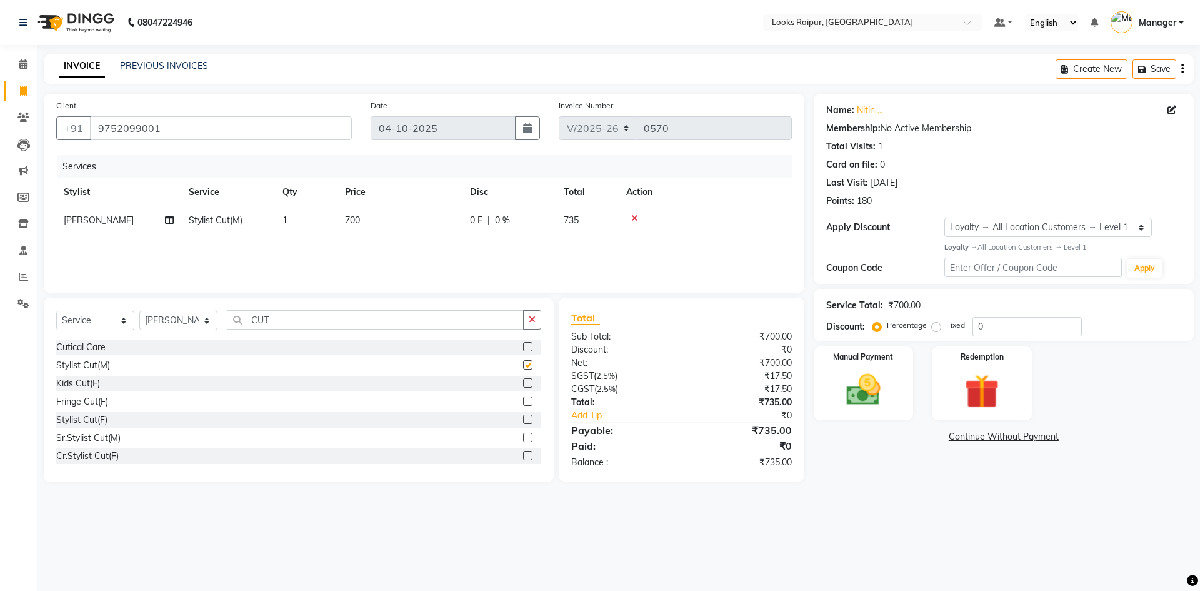
checkbox input "false"
click at [289, 314] on input "CUT" at bounding box center [375, 319] width 297 height 19
type input "C"
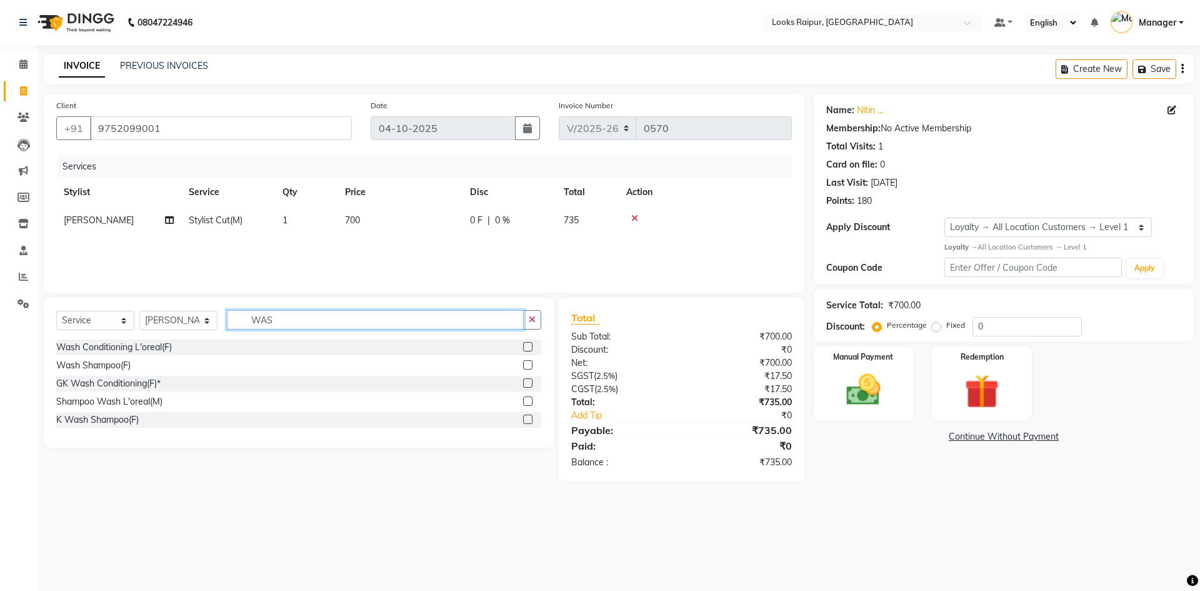
type input "WAS"
click at [530, 420] on label at bounding box center [527, 418] width 9 height 9
click at [530, 420] on input "checkbox" at bounding box center [527, 420] width 8 height 8
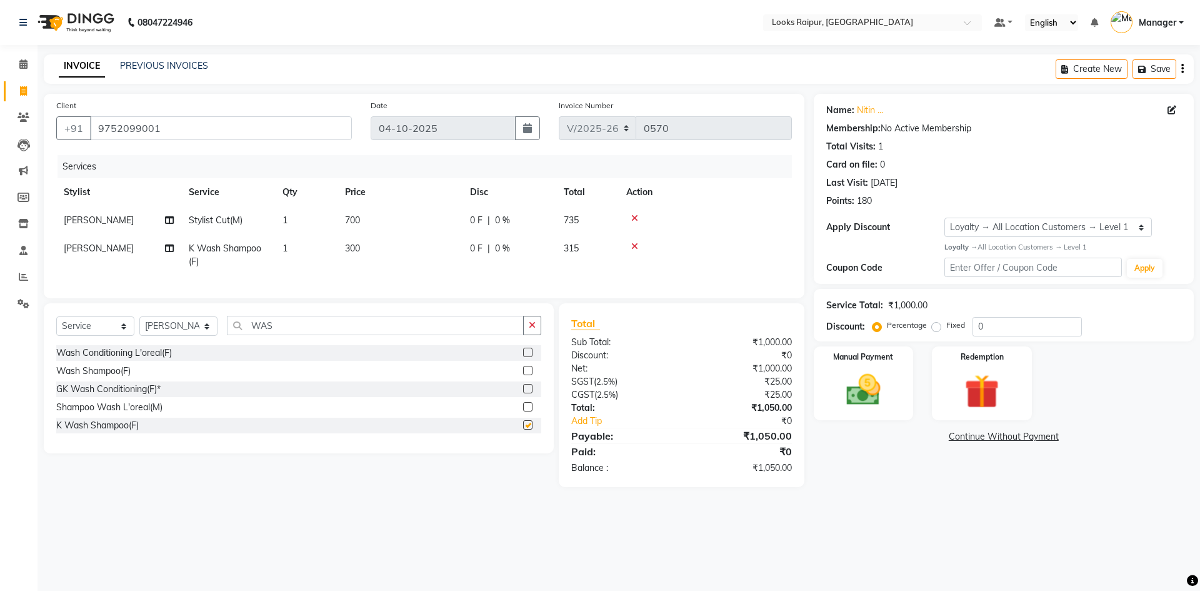
checkbox input "false"
click at [419, 259] on td "300" at bounding box center [400, 254] width 125 height 41
select select "85888"
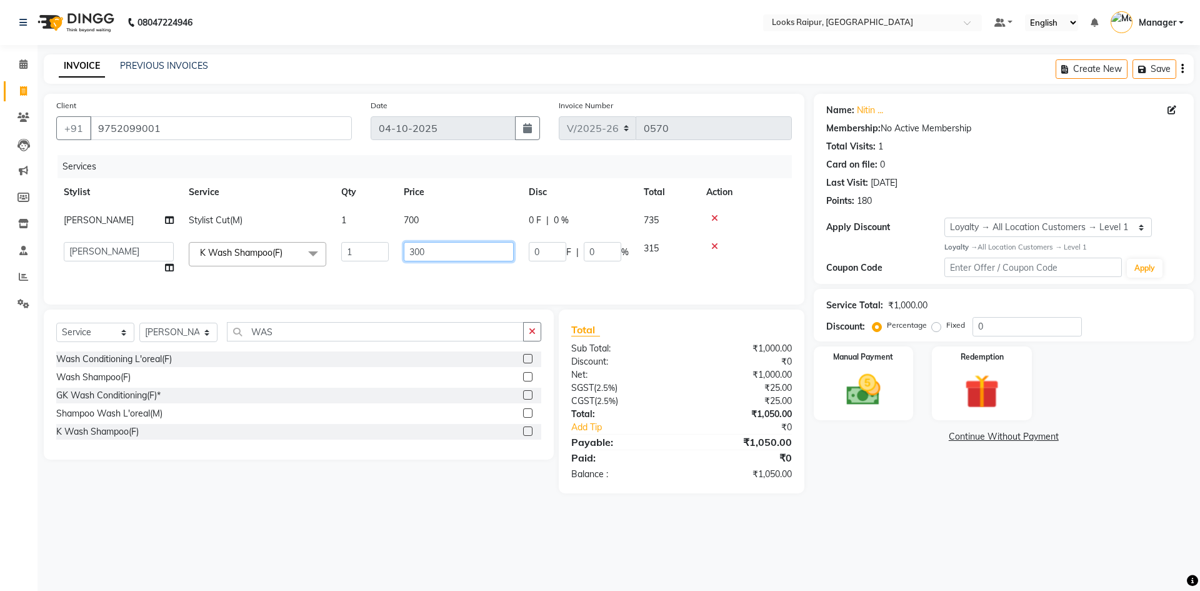
drag, startPoint x: 458, startPoint y: 244, endPoint x: 343, endPoint y: 256, distance: 116.2
click at [343, 256] on tr "Akshay_Pdct Arif Ayan Ayushi Counter_Sales Dheerendra_pdct Dhiraj Hasib Jonny K…" at bounding box center [424, 258] width 736 height 48
type input "4"
type input "300"
click at [288, 341] on input "WAS" at bounding box center [375, 331] width 297 height 19
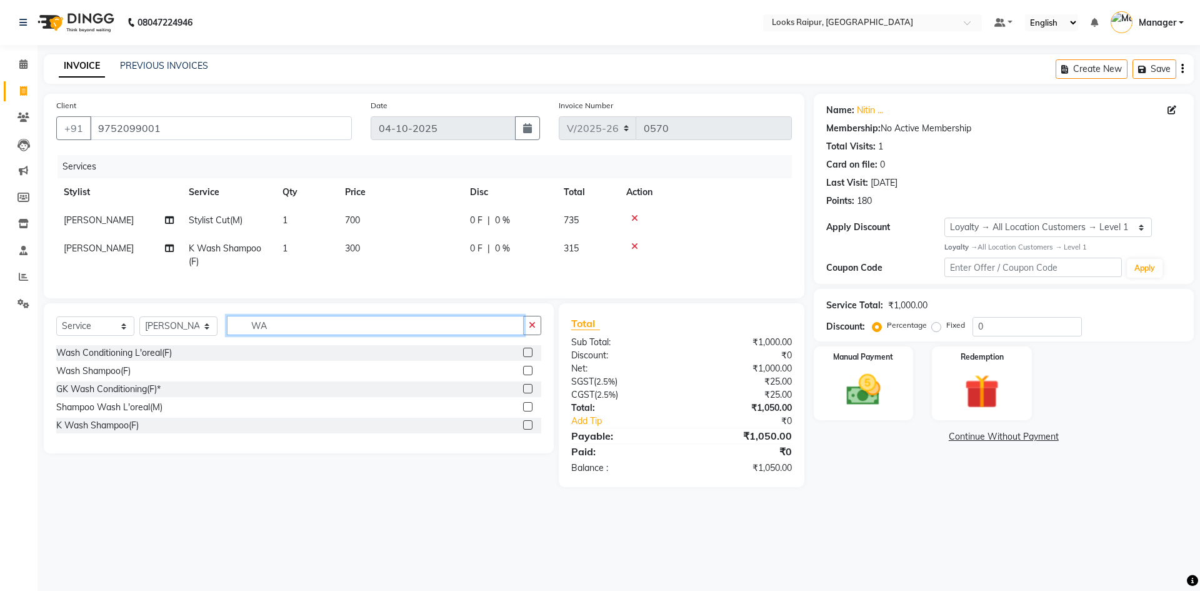
type input "W"
type input "SHAV"
click at [527, 357] on label at bounding box center [527, 352] width 9 height 9
click at [527, 357] on input "checkbox" at bounding box center [527, 353] width 8 height 8
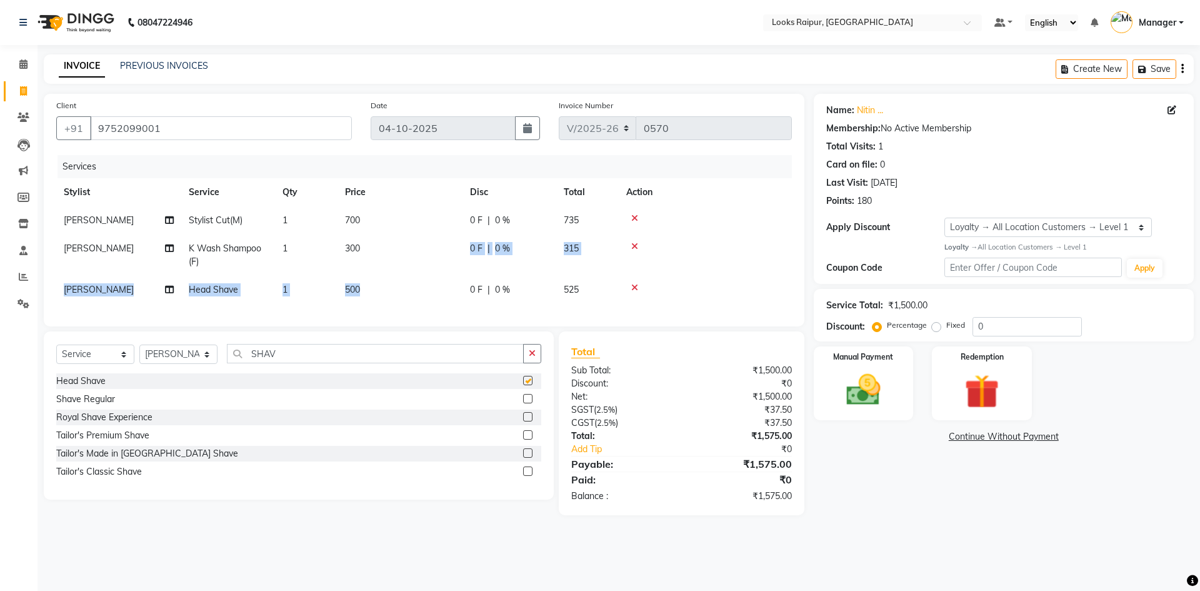
drag, startPoint x: 404, startPoint y: 271, endPoint x: 411, endPoint y: 281, distance: 11.6
click at [404, 283] on tbody "Arif Stylist Cut(M) 1 700 0 F | 0 % 735 Arif K Wash Shampoo(F) 1 300 0 F | 0 % …" at bounding box center [424, 255] width 736 height 98
checkbox input "false"
click at [399, 284] on td "500" at bounding box center [400, 290] width 125 height 28
select select "85888"
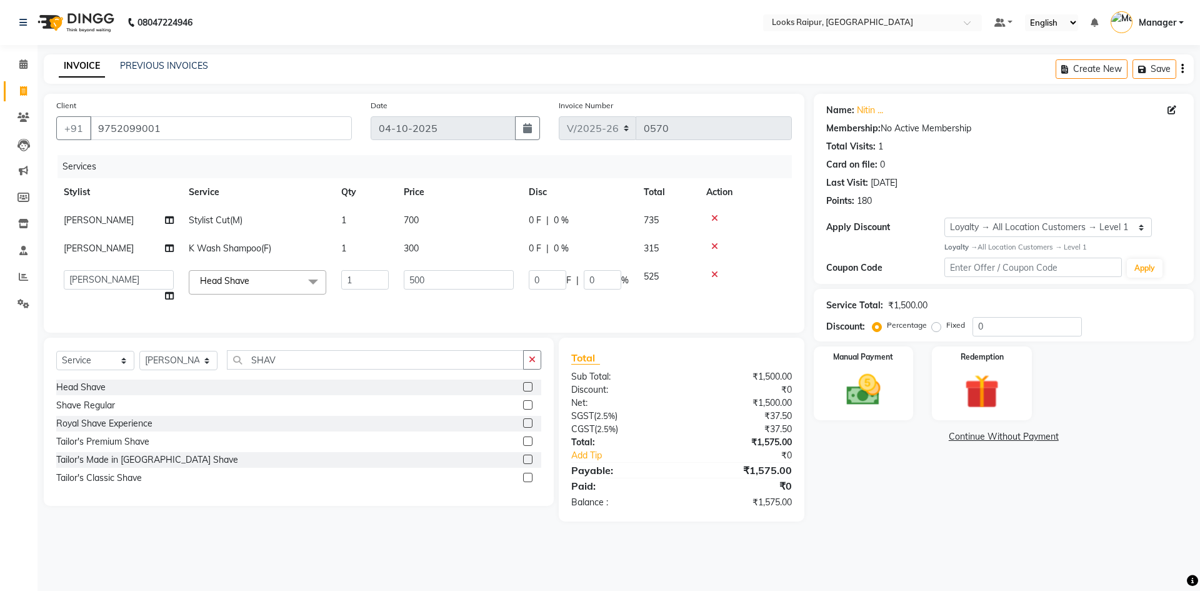
click at [444, 216] on td "700" at bounding box center [458, 220] width 125 height 28
select select "85888"
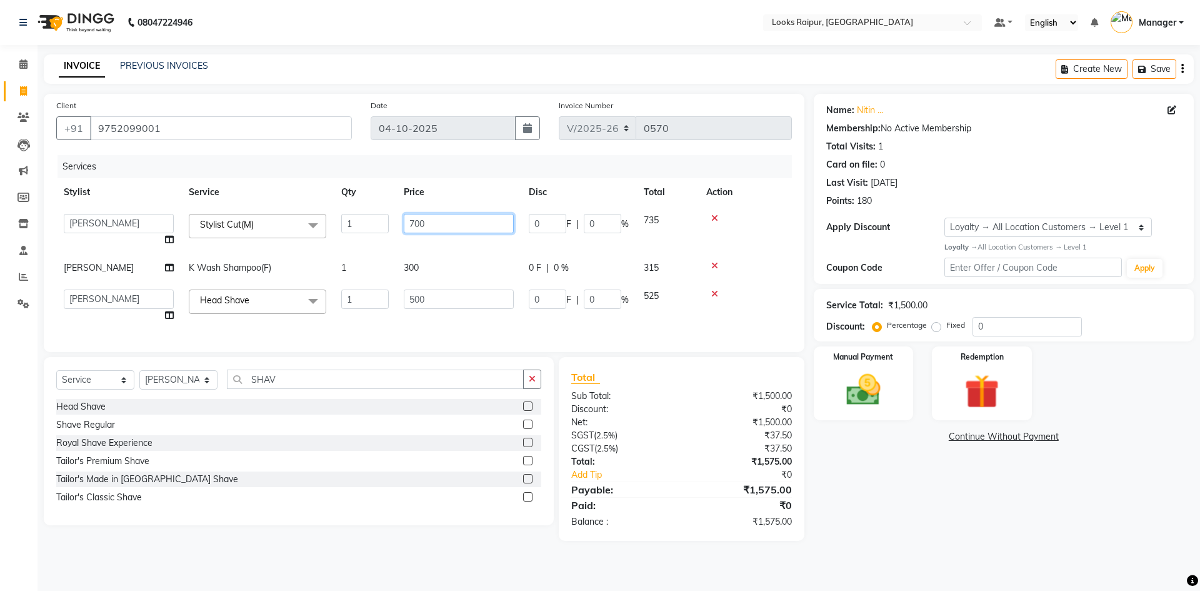
drag, startPoint x: 444, startPoint y: 216, endPoint x: 368, endPoint y: 227, distance: 77.6
click at [368, 227] on tr "Akshay_Pdct Arif Ayan Ayushi Counter_Sales Dheerendra_pdct Dhiraj Hasib Jonny K…" at bounding box center [424, 230] width 736 height 48
type input "746"
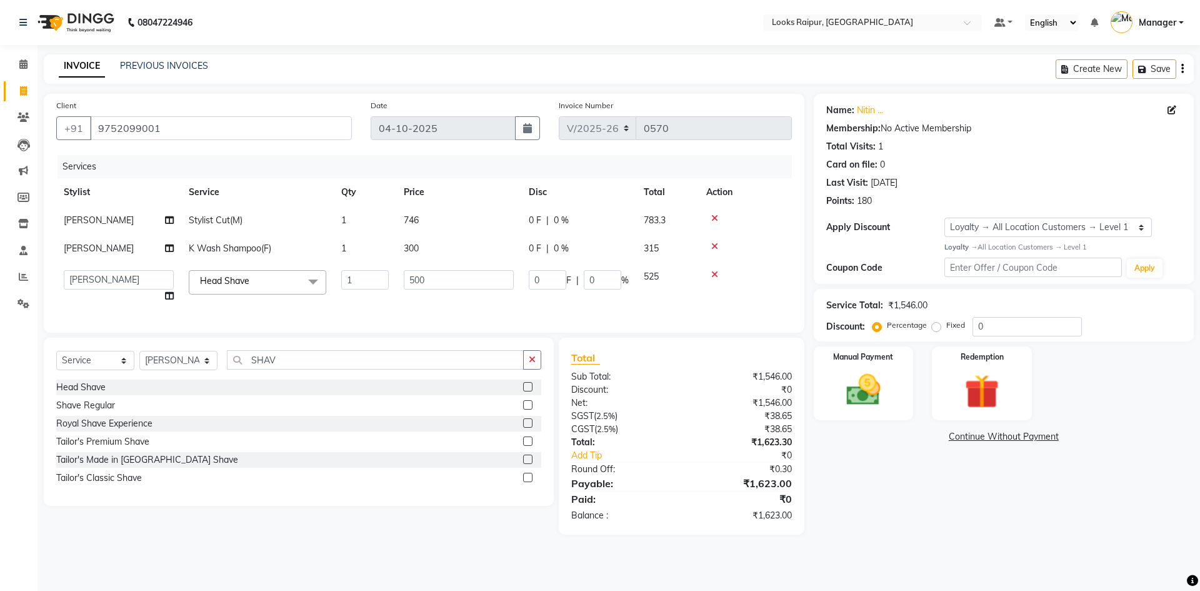
click at [388, 319] on div "Services Stylist Service Qty Price Disc Total Action Arif Stylist Cut(M) 1 746 …" at bounding box center [424, 237] width 736 height 165
click at [129, 370] on select "Select Service Product Membership Package Voucher Prepaid Gift Card" at bounding box center [95, 360] width 78 height 19
select select "product"
click at [56, 360] on select "Select Service Product Membership Package Voucher Prepaid Gift Card" at bounding box center [95, 360] width 78 height 19
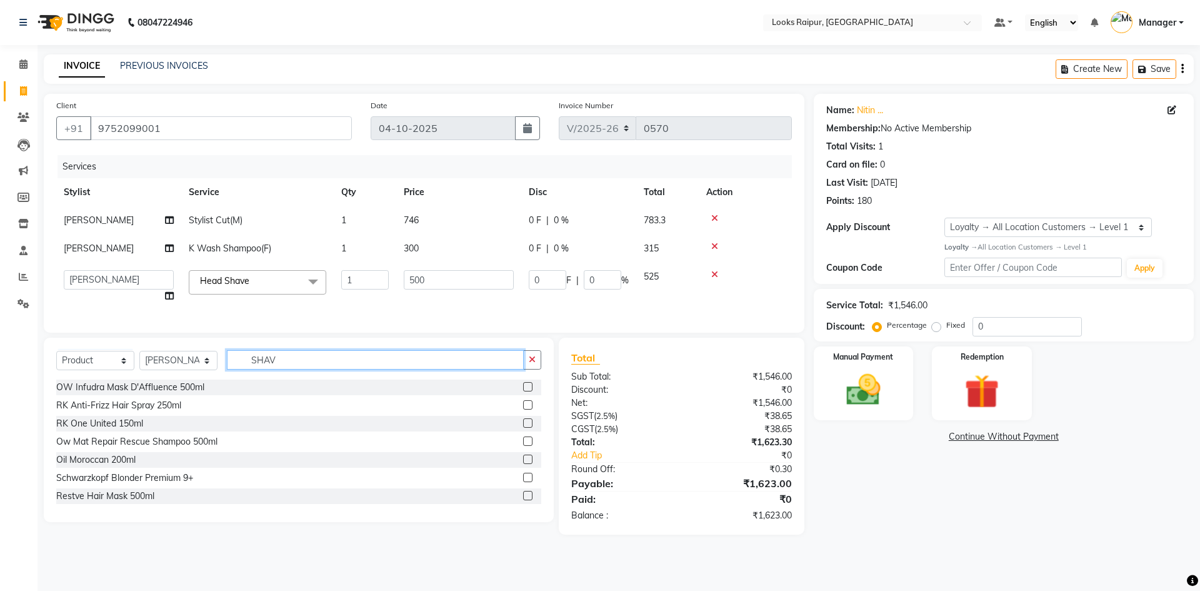
click at [291, 369] on input "SHAV" at bounding box center [375, 359] width 297 height 19
type input "S"
type input "3474636404384"
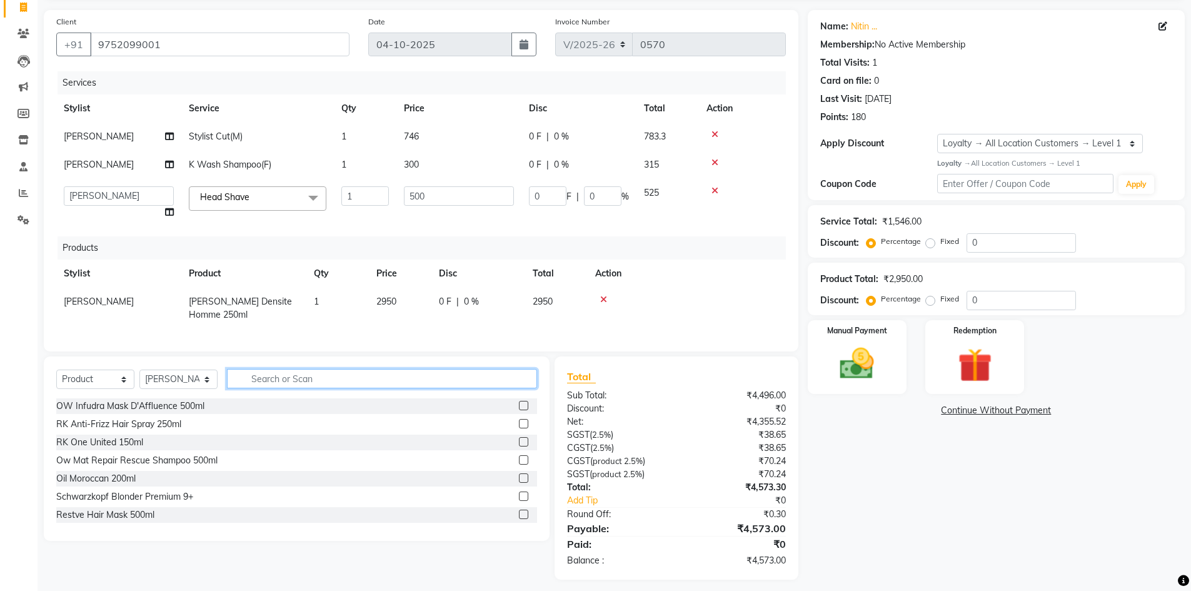
scroll to position [101, 0]
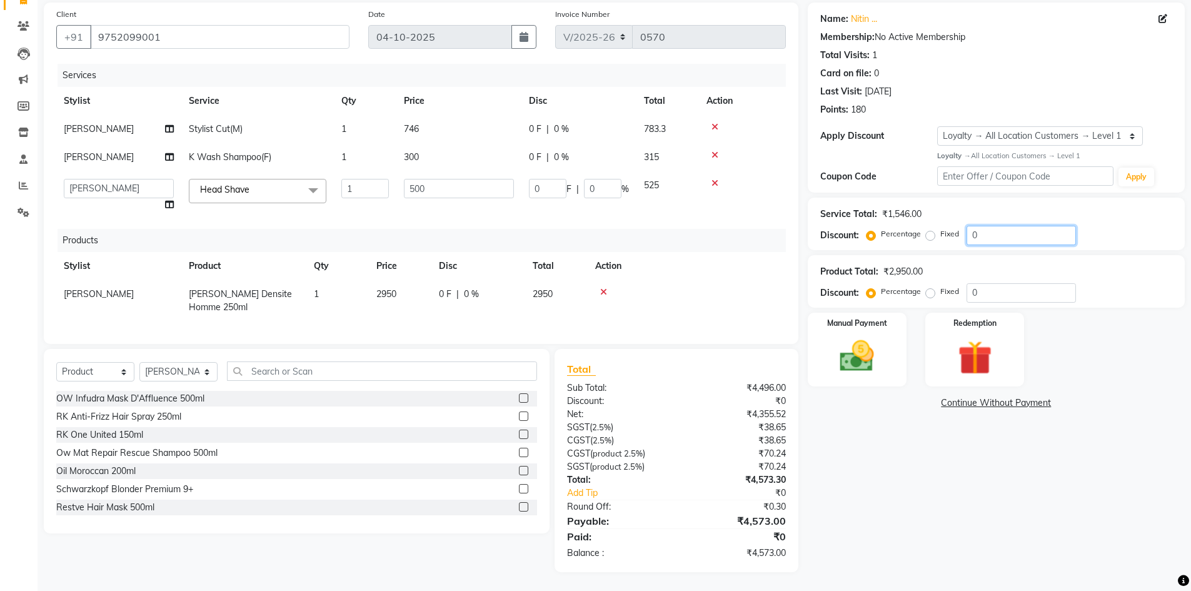
click at [989, 226] on input "0" at bounding box center [1020, 235] width 109 height 19
type input "2"
type input "10"
type input "2"
type input "20"
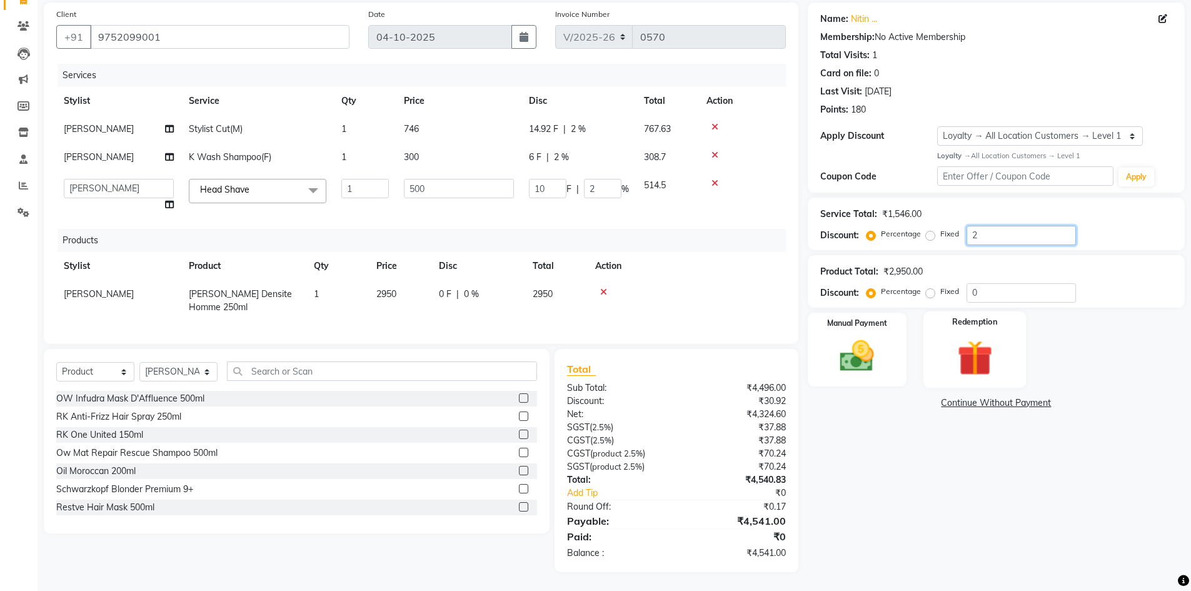
type input "100"
type input "20"
click at [887, 348] on div "Manual Payment" at bounding box center [856, 349] width 103 height 77
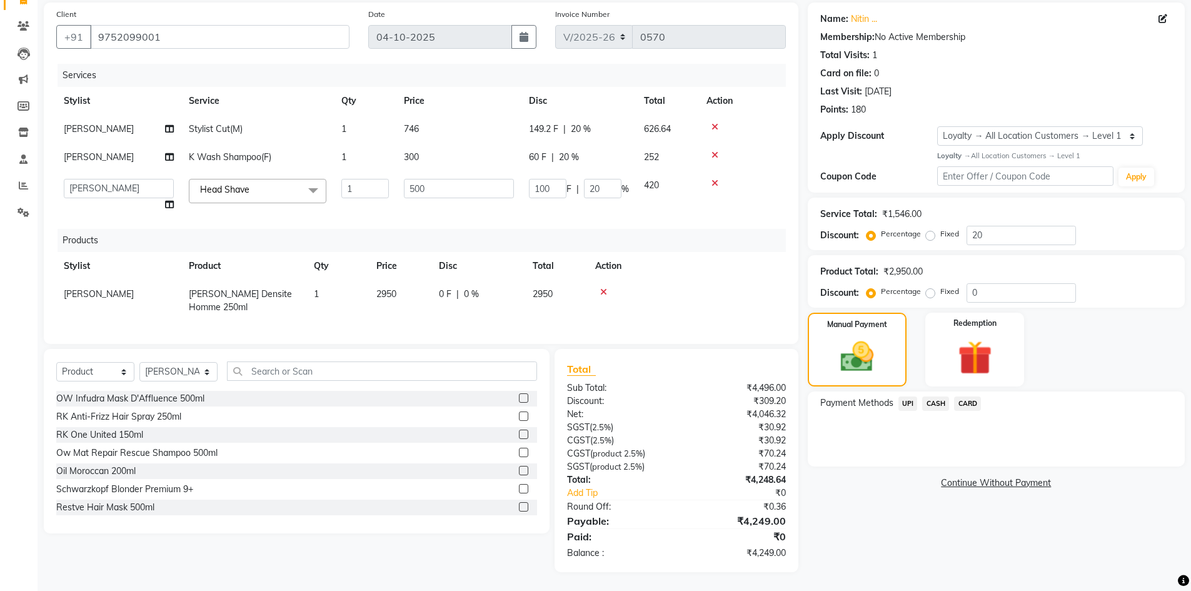
click at [960, 396] on span "CARD" at bounding box center [967, 403] width 27 height 14
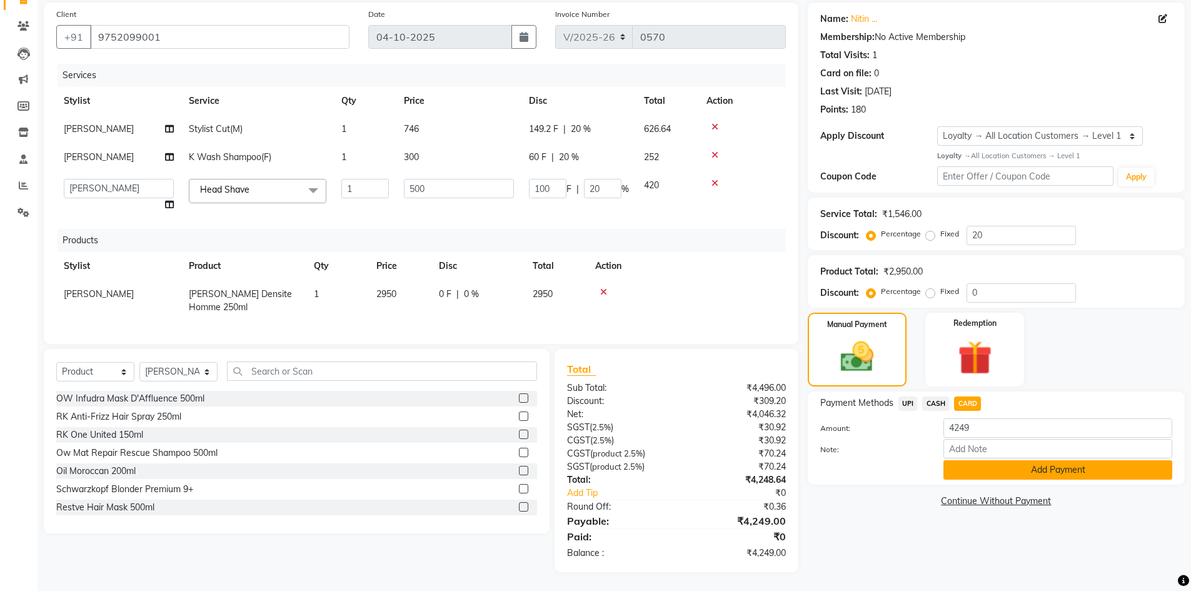
click at [993, 460] on button "Add Payment" at bounding box center [1057, 469] width 229 height 19
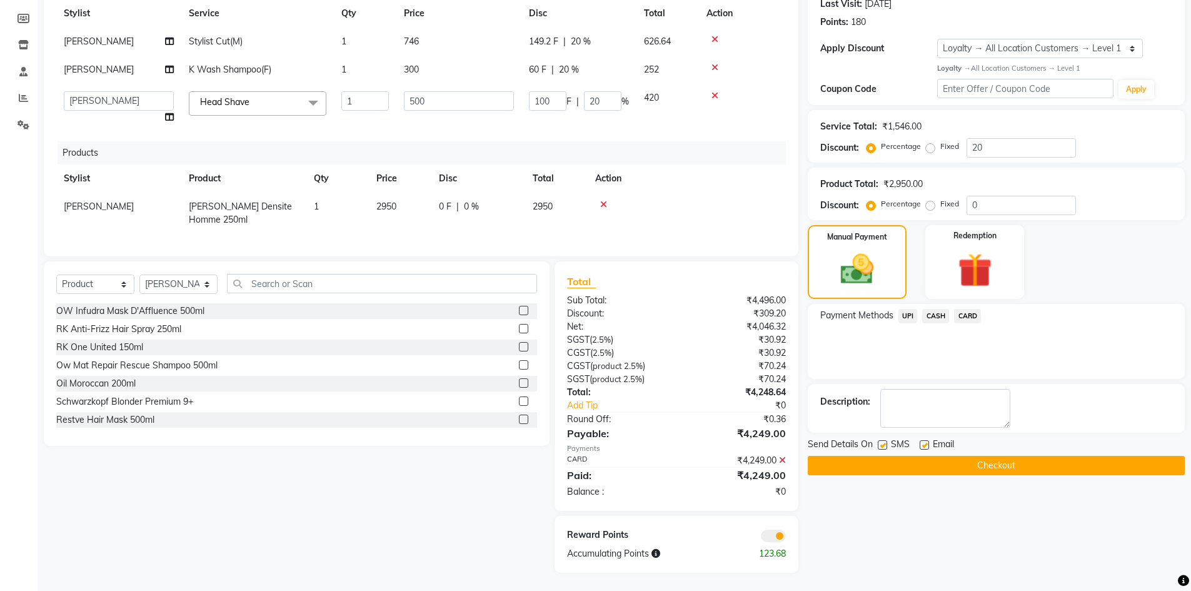
scroll to position [189, 0]
click at [990, 457] on button "Checkout" at bounding box center [996, 464] width 377 height 19
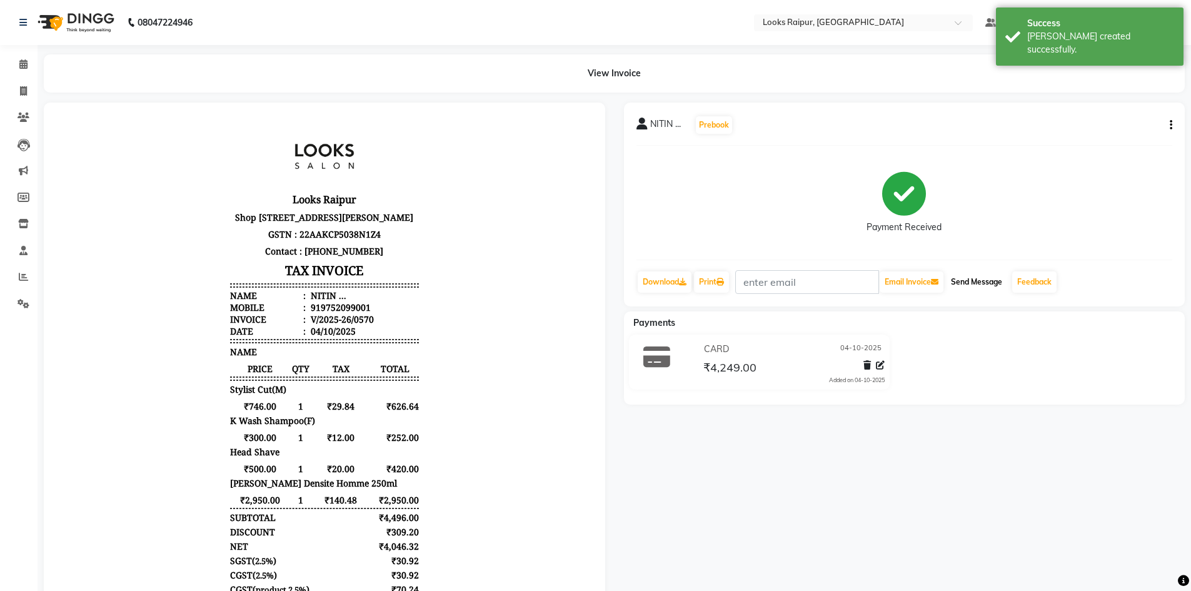
click at [972, 287] on button "Send Message" at bounding box center [976, 281] width 61 height 21
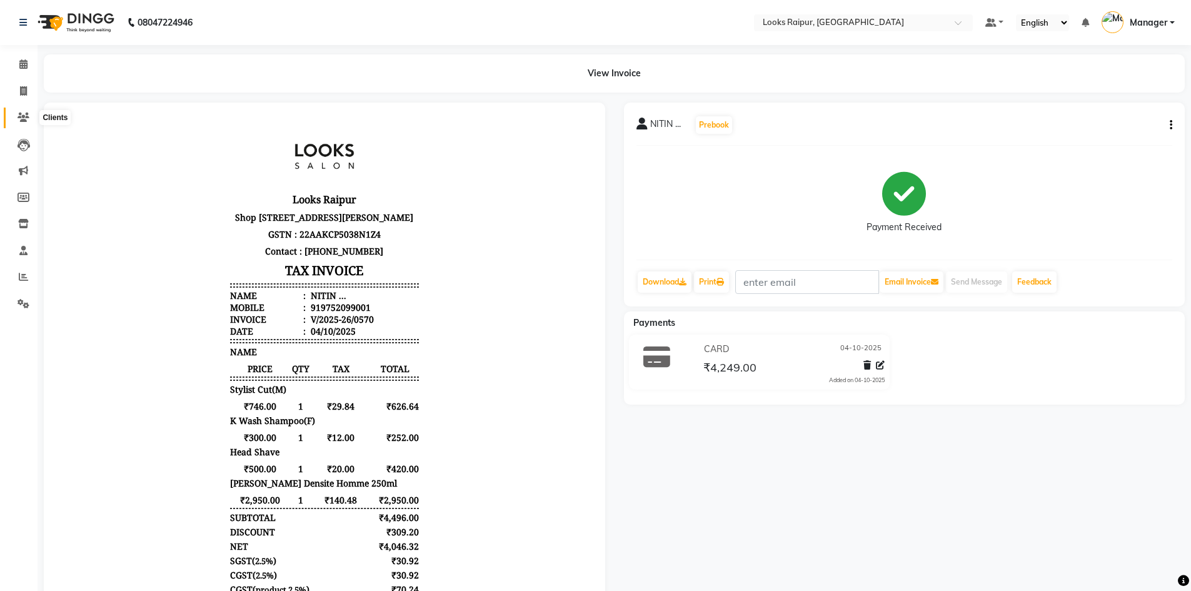
click at [23, 113] on icon at bounding box center [24, 117] width 12 height 9
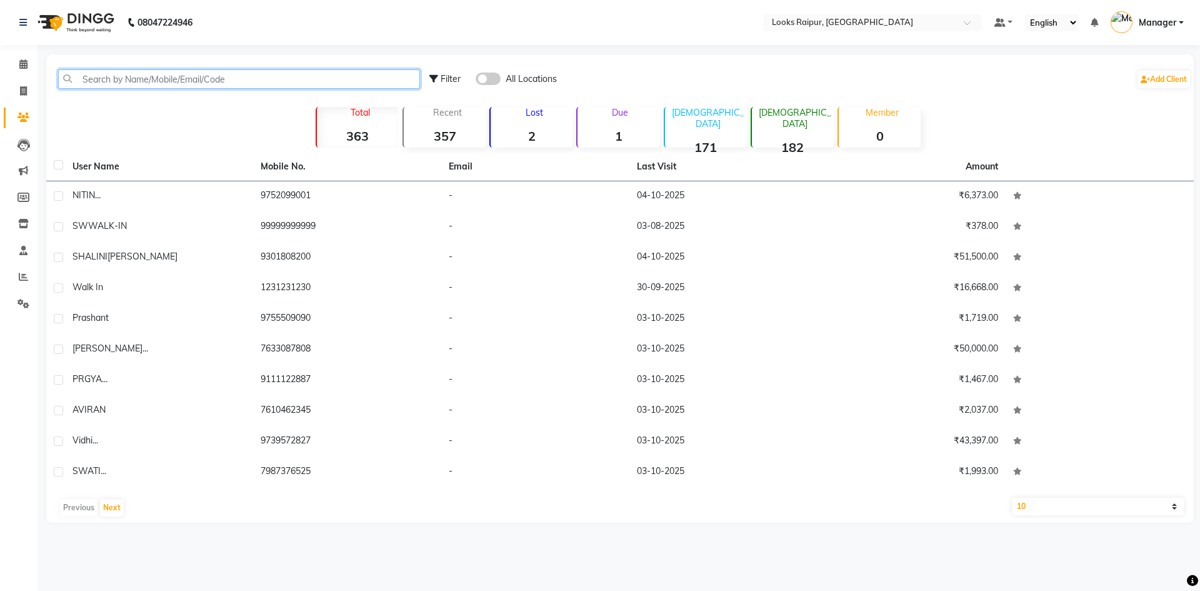
click at [152, 81] on input "text" at bounding box center [239, 78] width 362 height 19
click at [134, 77] on input "text" at bounding box center [239, 78] width 362 height 19
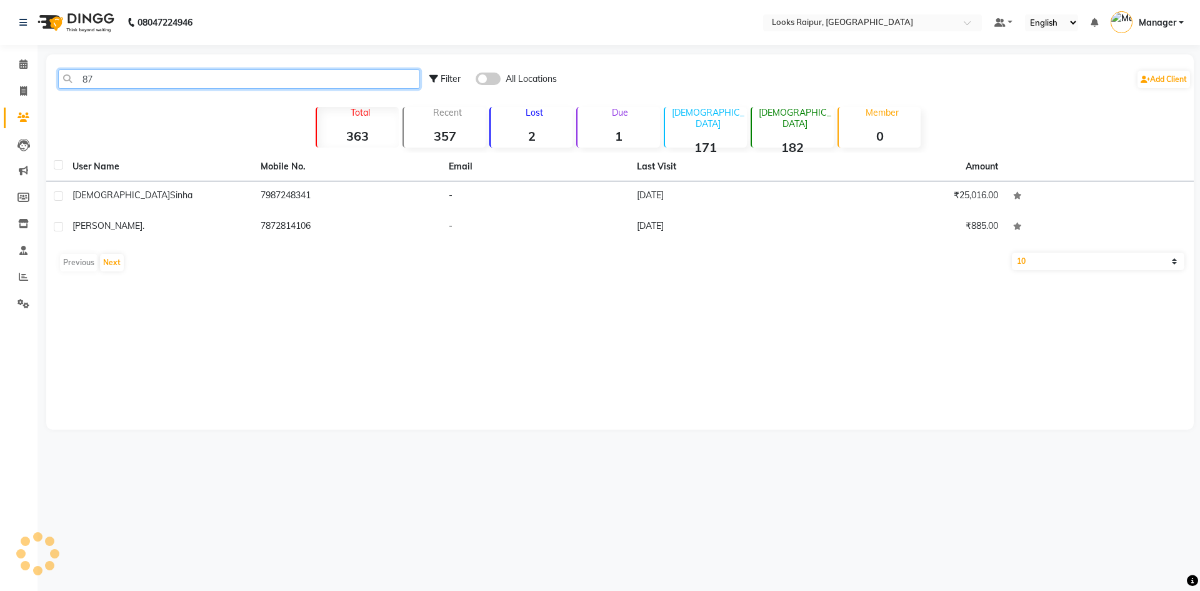
type input "8"
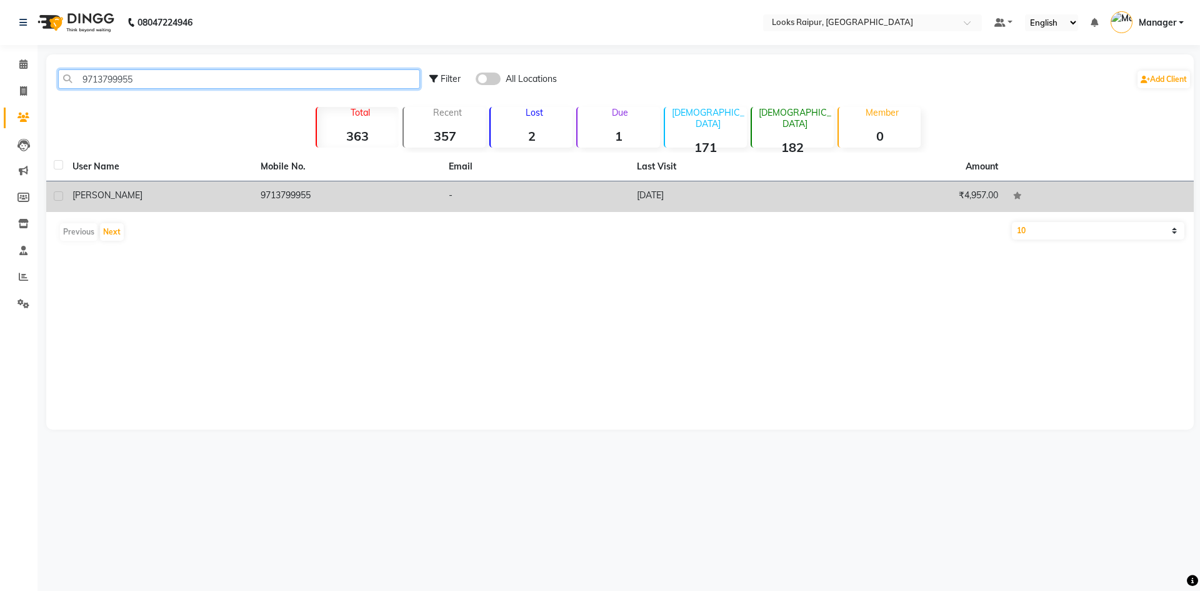
type input "9713799955"
click at [302, 191] on td "9713799955" at bounding box center [347, 196] width 188 height 31
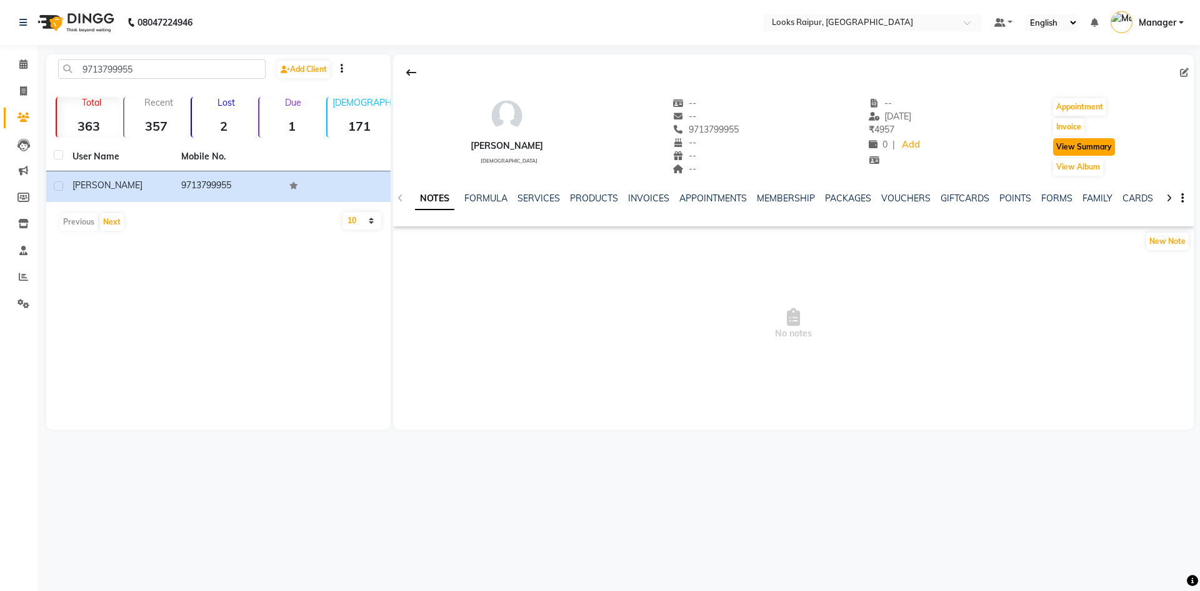
click at [1085, 144] on button "View Summary" at bounding box center [1084, 147] width 62 height 18
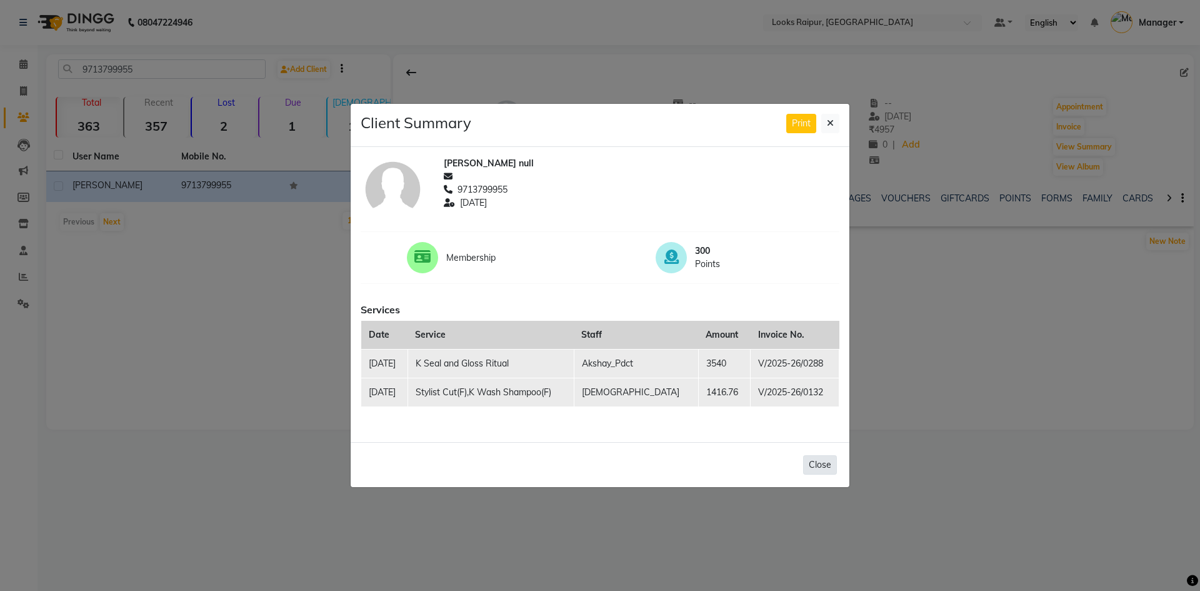
click at [824, 466] on button "Close" at bounding box center [820, 464] width 34 height 19
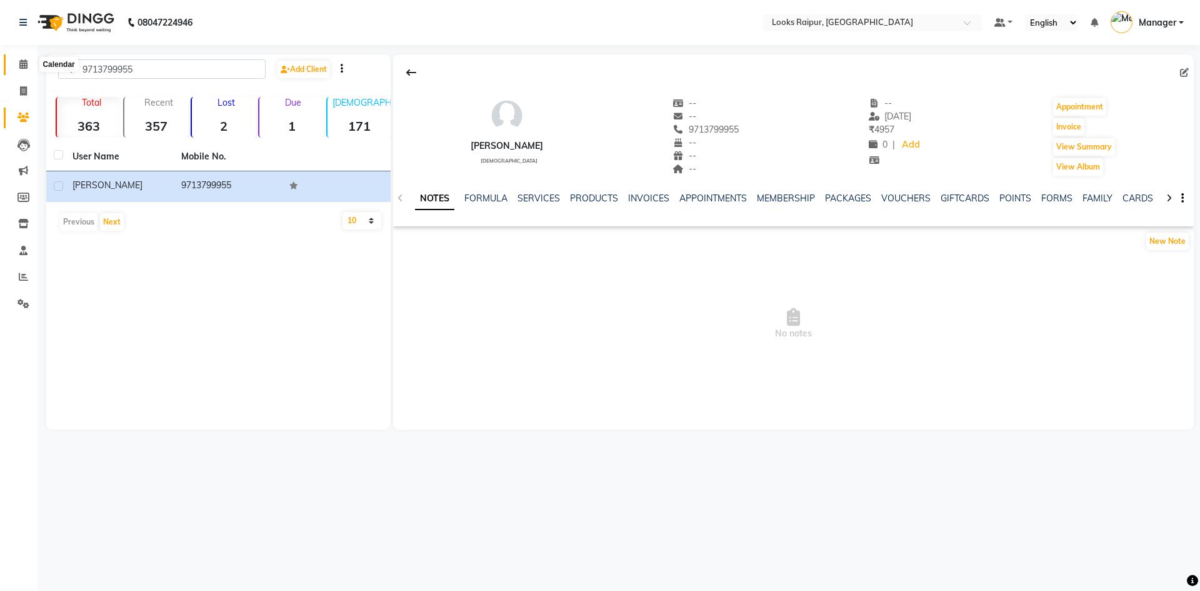
click at [13, 71] on span at bounding box center [24, 65] width 22 height 14
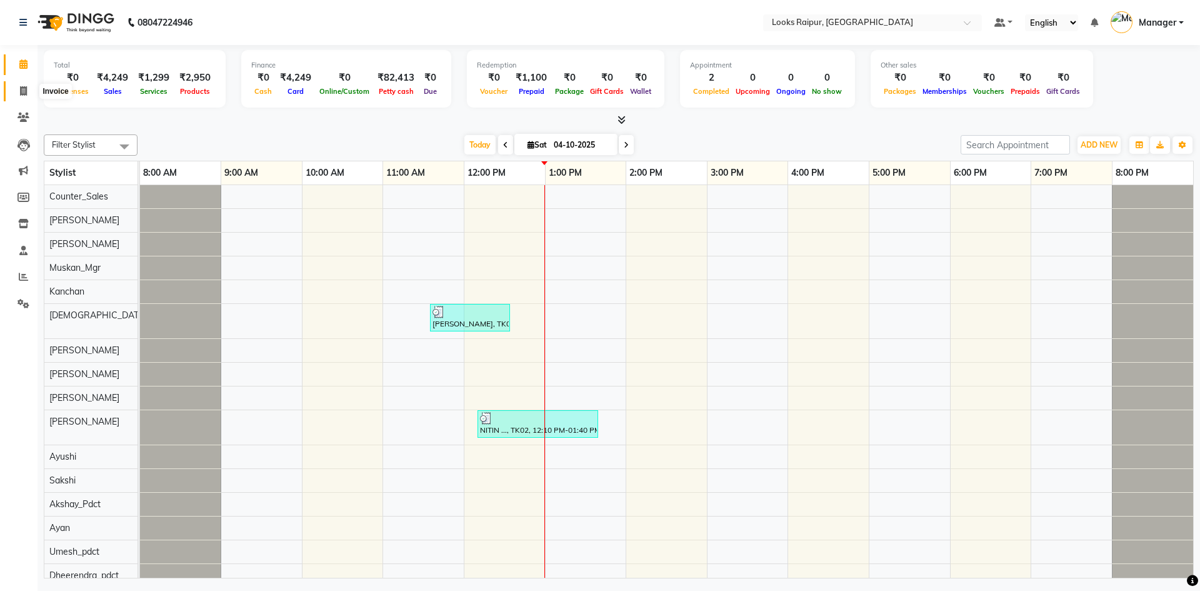
click at [24, 91] on icon at bounding box center [23, 90] width 7 height 9
select select "8606"
select select "service"
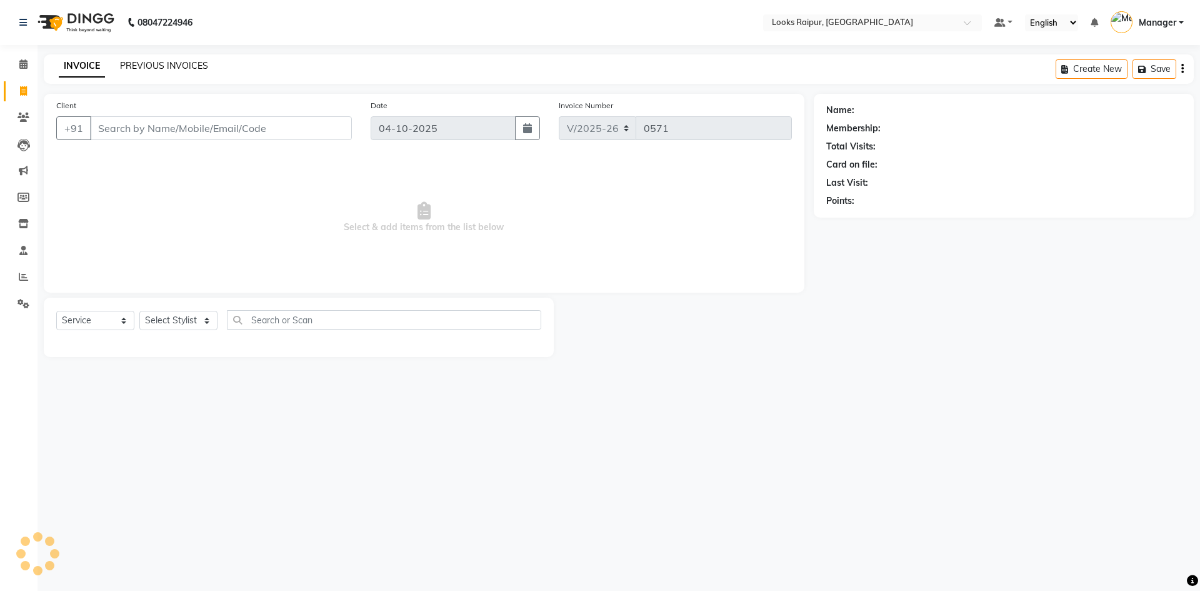
drag, startPoint x: 144, startPoint y: 56, endPoint x: 148, endPoint y: 63, distance: 8.1
click at [146, 61] on div "INVOICE PREVIOUS INVOICES Create New Save" at bounding box center [619, 68] width 1150 height 29
click at [149, 64] on link "PREVIOUS INVOICES" at bounding box center [164, 65] width 88 height 11
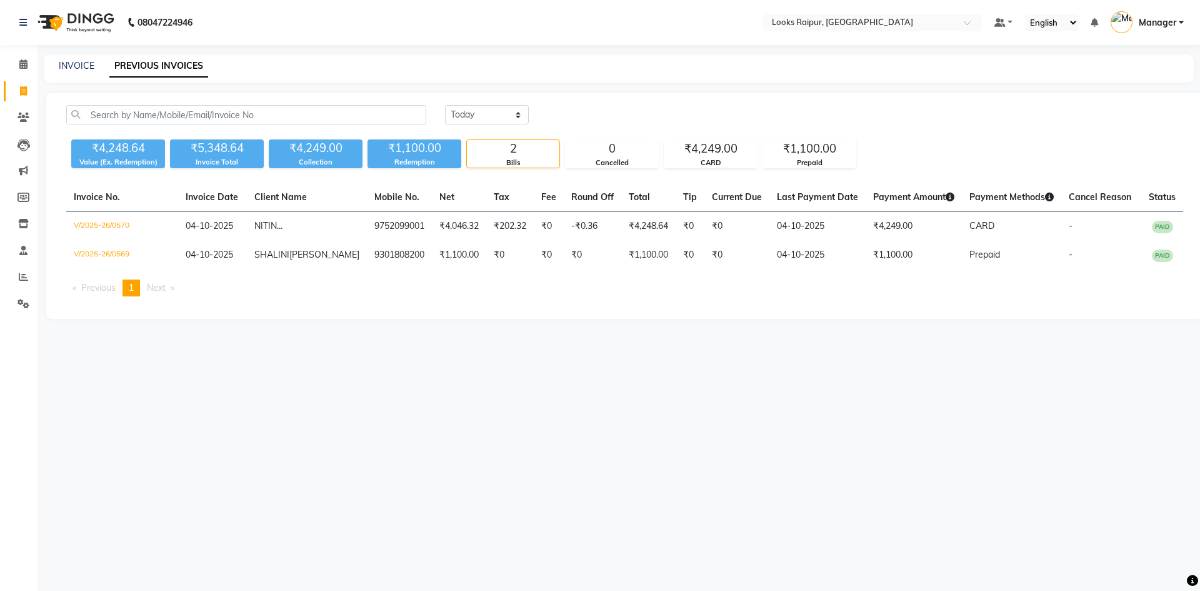
click at [74, 72] on div "INVOICE" at bounding box center [77, 65] width 36 height 13
click at [76, 62] on link "INVOICE" at bounding box center [77, 65] width 36 height 11
select select "service"
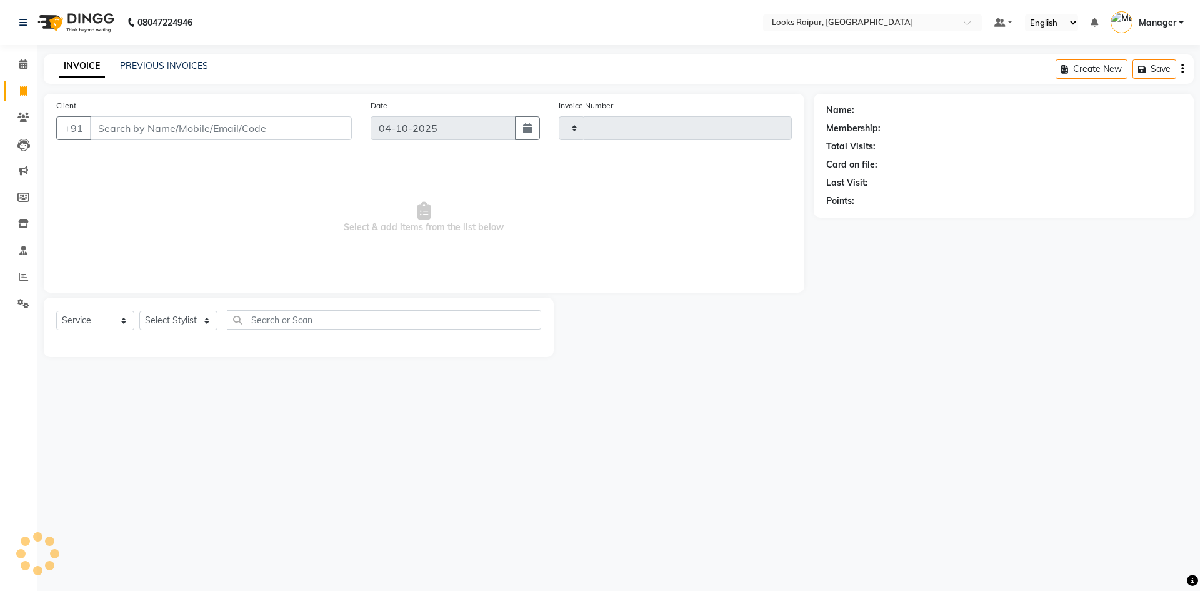
type input "0571"
select select "8606"
click at [27, 66] on icon at bounding box center [23, 63] width 8 height 9
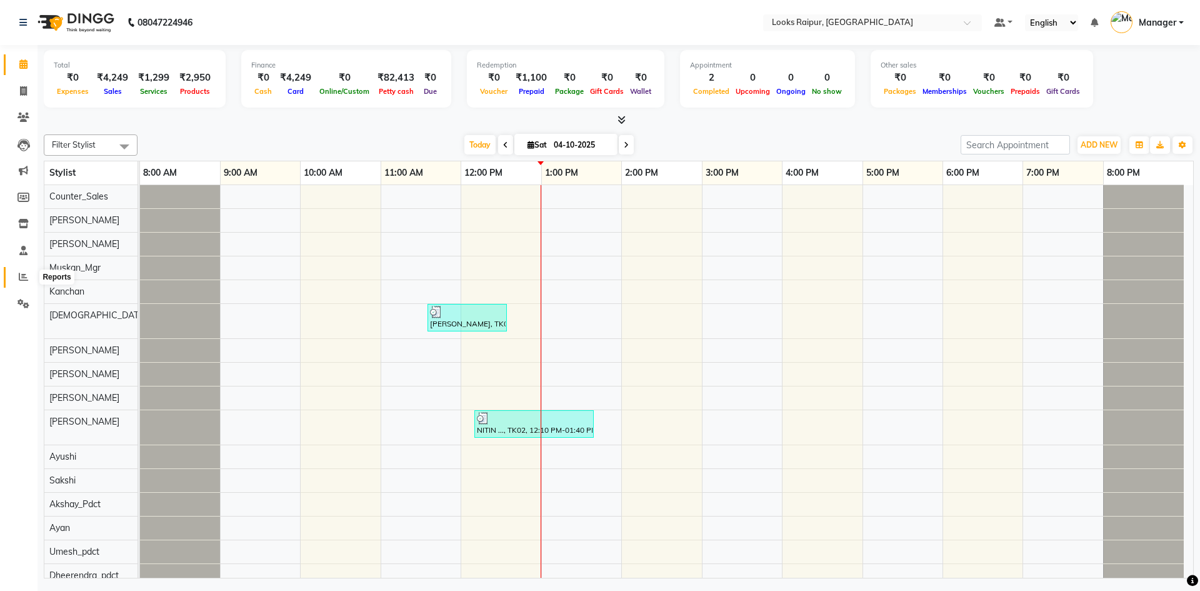
click at [24, 273] on icon at bounding box center [23, 276] width 9 height 9
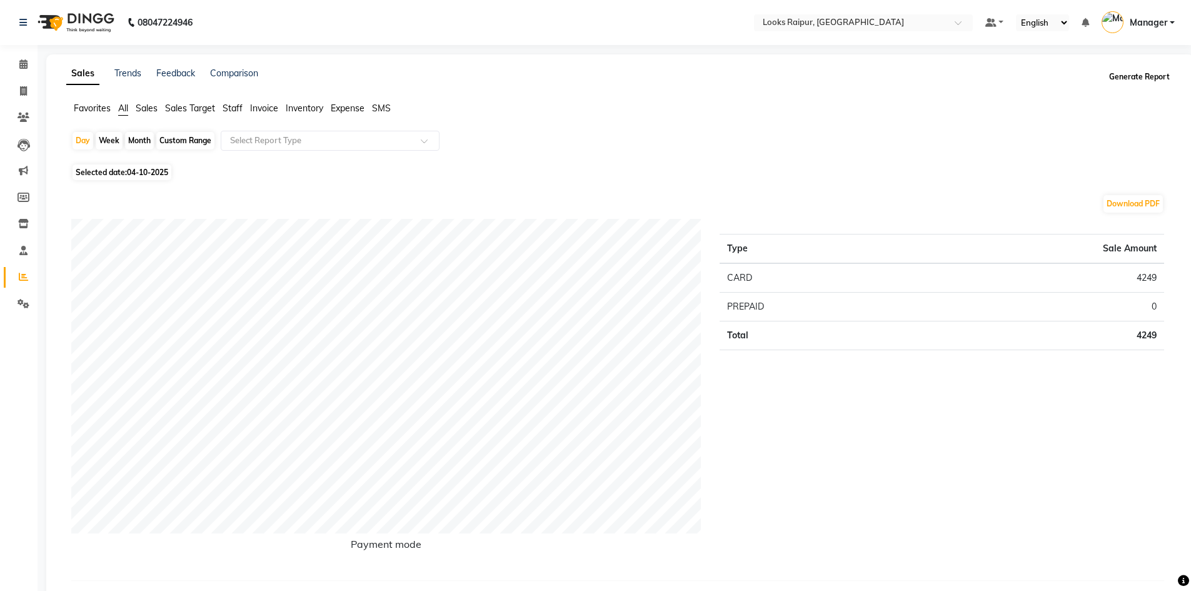
click at [1122, 76] on button "Generate Report" at bounding box center [1139, 77] width 67 height 18
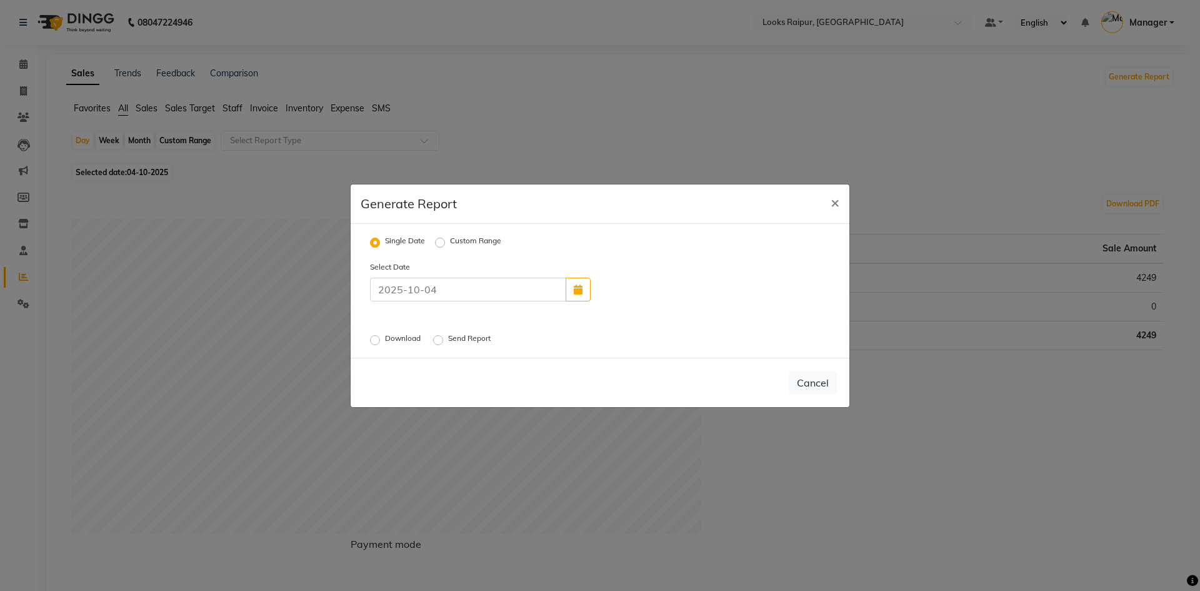
click at [450, 242] on label "Custom Range" at bounding box center [475, 242] width 51 height 15
click at [439, 242] on input "Custom Range" at bounding box center [442, 242] width 9 height 9
radio input "true"
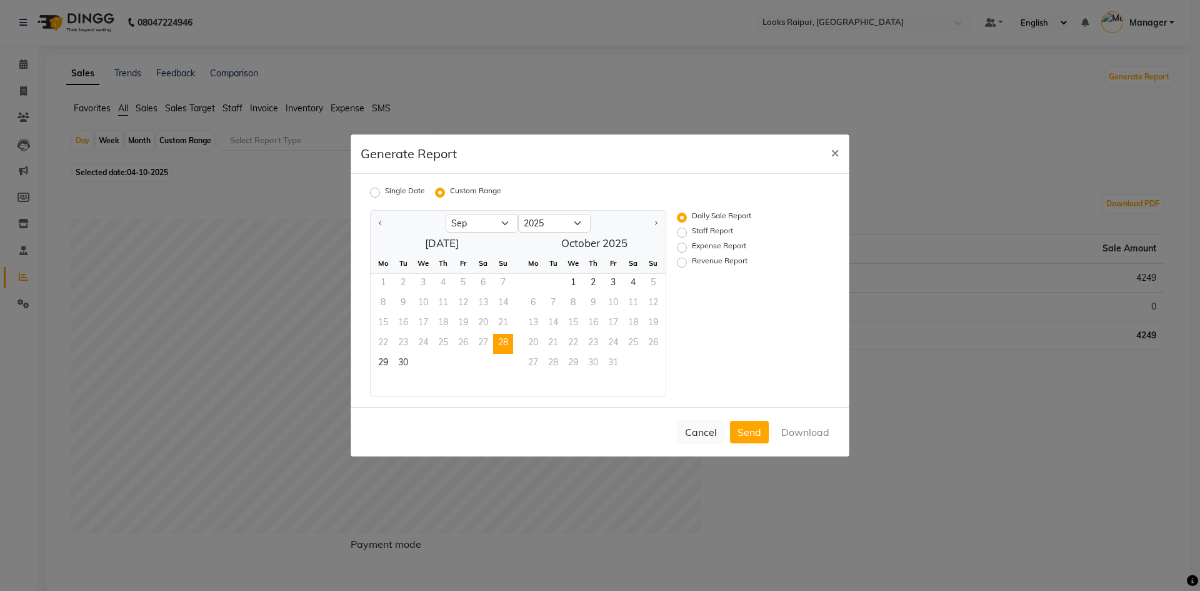
drag, startPoint x: 501, startPoint y: 344, endPoint x: 362, endPoint y: 373, distance: 141.9
click at [501, 344] on span "28" at bounding box center [503, 344] width 20 height 20
click at [377, 361] on span "29" at bounding box center [383, 364] width 20 height 20
click at [414, 362] on div "29 30" at bounding box center [442, 364] width 143 height 20
click at [692, 229] on label "Staff Report" at bounding box center [712, 232] width 41 height 15
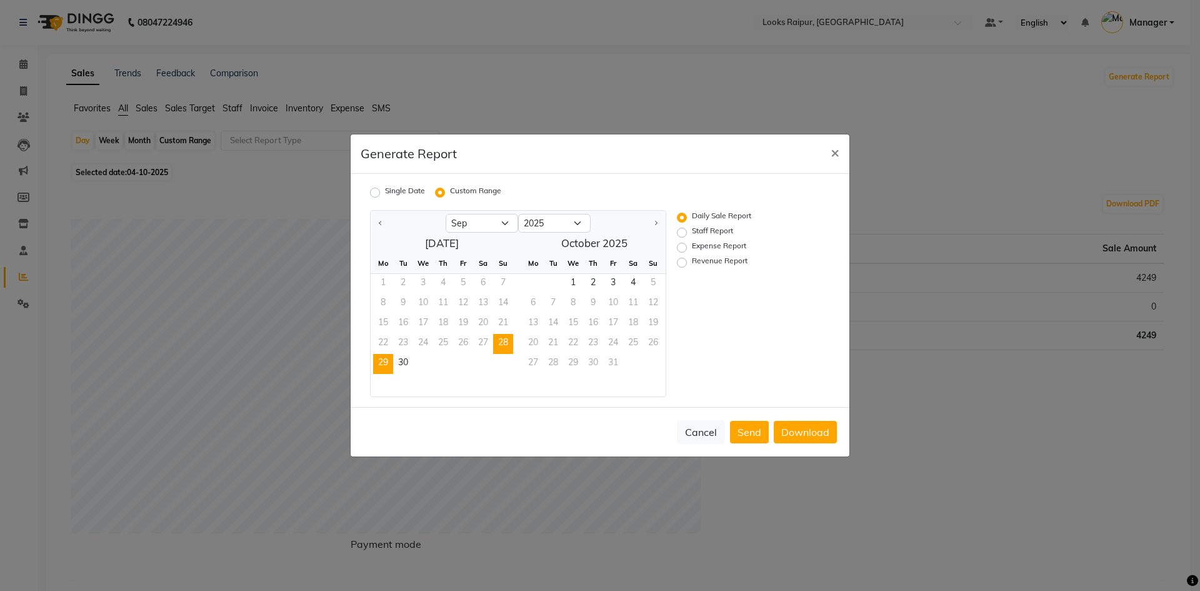
click at [683, 229] on input "Staff Report" at bounding box center [684, 232] width 9 height 9
radio input "true"
click at [806, 435] on button "Download" at bounding box center [805, 432] width 63 height 23
click at [502, 339] on span "28" at bounding box center [503, 344] width 20 height 20
click at [383, 369] on span "29" at bounding box center [383, 364] width 20 height 20
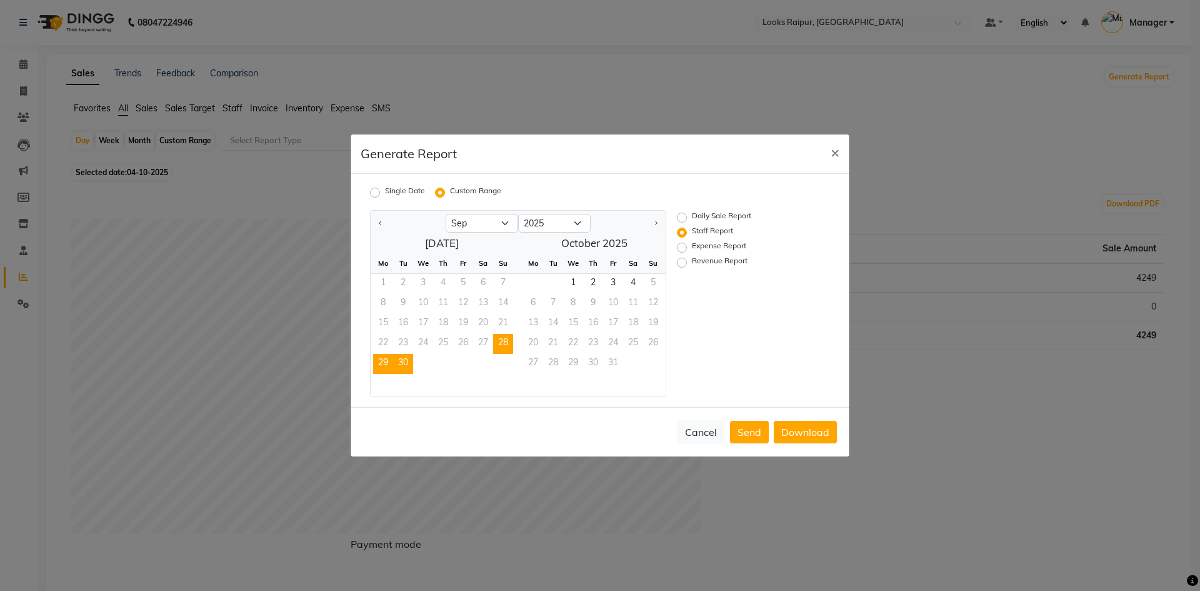
click at [406, 366] on span "30" at bounding box center [403, 364] width 20 height 20
click at [375, 359] on span "29" at bounding box center [383, 364] width 20 height 20
click at [401, 359] on span "30" at bounding box center [403, 364] width 20 height 20
click at [795, 436] on button "Download" at bounding box center [805, 432] width 63 height 23
click at [499, 346] on span "28" at bounding box center [503, 344] width 20 height 20
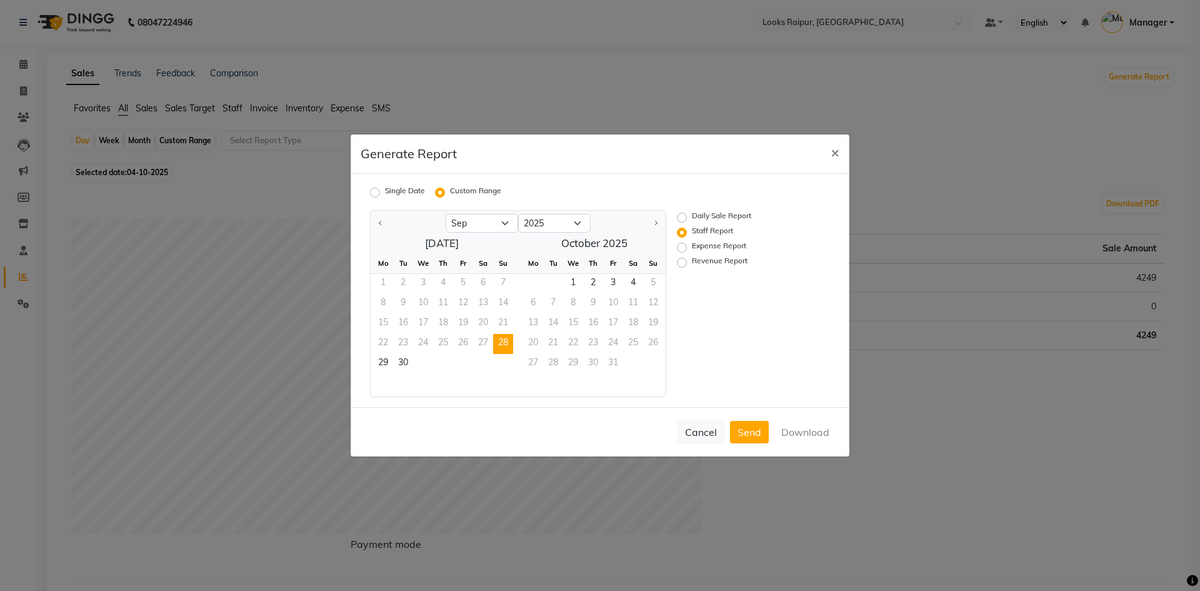
click at [385, 195] on label "Single Date" at bounding box center [405, 192] width 40 height 15
click at [374, 195] on input "Single Date" at bounding box center [377, 192] width 9 height 9
radio input "true"
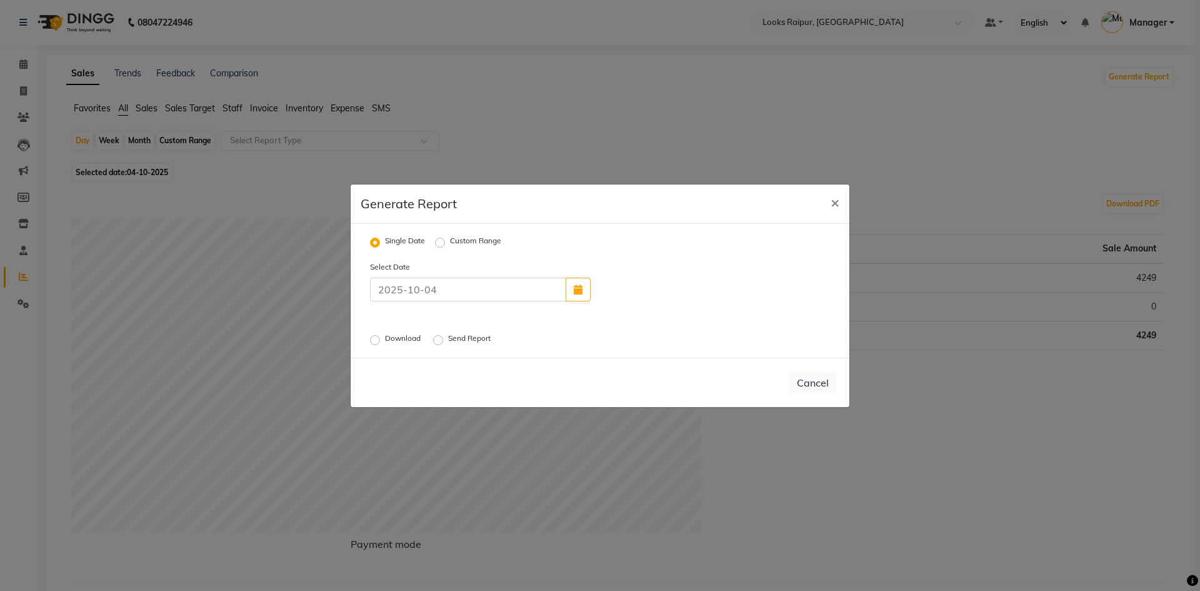
drag, startPoint x: 574, startPoint y: 291, endPoint x: 564, endPoint y: 296, distance: 11.5
click at [576, 291] on icon "button" at bounding box center [578, 289] width 9 height 10
click at [655, 219] on select "Sep Oct" at bounding box center [642, 219] width 48 height 19
select select "9"
click at [618, 210] on select "Sep Oct" at bounding box center [642, 219] width 48 height 19
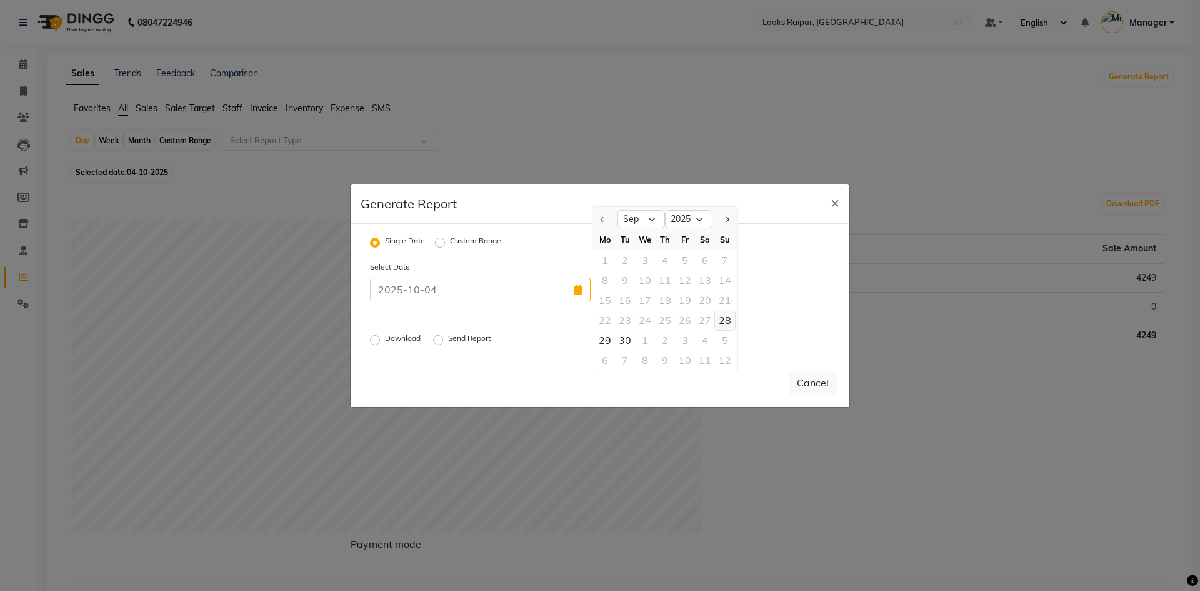
click at [723, 320] on div "28" at bounding box center [725, 320] width 20 height 20
type input "28-09-2025"
click at [385, 341] on label "Download" at bounding box center [404, 340] width 38 height 15
click at [374, 341] on input "Download" at bounding box center [377, 339] width 9 height 9
radio input "true"
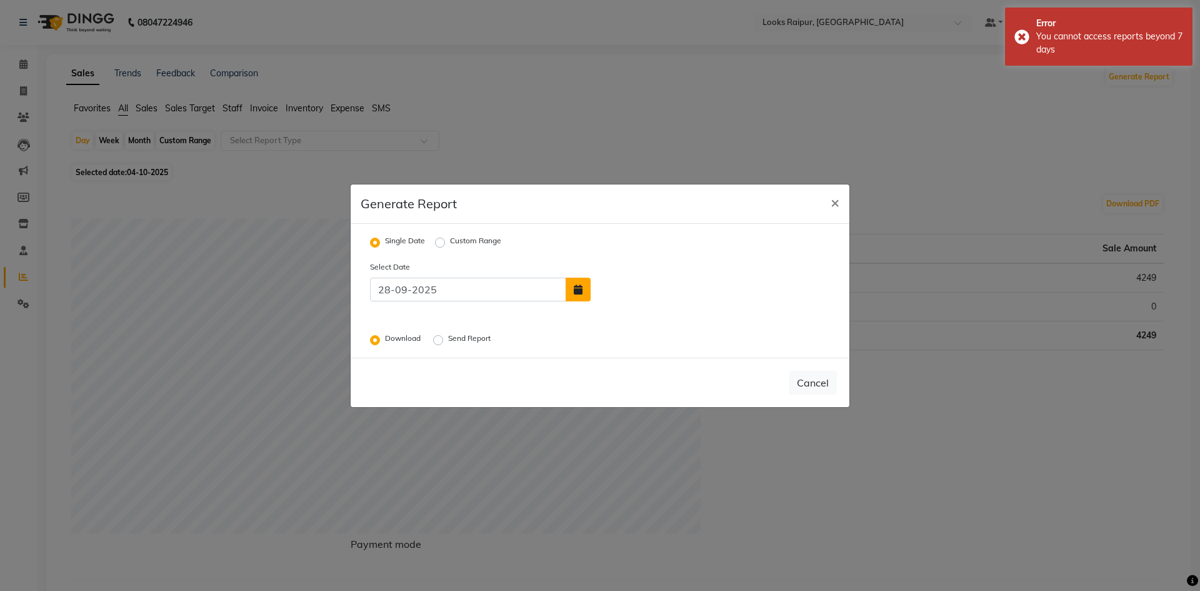
click at [577, 296] on button "button" at bounding box center [578, 290] width 25 height 24
click at [606, 340] on div "29" at bounding box center [605, 340] width 20 height 20
type input "29-09-2025"
click at [368, 339] on div "Download Send Report" at bounding box center [520, 339] width 319 height 16
drag, startPoint x: 384, startPoint y: 337, endPoint x: 376, endPoint y: 341, distance: 9.8
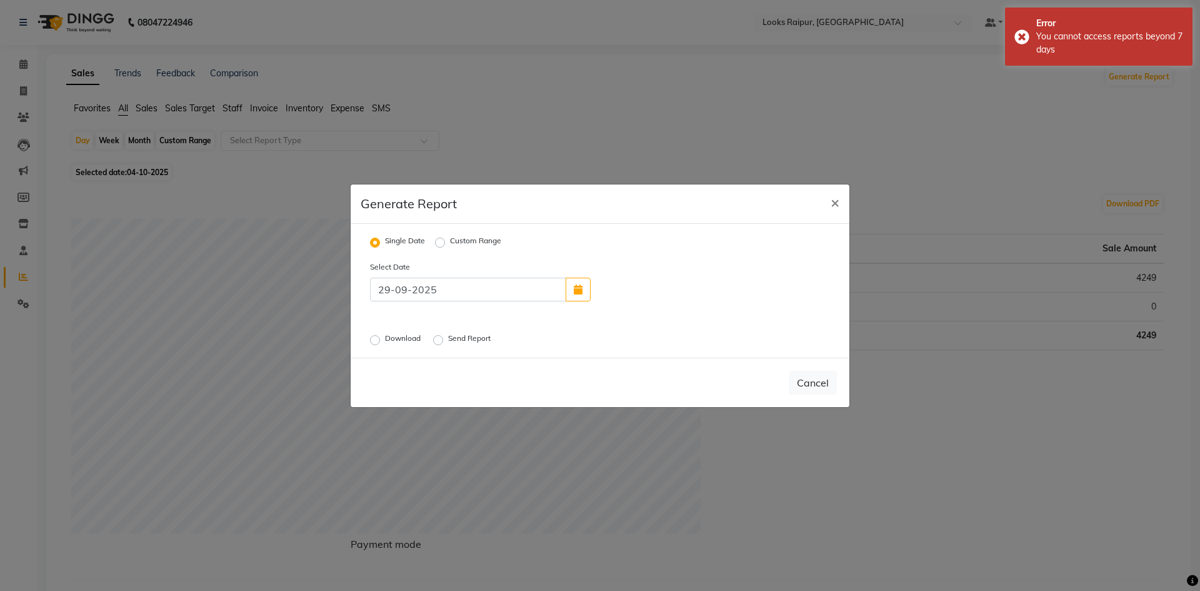
click at [380, 339] on div "Download" at bounding box center [396, 340] width 53 height 15
click at [385, 343] on label "Download" at bounding box center [404, 340] width 38 height 15
click at [373, 343] on input "Download" at bounding box center [377, 339] width 9 height 9
radio input "true"
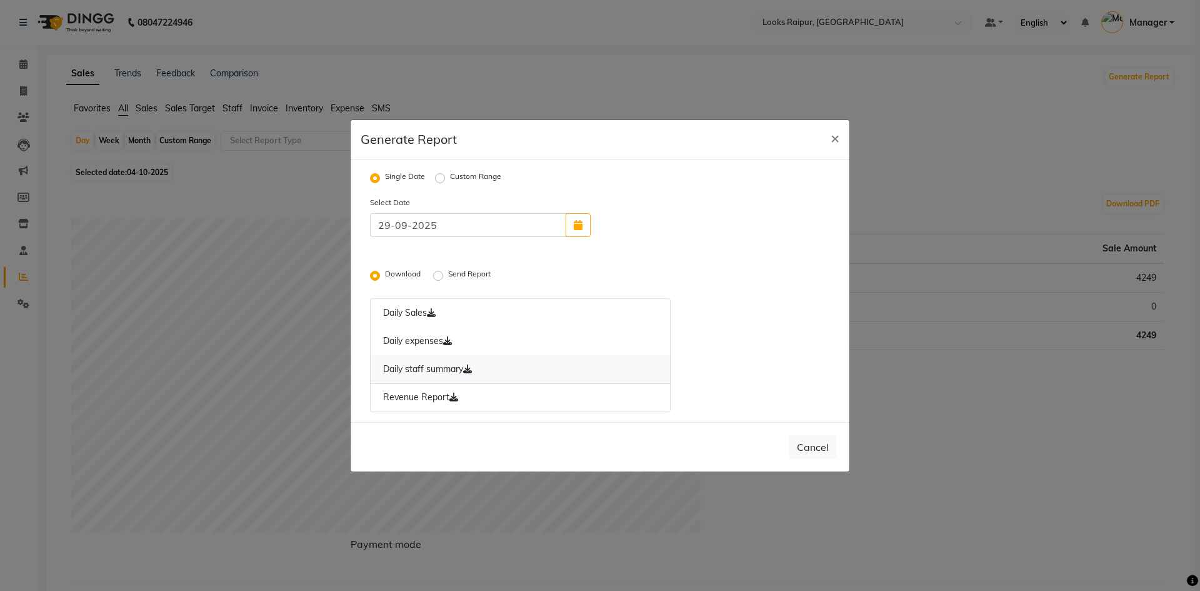
click at [415, 370] on link "Daily staff summary" at bounding box center [520, 369] width 301 height 29
click at [581, 229] on icon "button" at bounding box center [578, 225] width 9 height 10
click at [622, 272] on div "30" at bounding box center [625, 276] width 20 height 20
type input "30-09-2025"
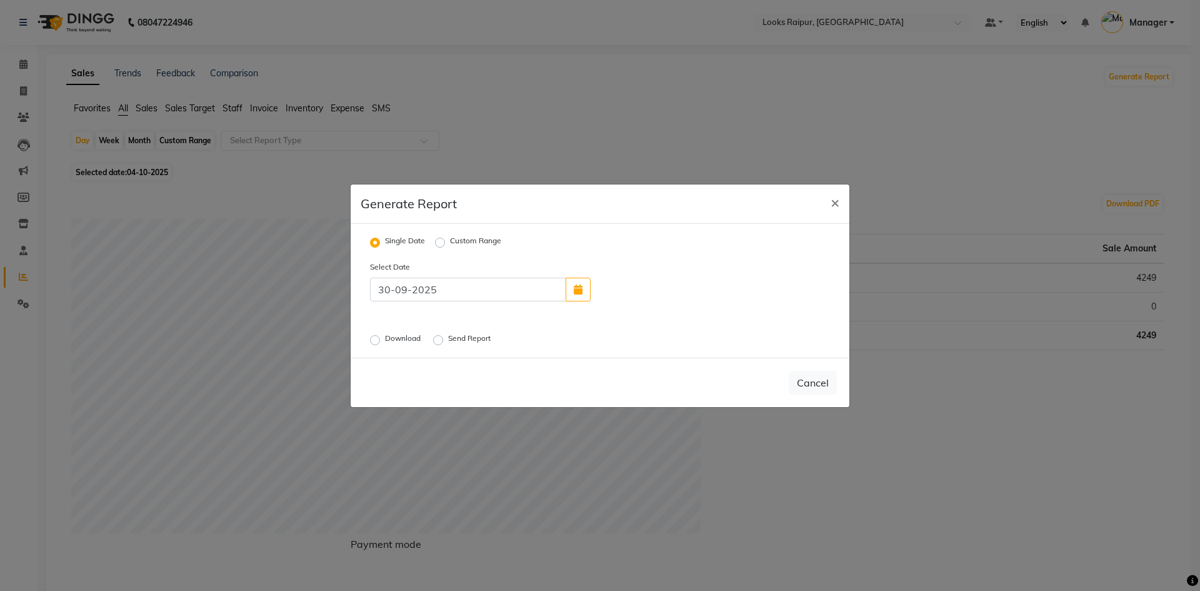
click at [385, 339] on label "Download" at bounding box center [404, 340] width 38 height 15
click at [373, 339] on input "Download" at bounding box center [377, 339] width 9 height 9
radio input "true"
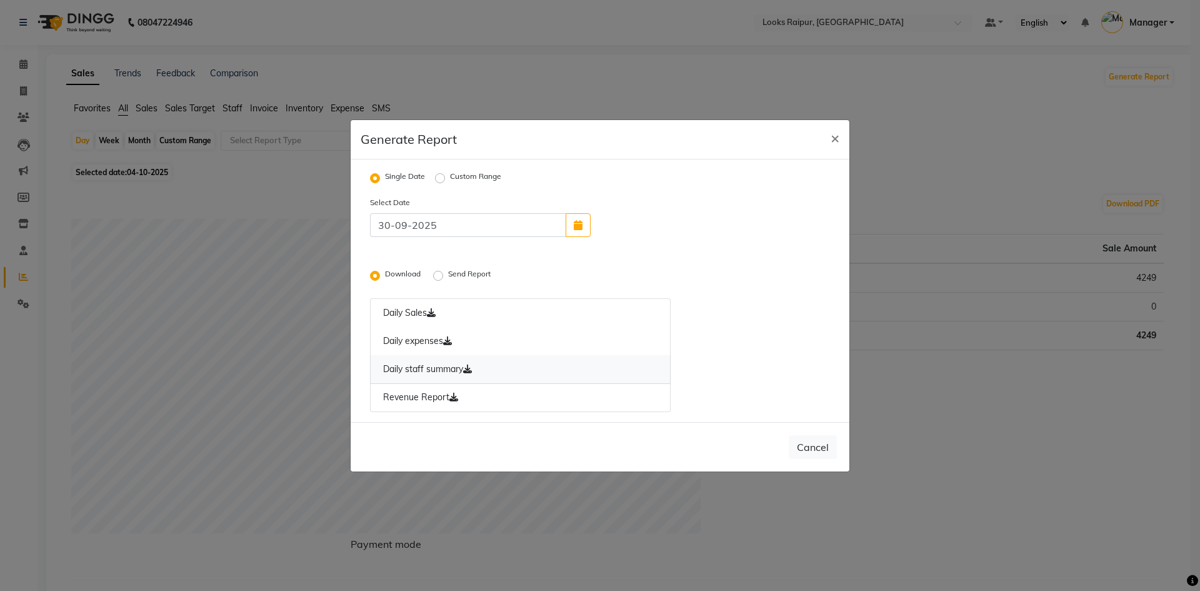
click at [433, 373] on link "Daily staff summary" at bounding box center [520, 369] width 301 height 29
click at [576, 226] on icon "button" at bounding box center [578, 225] width 9 height 10
click at [655, 154] on select "Sep Oct" at bounding box center [642, 155] width 48 height 19
click at [618, 146] on select "Sep Oct" at bounding box center [642, 155] width 48 height 19
drag, startPoint x: 651, startPoint y: 146, endPoint x: 653, endPoint y: 162, distance: 15.8
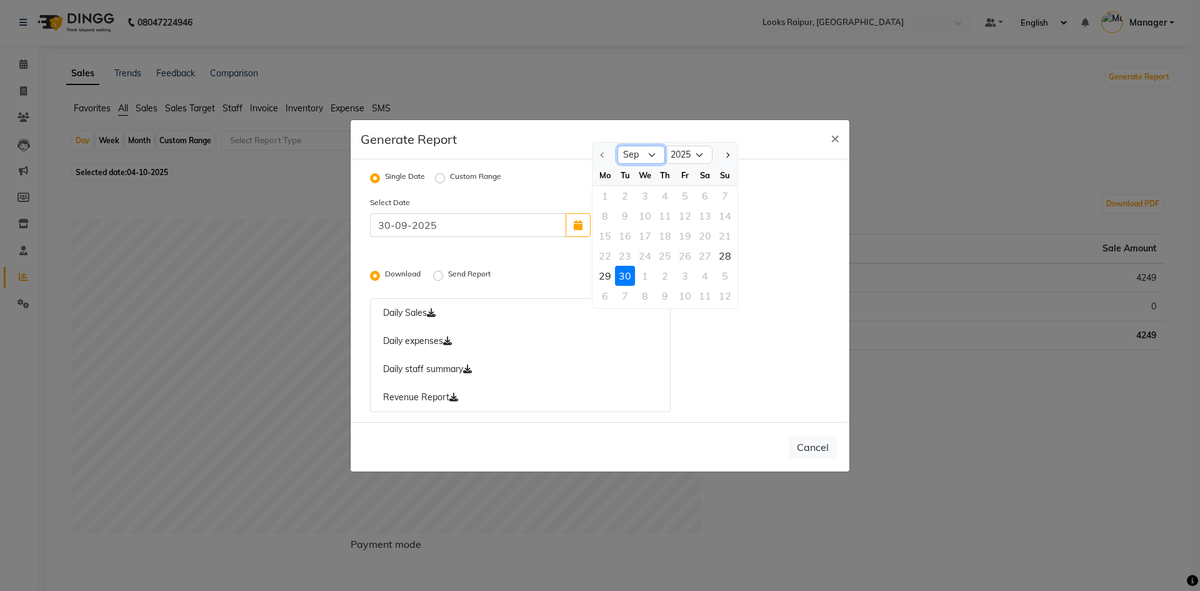
click at [653, 157] on select "Sep Oct" at bounding box center [642, 155] width 48 height 19
select select "10"
click at [618, 146] on select "Sep Oct" at bounding box center [642, 155] width 48 height 19
click at [640, 196] on div "1" at bounding box center [645, 196] width 20 height 20
type input "01-10-2025"
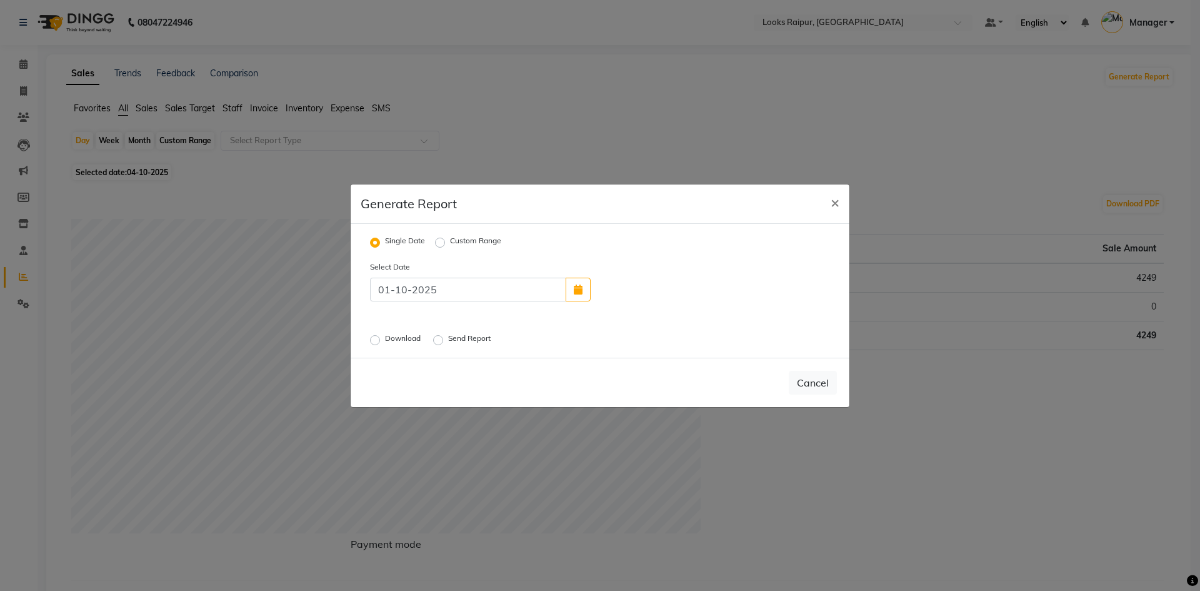
click at [385, 342] on label "Download" at bounding box center [404, 340] width 38 height 15
click at [373, 342] on input "Download" at bounding box center [377, 339] width 9 height 9
radio input "true"
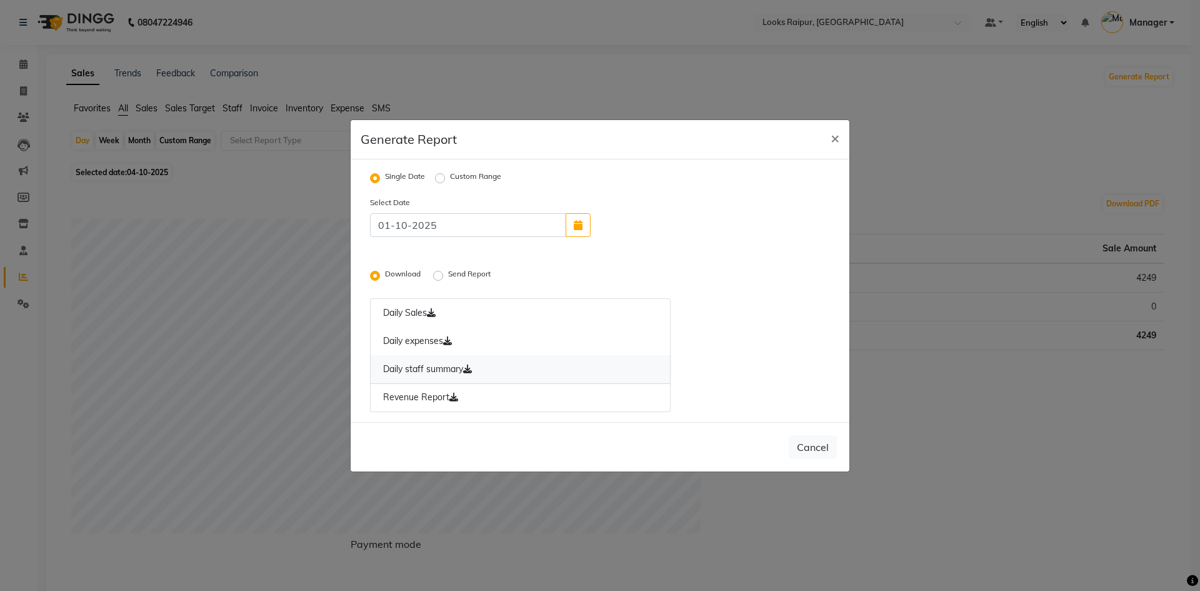
click at [409, 363] on link "Daily staff summary" at bounding box center [520, 369] width 301 height 29
click at [573, 225] on button "button" at bounding box center [578, 225] width 25 height 24
select select "10"
click at [665, 199] on div "2" at bounding box center [665, 196] width 20 height 20
type input "02-10-2025"
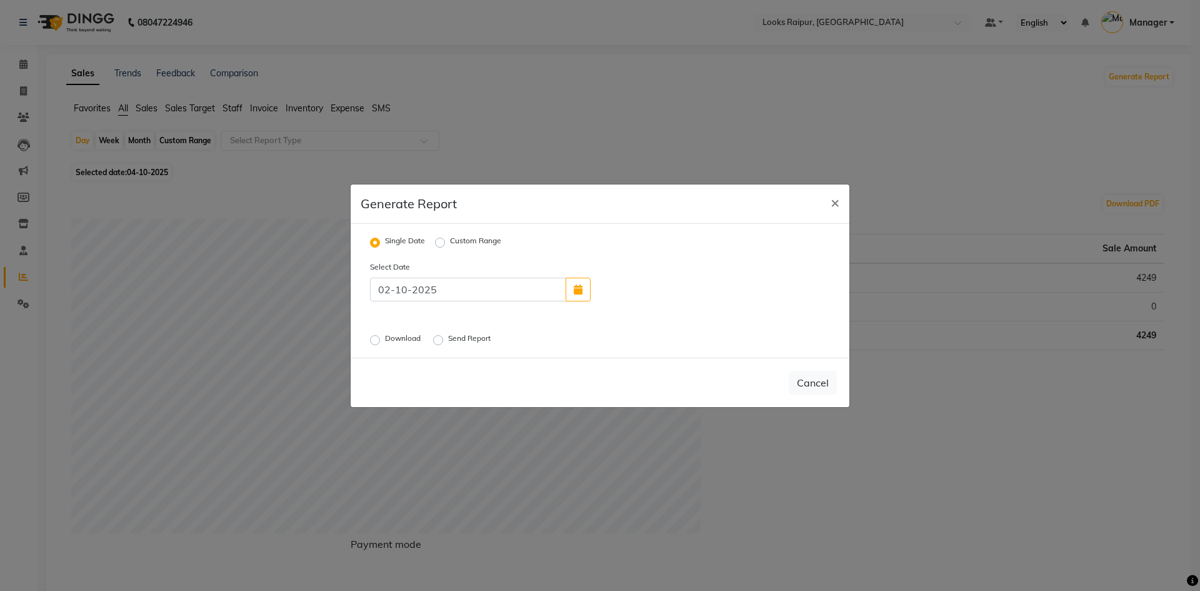
click at [385, 342] on label "Download" at bounding box center [404, 340] width 38 height 15
click at [376, 342] on input "Download" at bounding box center [377, 339] width 9 height 9
radio input "true"
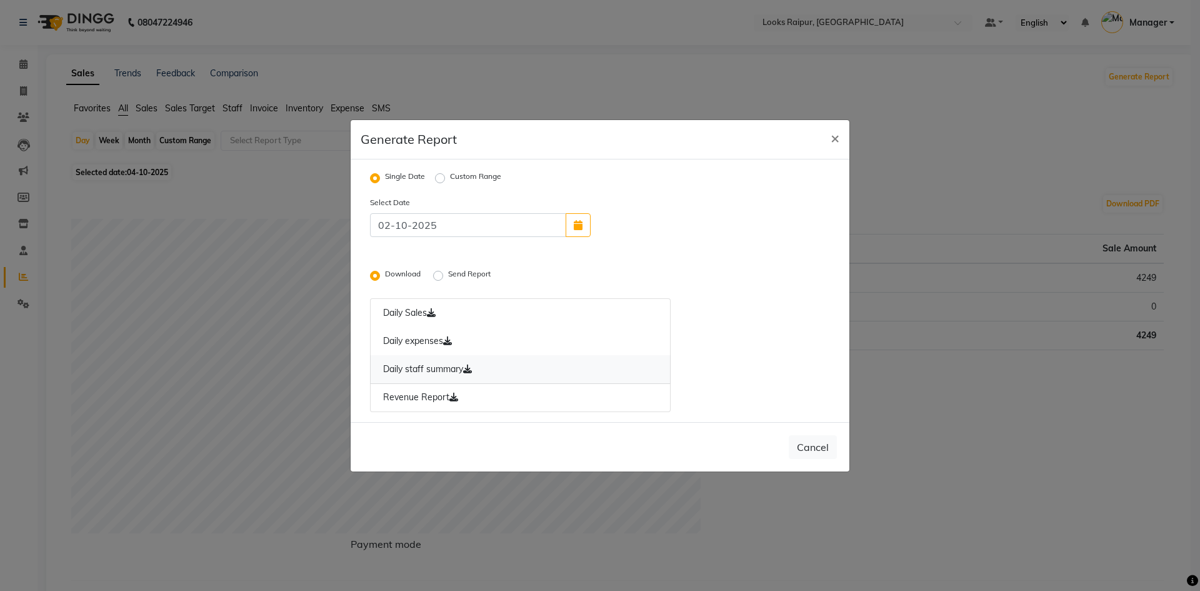
click at [413, 366] on link "Daily staff summary" at bounding box center [520, 369] width 301 height 29
click at [831, 142] on span "×" at bounding box center [835, 137] width 9 height 19
radio input "false"
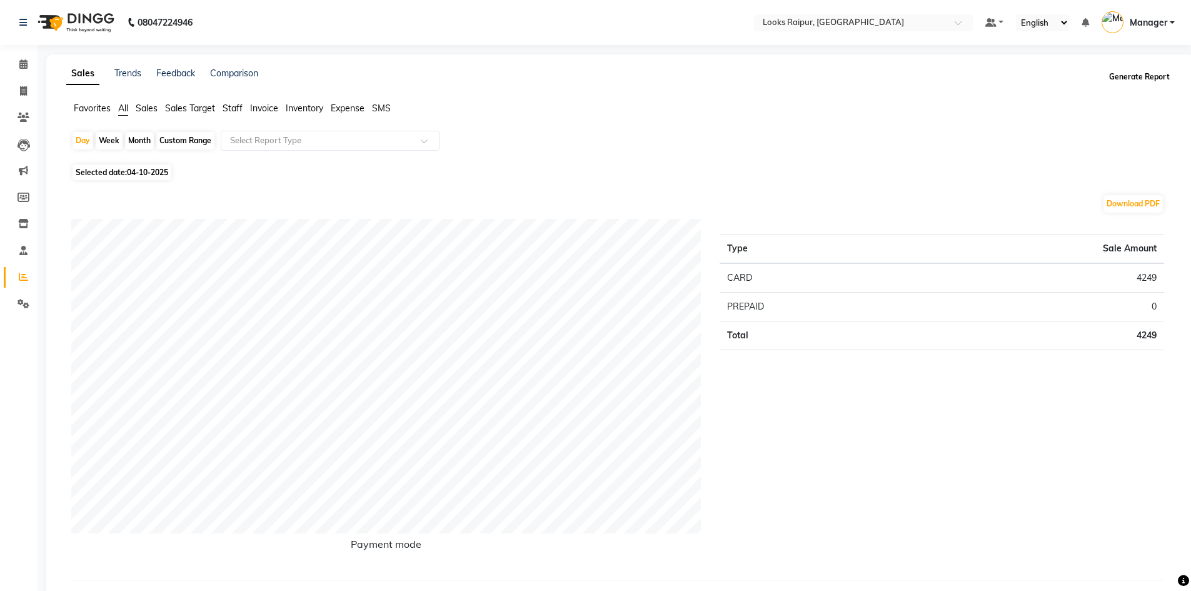
click at [1138, 73] on button "Generate Report" at bounding box center [1139, 77] width 67 height 18
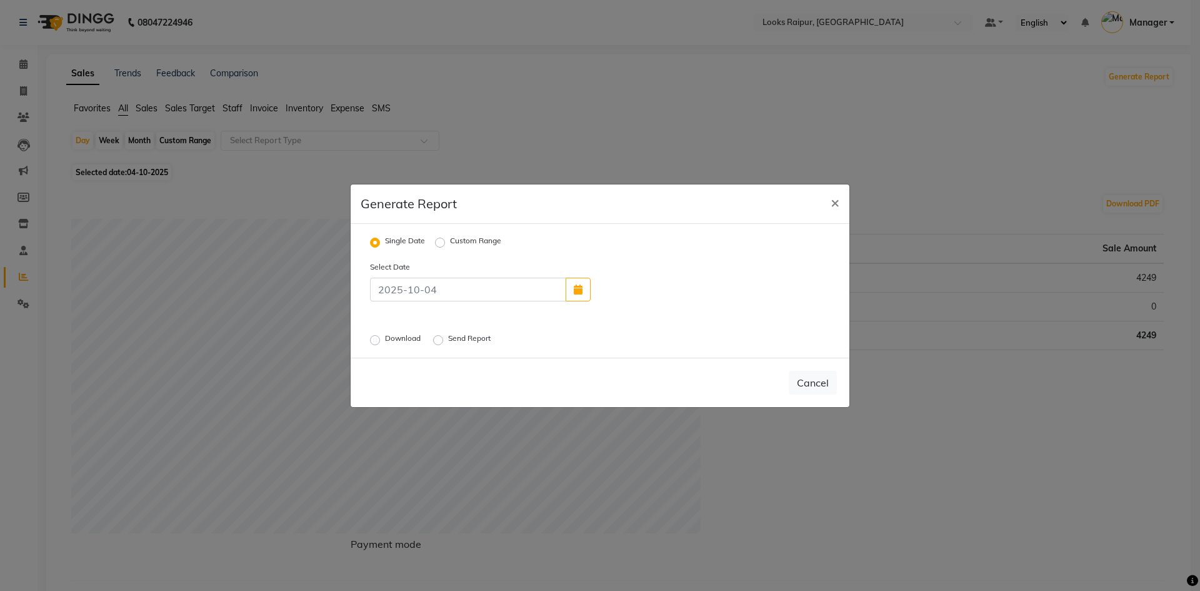
click at [450, 239] on label "Custom Range" at bounding box center [475, 242] width 51 height 15
click at [441, 239] on input "Custom Range" at bounding box center [442, 242] width 9 height 9
radio input "true"
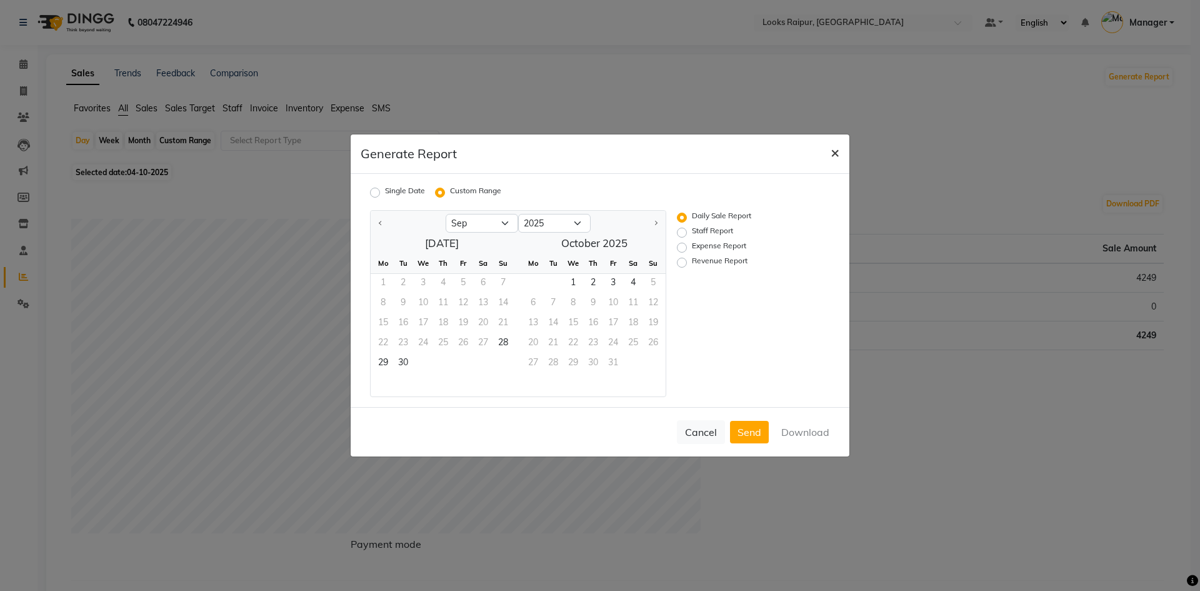
click at [837, 149] on span "×" at bounding box center [835, 152] width 9 height 19
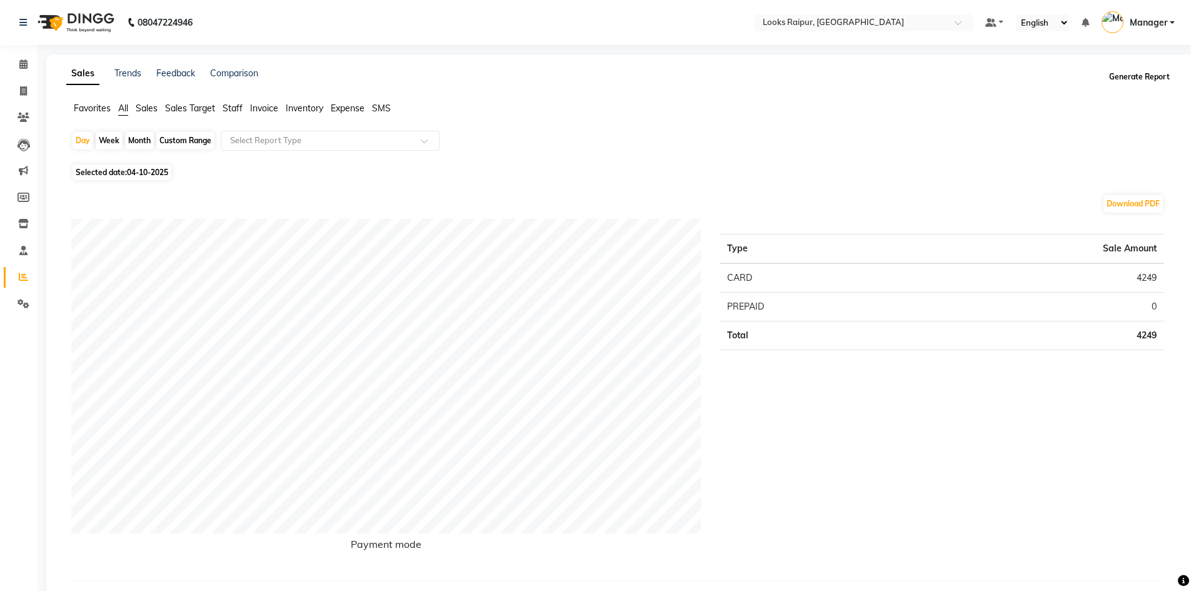
click at [1122, 79] on button "Generate Report" at bounding box center [1139, 77] width 67 height 18
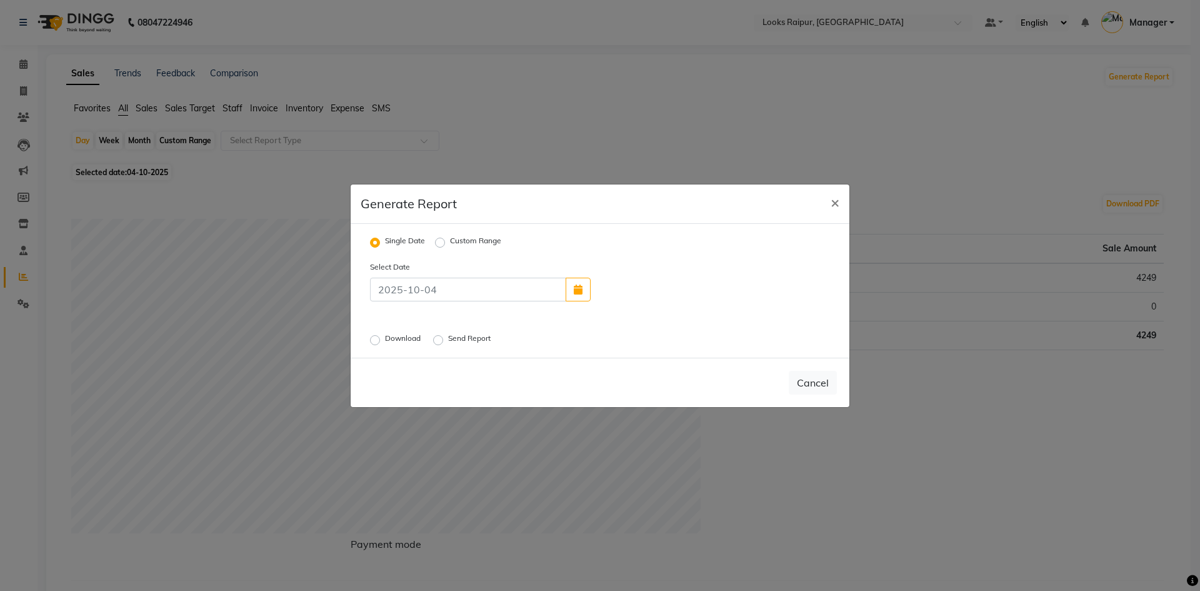
click at [450, 245] on label "Custom Range" at bounding box center [475, 242] width 51 height 15
click at [441, 245] on input "Custom Range" at bounding box center [442, 242] width 9 height 9
radio input "true"
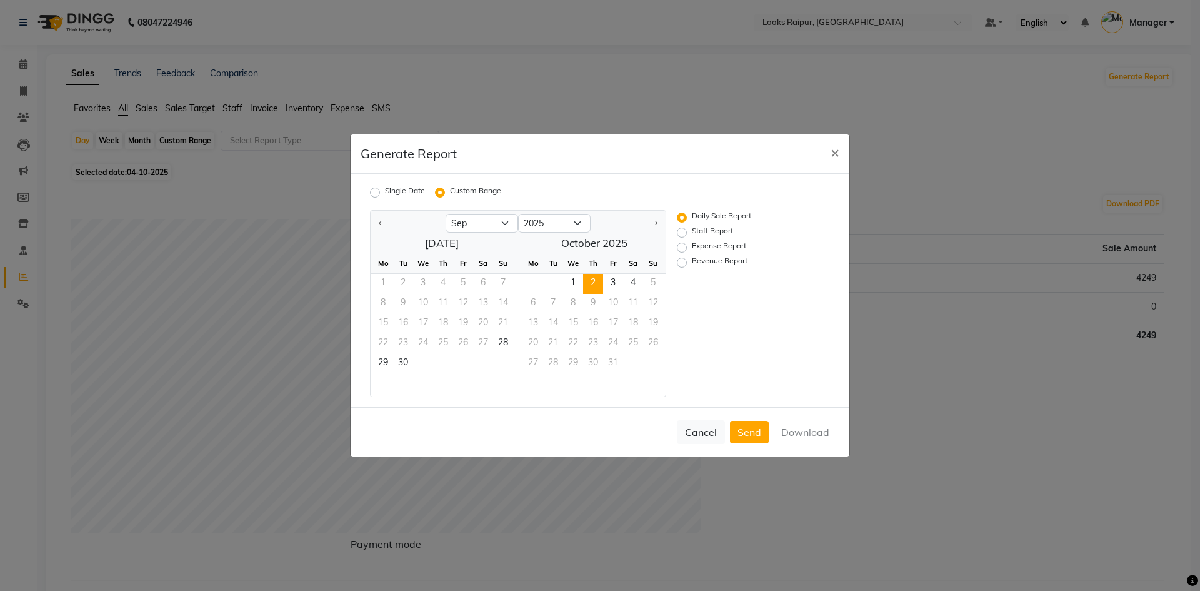
click at [586, 286] on span "2" at bounding box center [593, 284] width 20 height 20
click at [616, 285] on span "3" at bounding box center [613, 284] width 20 height 20
click at [692, 233] on label "Staff Report" at bounding box center [712, 232] width 41 height 15
click at [681, 233] on input "Staff Report" at bounding box center [684, 232] width 9 height 9
radio input "true"
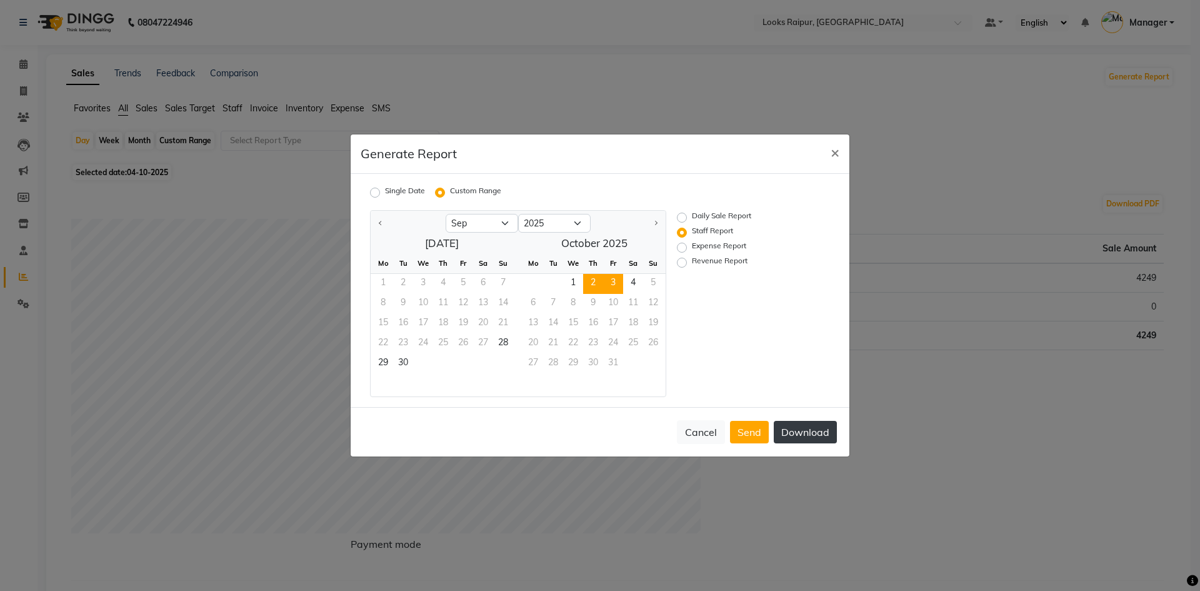
click at [806, 435] on button "Download" at bounding box center [805, 432] width 63 height 23
click at [695, 429] on button "Cancel" at bounding box center [701, 432] width 48 height 24
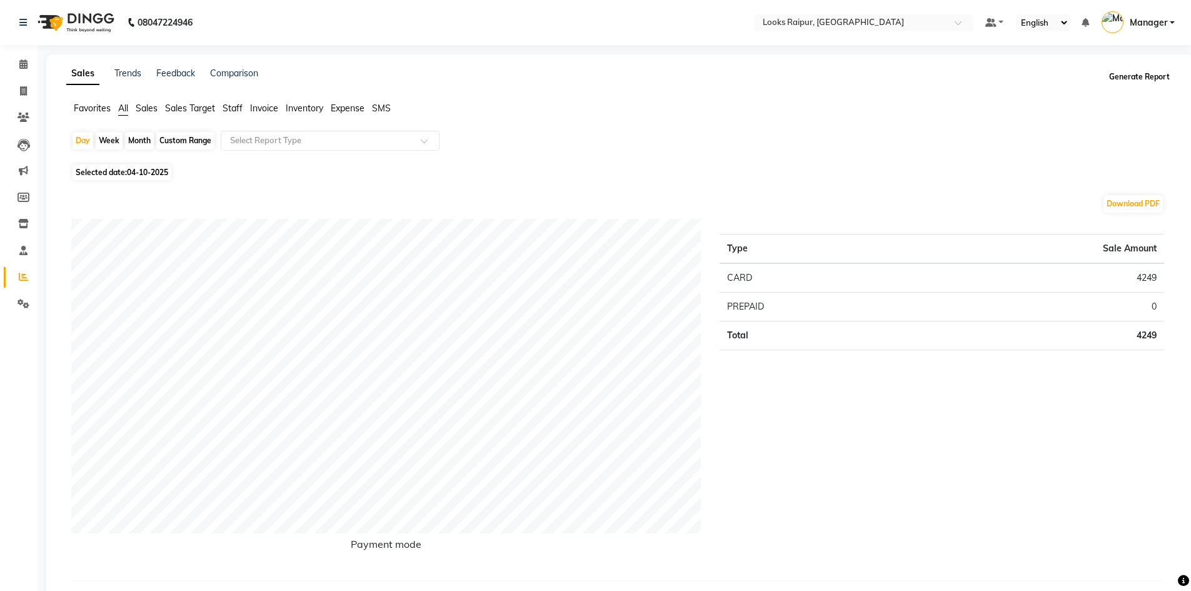
click at [1141, 78] on button "Generate Report" at bounding box center [1139, 77] width 67 height 18
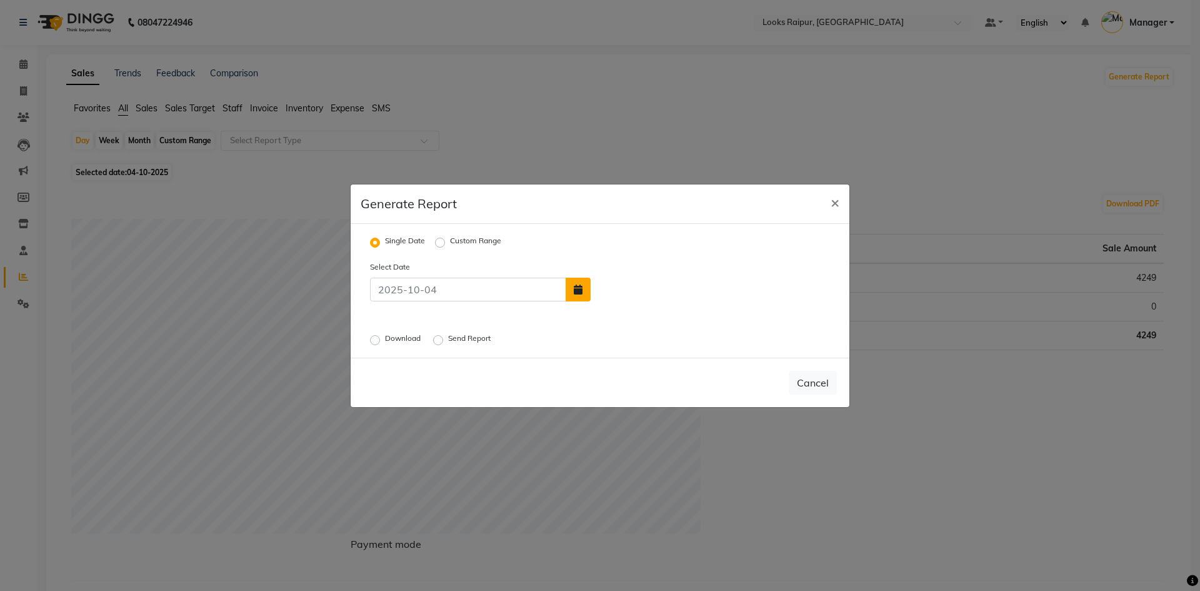
click at [583, 294] on button "button" at bounding box center [578, 290] width 25 height 24
select select "10"
click at [643, 260] on div "1" at bounding box center [645, 260] width 20 height 20
type input "01-10-2025"
click at [385, 339] on label "Download" at bounding box center [404, 340] width 38 height 15
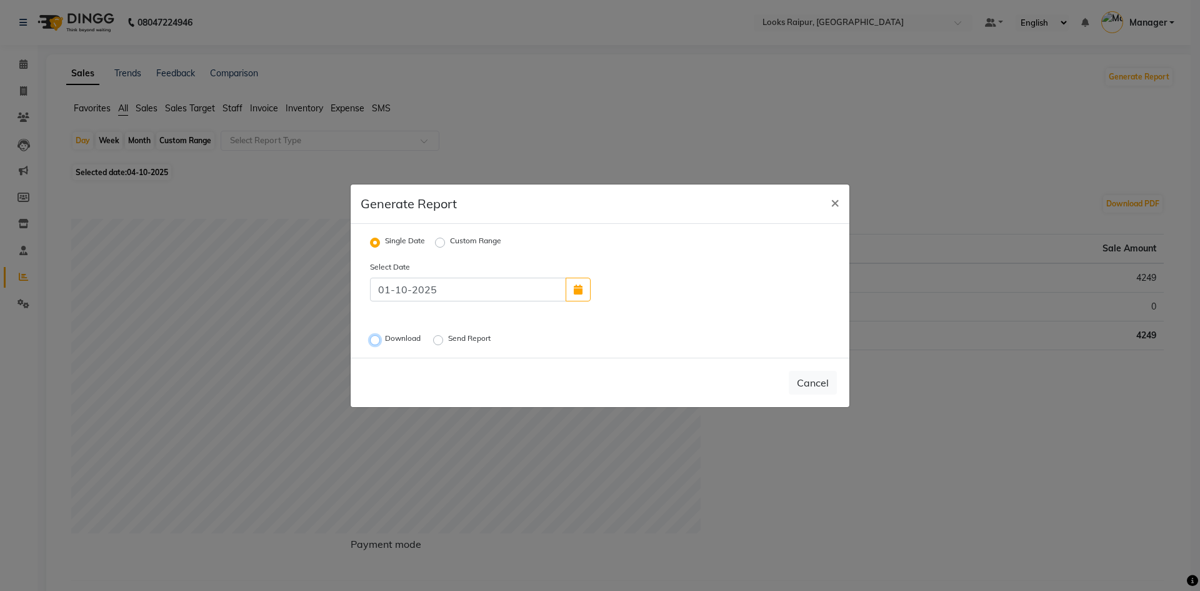
click at [373, 339] on input "Download" at bounding box center [377, 339] width 9 height 9
radio input "true"
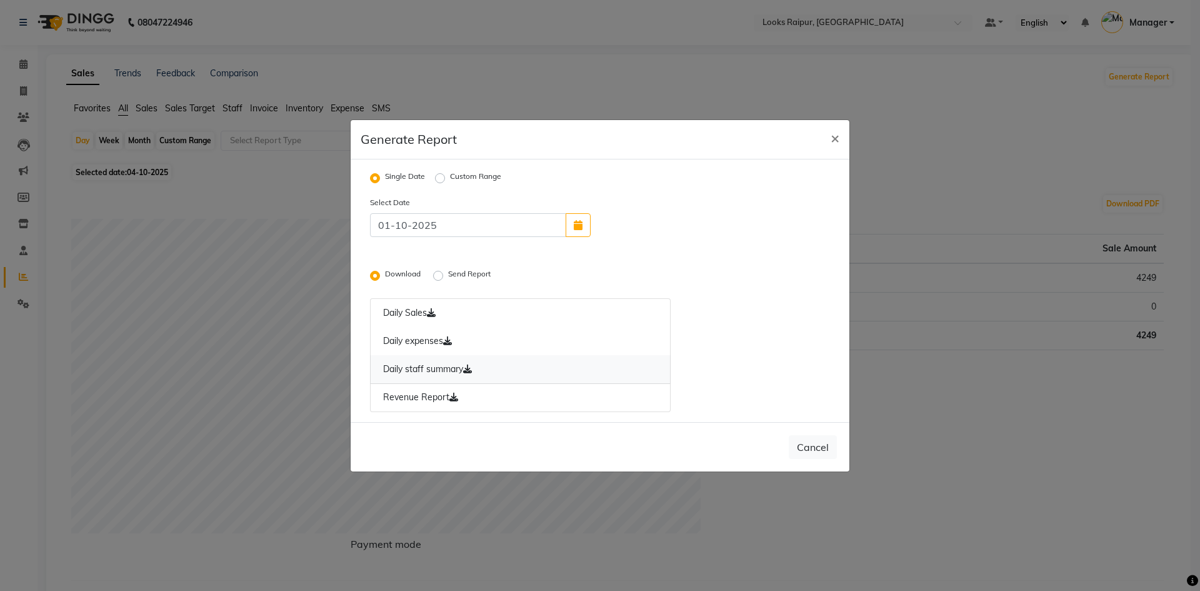
click at [419, 367] on link "Daily staff summary" at bounding box center [520, 369] width 301 height 29
click at [581, 226] on icon "button" at bounding box center [578, 225] width 9 height 10
select select "10"
click at [665, 197] on div "2" at bounding box center [665, 196] width 20 height 20
type input "02-10-2025"
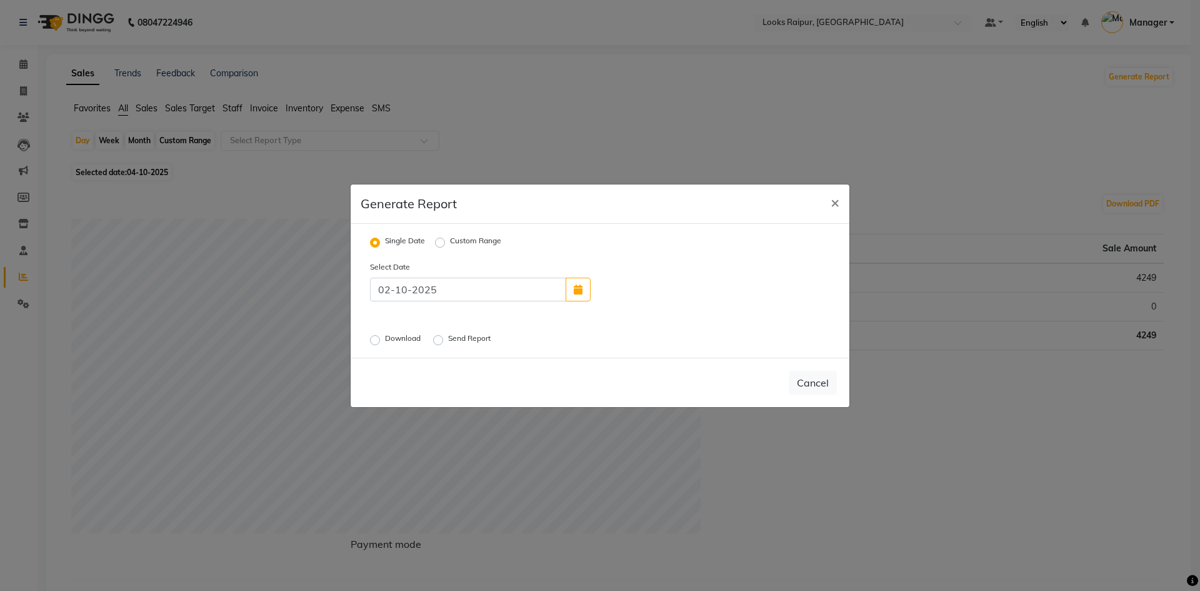
click at [385, 341] on label "Download" at bounding box center [404, 340] width 38 height 15
click at [374, 341] on input "Download" at bounding box center [377, 339] width 9 height 9
radio input "true"
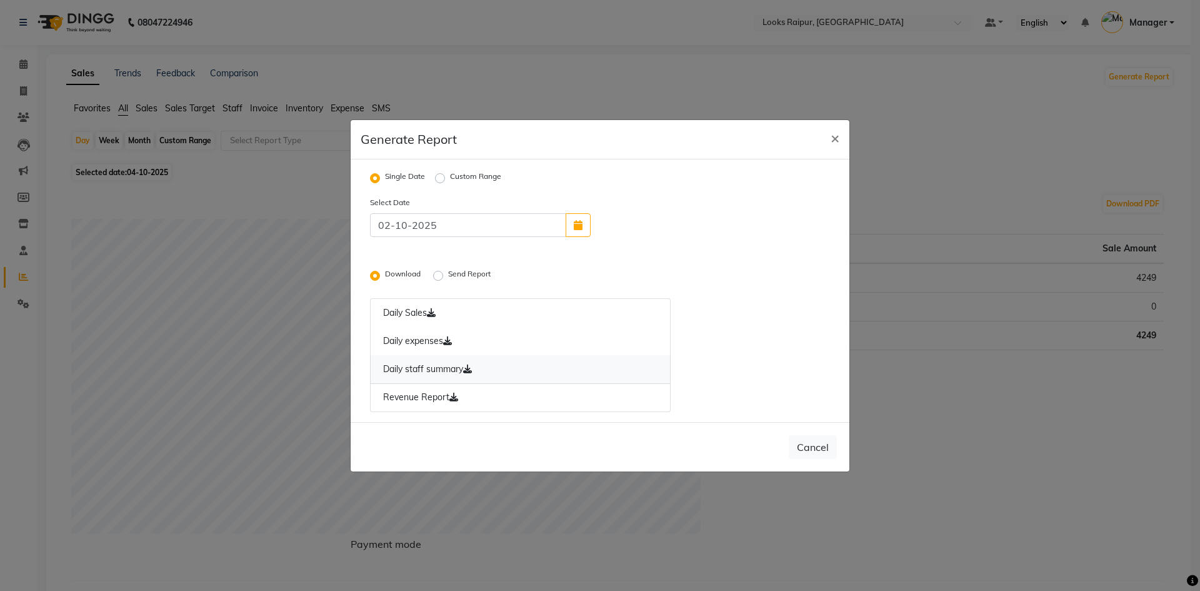
click at [418, 369] on link "Daily staff summary" at bounding box center [520, 369] width 301 height 29
click at [586, 223] on button "button" at bounding box center [578, 225] width 25 height 24
select select "10"
click at [681, 199] on div "3" at bounding box center [685, 196] width 20 height 20
type input "03-10-2025"
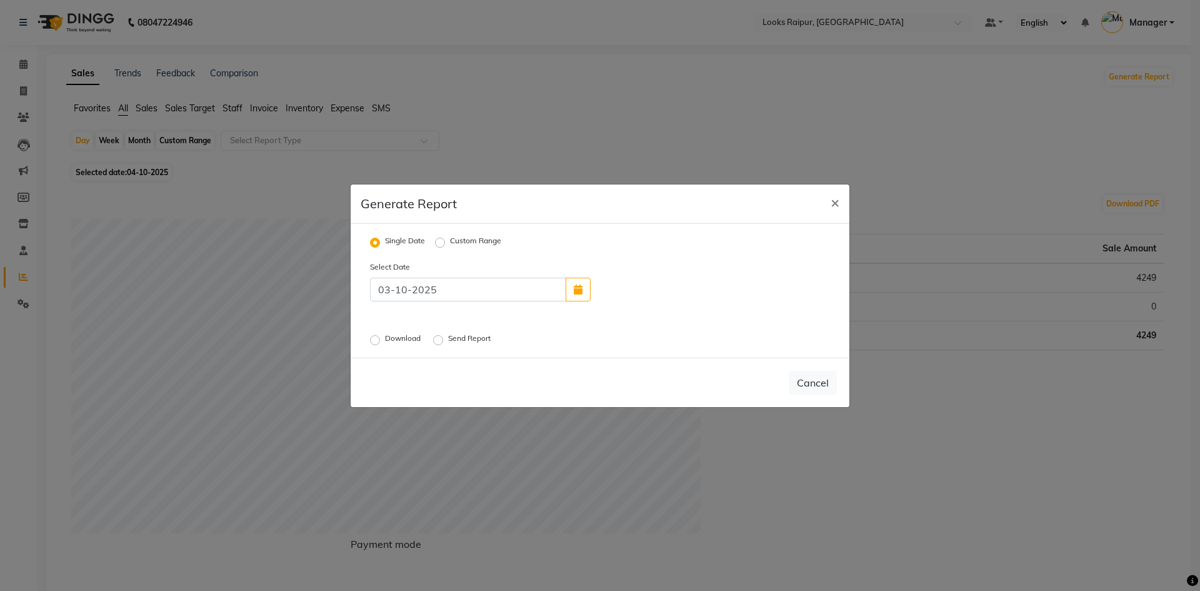
click at [385, 342] on label "Download" at bounding box center [404, 340] width 38 height 15
click at [376, 342] on input "Download" at bounding box center [377, 339] width 9 height 9
radio input "true"
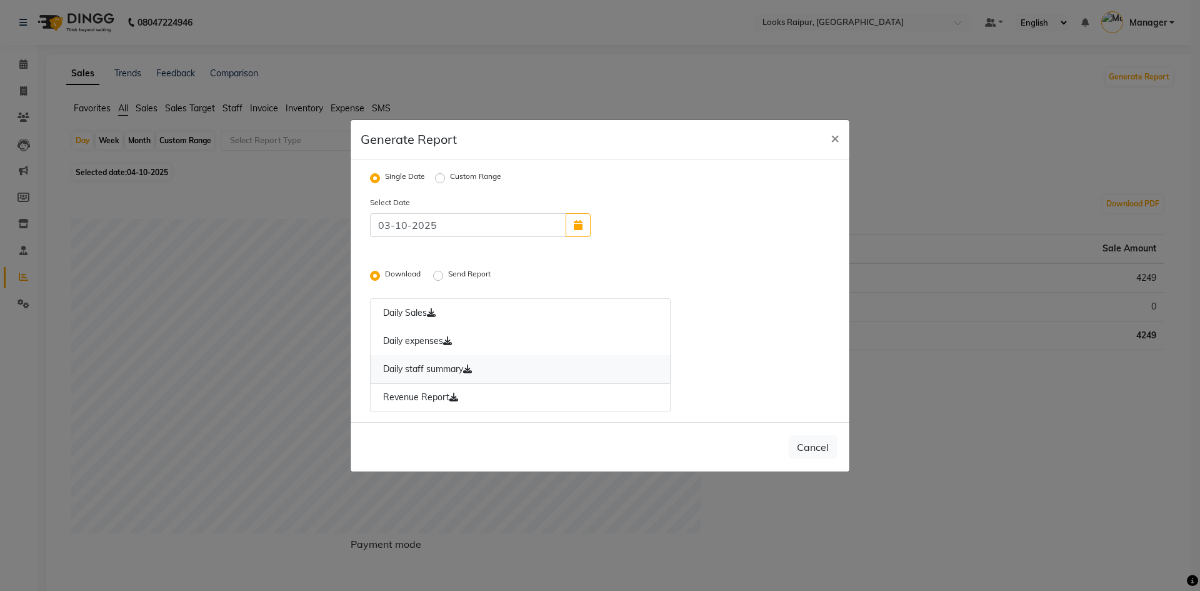
click at [404, 368] on link "Daily staff summary" at bounding box center [520, 369] width 301 height 29
click at [832, 136] on span "×" at bounding box center [835, 137] width 9 height 19
radio input "false"
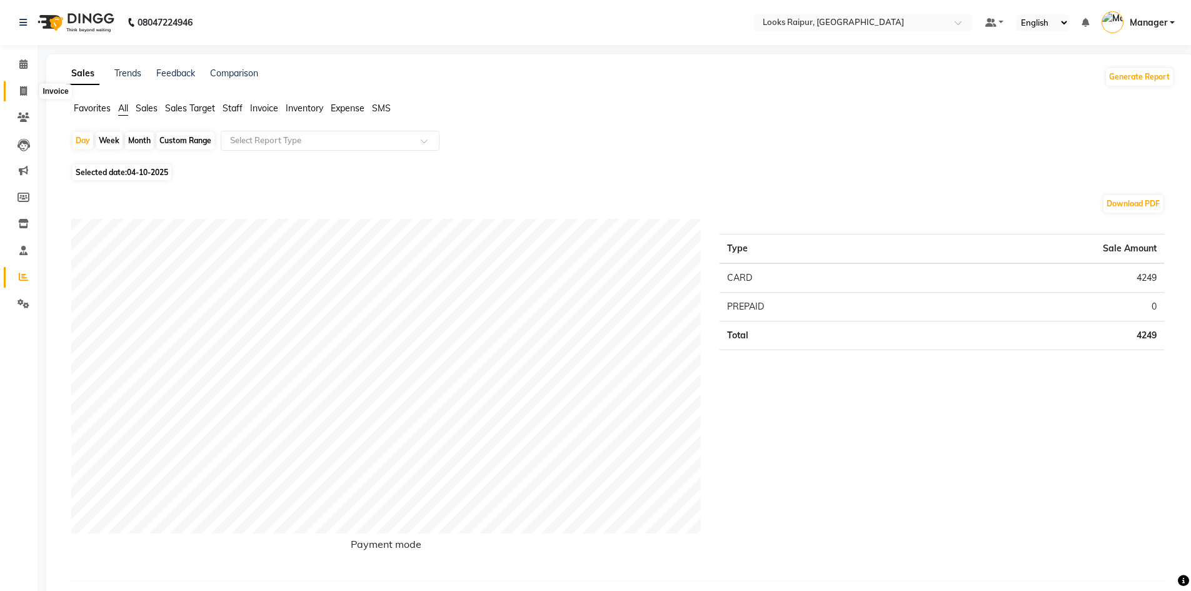
click at [20, 95] on icon at bounding box center [23, 90] width 7 height 9
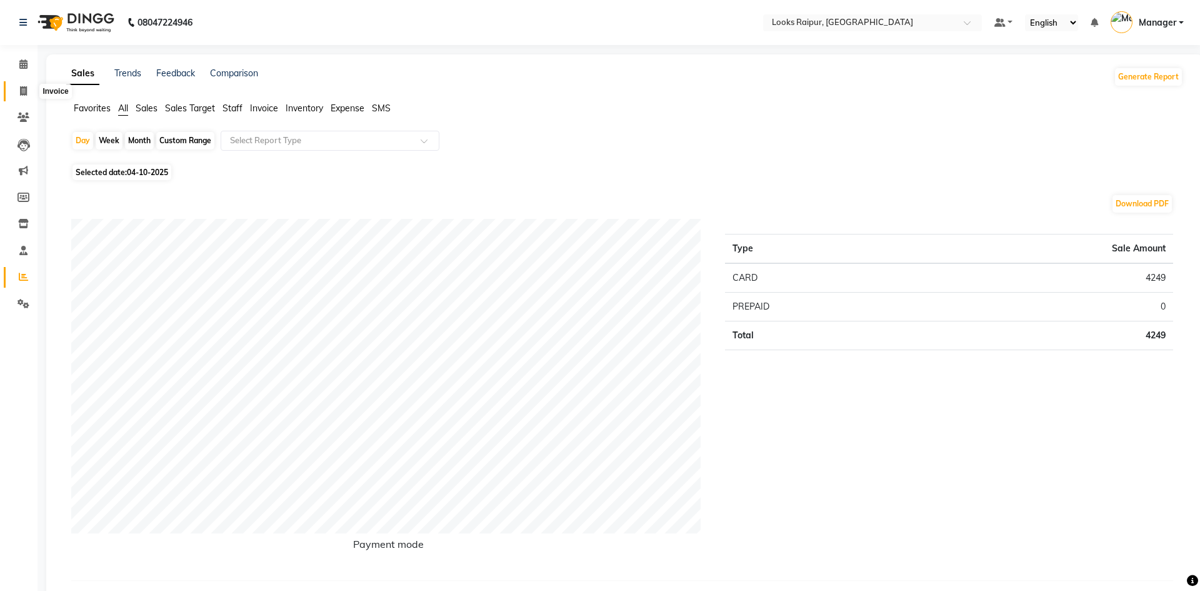
select select "service"
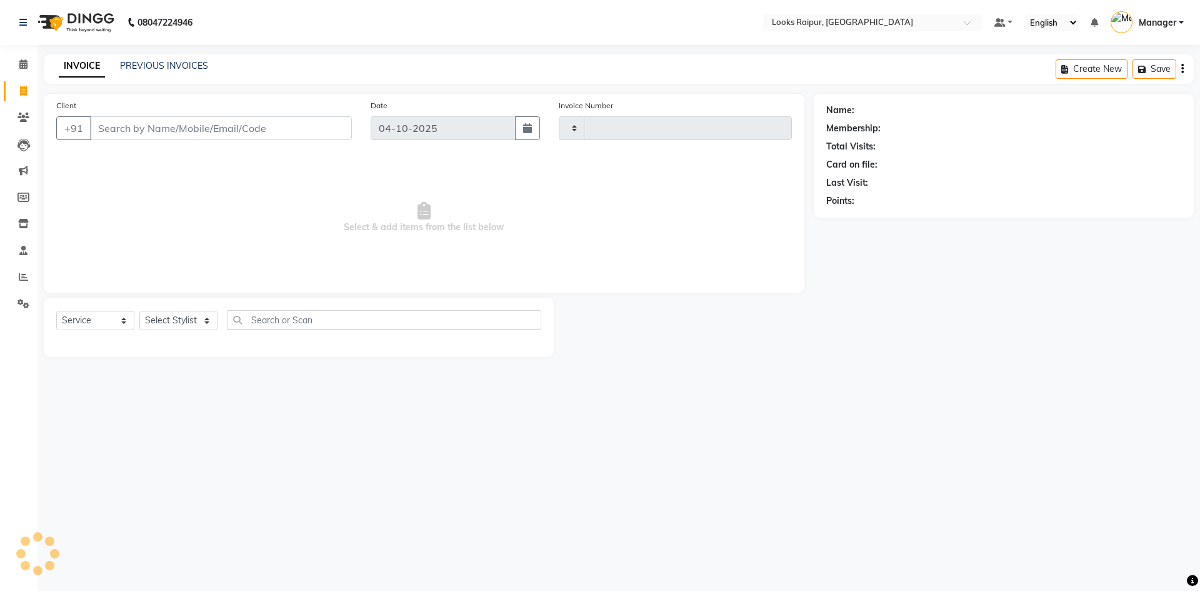
type input "0571"
select select "8606"
click at [156, 69] on link "PREVIOUS INVOICES" at bounding box center [164, 65] width 88 height 11
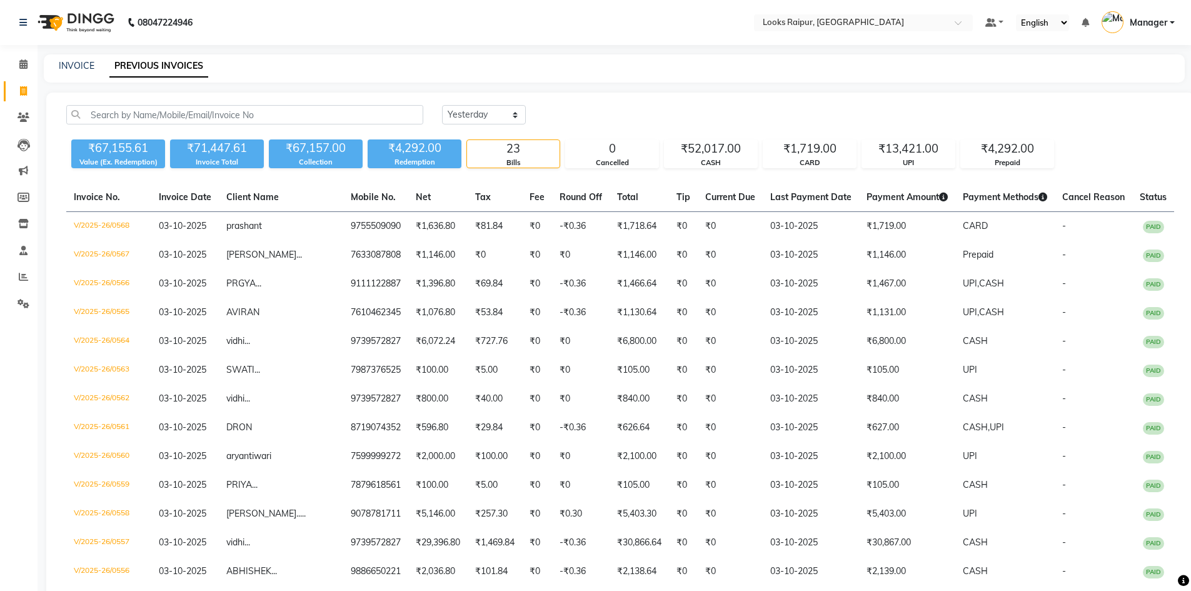
select select "yesterday"
click at [86, 59] on div "INVOICE PREVIOUS INVOICES" at bounding box center [614, 68] width 1141 height 28
click at [84, 63] on link "INVOICE" at bounding box center [77, 65] width 36 height 11
select select "service"
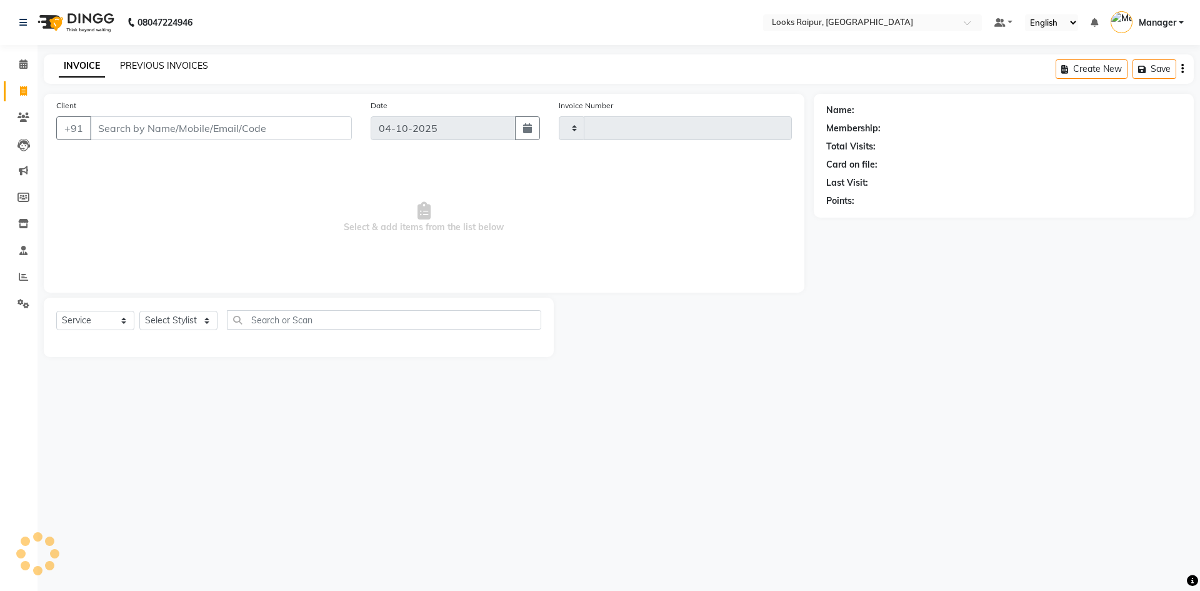
click at [153, 65] on link "PREVIOUS INVOICES" at bounding box center [164, 65] width 88 height 11
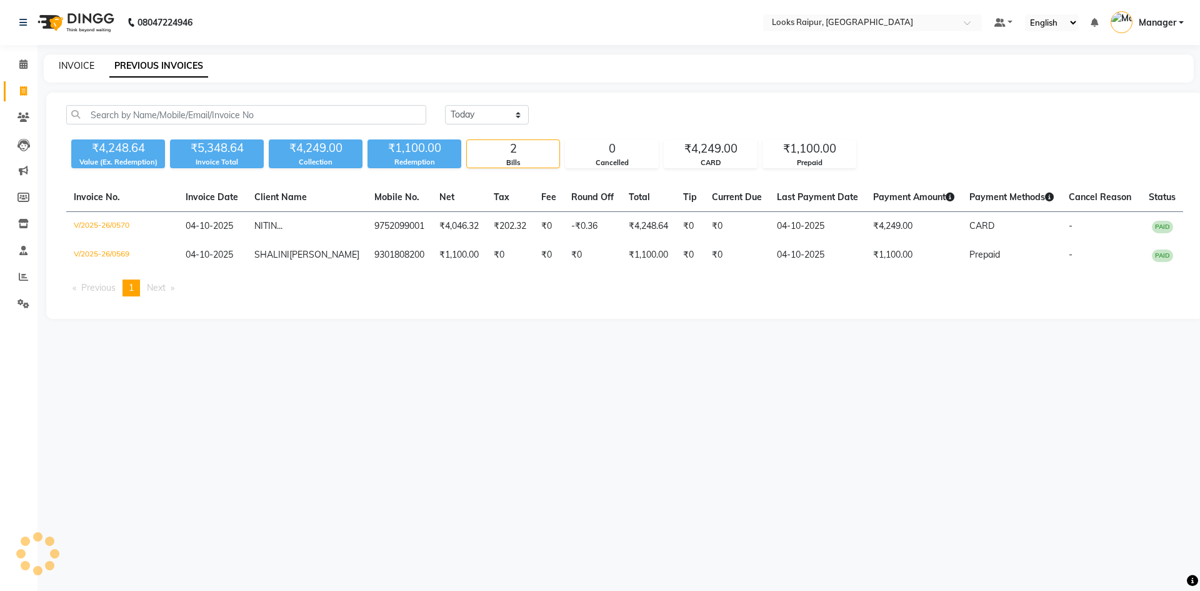
click at [69, 61] on link "INVOICE" at bounding box center [77, 65] width 36 height 11
select select "service"
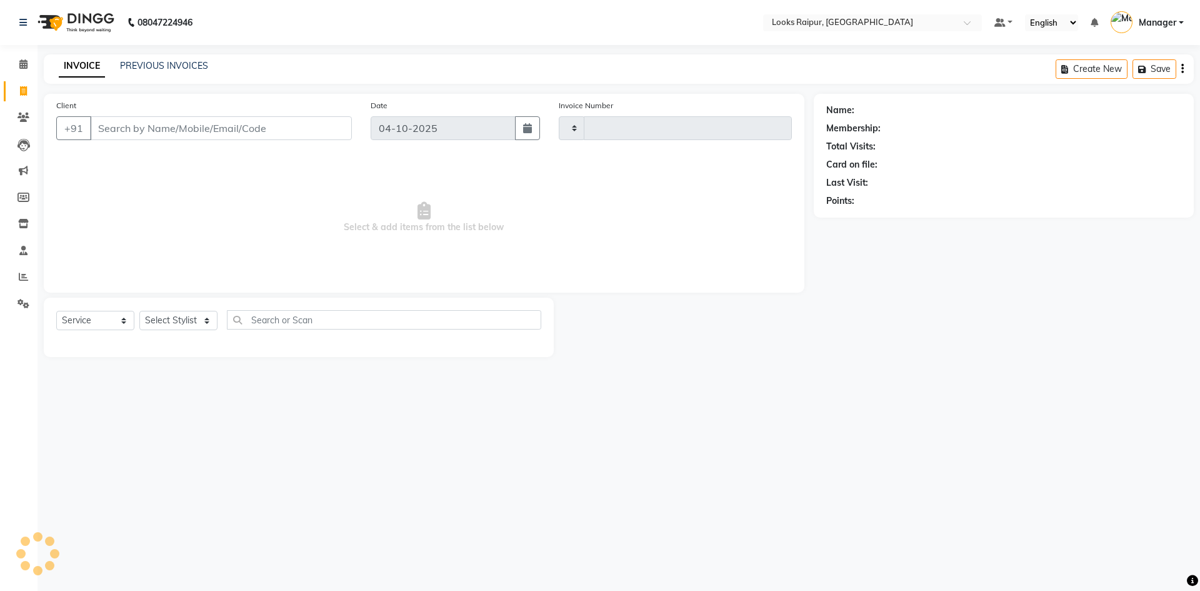
type input "0571"
select select "8606"
click at [166, 66] on link "PREVIOUS INVOICES" at bounding box center [164, 65] width 88 height 11
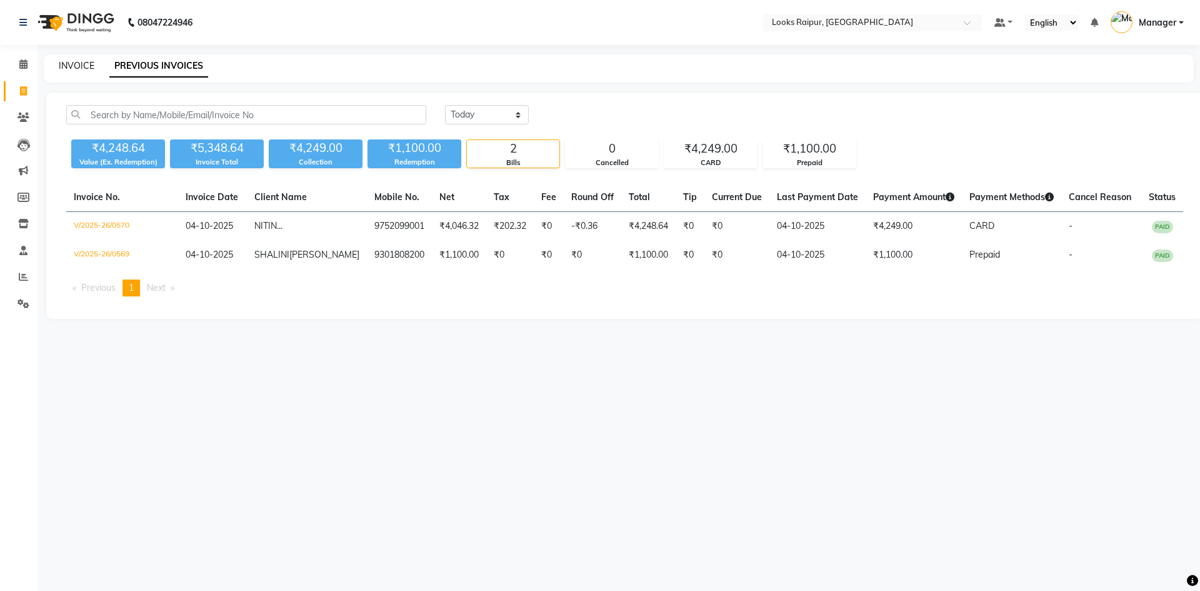
click at [73, 66] on link "INVOICE" at bounding box center [77, 65] width 36 height 11
select select "service"
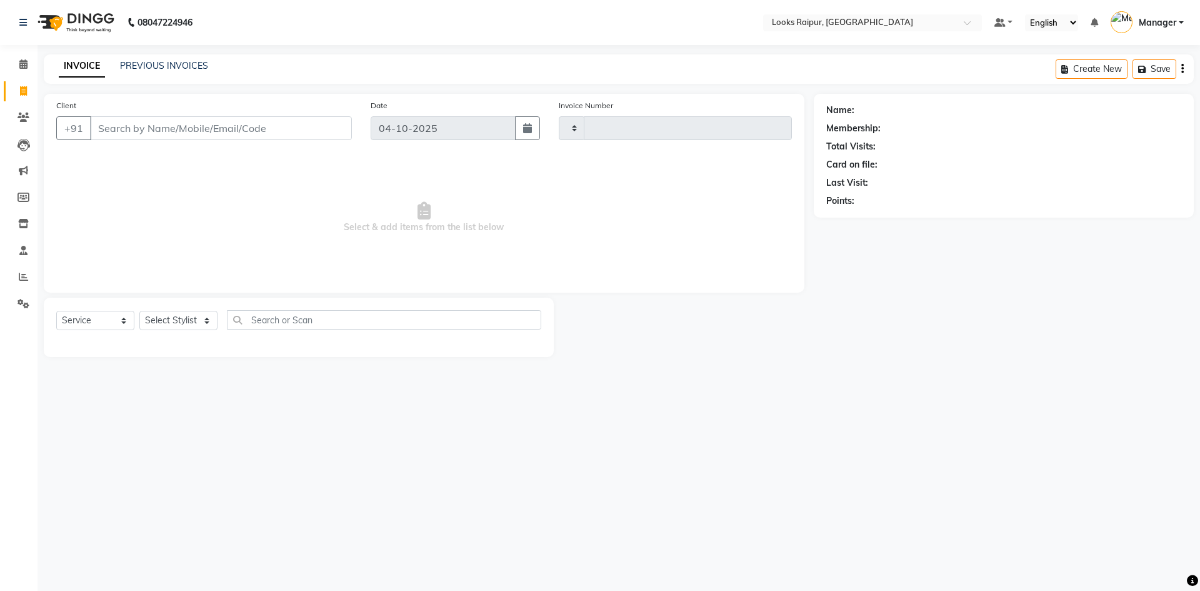
type input "0571"
select select "8606"
click at [189, 131] on input "Client" at bounding box center [221, 128] width 262 height 24
type input "9827881235"
click at [316, 128] on span "Add Client" at bounding box center [319, 128] width 49 height 13
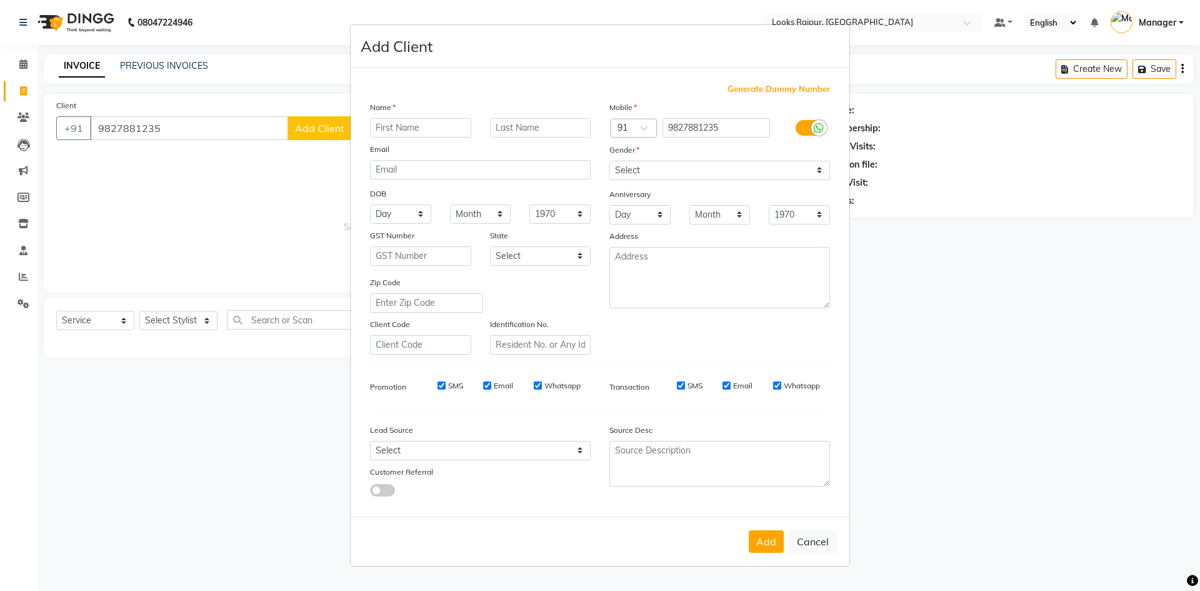
click at [443, 129] on input "text" at bounding box center [420, 127] width 101 height 19
type input "[PERSON_NAME]"
click at [655, 171] on select "Select [DEMOGRAPHIC_DATA] [DEMOGRAPHIC_DATA] Other Prefer Not To Say" at bounding box center [719, 170] width 221 height 19
select select "[DEMOGRAPHIC_DATA]"
click at [609, 161] on select "Select [DEMOGRAPHIC_DATA] [DEMOGRAPHIC_DATA] Other Prefer Not To Say" at bounding box center [719, 170] width 221 height 19
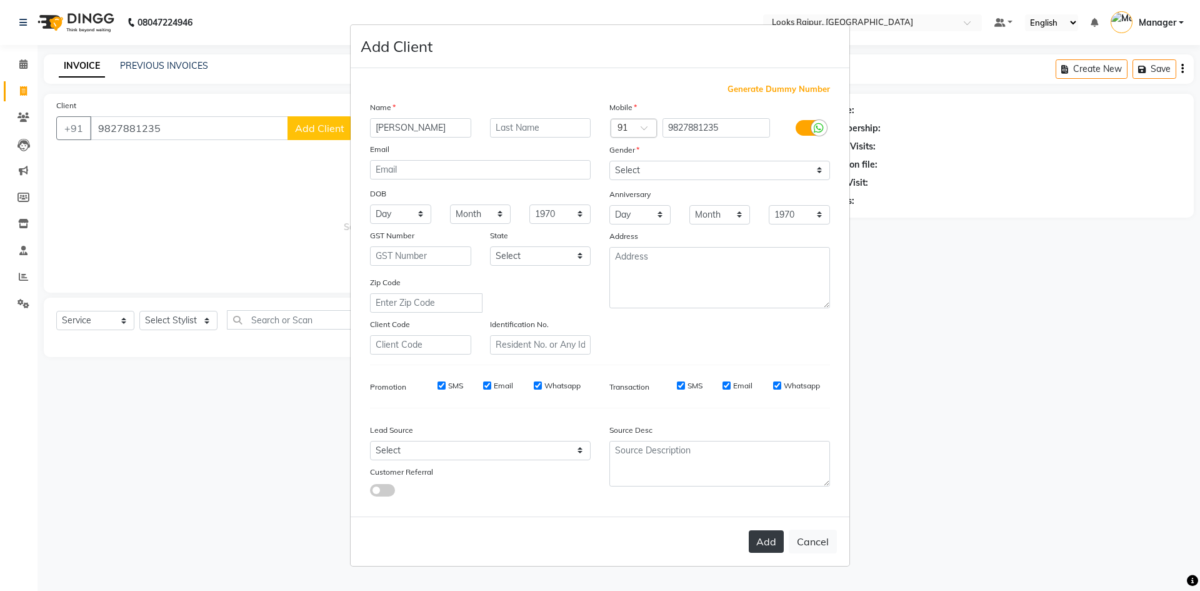
click at [764, 545] on button "Add" at bounding box center [766, 541] width 35 height 23
select select
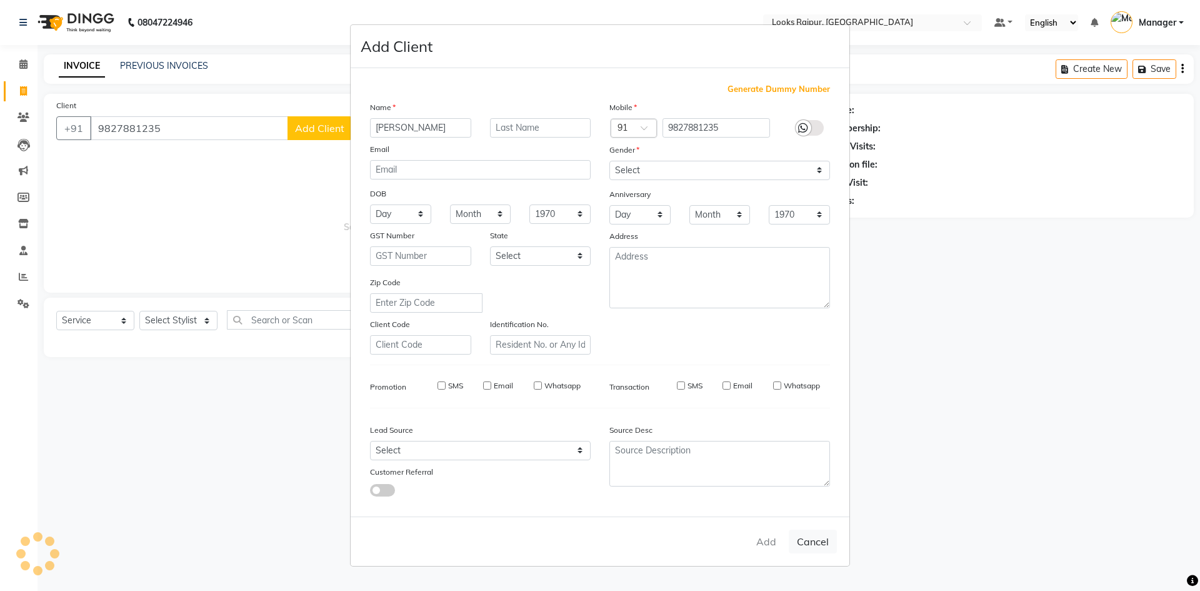
select select
checkbox input "false"
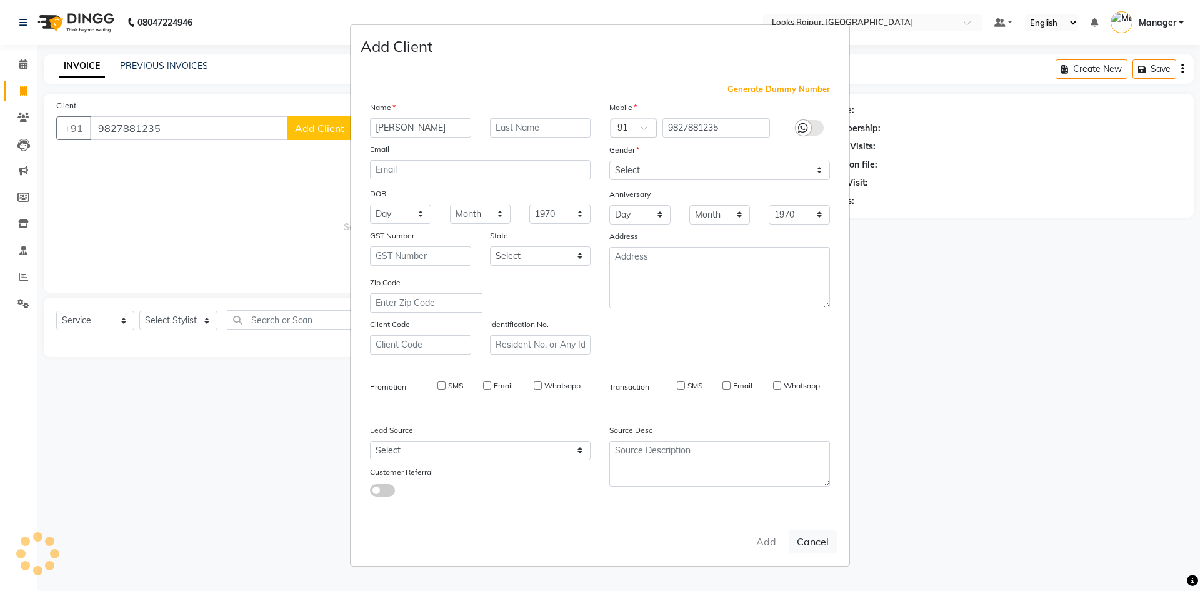
checkbox input "false"
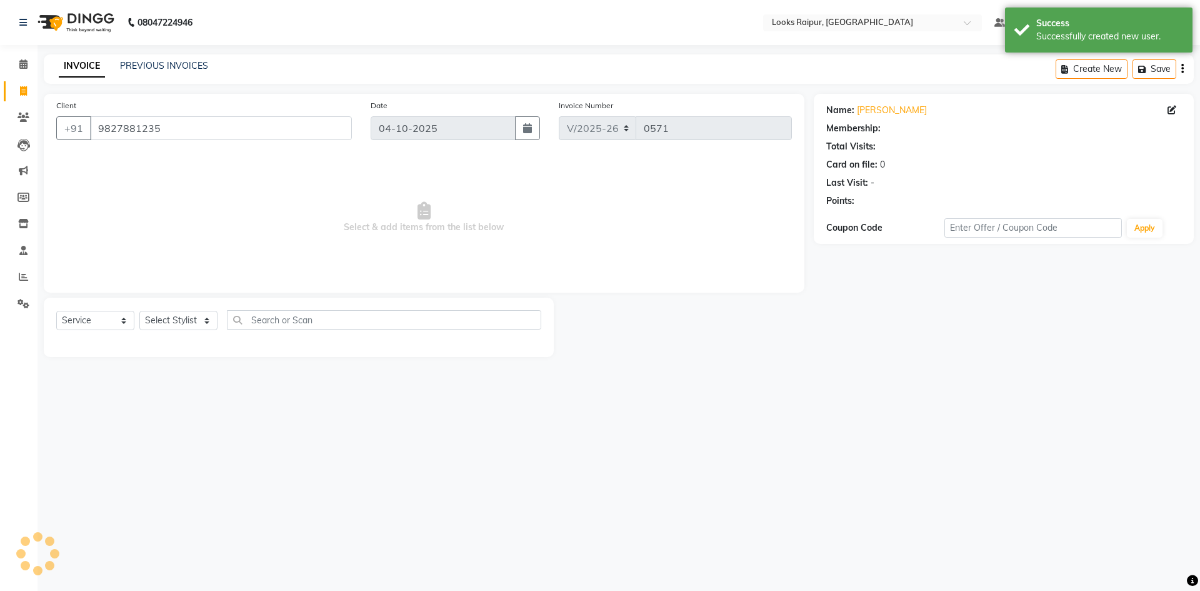
select select "1: Object"
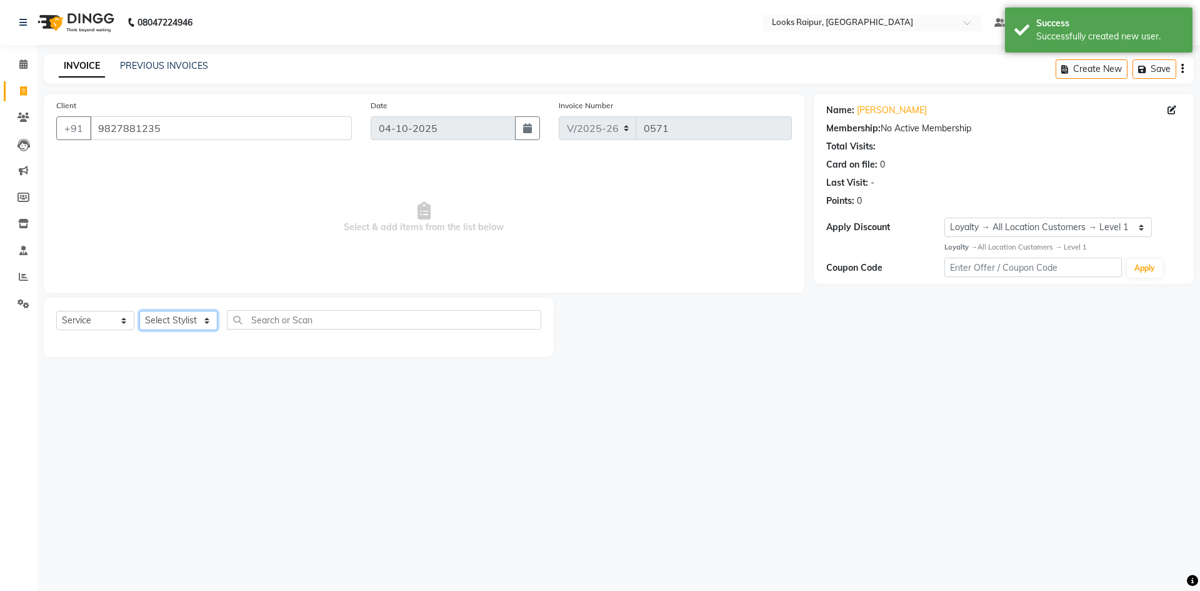
drag, startPoint x: 182, startPoint y: 323, endPoint x: 188, endPoint y: 312, distance: 12.3
click at [182, 323] on select "Select Stylist Akshay_Pdct [PERSON_NAME] [PERSON_NAME] Counter_Sales Dheerendra…" at bounding box center [178, 320] width 78 height 19
select select "89281"
click at [139, 311] on select "Select Stylist Akshay_Pdct [PERSON_NAME] [PERSON_NAME] Counter_Sales Dheerendra…" at bounding box center [178, 320] width 78 height 19
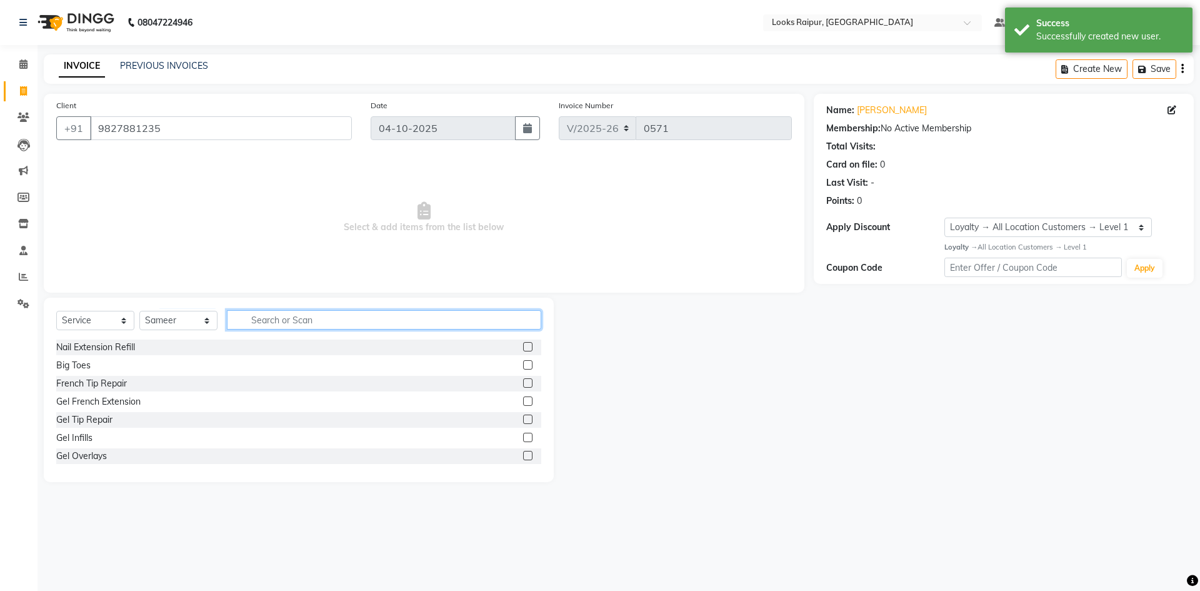
drag, startPoint x: 300, startPoint y: 321, endPoint x: 316, endPoint y: 334, distance: 20.4
click at [300, 321] on input "text" at bounding box center [384, 319] width 314 height 19
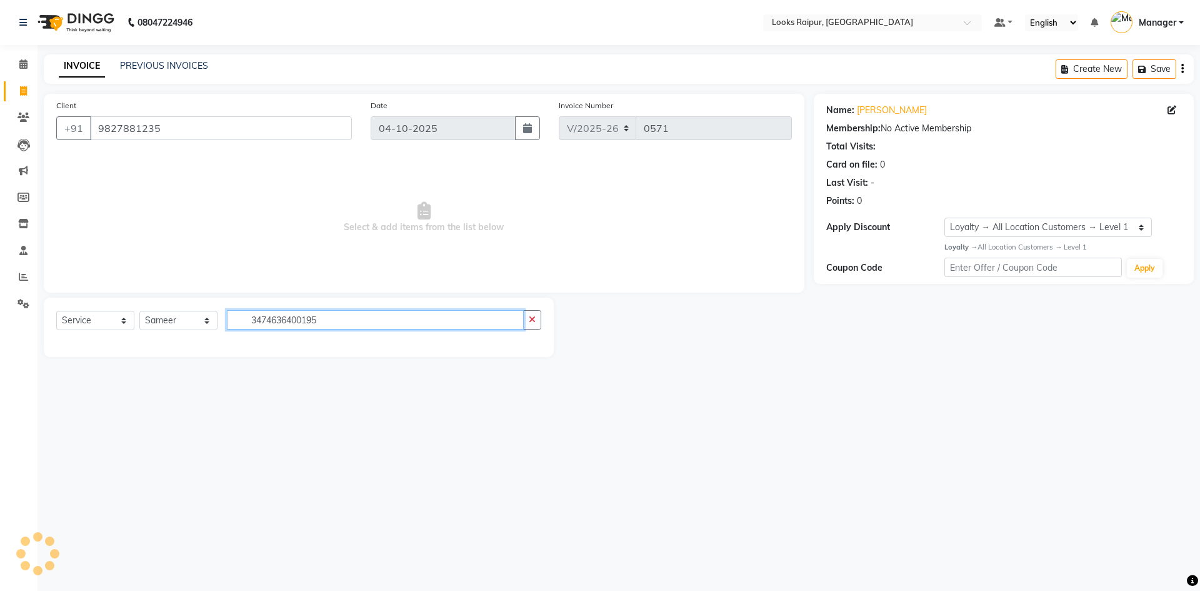
type input "3474636400195"
click at [87, 324] on select "Select Service Product Membership Package Voucher Prepaid Gift Card" at bounding box center [95, 320] width 78 height 19
select select "product"
click at [56, 311] on select "Select Service Product Membership Package Voucher Prepaid Gift Card" at bounding box center [95, 320] width 78 height 19
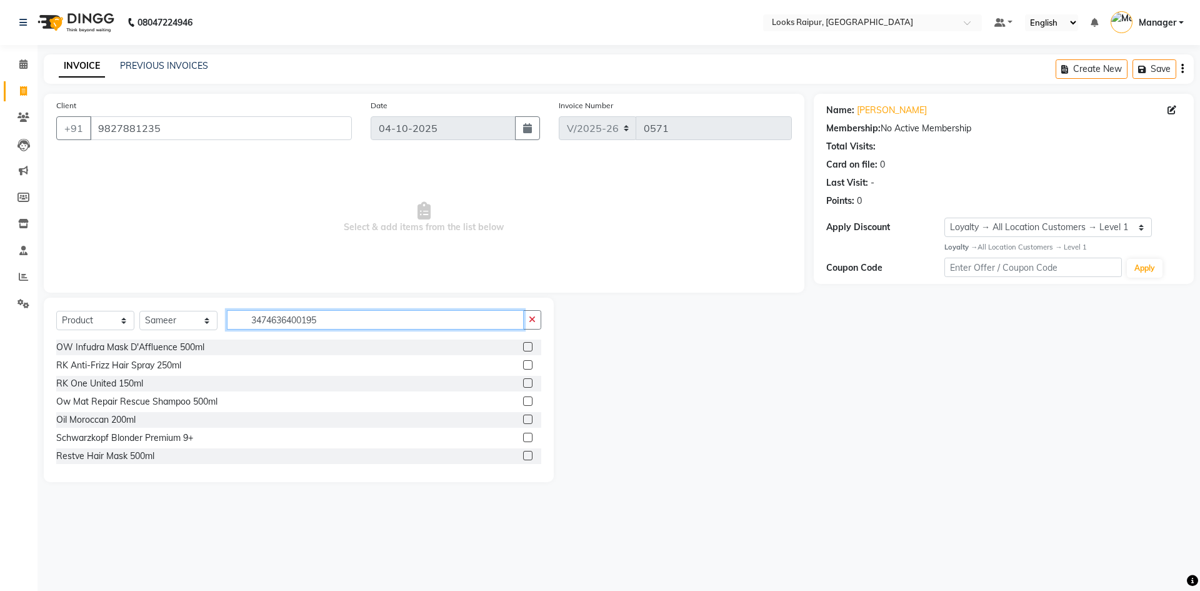
drag, startPoint x: 346, startPoint y: 320, endPoint x: 160, endPoint y: 319, distance: 186.3
click at [186, 327] on div "Select Service Product Membership Package Voucher Prepaid Gift Card Select Styl…" at bounding box center [298, 324] width 485 height 29
type input "3474636400195"
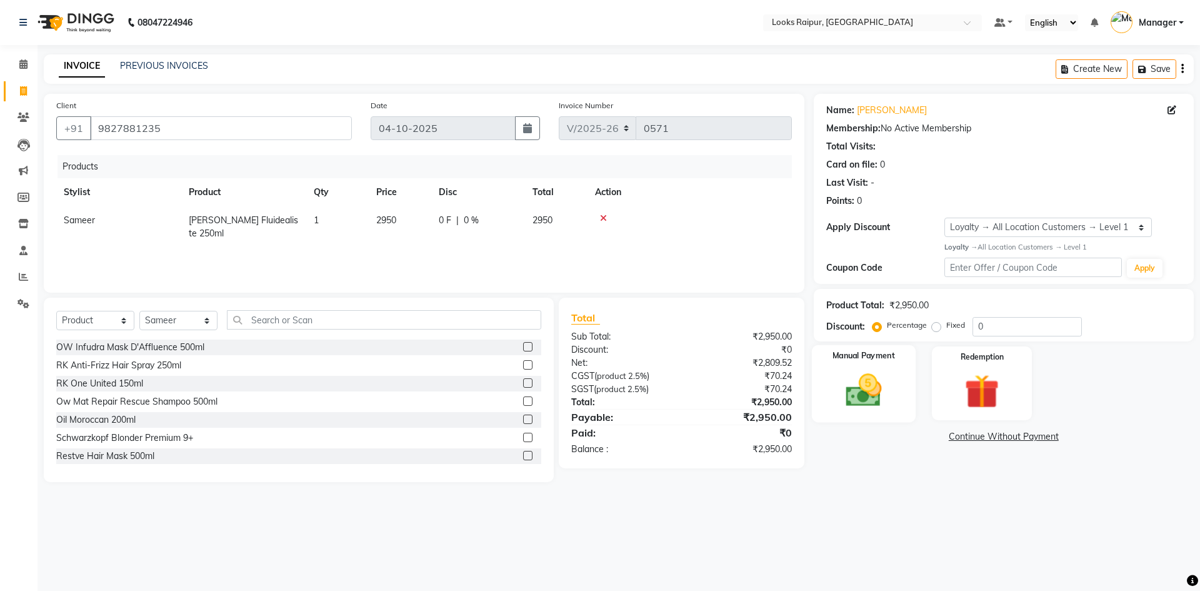
click at [858, 371] on img at bounding box center [864, 389] width 58 height 41
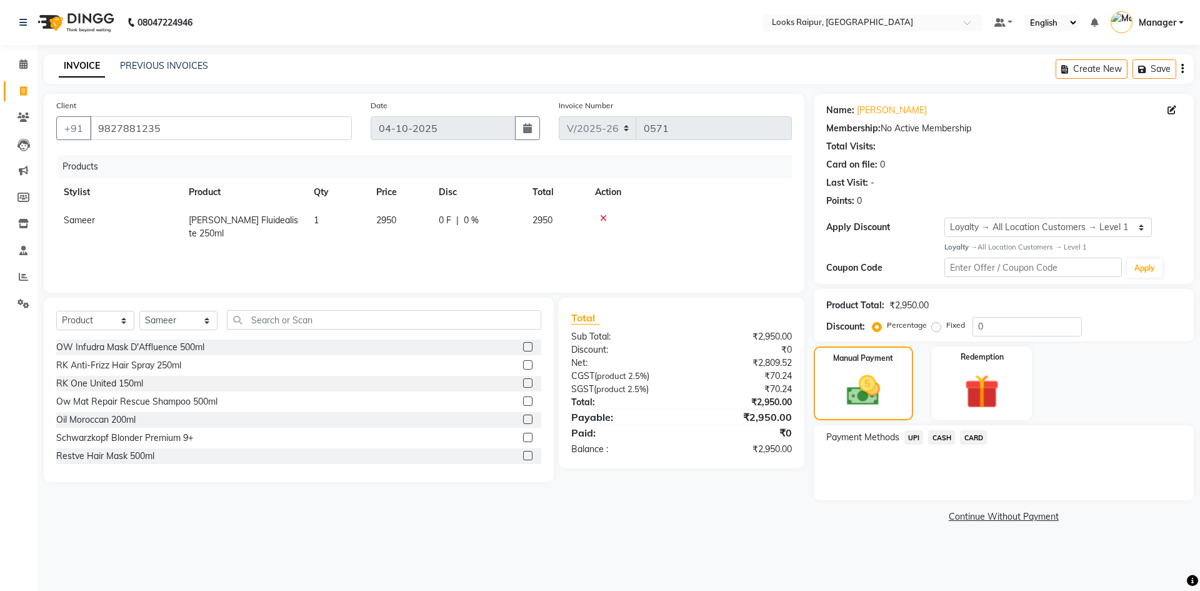
click at [941, 435] on span "CASH" at bounding box center [941, 437] width 27 height 14
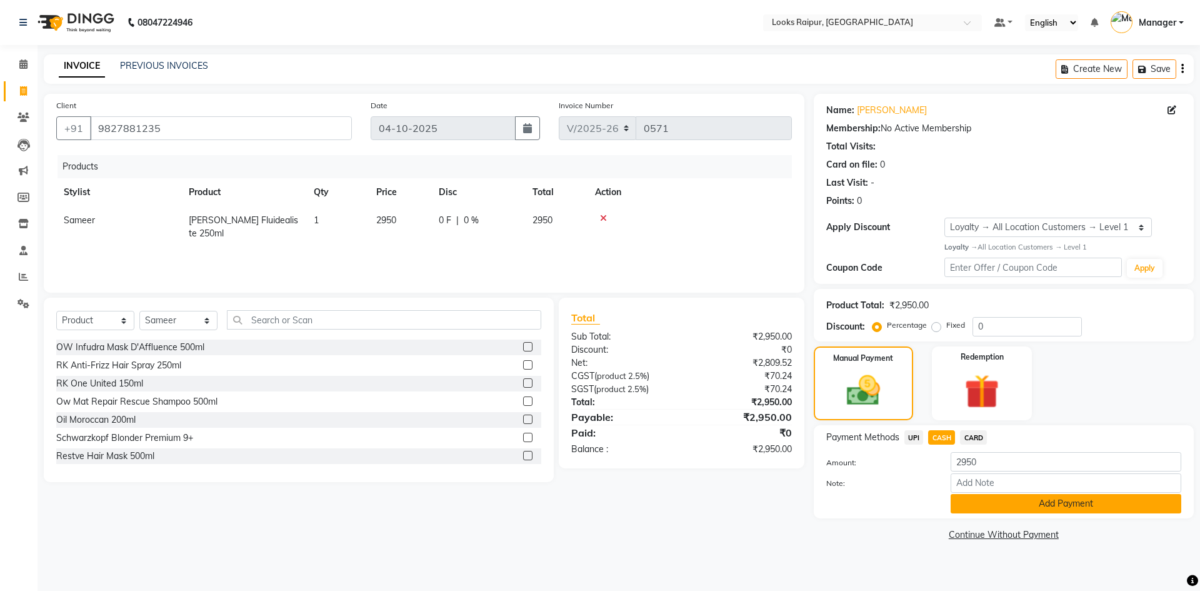
click at [1071, 502] on button "Add Payment" at bounding box center [1066, 503] width 231 height 19
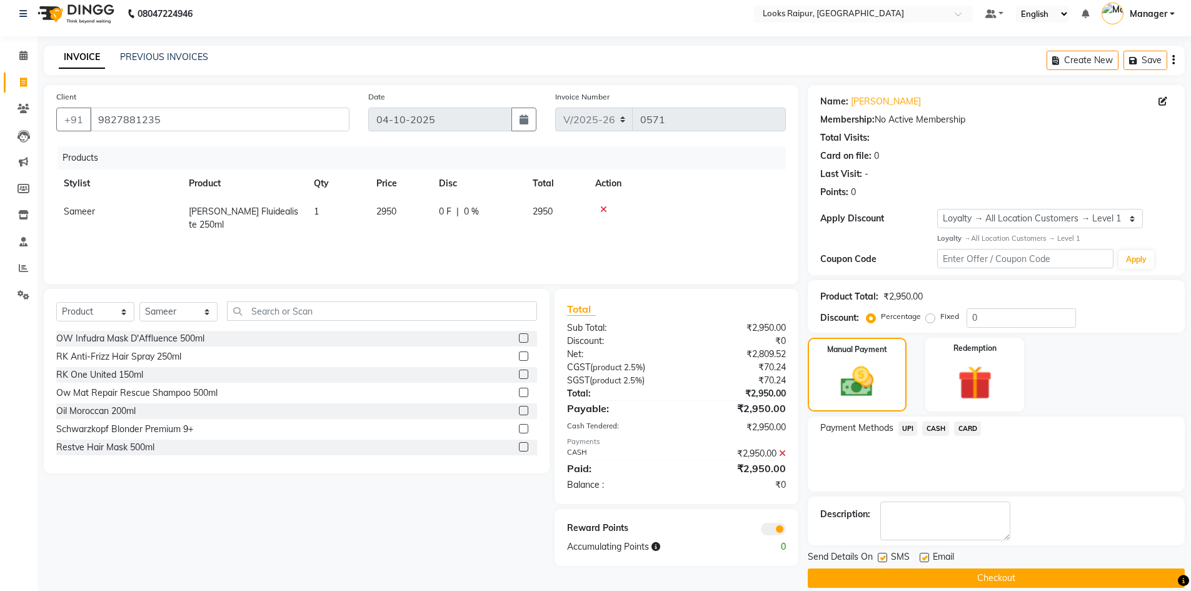
scroll to position [24, 0]
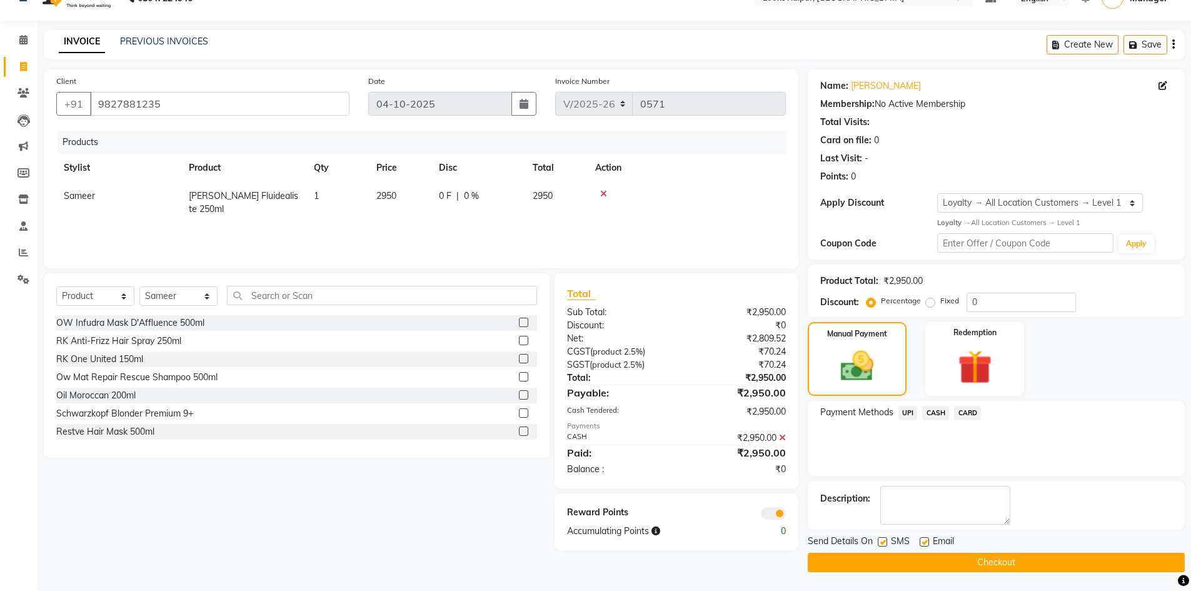
click at [998, 561] on button "Checkout" at bounding box center [996, 562] width 377 height 19
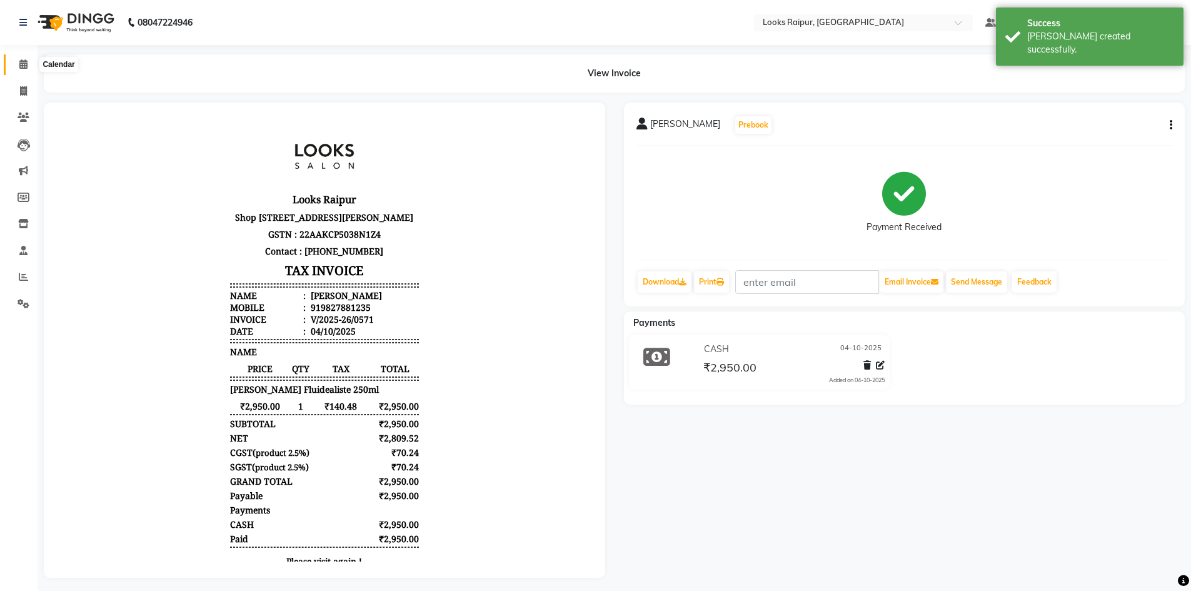
click at [22, 68] on icon at bounding box center [23, 63] width 8 height 9
